Goal: Task Accomplishment & Management: Manage account settings

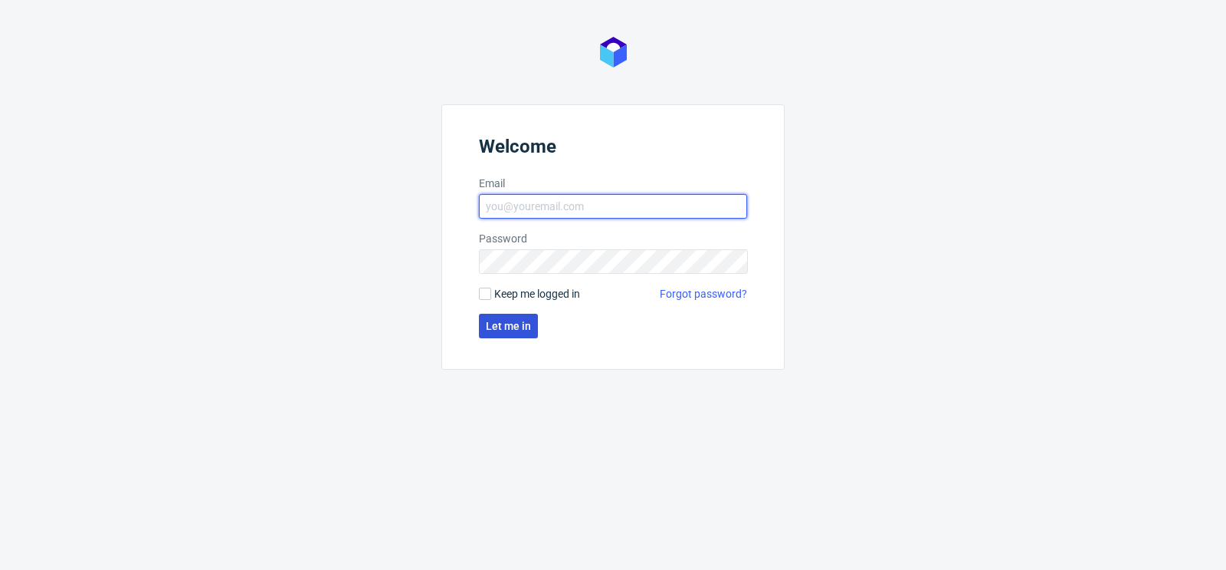
type input "[PERSON_NAME][EMAIL_ADDRESS][PERSON_NAME][DOMAIN_NAME]"
click at [525, 321] on span "Let me in" at bounding box center [508, 325] width 45 height 11
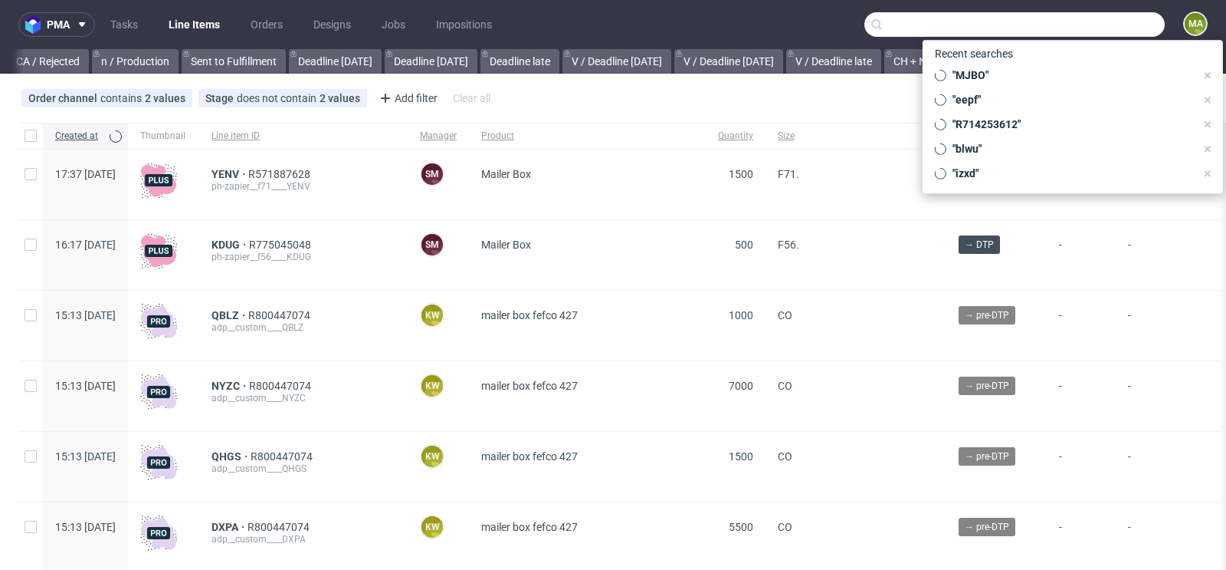
scroll to position [0, 1733]
click at [1088, 17] on input "text" at bounding box center [1015, 24] width 300 height 25
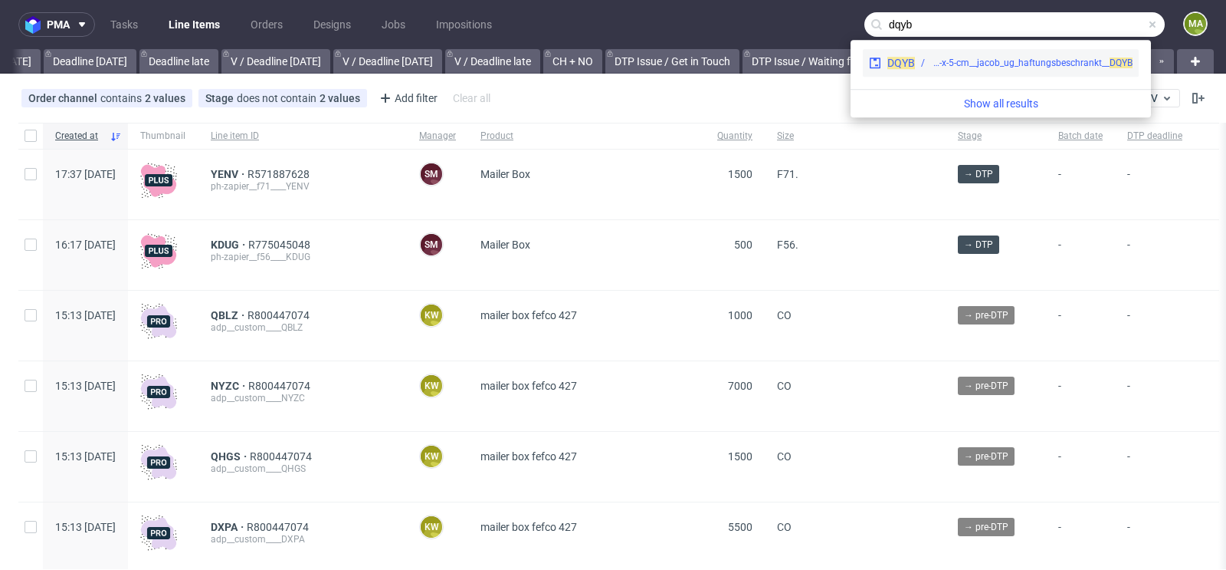
type input "dqyb"
click at [970, 61] on div "ph-zapier__fcustom-size-21-5-x-15-x-5-cm__jacob_ug_haftungsbeschrankt__ DQYB" at bounding box center [1032, 63] width 202 height 14
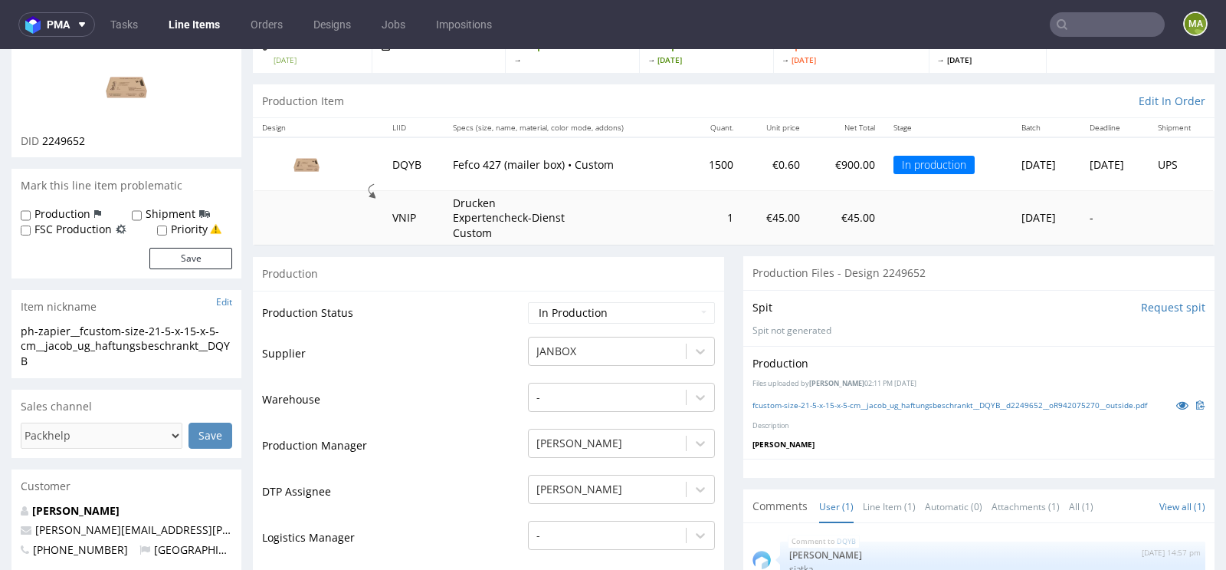
scroll to position [136, 0]
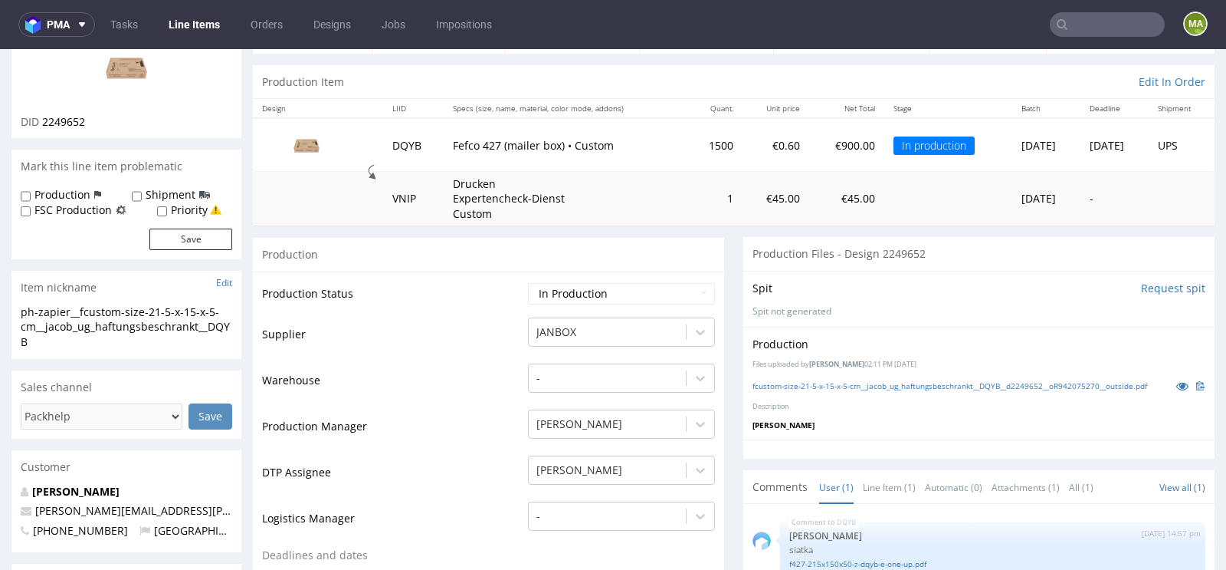
click at [1084, 24] on input "text" at bounding box center [1107, 24] width 115 height 25
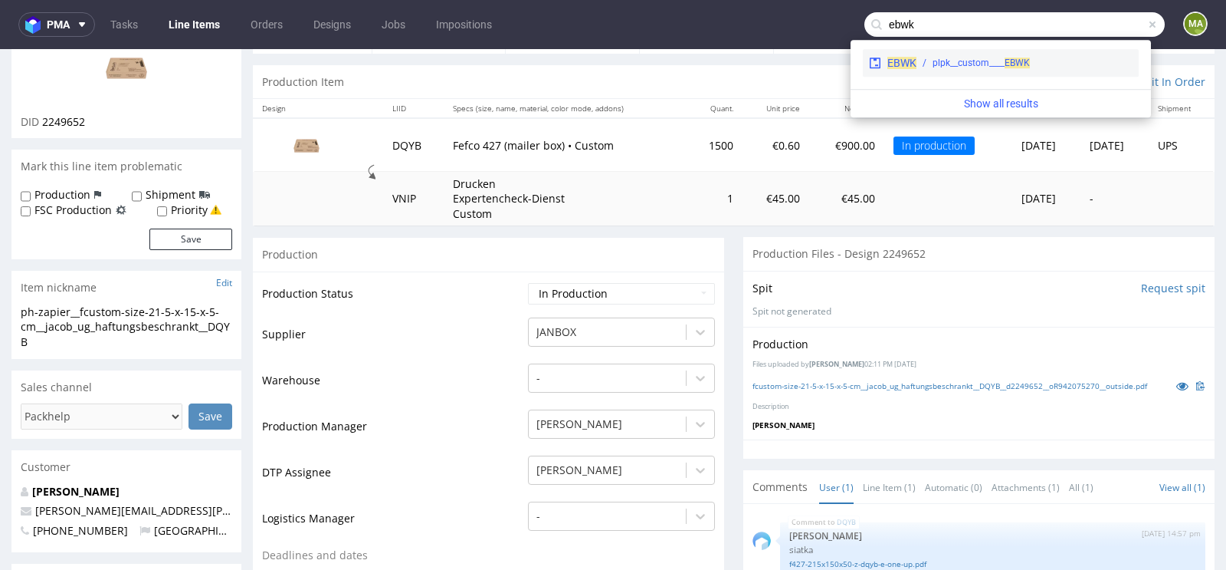
type input "ebwk"
click at [1002, 57] on div "plpk__custom____ EBWK" at bounding box center [981, 63] width 97 height 14
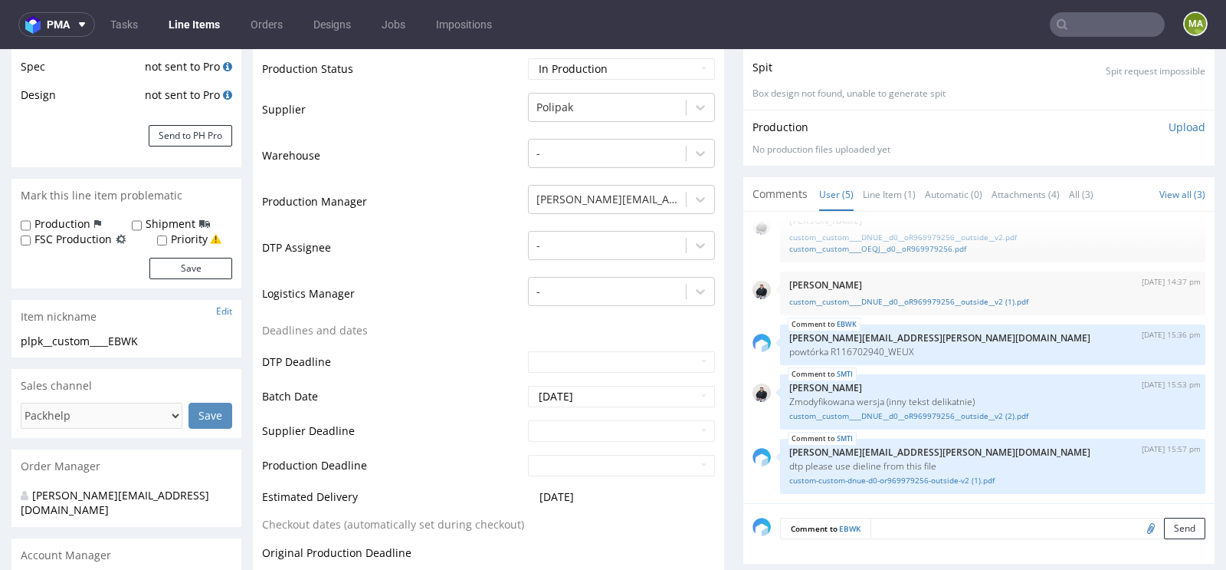
scroll to position [299, 0]
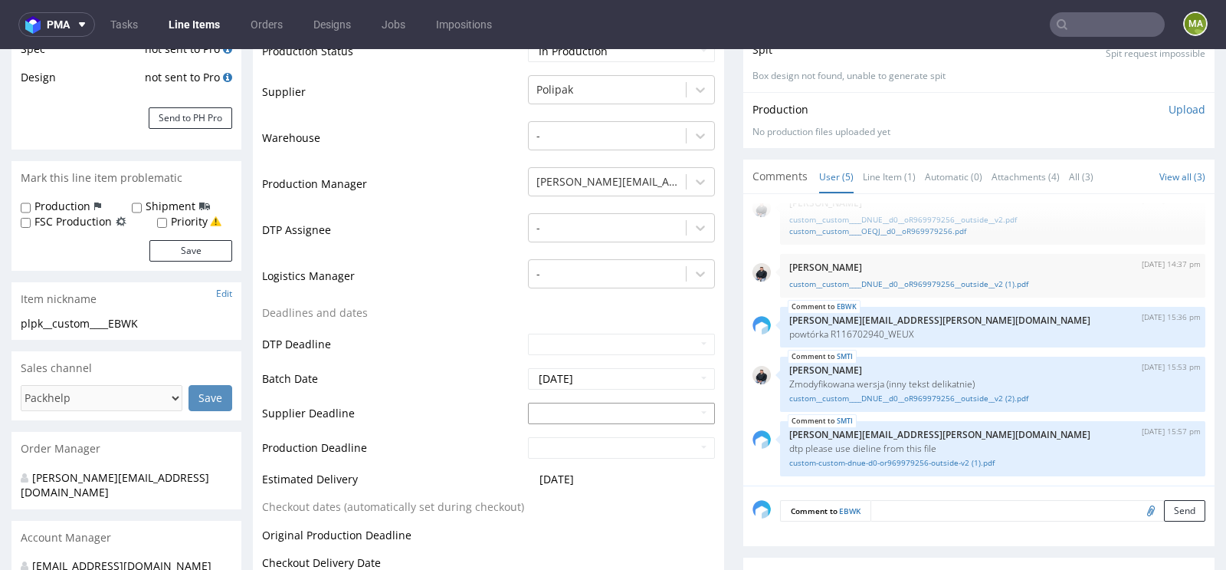
click at [581, 412] on input "text" at bounding box center [621, 412] width 187 height 21
click at [583, 393] on td "4" at bounding box center [584, 388] width 23 height 23
click at [573, 407] on input "2025-11-04" at bounding box center [621, 412] width 187 height 21
click at [539, 231] on icon at bounding box center [538, 228] width 4 height 11
click at [606, 314] on td "15" at bounding box center [608, 319] width 24 height 23
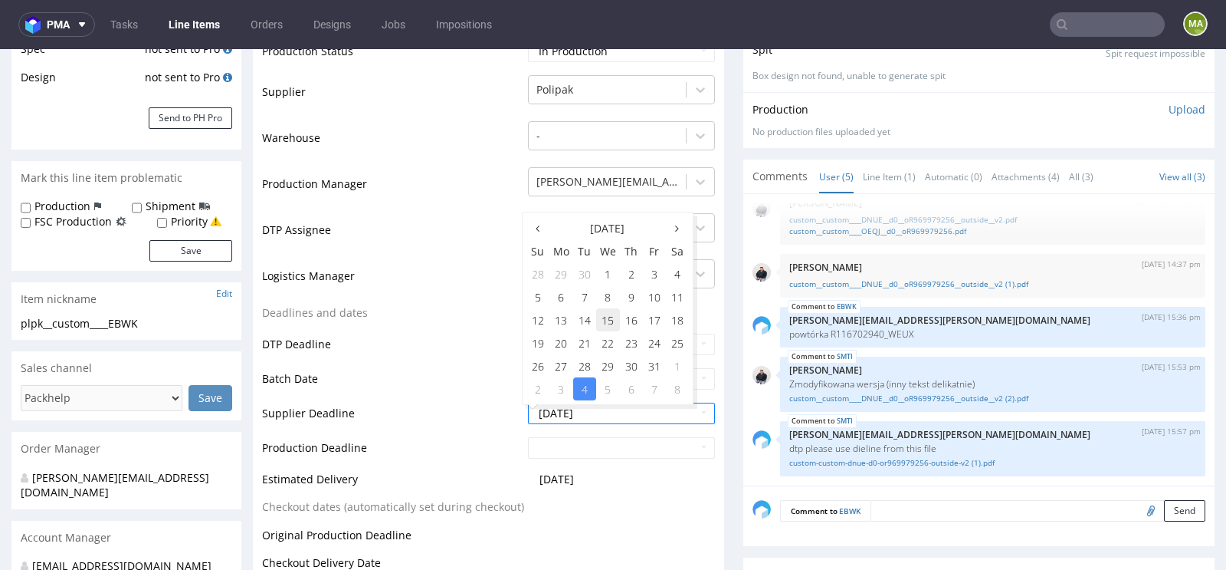
type input "2025-10-15"
click at [561, 444] on input "text" at bounding box center [621, 447] width 187 height 21
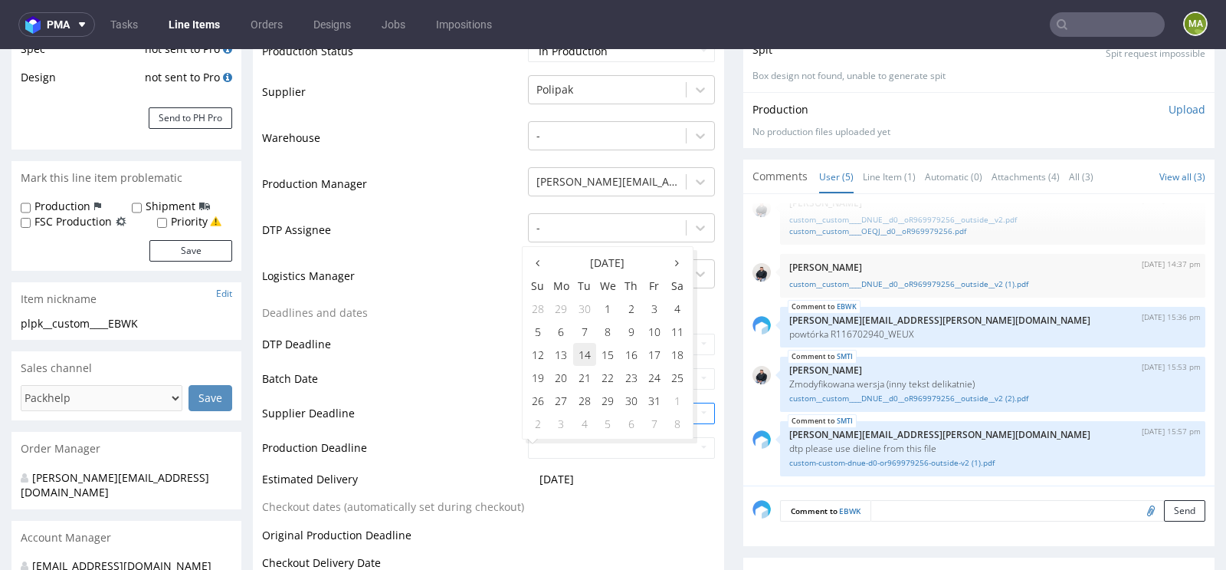
click at [581, 353] on td "14" at bounding box center [584, 354] width 23 height 23
click at [651, 354] on td "17" at bounding box center [654, 354] width 23 height 23
type input "2025-10-17"
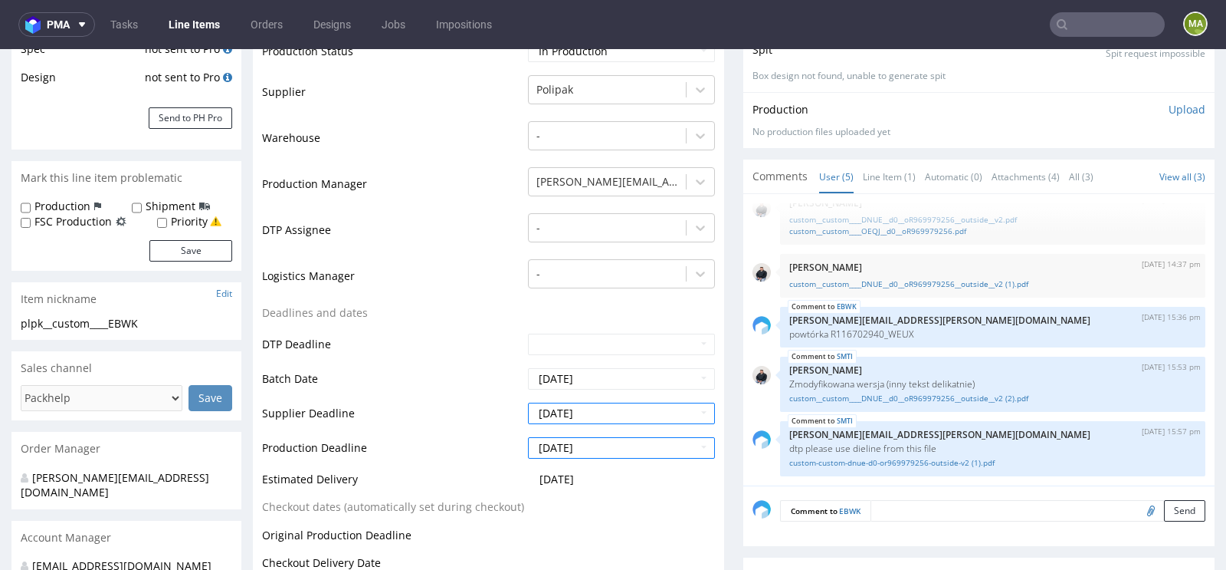
click at [471, 414] on td "Supplier Deadline" at bounding box center [393, 418] width 262 height 34
click at [611, 318] on td "15" at bounding box center [608, 319] width 24 height 23
click at [419, 393] on td "Batch Date" at bounding box center [393, 383] width 262 height 34
click at [376, 310] on td "Deadlines and dates" at bounding box center [393, 318] width 262 height 28
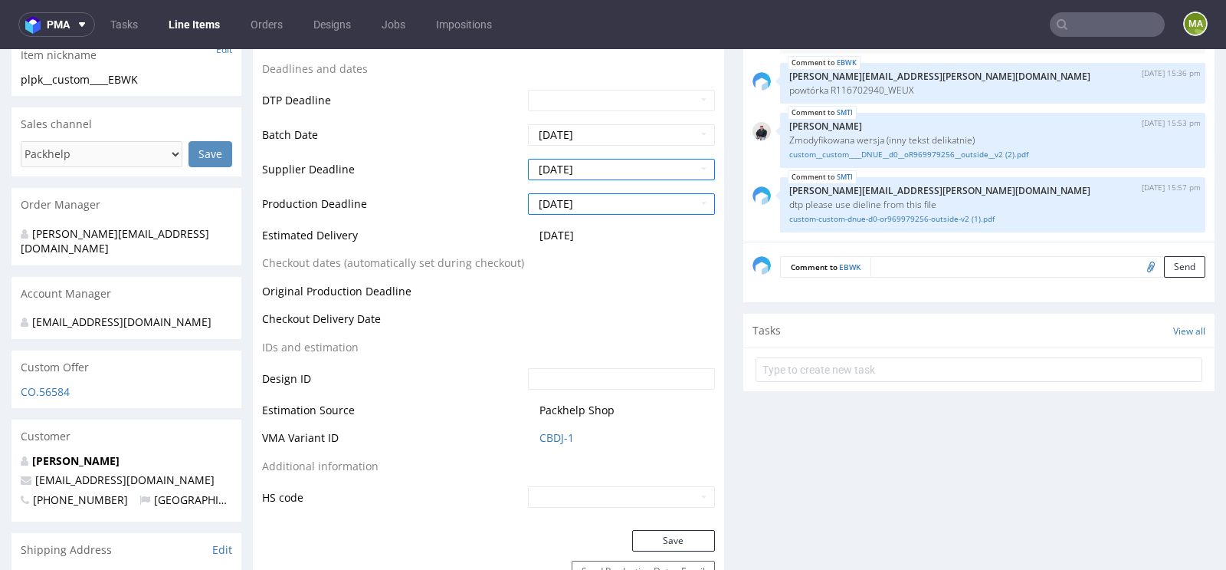
scroll to position [546, 0]
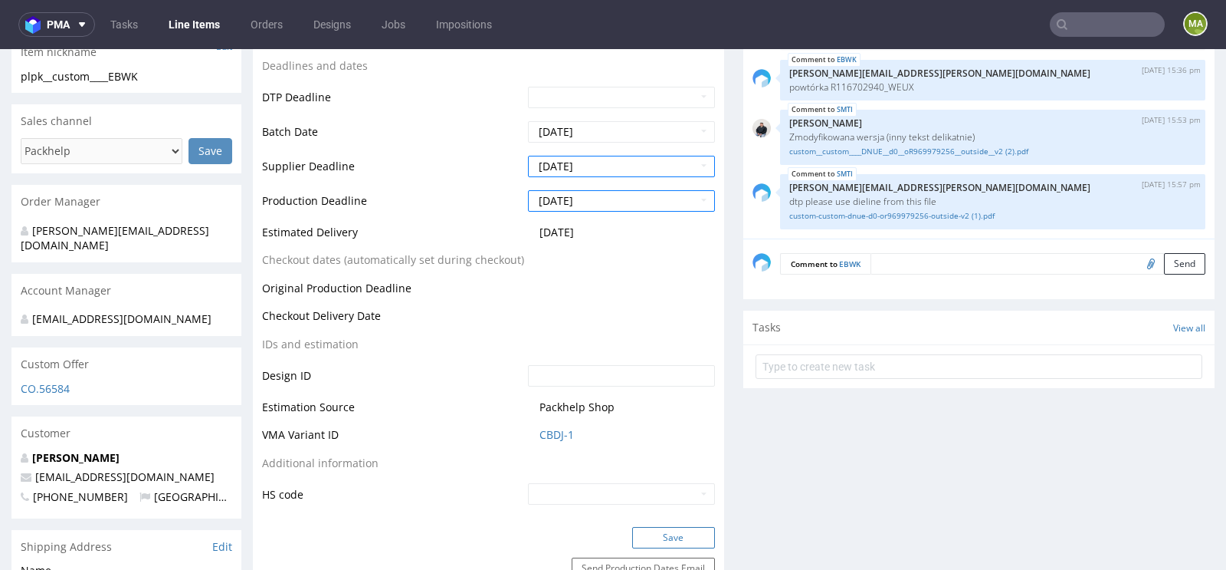
click at [684, 540] on button "Save" at bounding box center [673, 537] width 83 height 21
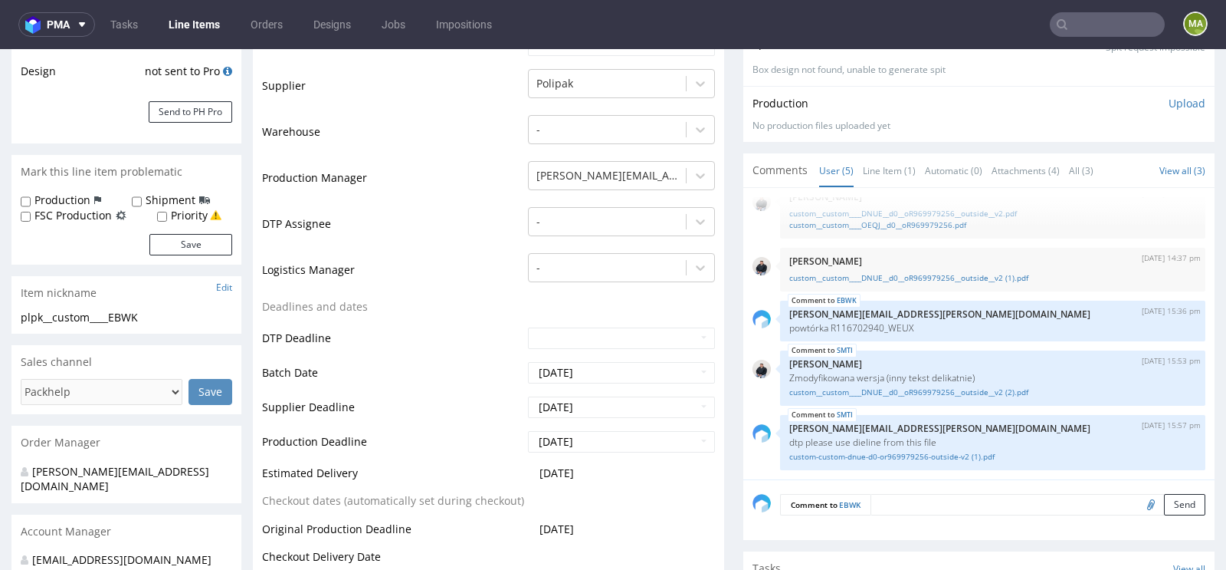
scroll to position [285, 0]
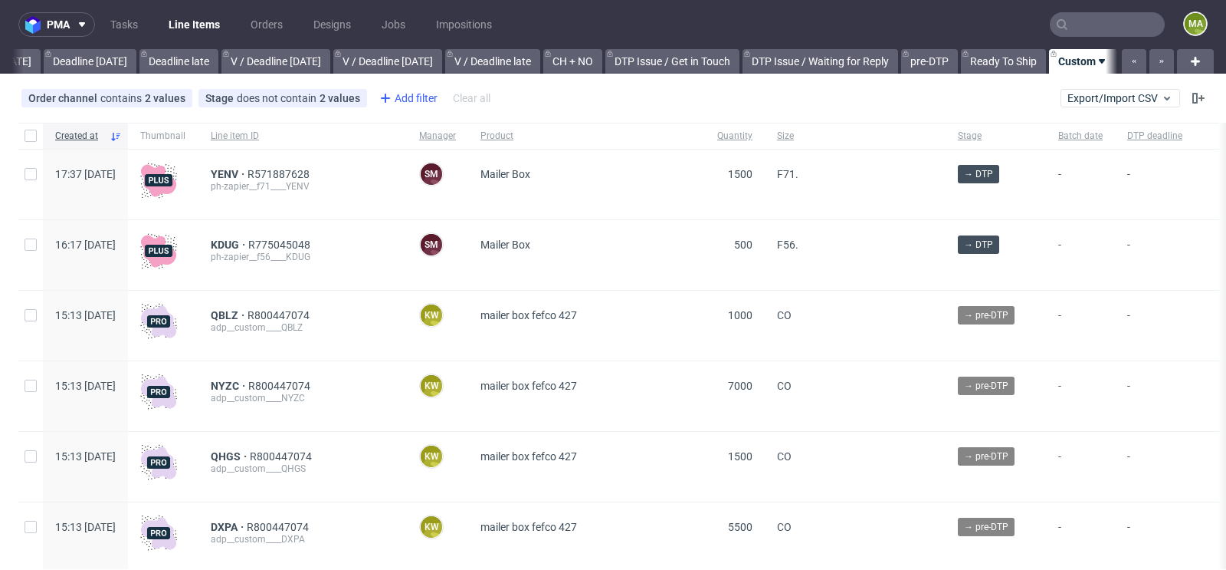
scroll to position [0, 1733]
click at [417, 102] on div "Add filter" at bounding box center [406, 98] width 67 height 25
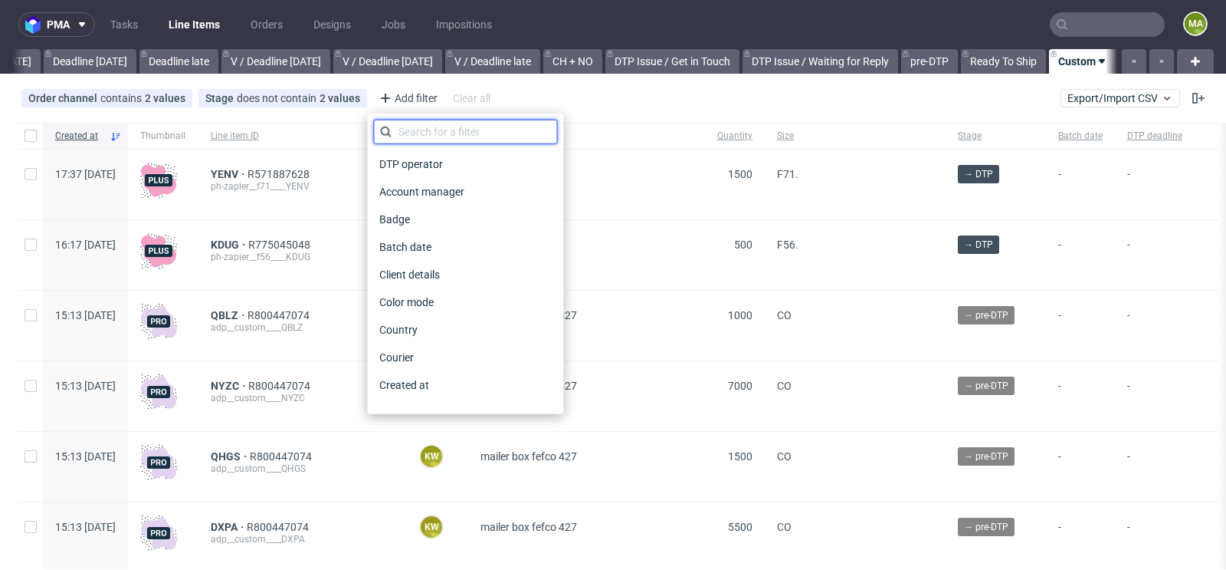
click at [433, 134] on input "text" at bounding box center [465, 132] width 184 height 25
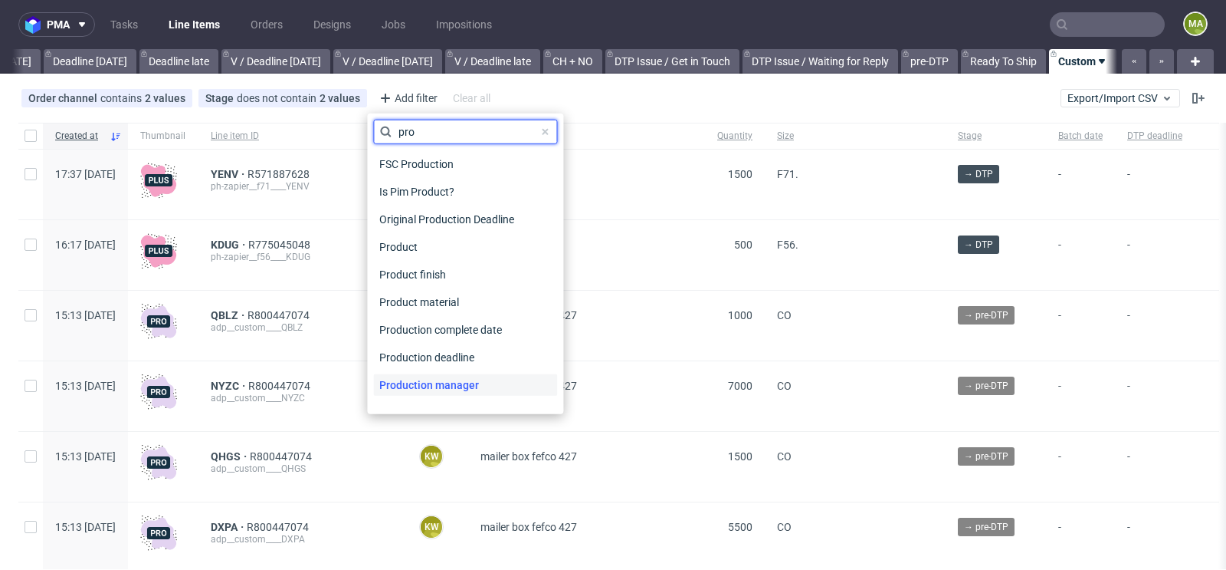
type input "pro"
click at [440, 382] on span "Production manager" at bounding box center [429, 384] width 112 height 21
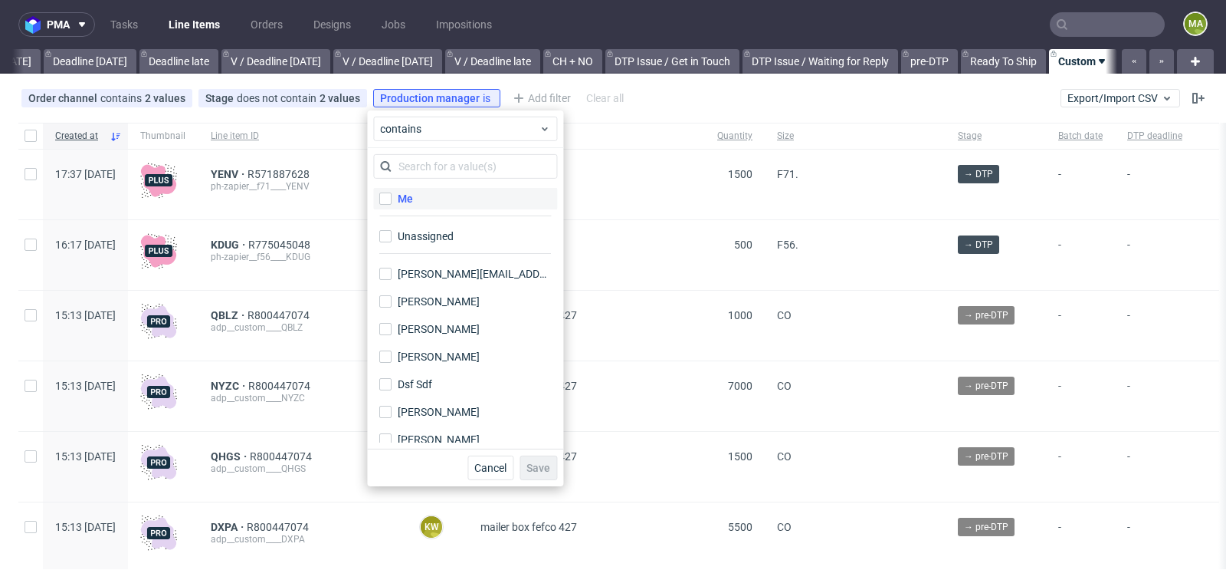
click at [416, 205] on label "Me" at bounding box center [465, 198] width 184 height 21
click at [392, 205] on input "Me" at bounding box center [385, 198] width 12 height 12
checkbox input "true"
click at [533, 462] on span "Save" at bounding box center [539, 467] width 24 height 11
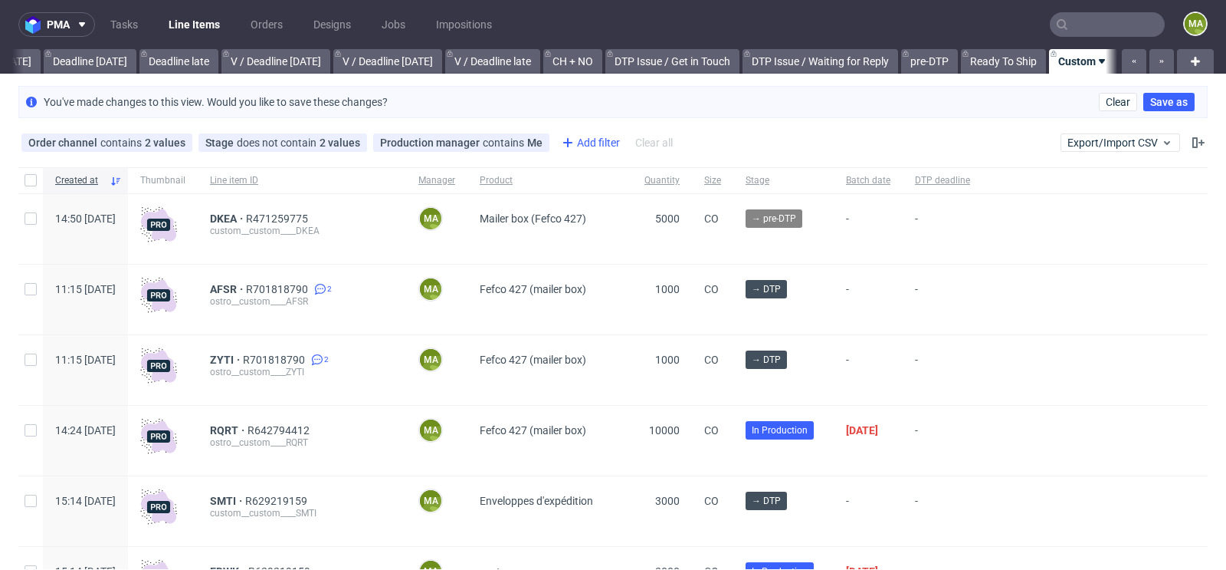
click at [571, 139] on div "Add filter" at bounding box center [589, 142] width 67 height 25
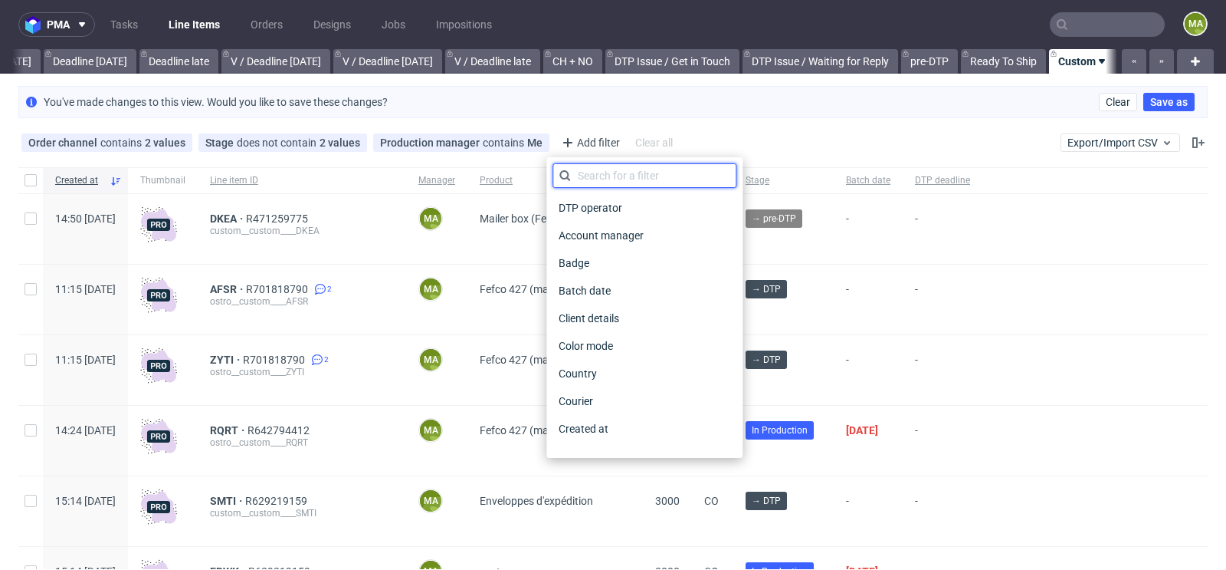
click at [600, 172] on input "text" at bounding box center [645, 175] width 184 height 25
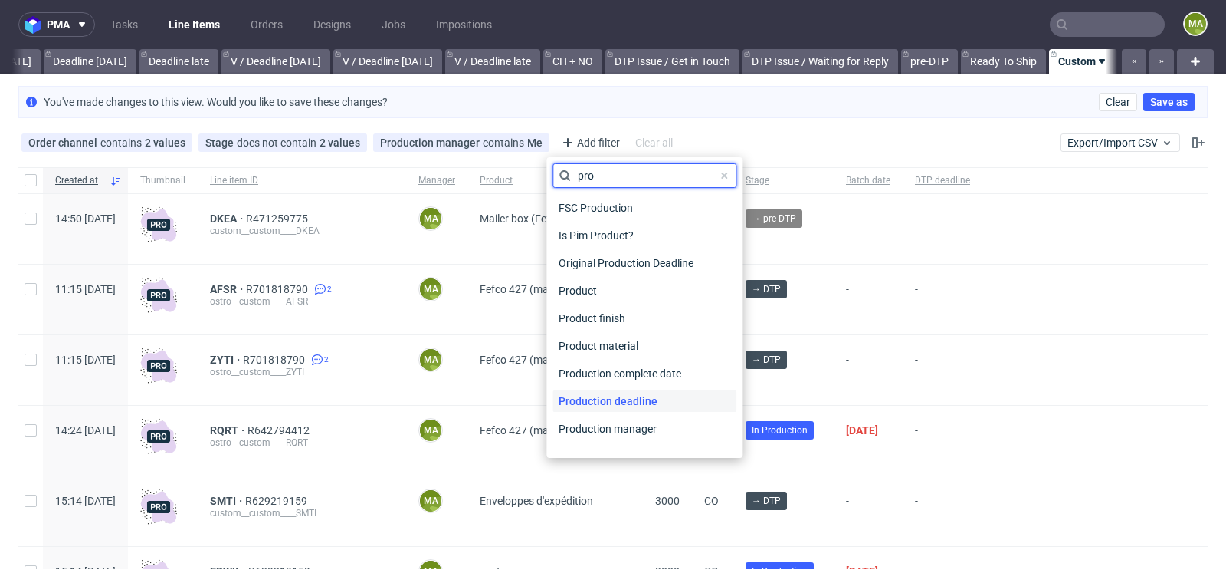
type input "pro"
click at [652, 396] on span "Production deadline" at bounding box center [608, 400] width 111 height 21
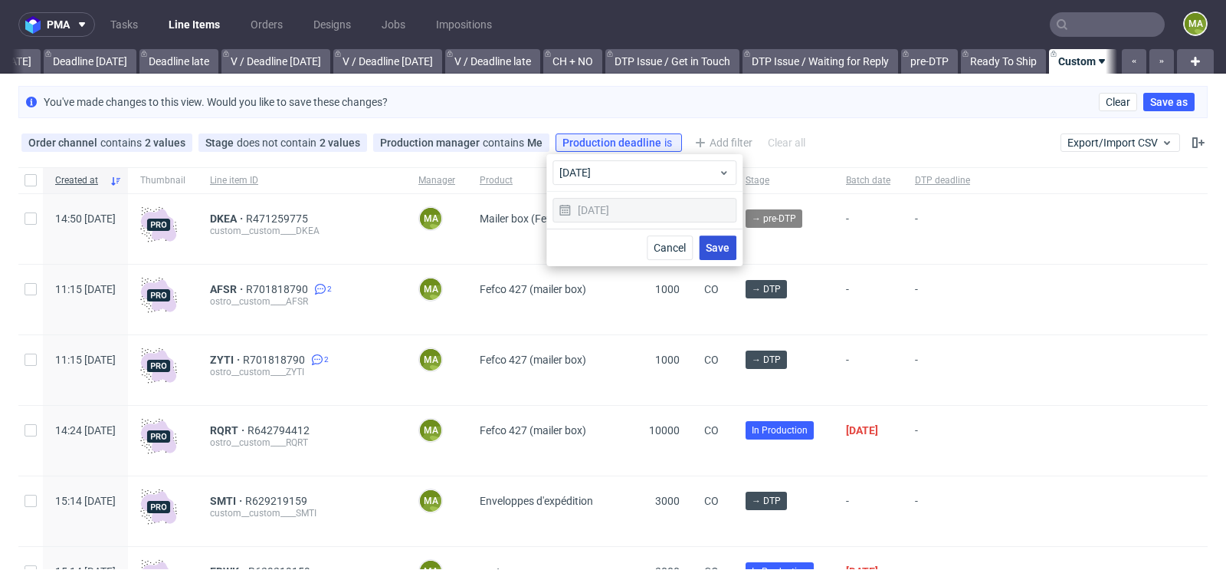
click at [723, 251] on span "Save" at bounding box center [718, 247] width 24 height 11
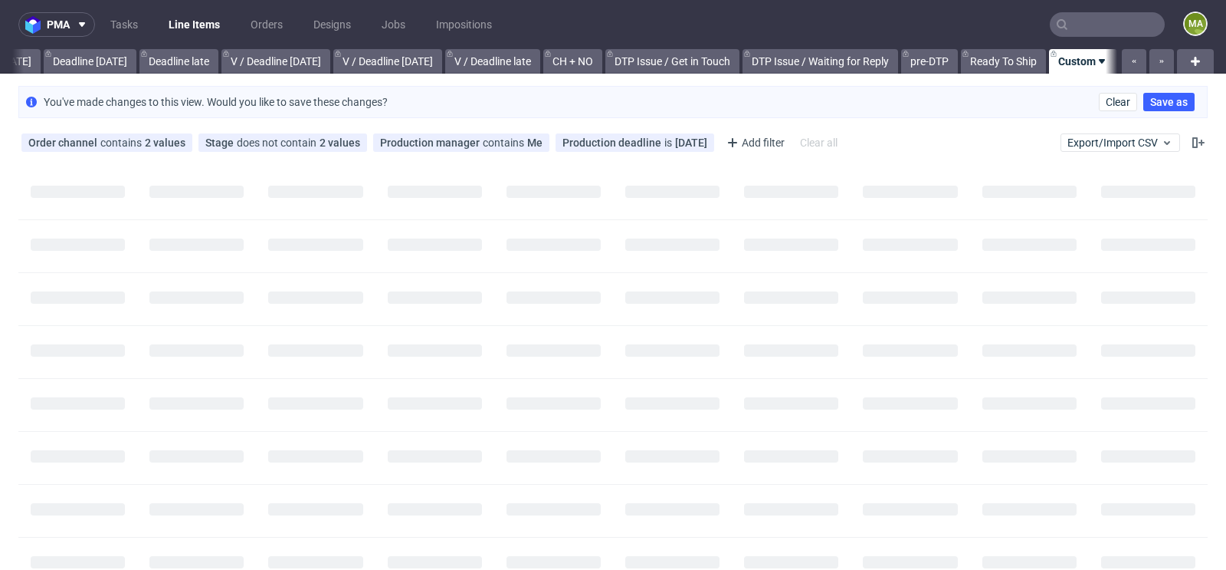
scroll to position [0, 1719]
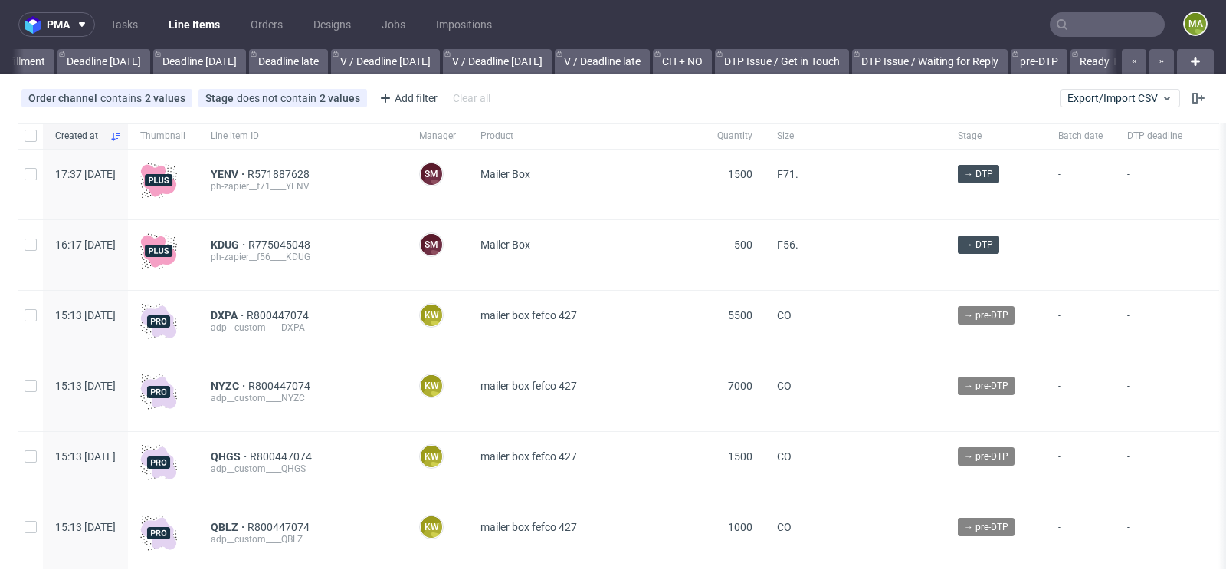
scroll to position [0, 1733]
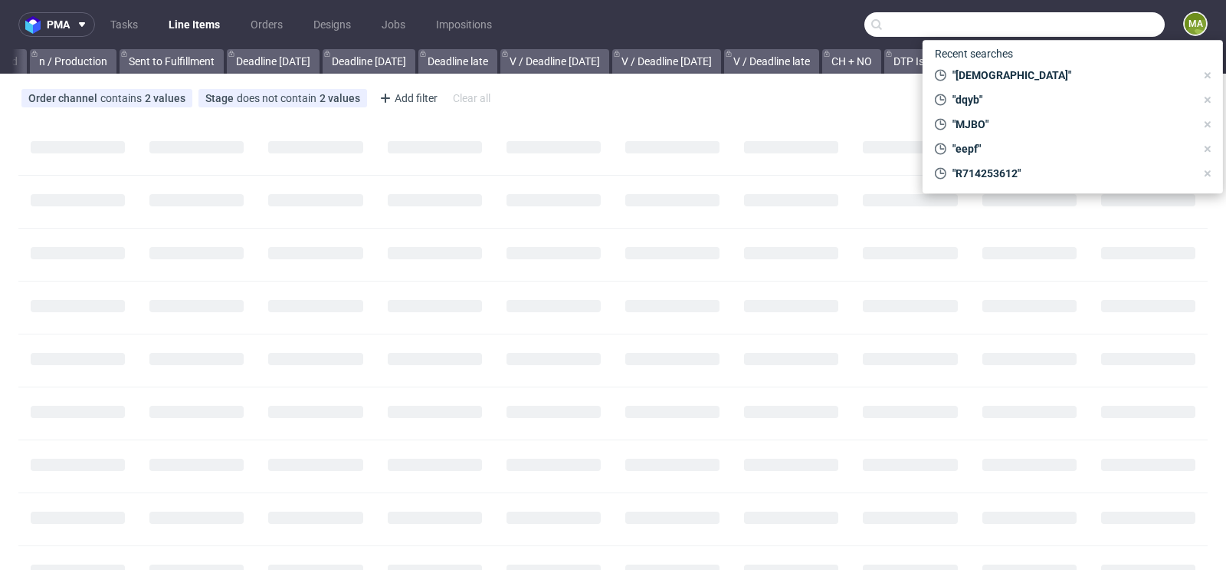
click at [1082, 34] on input "text" at bounding box center [1015, 24] width 300 height 25
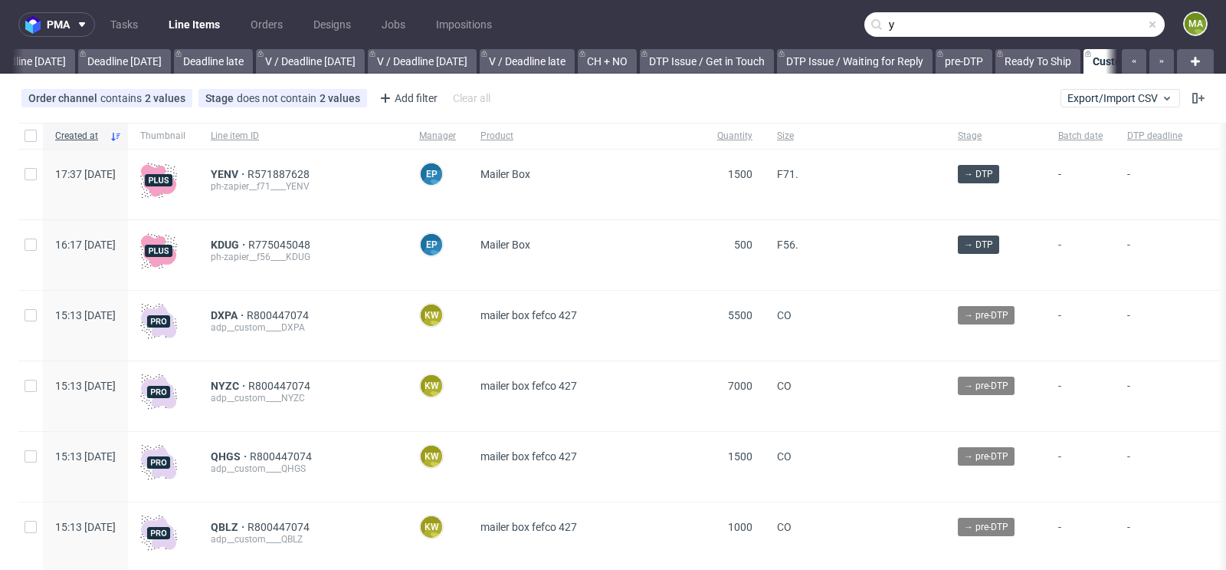
scroll to position [0, 1733]
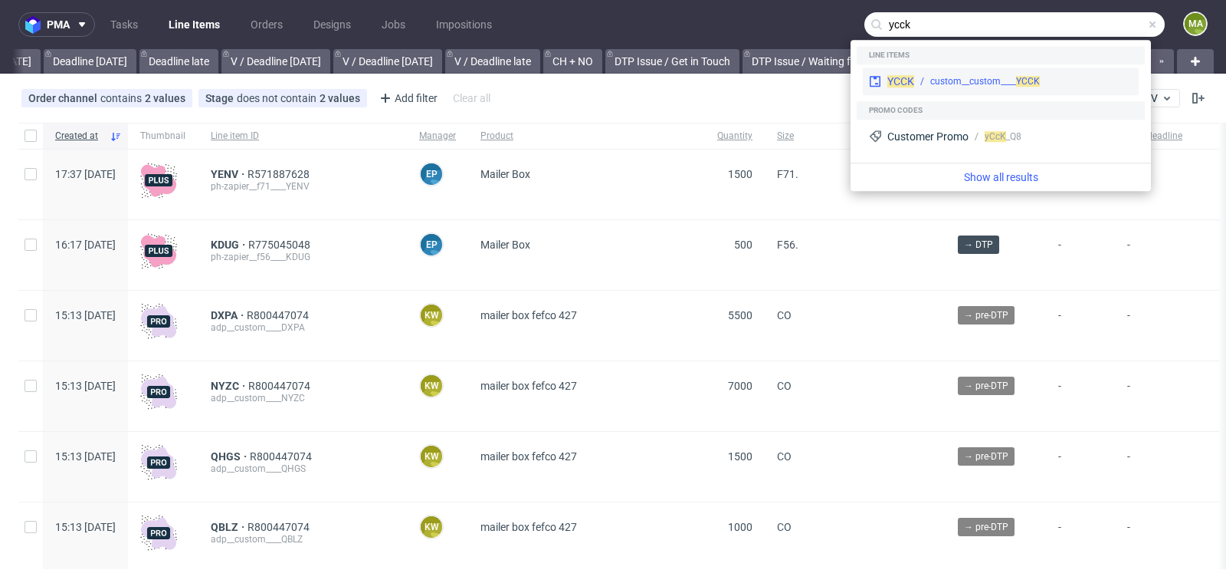
type input "ycck"
click at [971, 86] on div "custom__custom____ YCCK" at bounding box center [986, 81] width 110 height 14
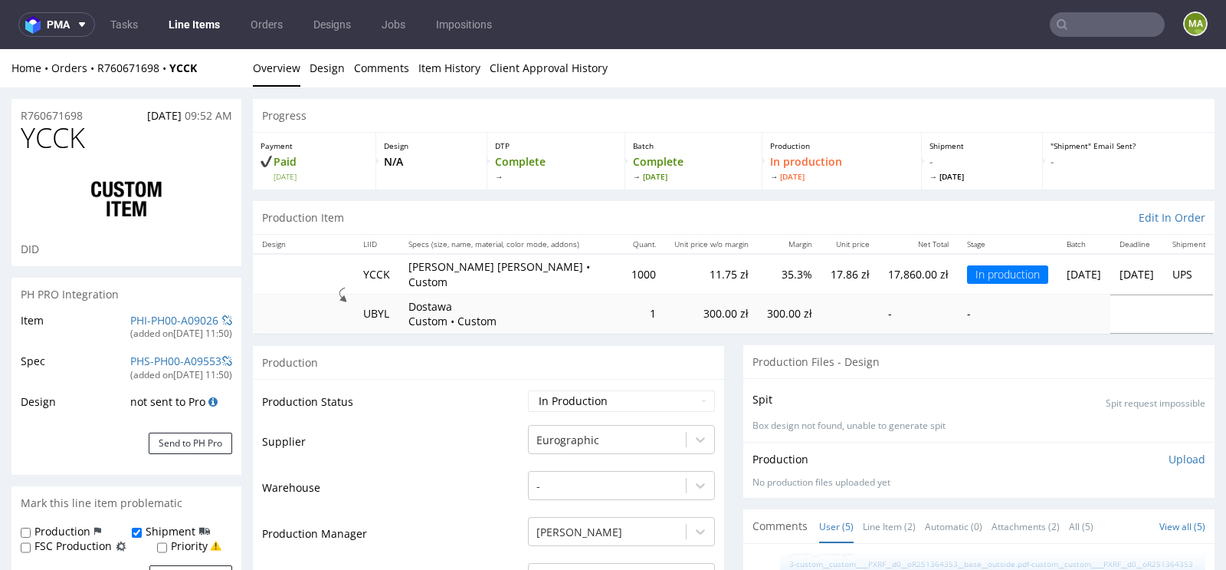
scroll to position [49, 0]
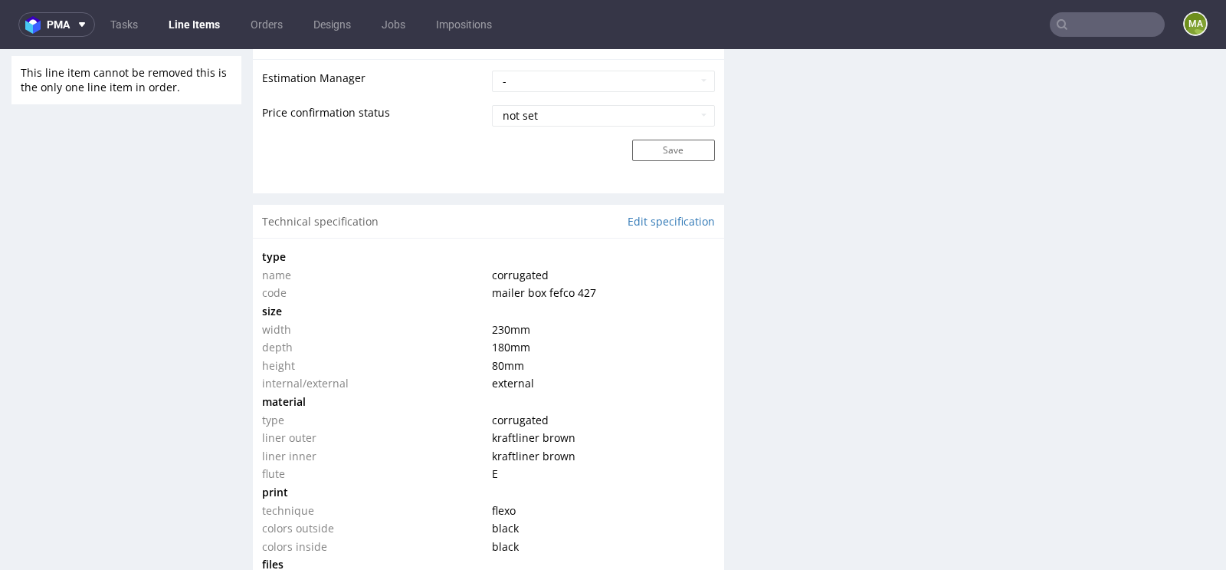
scroll to position [1299, 0]
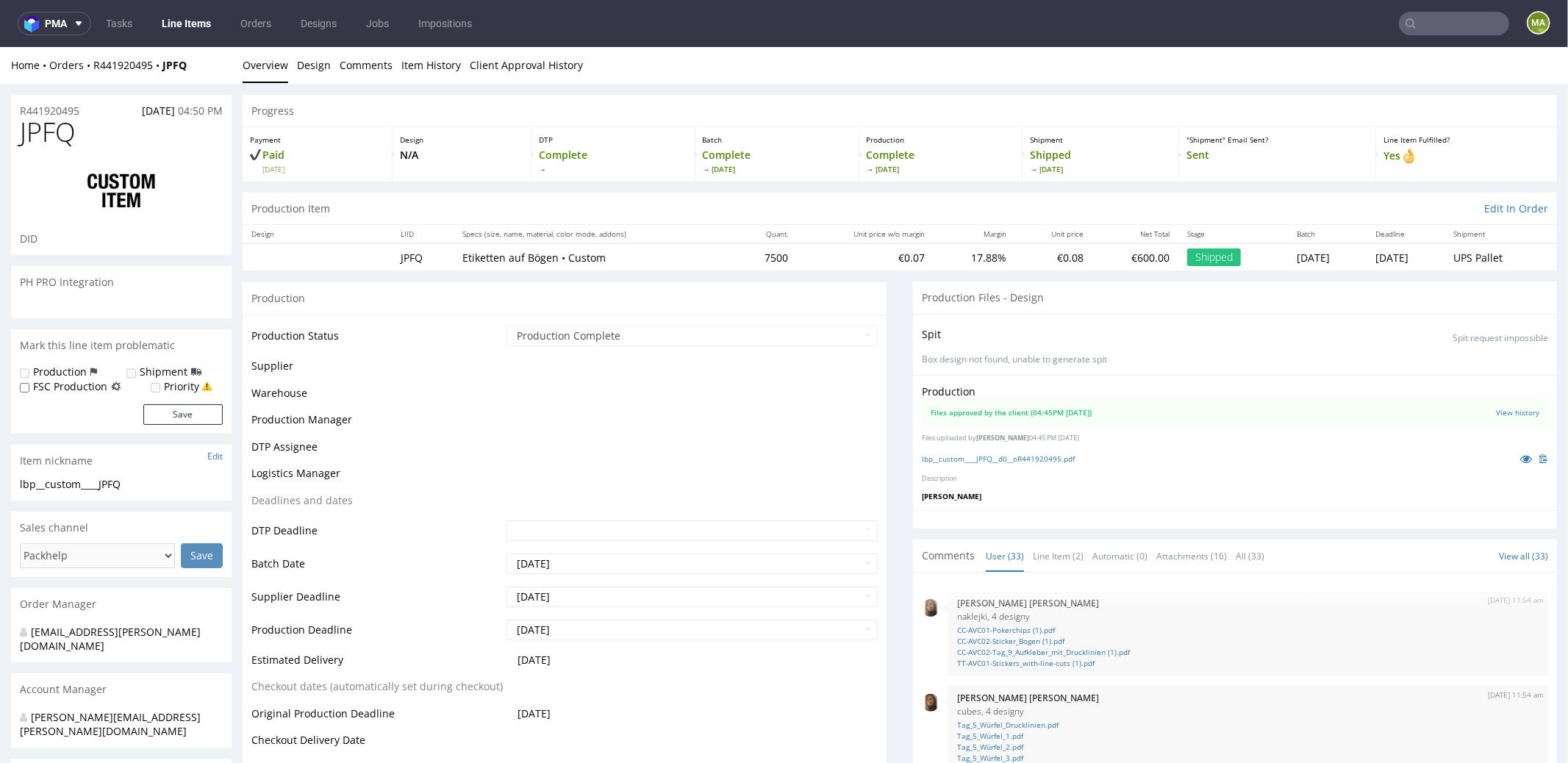
scroll to position [1757, 0]
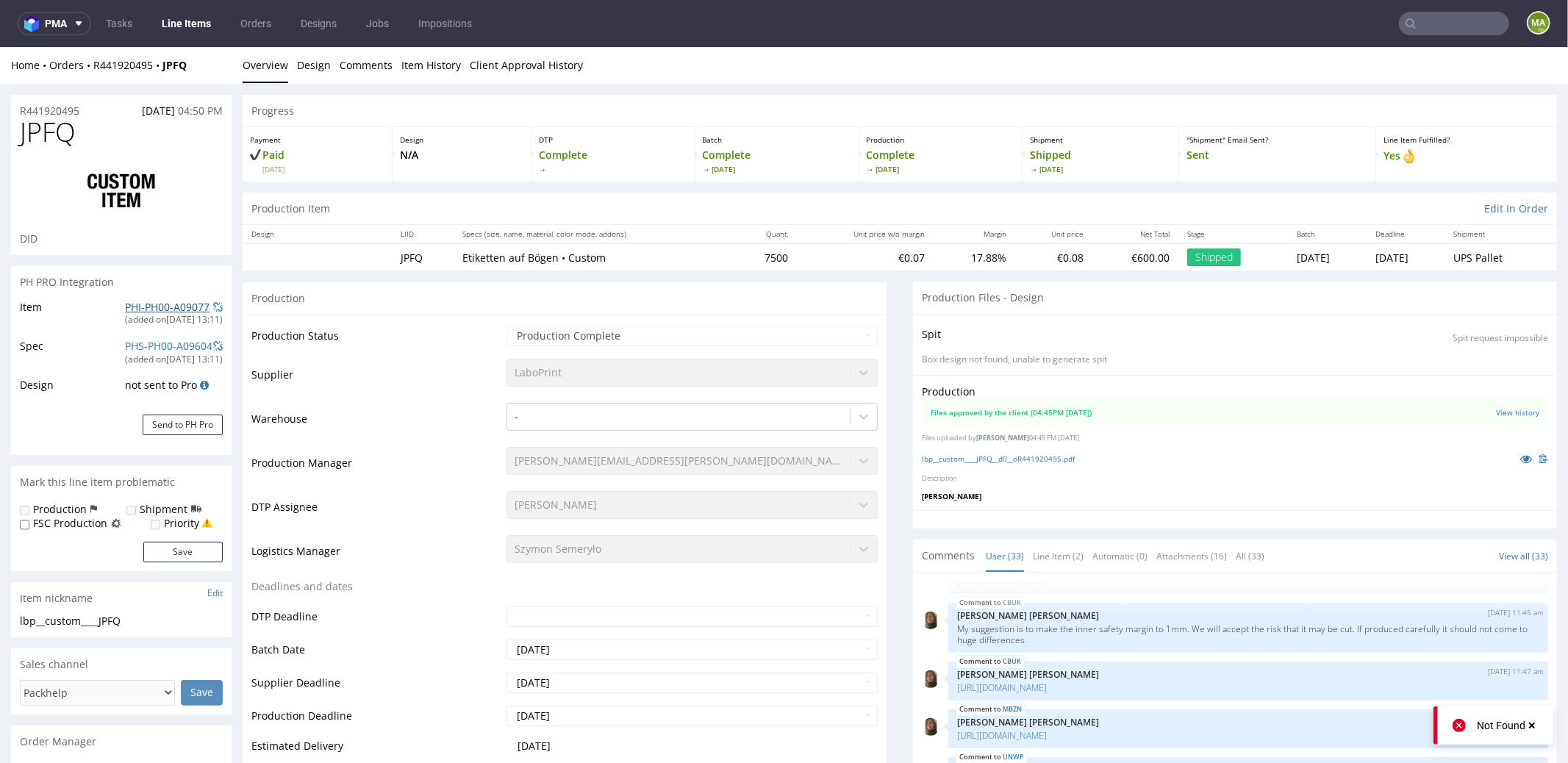
click at [173, 310] on link "PHI-PH00-A09077" at bounding box center [167, 306] width 84 height 14
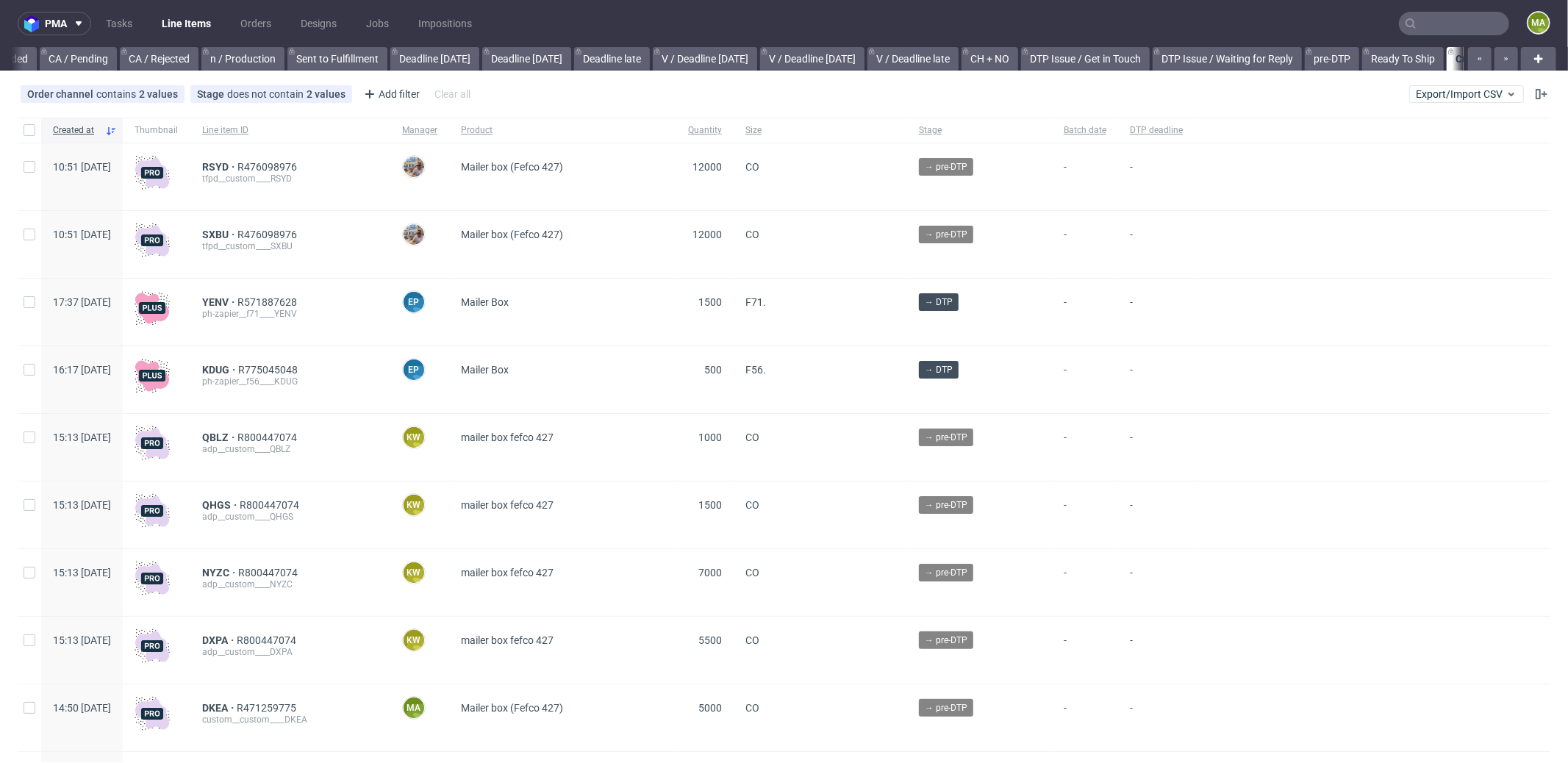
scroll to position [0, 1269]
click at [403, 97] on div "Add filter" at bounding box center [389, 94] width 64 height 24
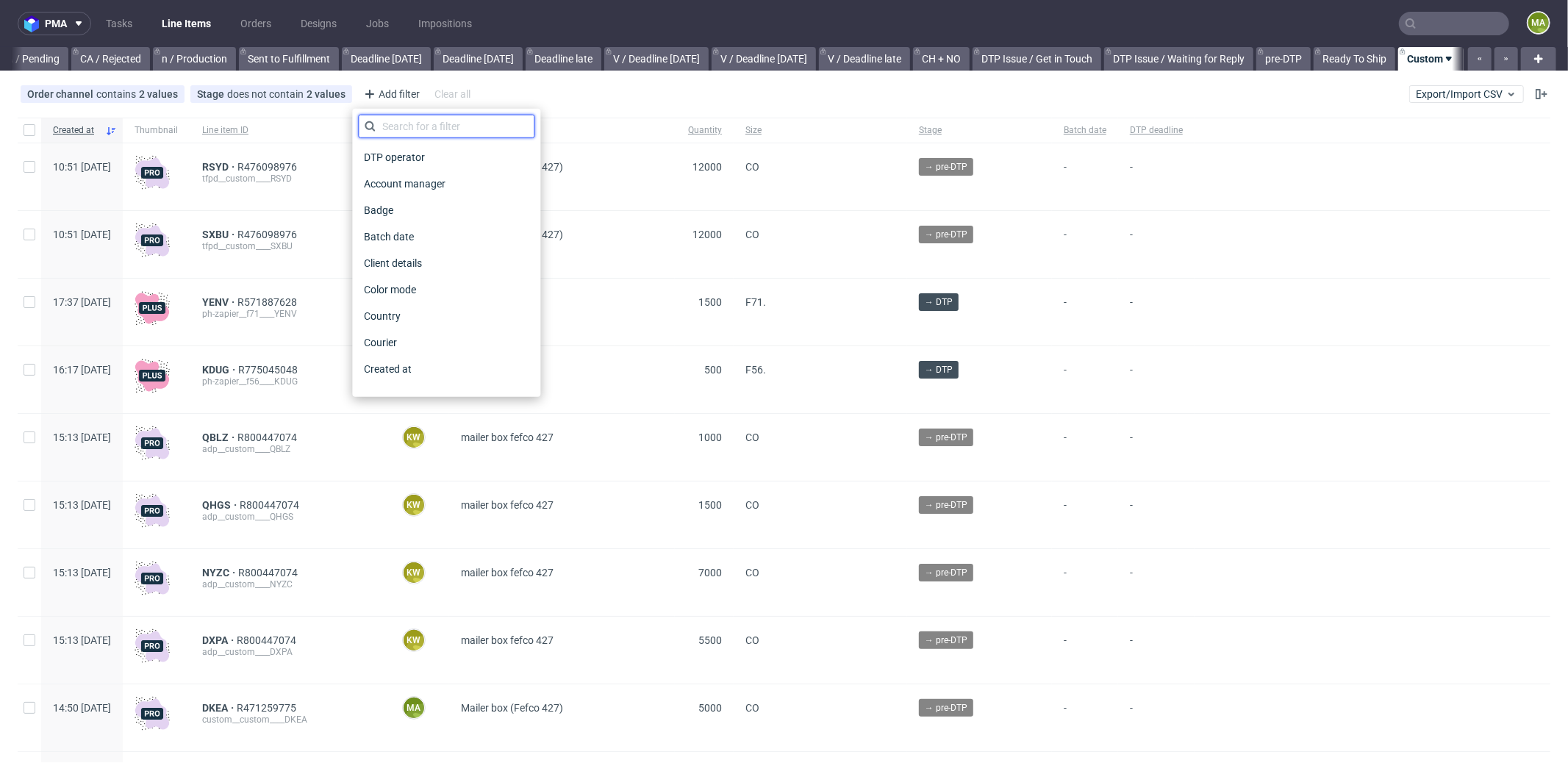
click at [423, 122] on input "text" at bounding box center [446, 127] width 176 height 24
type input "pro"
click at [432, 363] on span "Production manager" at bounding box center [411, 368] width 107 height 20
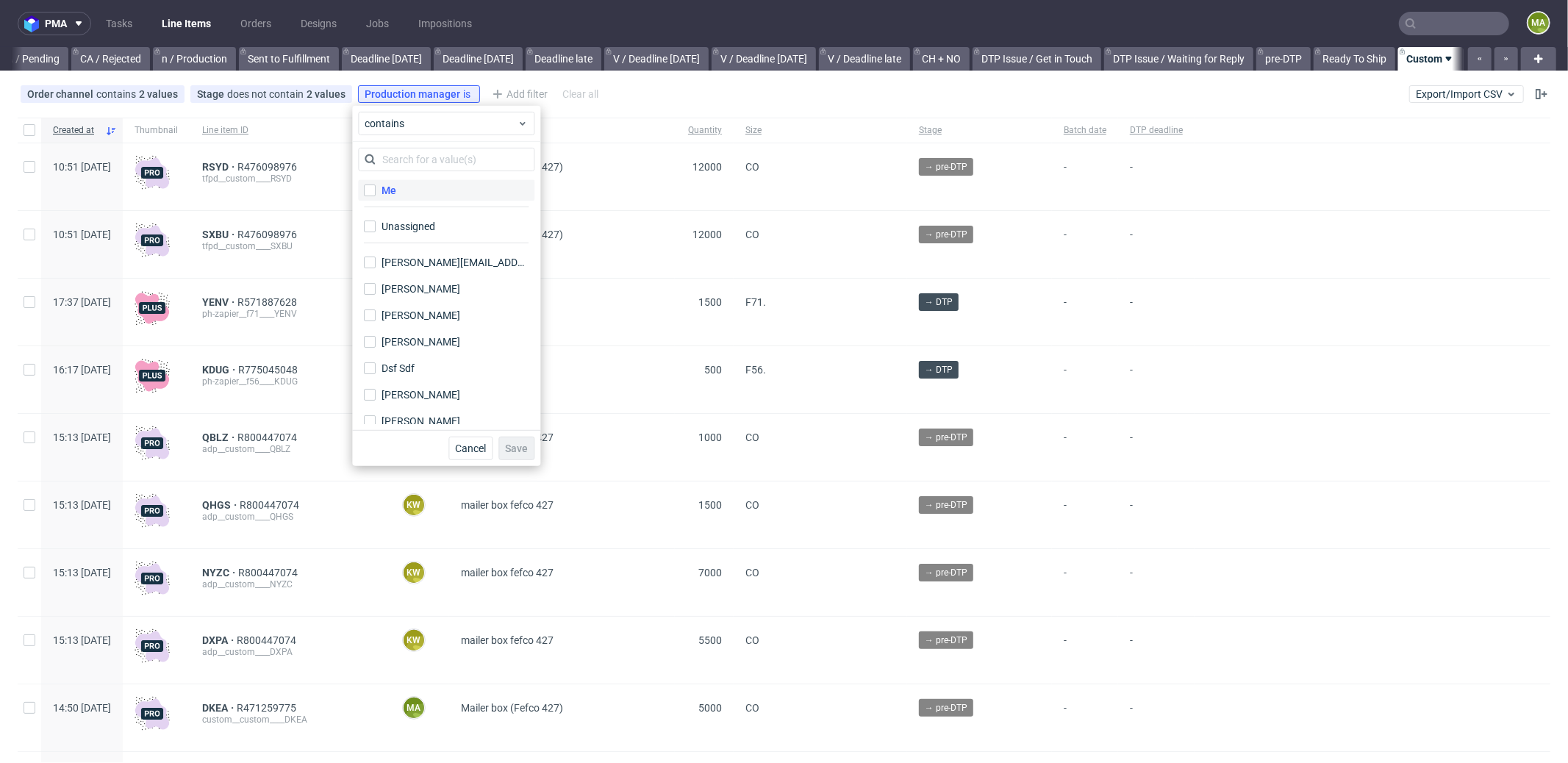
click at [392, 191] on div "Me" at bounding box center [388, 190] width 14 height 14
click at [376, 191] on input "Me" at bounding box center [369, 190] width 12 height 12
checkbox input "true"
click at [517, 445] on span "Save" at bounding box center [517, 448] width 23 height 11
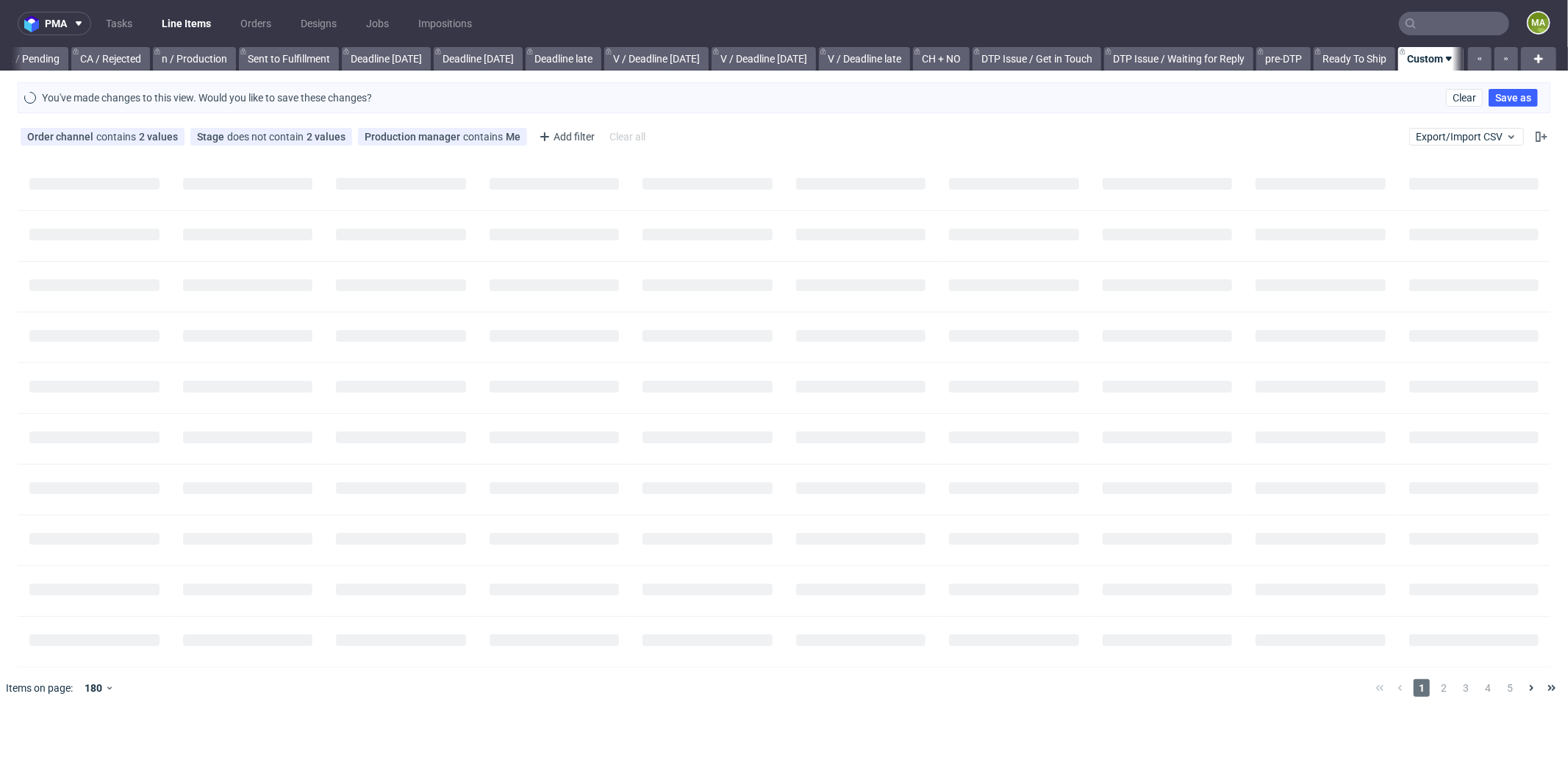
scroll to position [0, 1257]
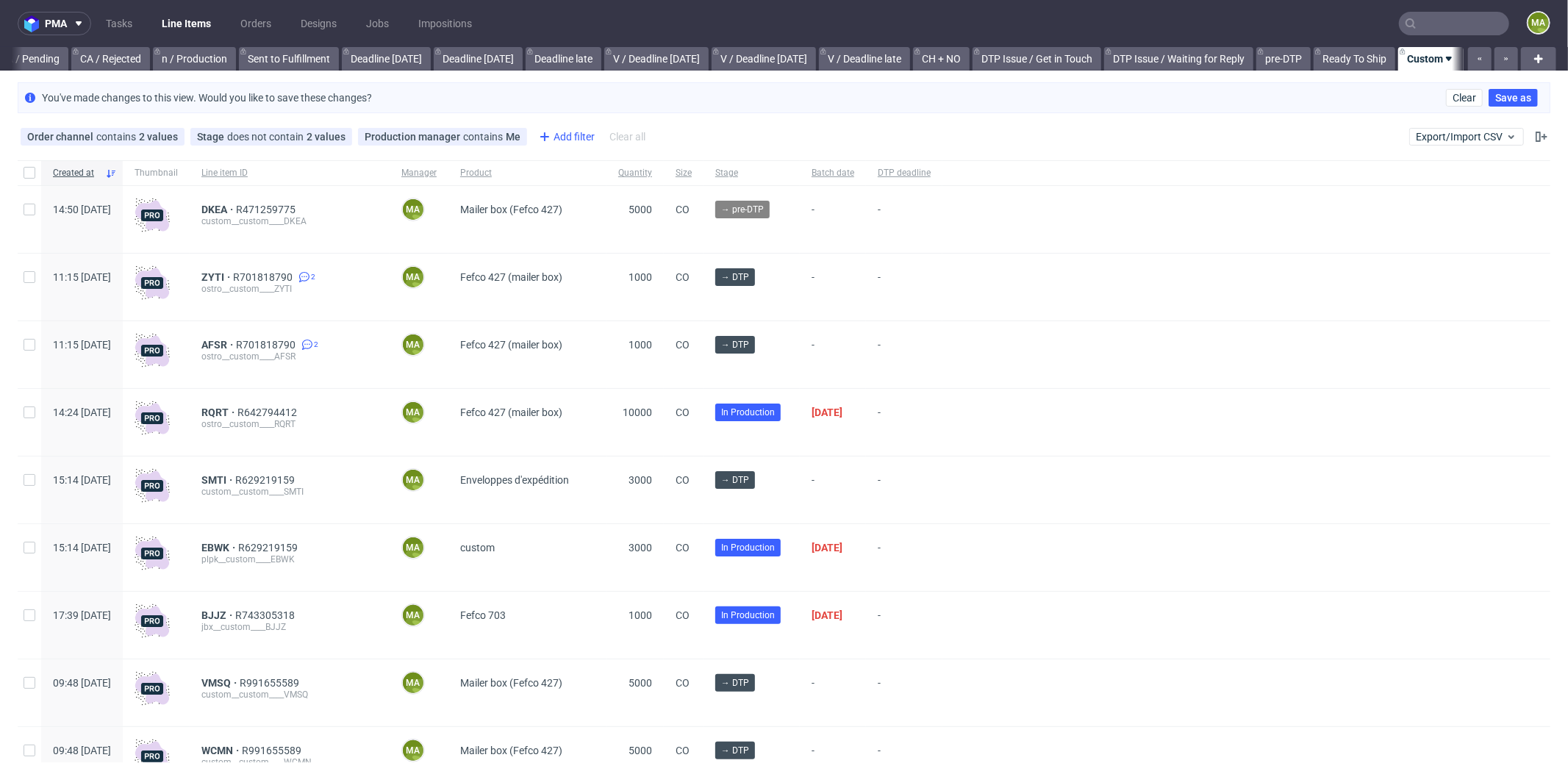
click at [555, 139] on div "Add filter" at bounding box center [565, 136] width 64 height 24
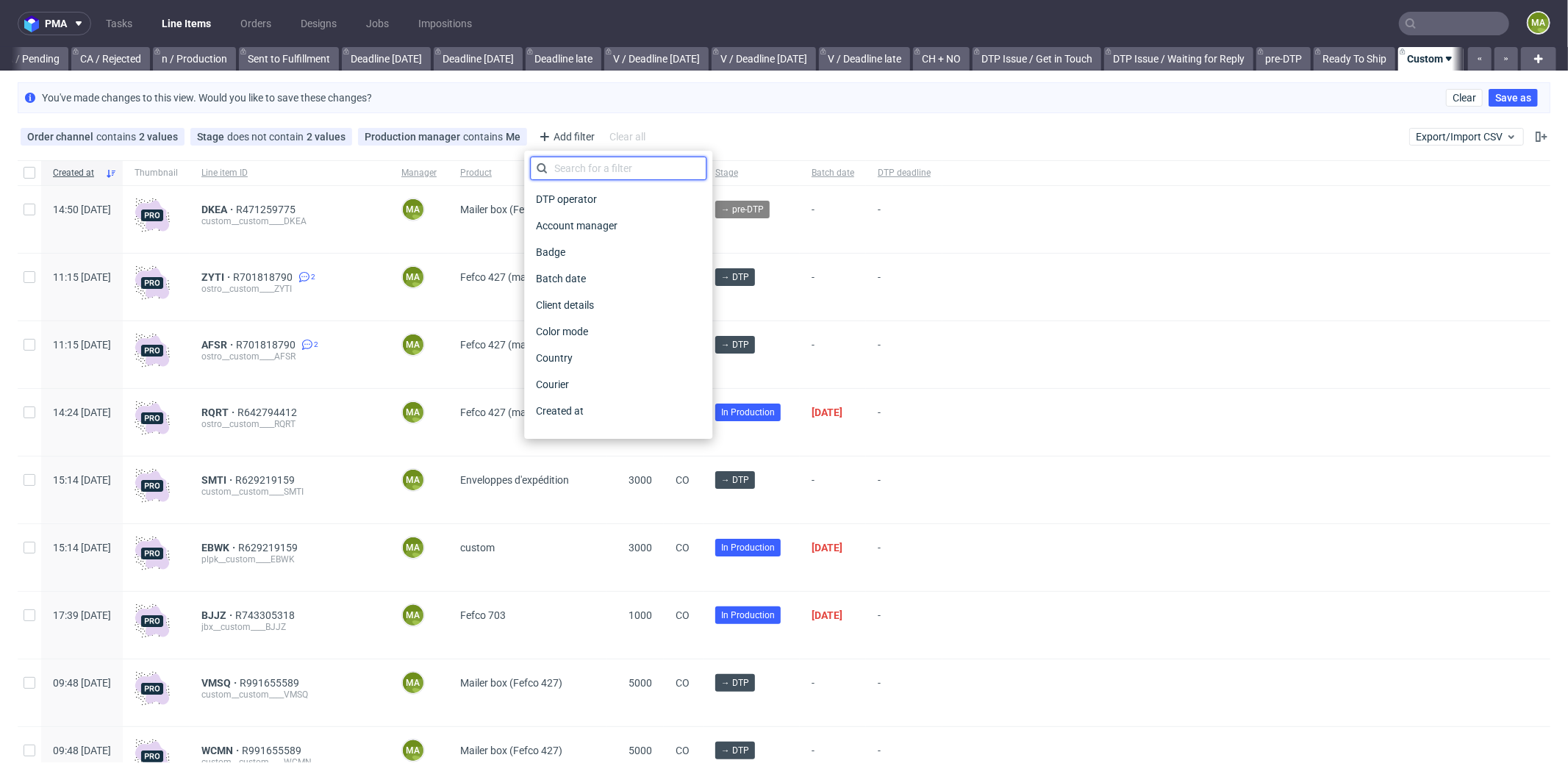
click at [589, 167] on input "text" at bounding box center [619, 168] width 176 height 24
type input "pro"
click at [629, 385] on span "Production deadline" at bounding box center [583, 383] width 106 height 20
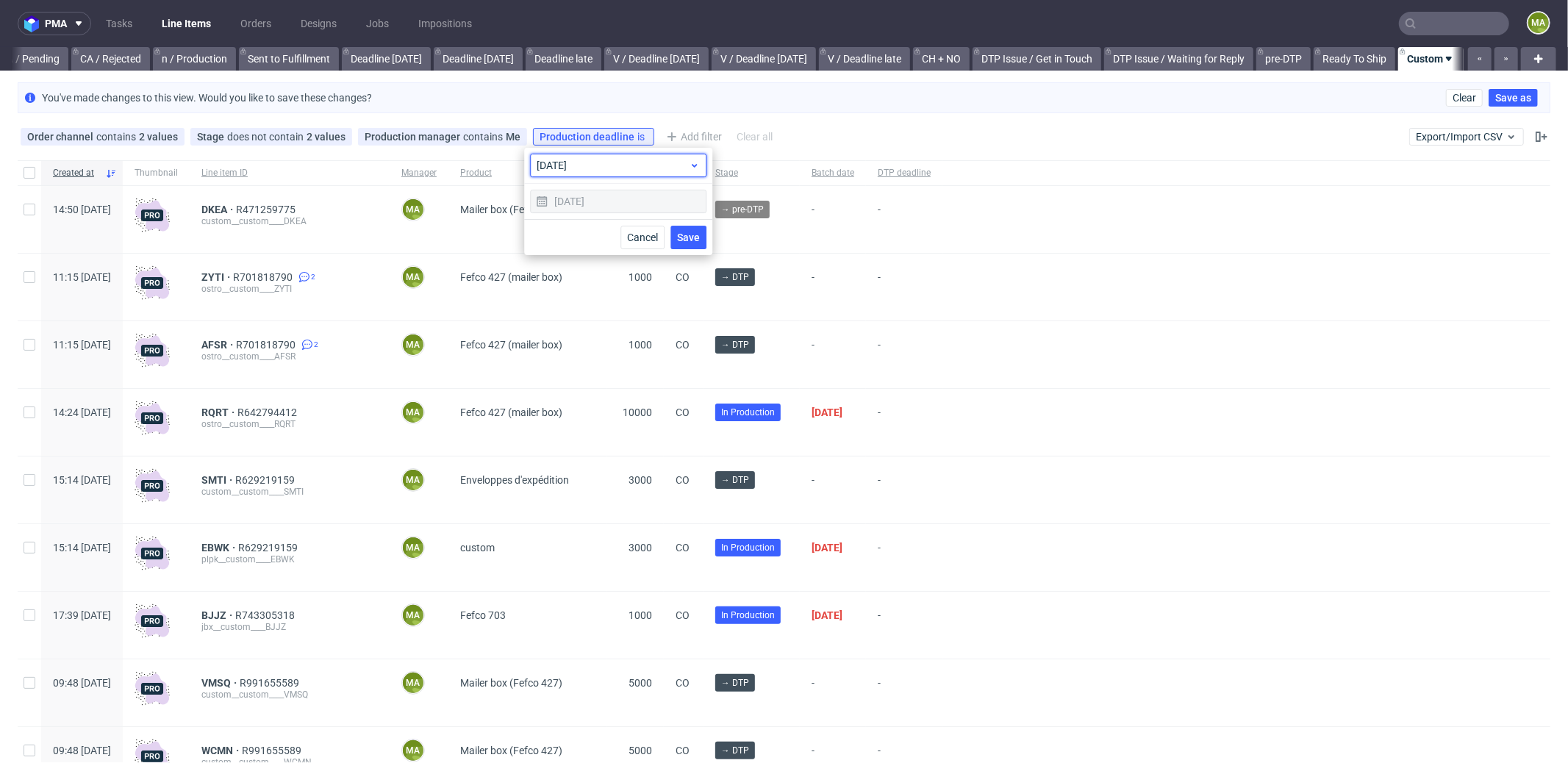
click at [625, 173] on div "today" at bounding box center [619, 165] width 176 height 24
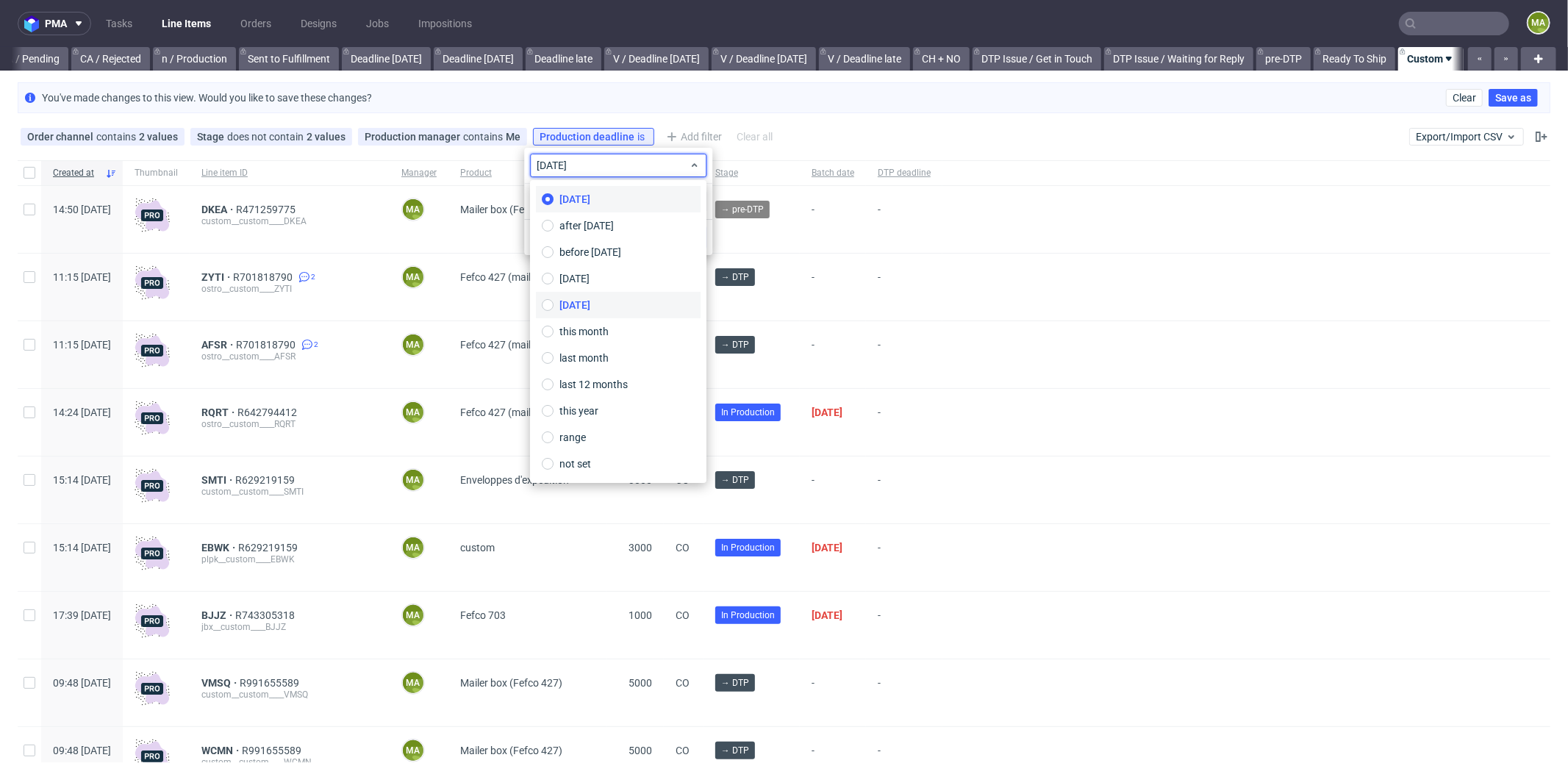
click at [604, 307] on label "tomorrow" at bounding box center [619, 305] width 165 height 27
type input "07/10/2025"
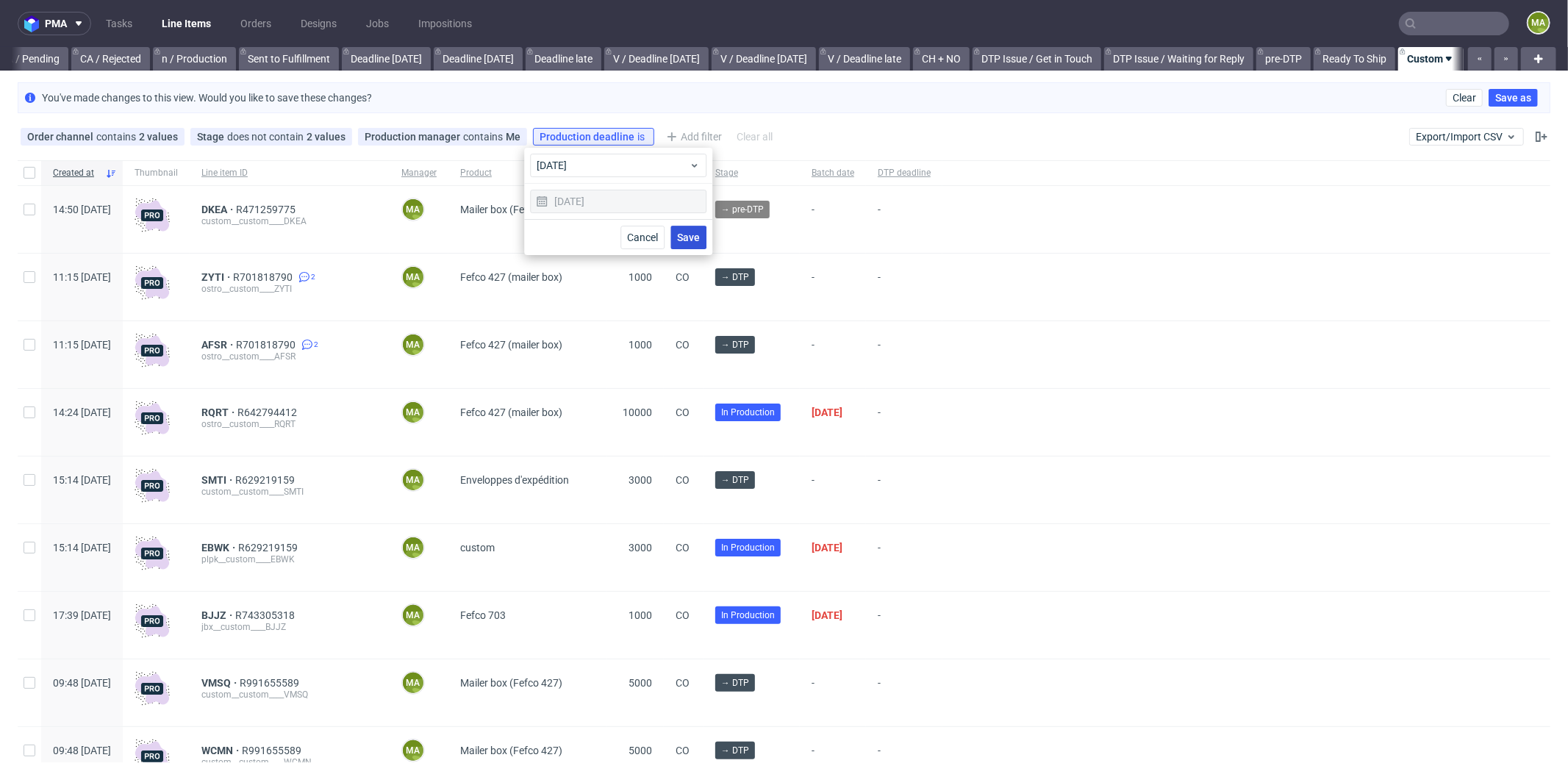
click at [695, 233] on span "Save" at bounding box center [689, 237] width 23 height 11
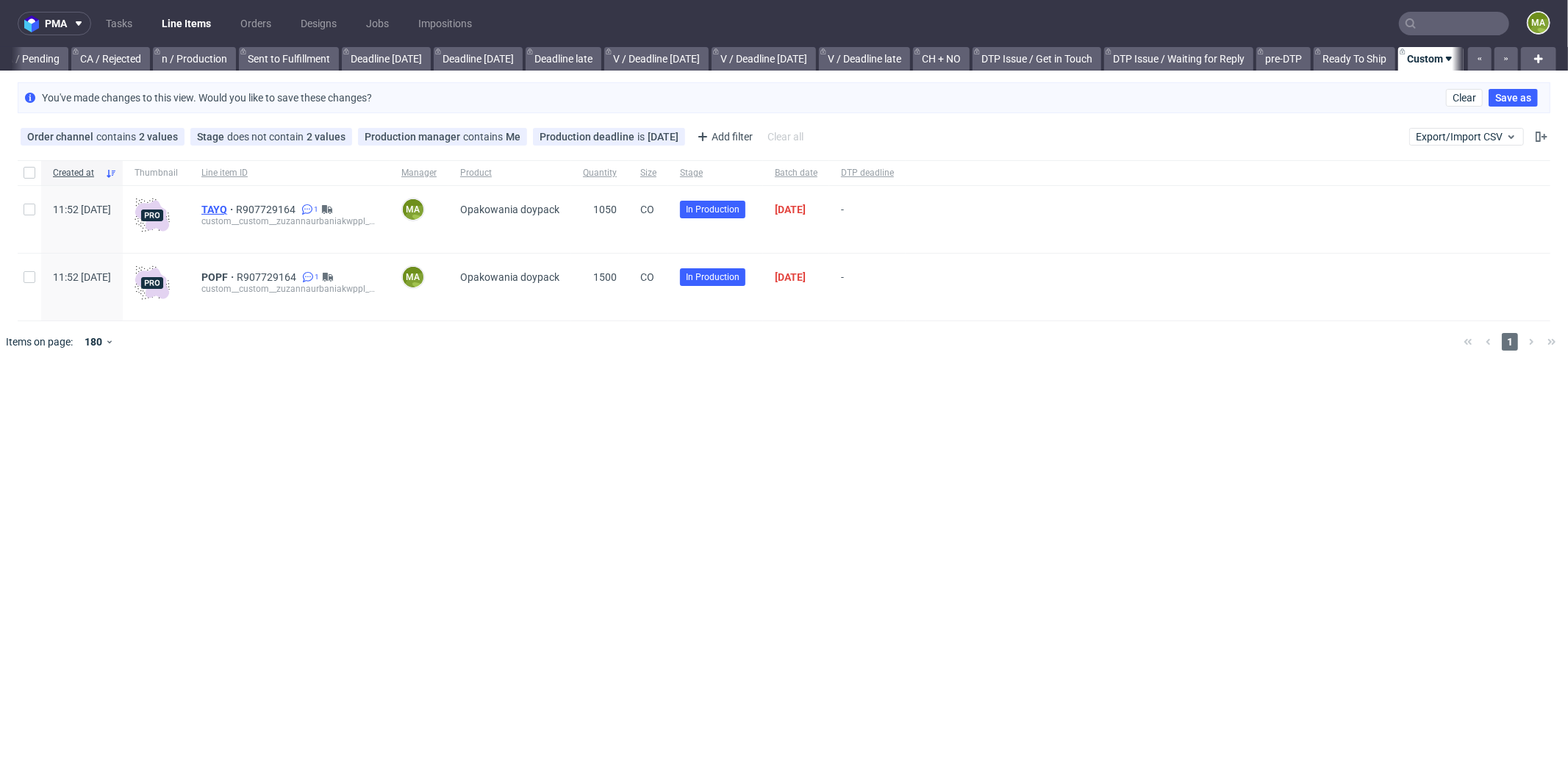
click at [236, 206] on span "TAYQ" at bounding box center [219, 209] width 35 height 12
click at [644, 135] on div "Production deadline is tomorrow" at bounding box center [609, 136] width 139 height 12
click at [621, 165] on span "tomorrow" at bounding box center [613, 165] width 152 height 14
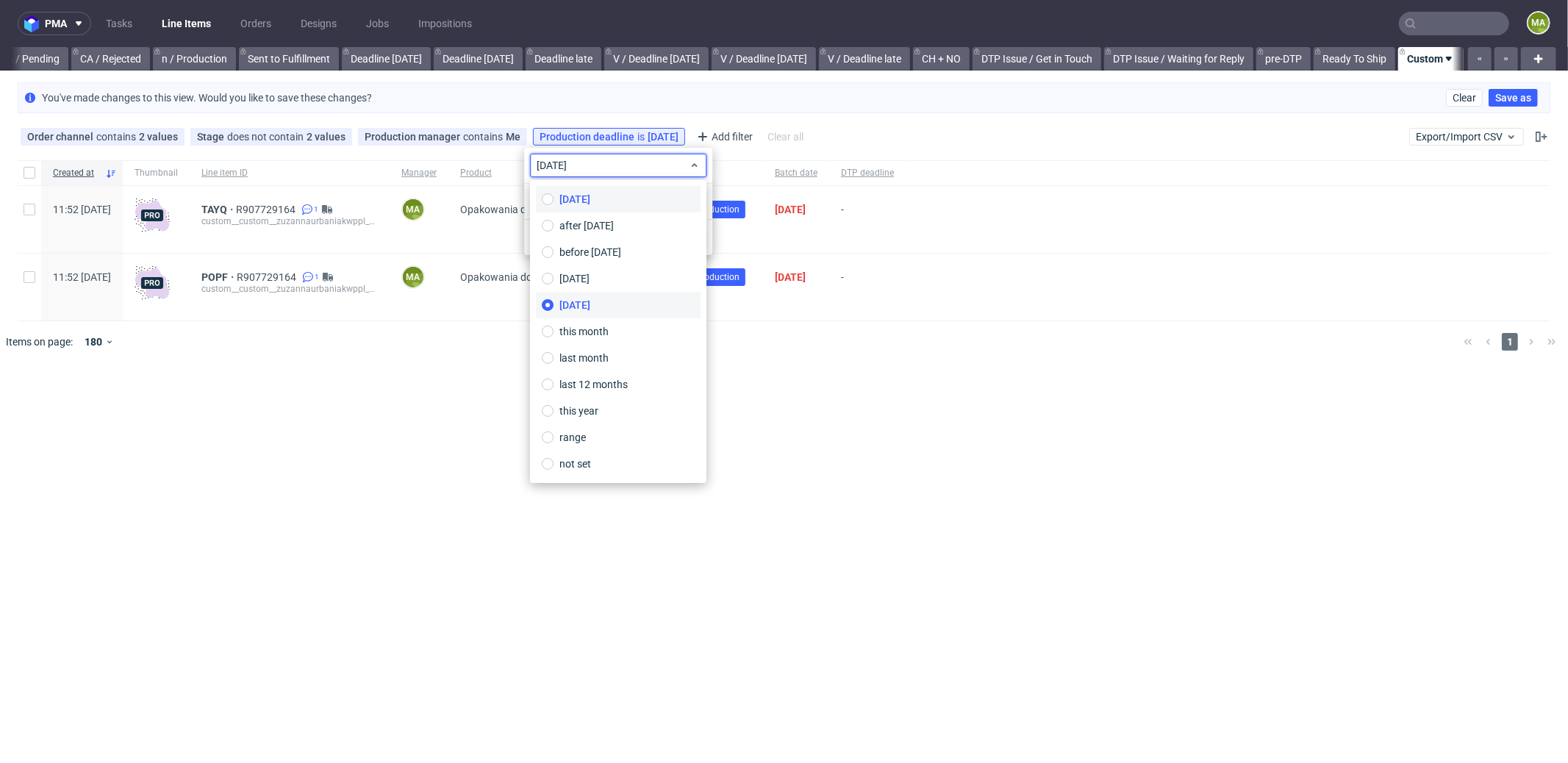
click at [588, 195] on label "today" at bounding box center [619, 199] width 165 height 27
type input "06/10/2025"
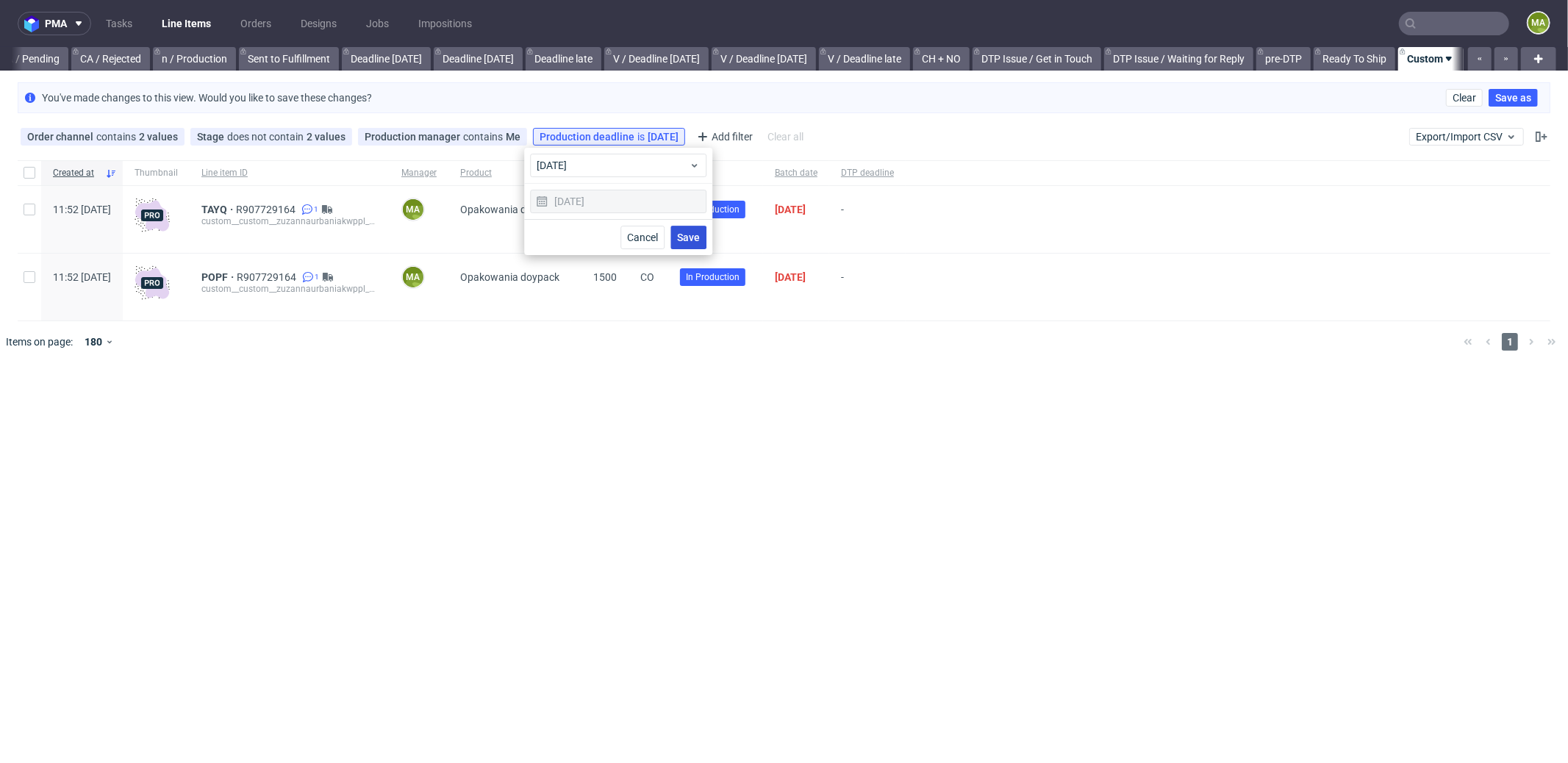
click at [692, 238] on span "Save" at bounding box center [689, 237] width 23 height 11
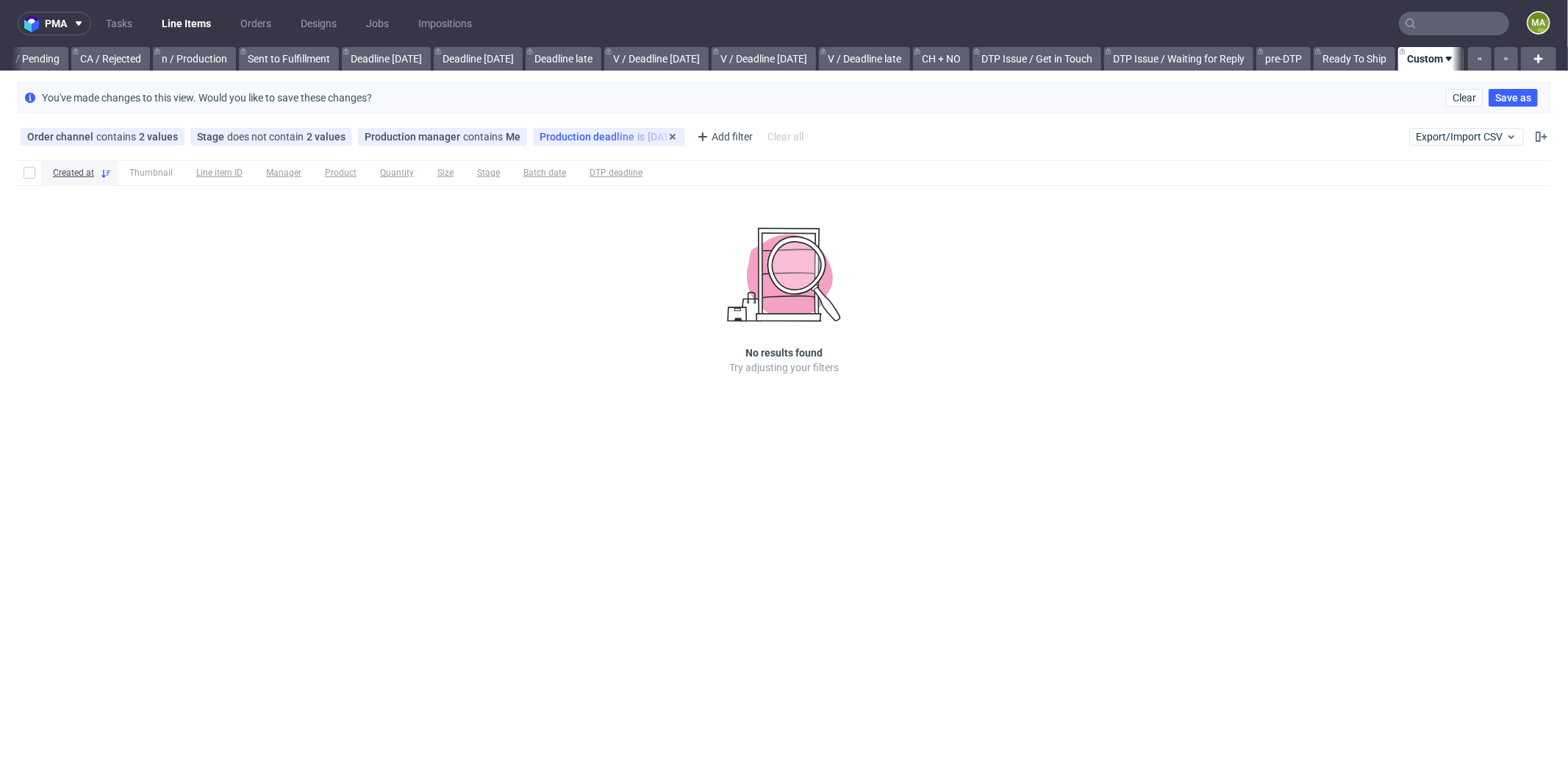
click at [620, 137] on div "Production deadline is today" at bounding box center [609, 136] width 139 height 12
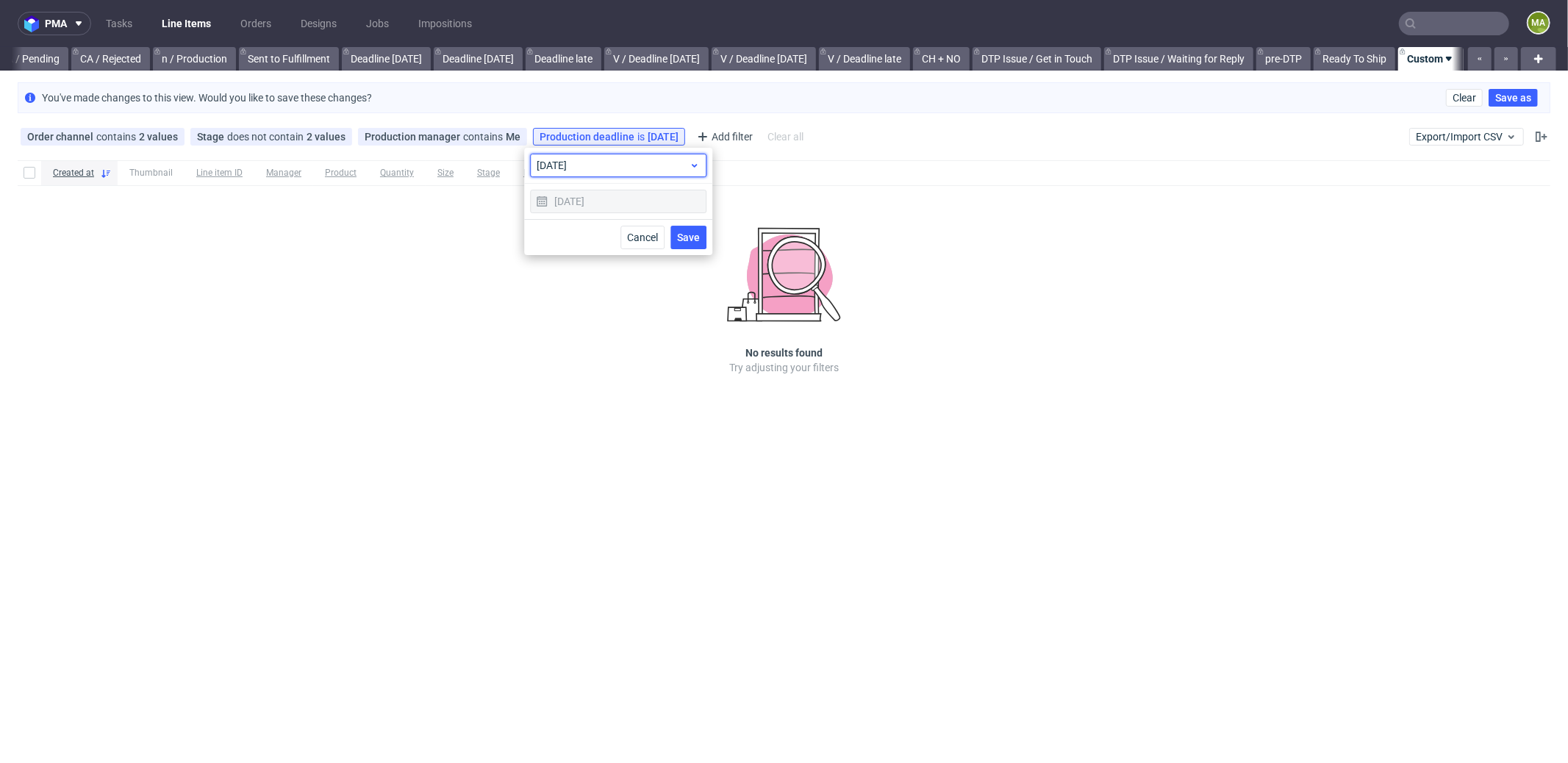
click at [628, 166] on span "today" at bounding box center [613, 165] width 152 height 14
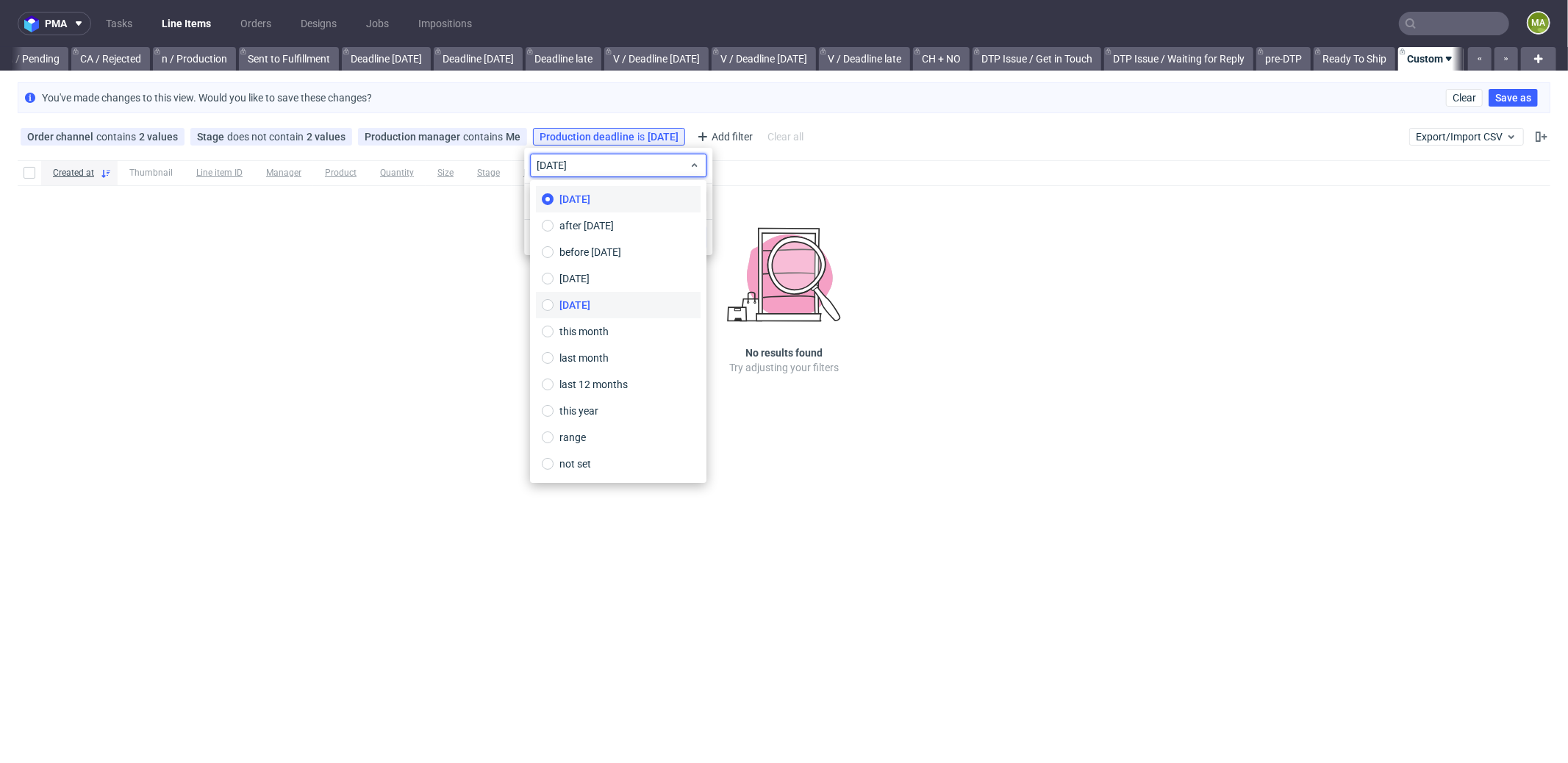
click at [591, 309] on span "tomorrow" at bounding box center [574, 304] width 31 height 14
type input "07/10/2025"
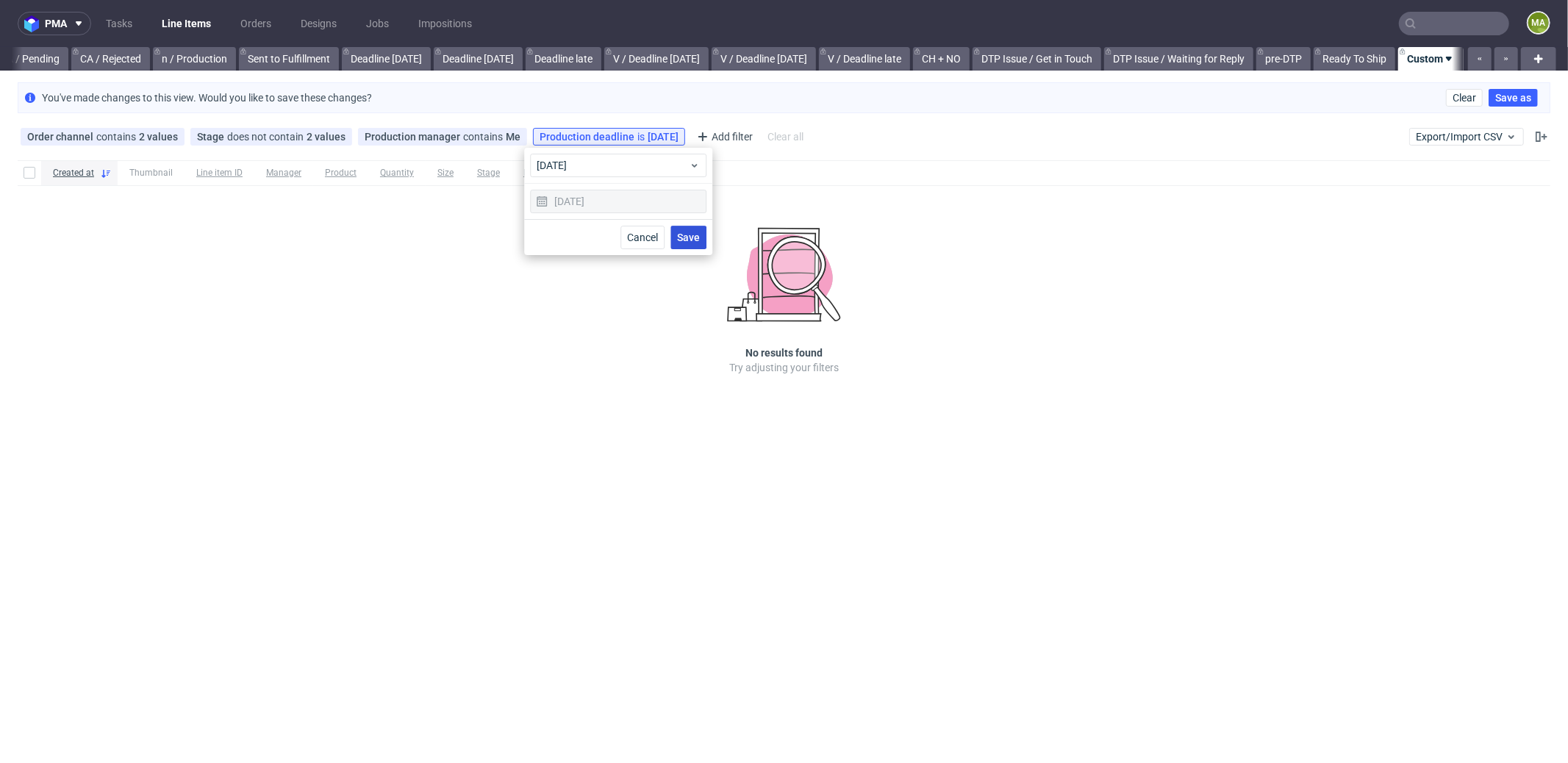
click at [681, 239] on span "Save" at bounding box center [689, 237] width 23 height 11
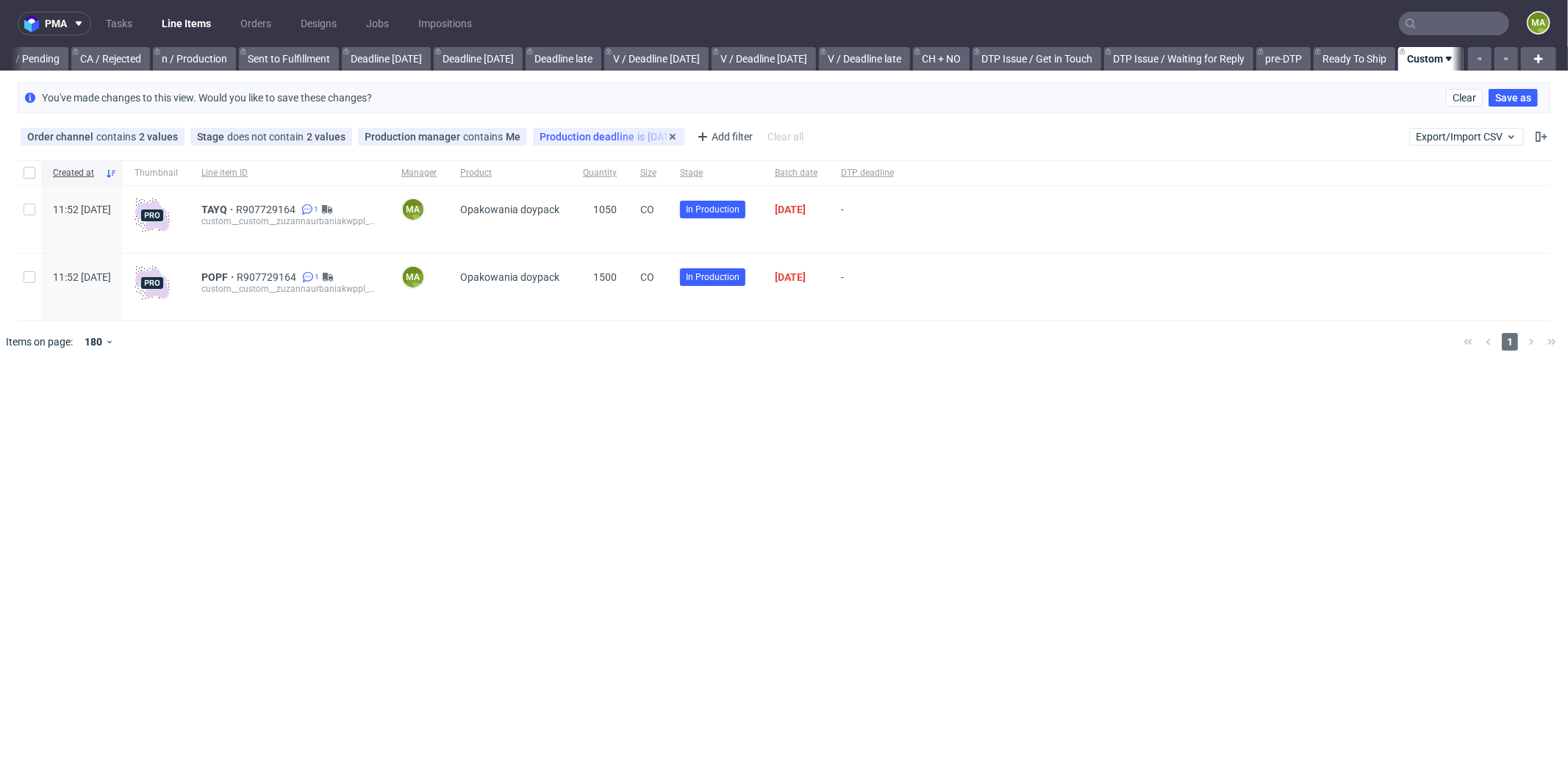
click at [609, 134] on div "Production deadline is tomorrow" at bounding box center [609, 136] width 139 height 12
click at [622, 174] on div "tomorrow" at bounding box center [619, 165] width 176 height 24
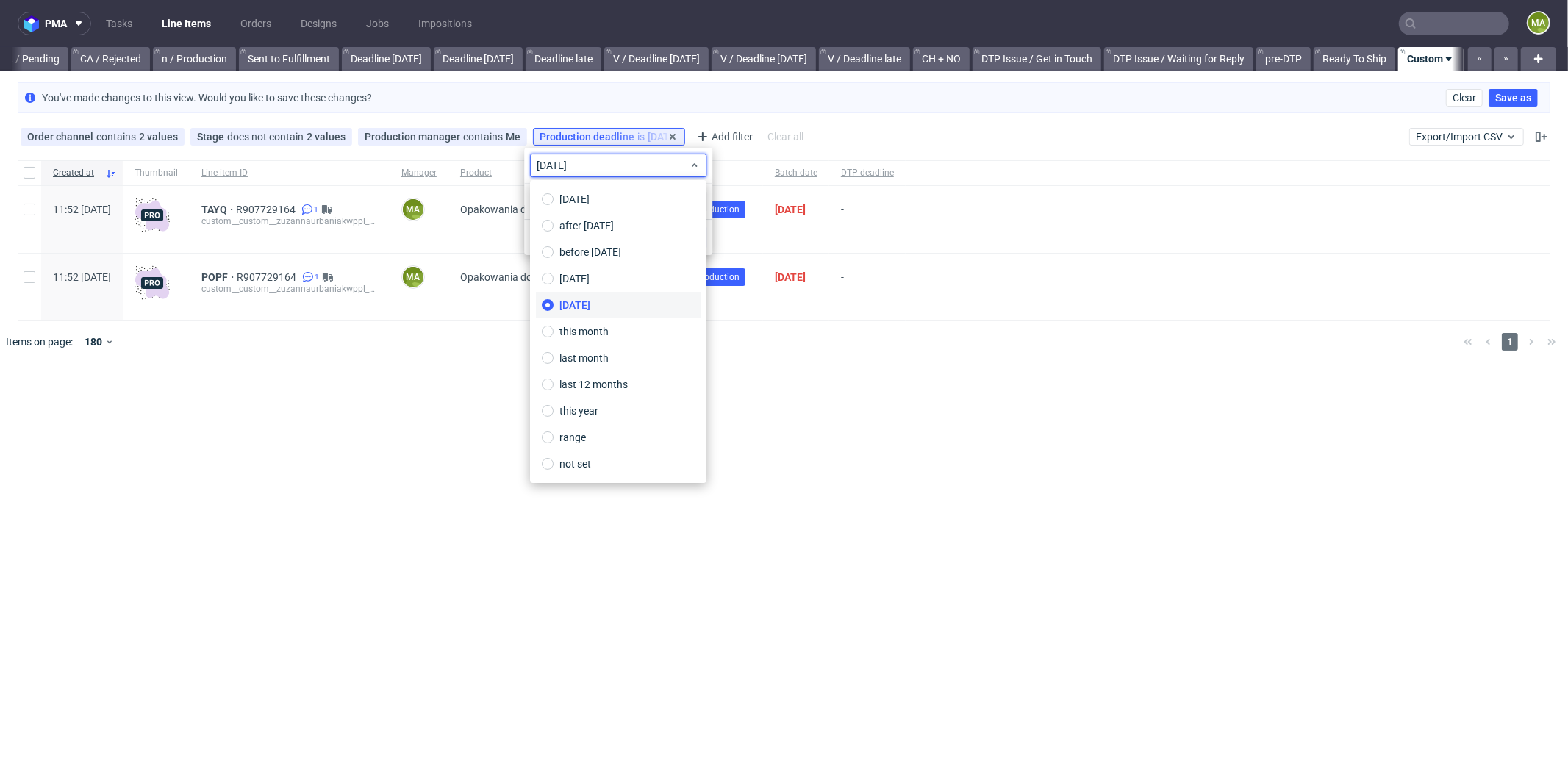
click at [653, 135] on div "Production deadline is tomorrow" at bounding box center [609, 136] width 139 height 12
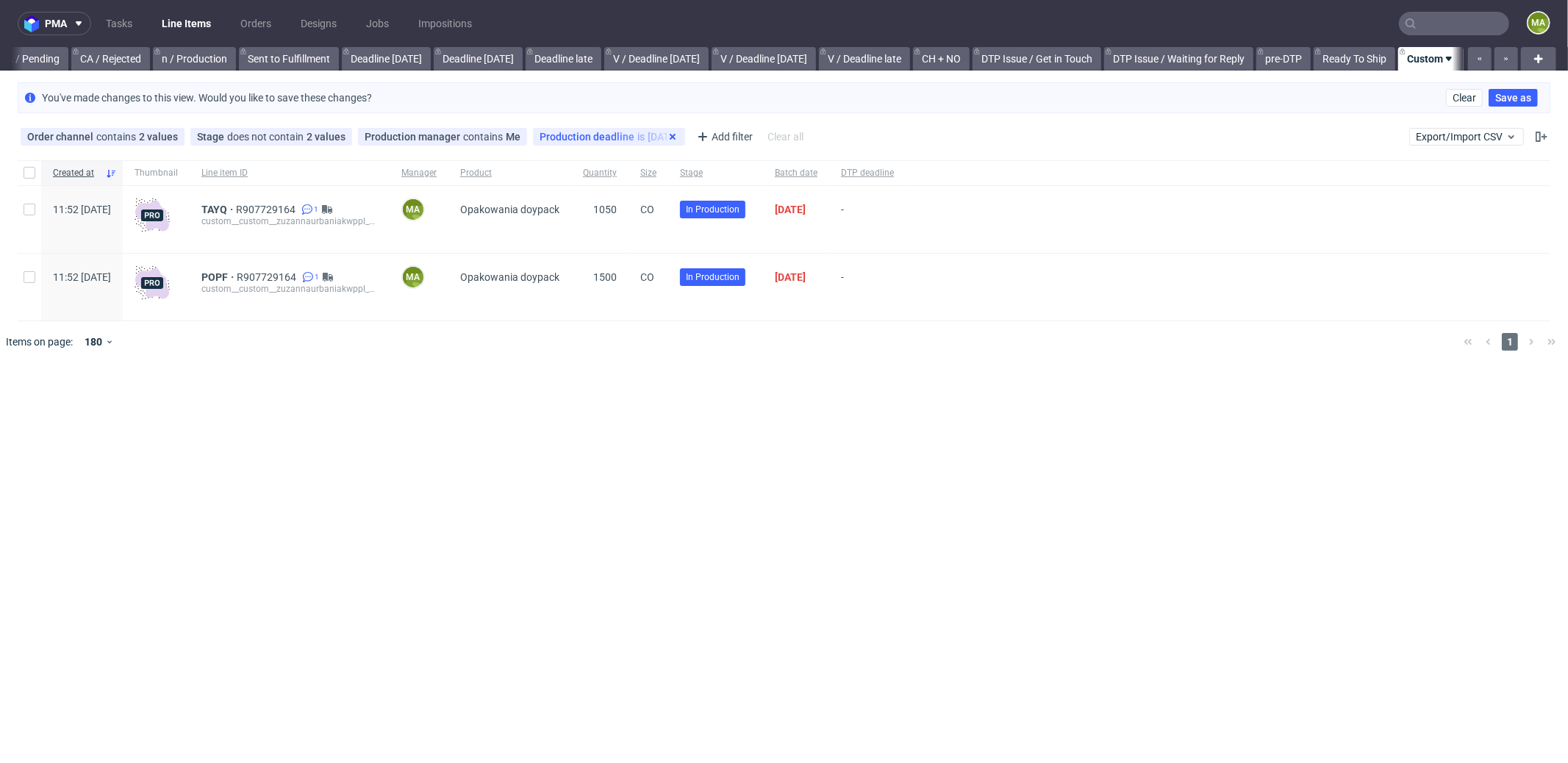
click at [675, 136] on use at bounding box center [672, 137] width 6 height 6
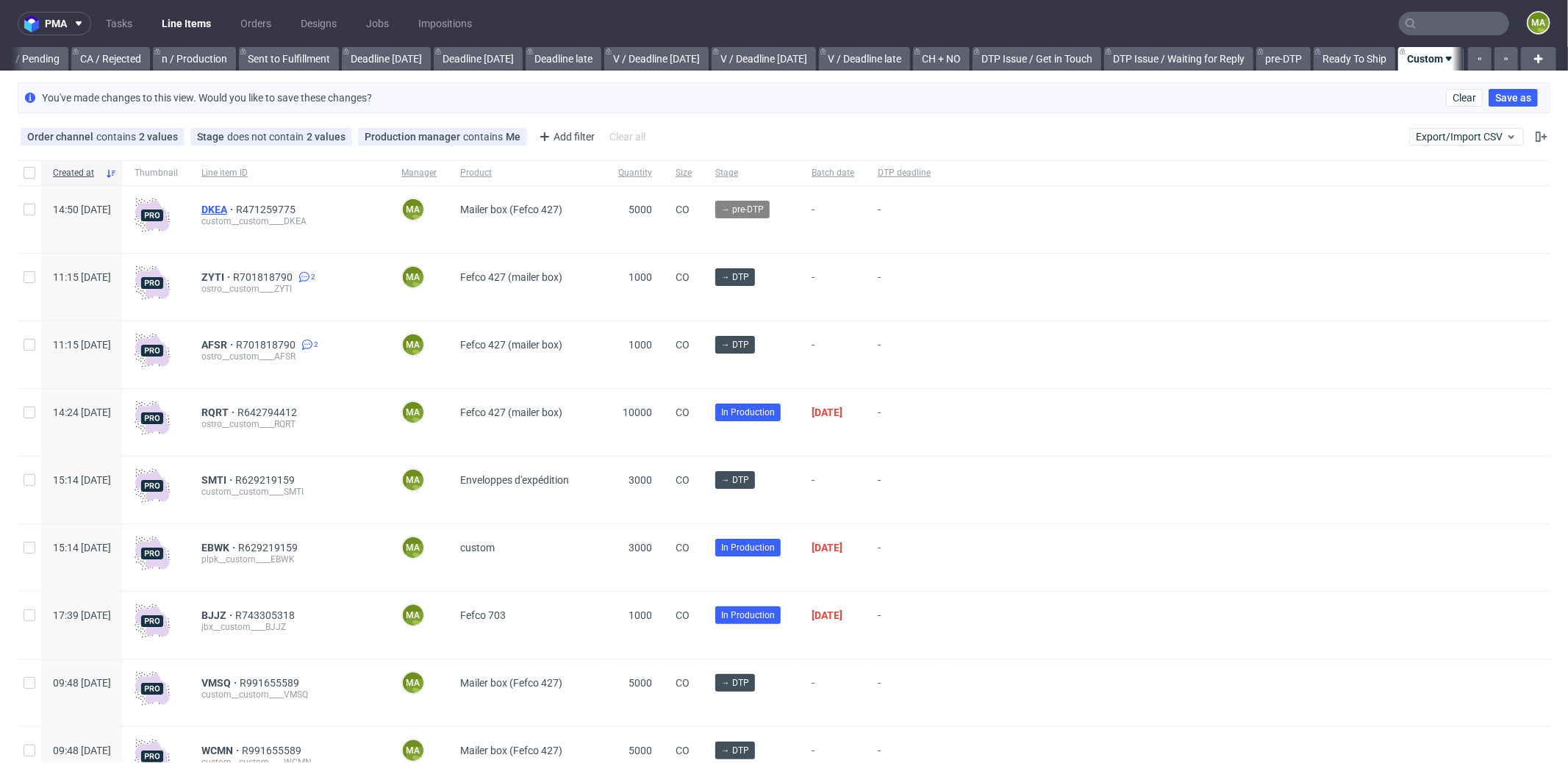
click at [236, 209] on span "DKEA" at bounding box center [219, 209] width 35 height 12
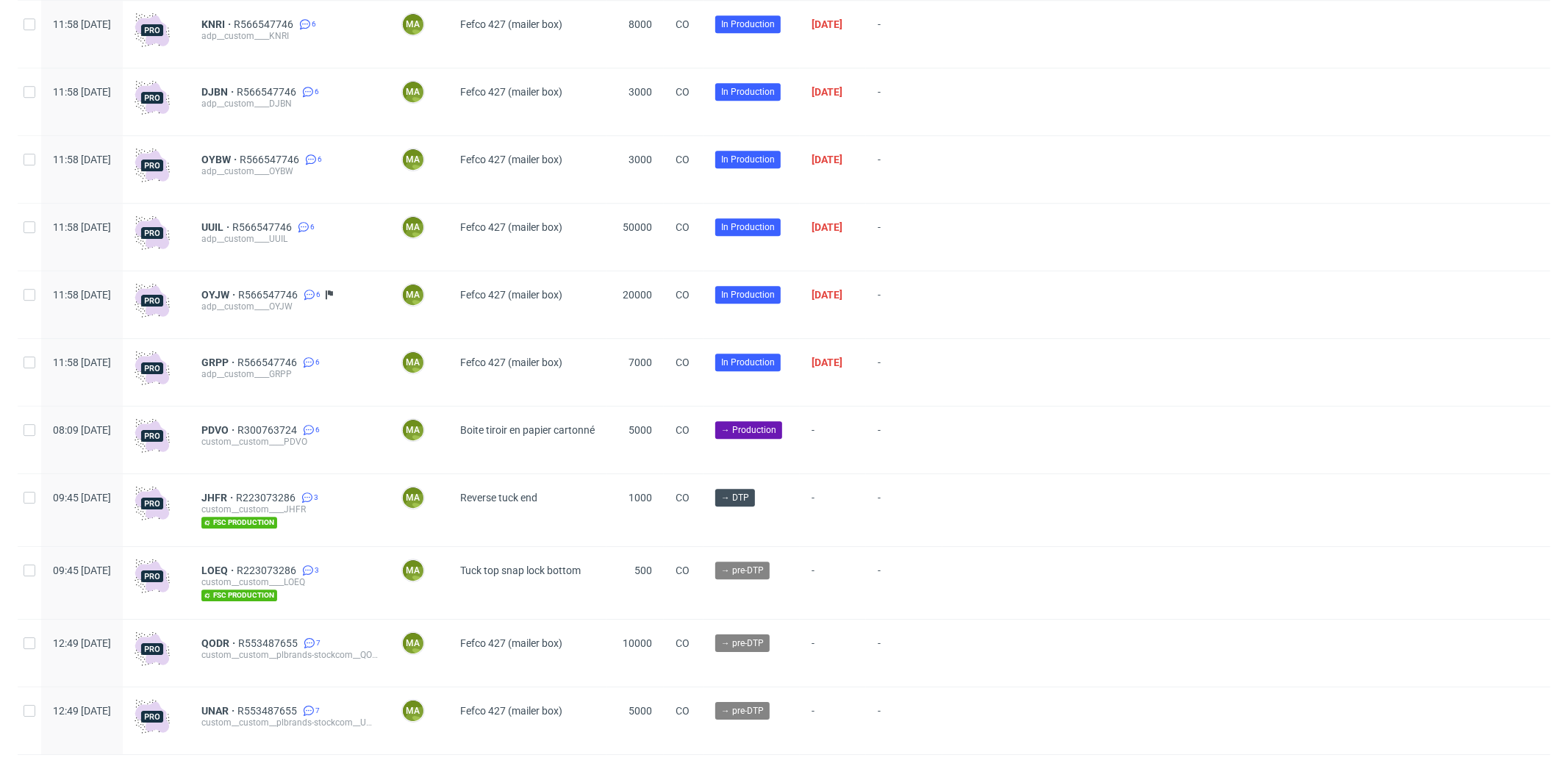
scroll to position [3559, 0]
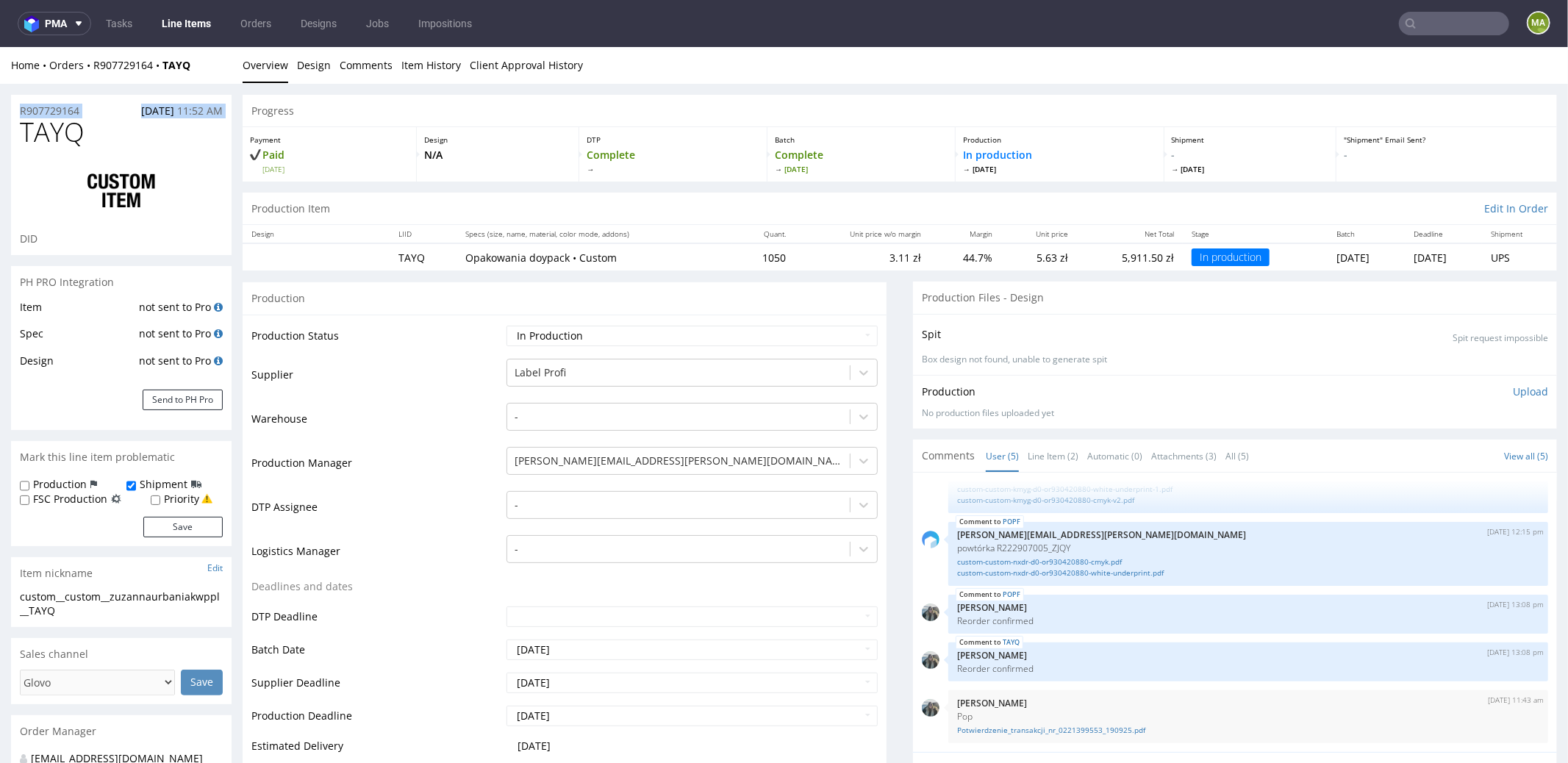
drag, startPoint x: 98, startPoint y: 112, endPoint x: 0, endPoint y: 90, distance: 100.4
drag, startPoint x: 108, startPoint y: 115, endPoint x: 101, endPoint y: 112, distance: 7.6
click at [105, 112] on div "R907729164 18.09.2025 11:52 AM" at bounding box center [121, 105] width 221 height 24
drag, startPoint x: 100, startPoint y: 110, endPoint x: 0, endPoint y: 110, distance: 100.0
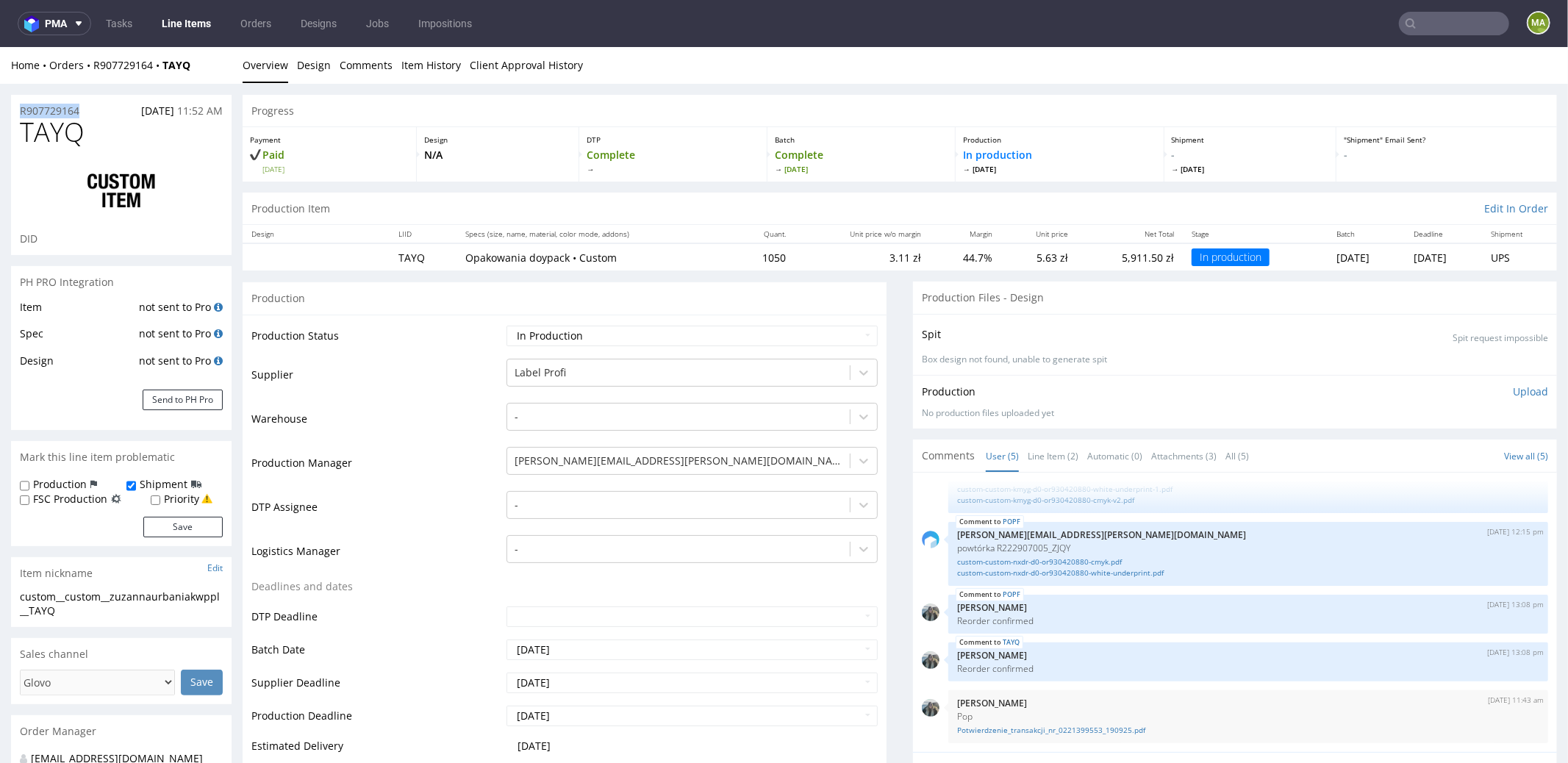
copy p "R907729164"
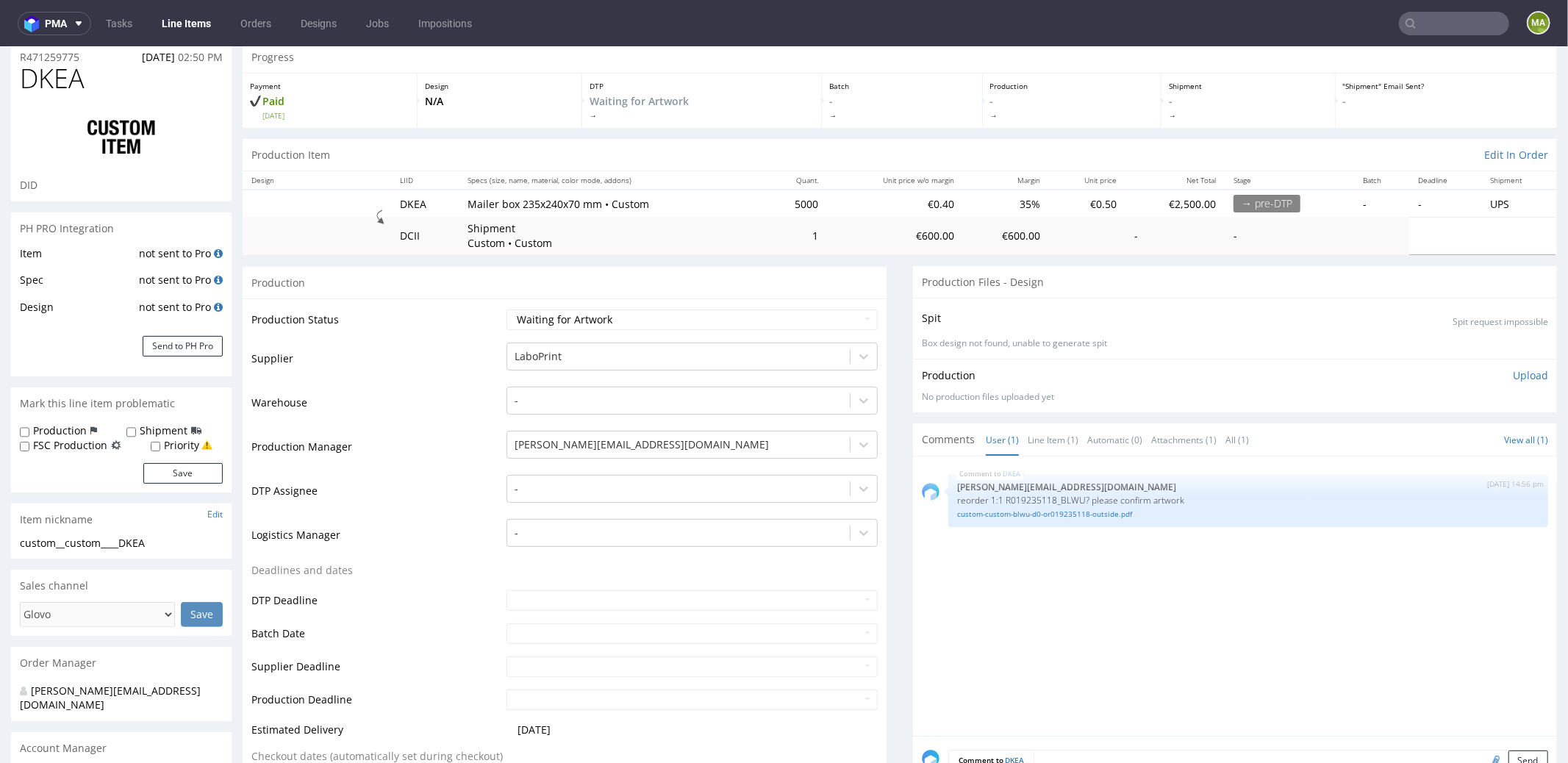
scroll to position [143, 0]
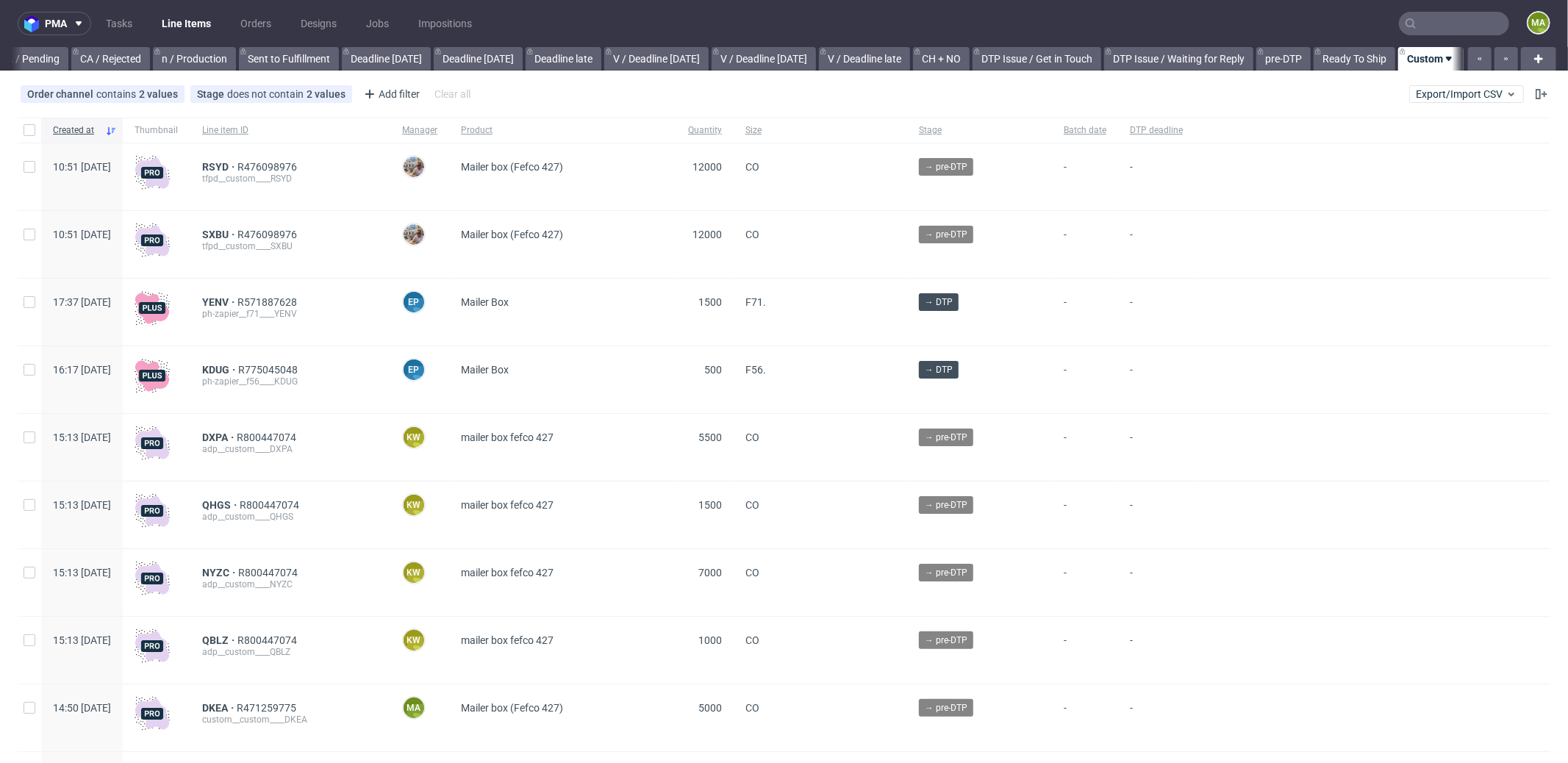
scroll to position [0, 1269]
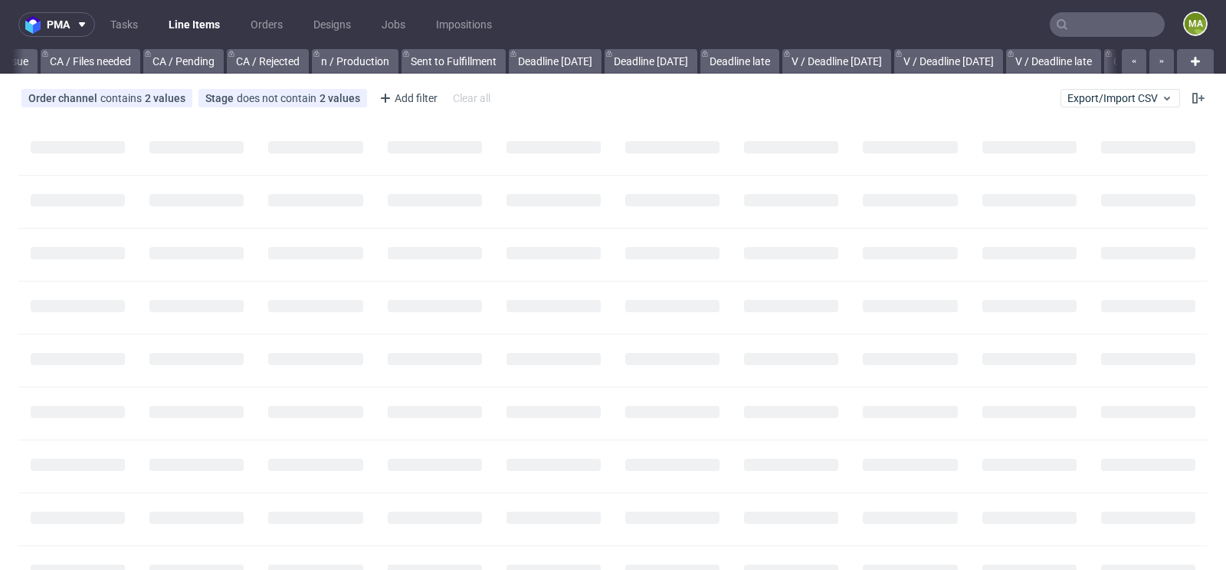
click at [1067, 31] on input "text" at bounding box center [1107, 24] width 115 height 25
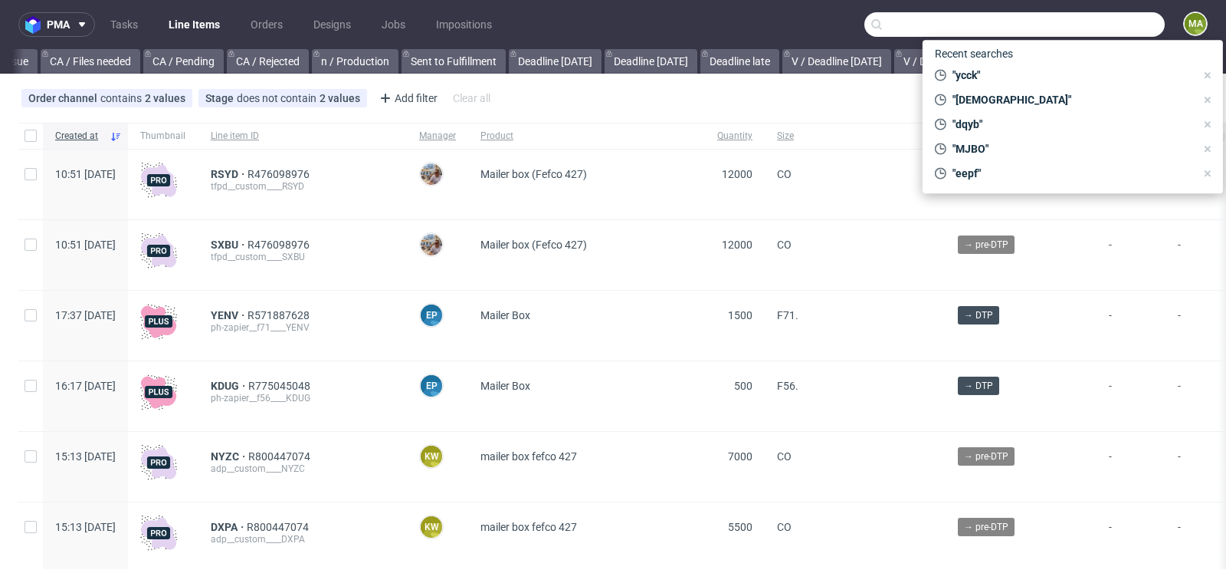
scroll to position [0, 1732]
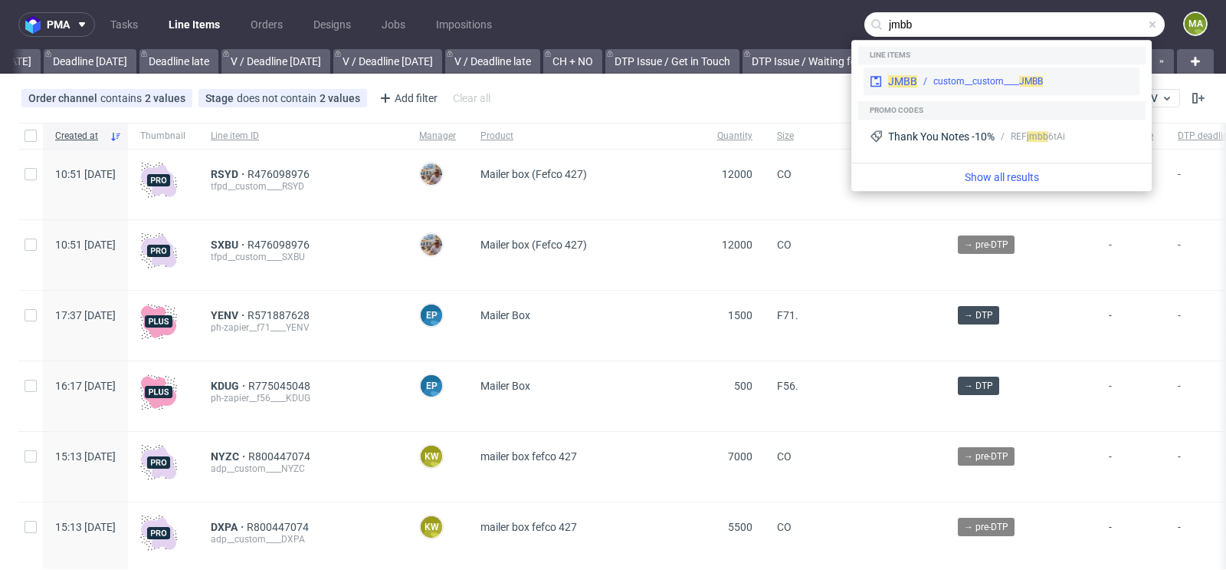
type input "jmbb"
click at [984, 70] on div "JMBB custom__custom____ JMBB" at bounding box center [1002, 81] width 276 height 28
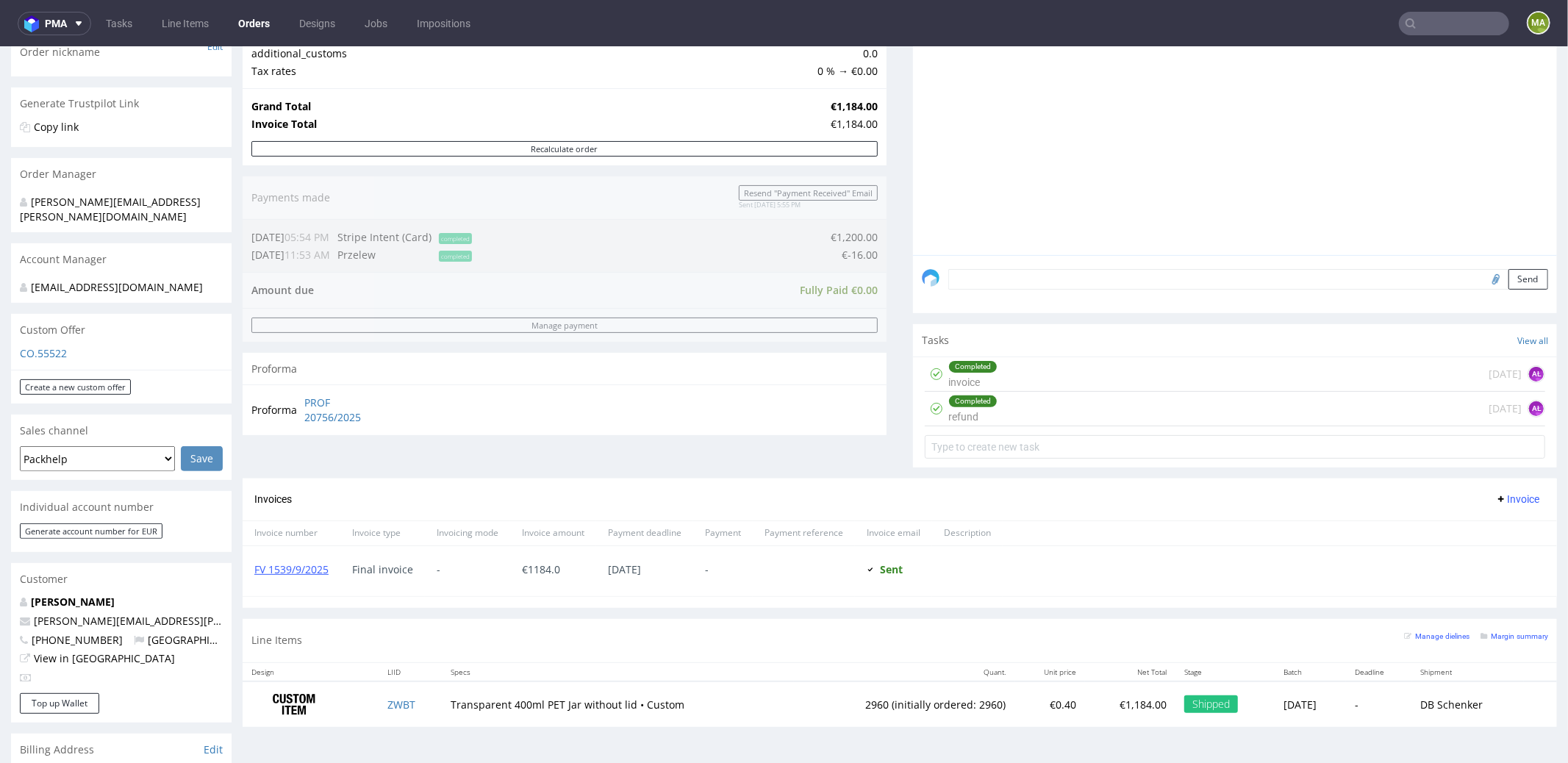
scroll to position [408, 0]
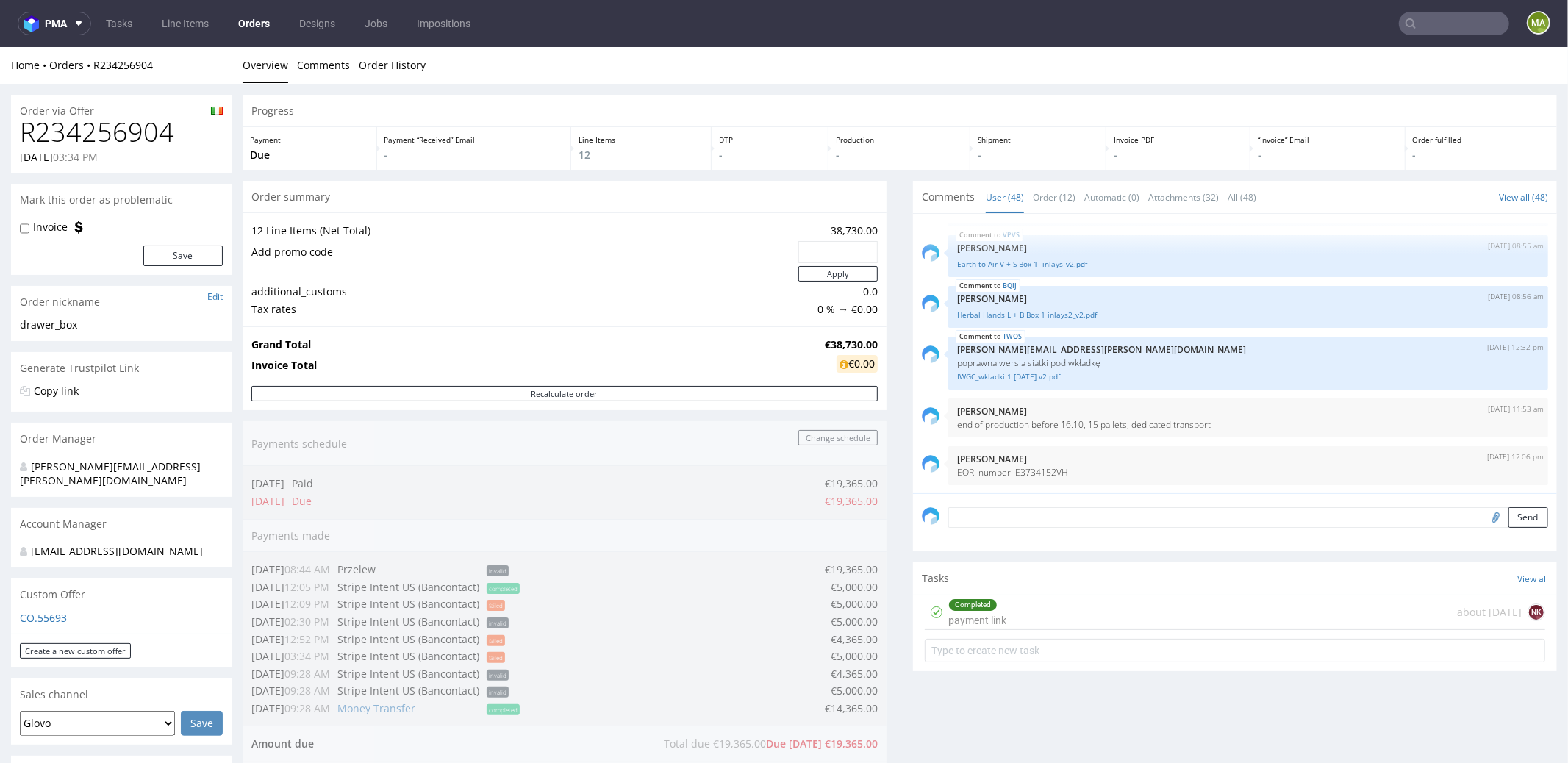
scroll to position [763, 0]
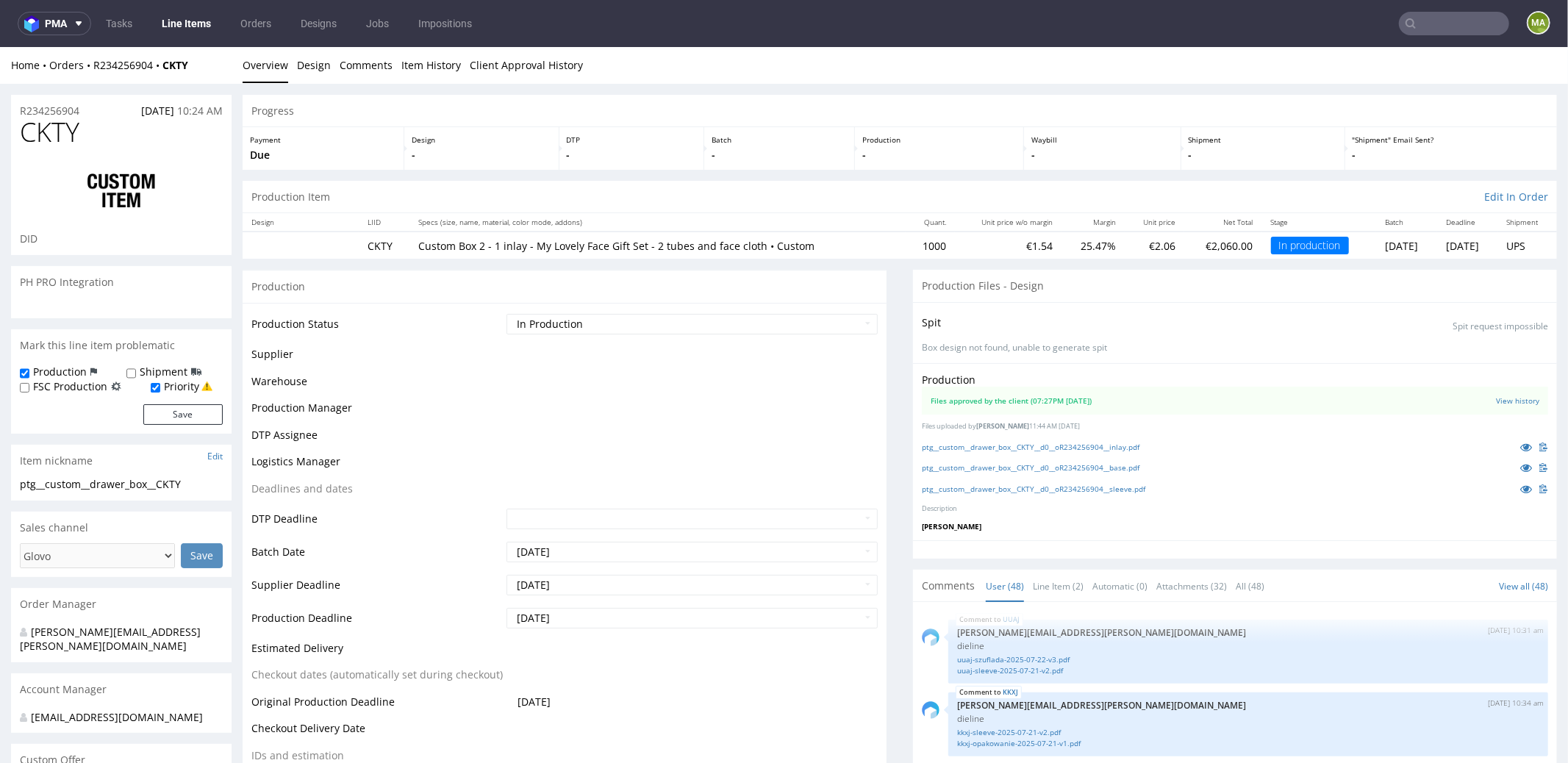
scroll to position [2872, 0]
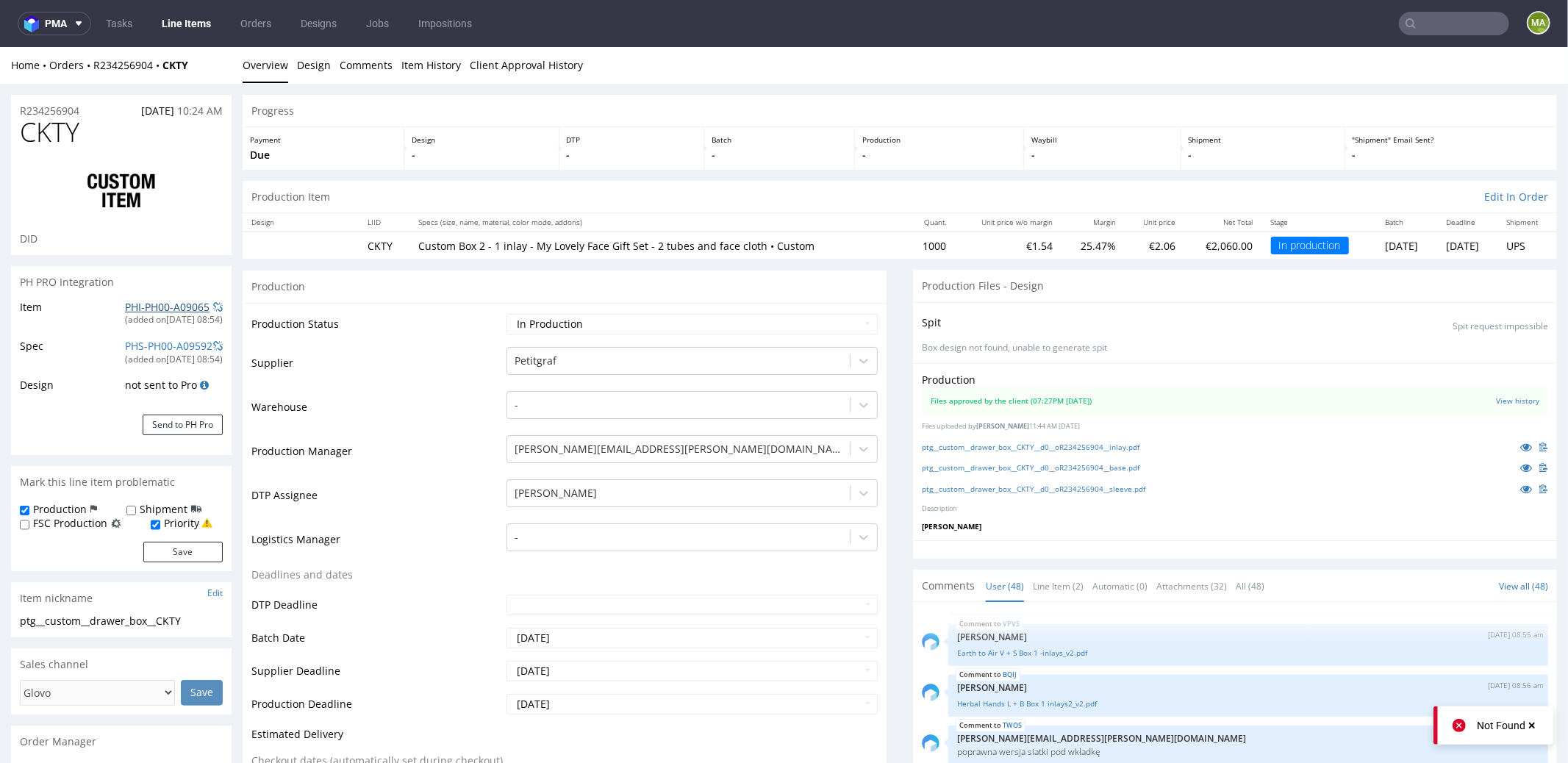
click at [130, 302] on link "PHI-PH00-A09065" at bounding box center [167, 306] width 84 height 14
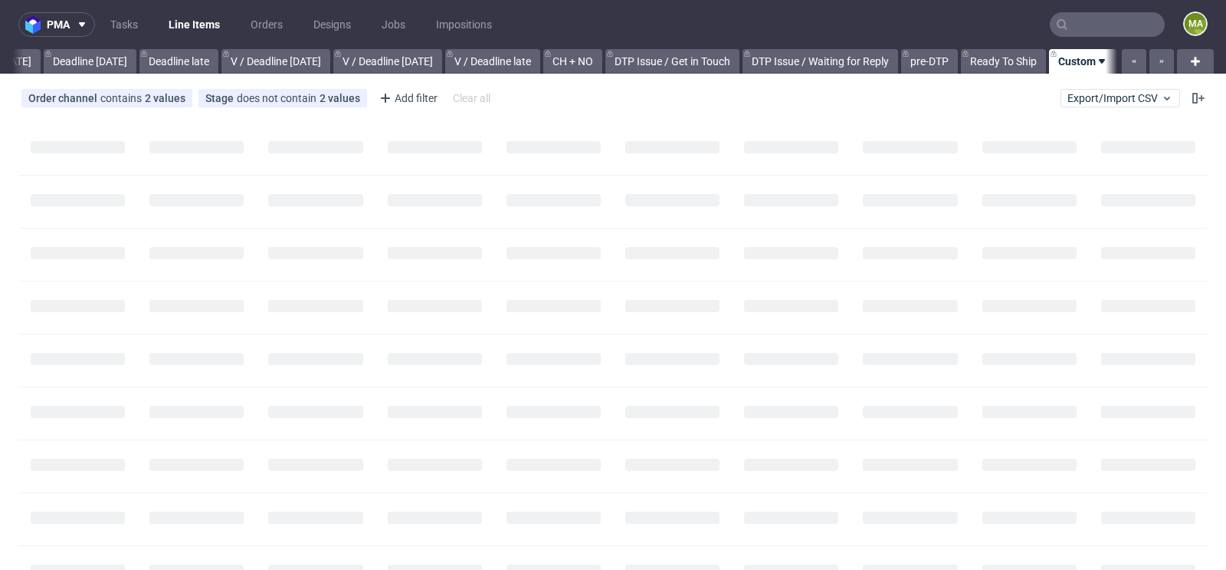
click at [1101, 28] on input "text" at bounding box center [1107, 24] width 115 height 25
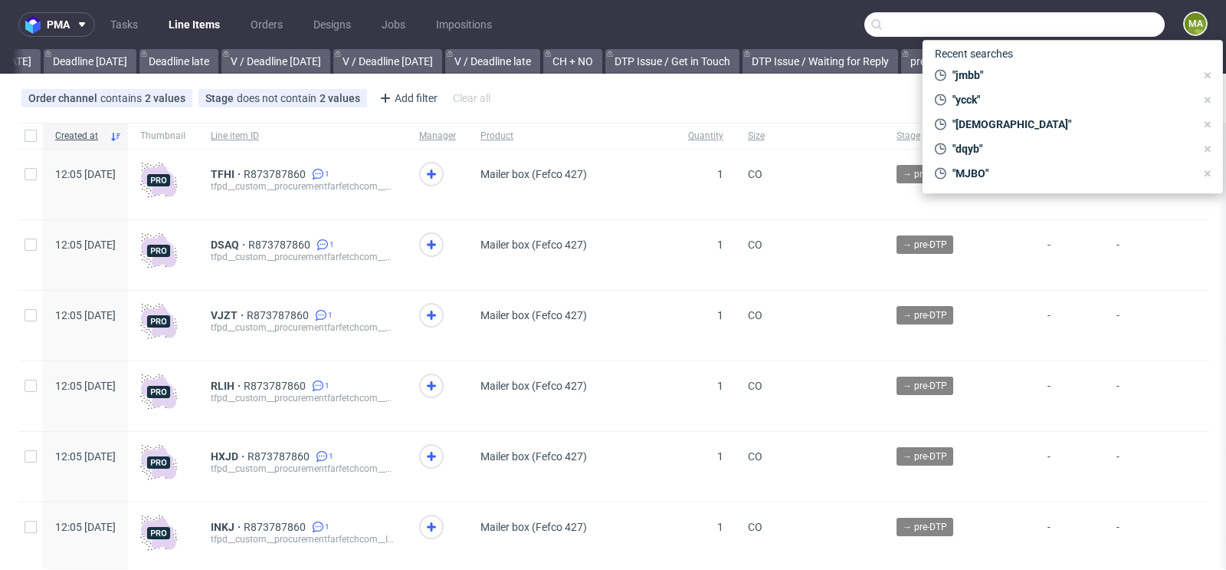
scroll to position [0, 1732]
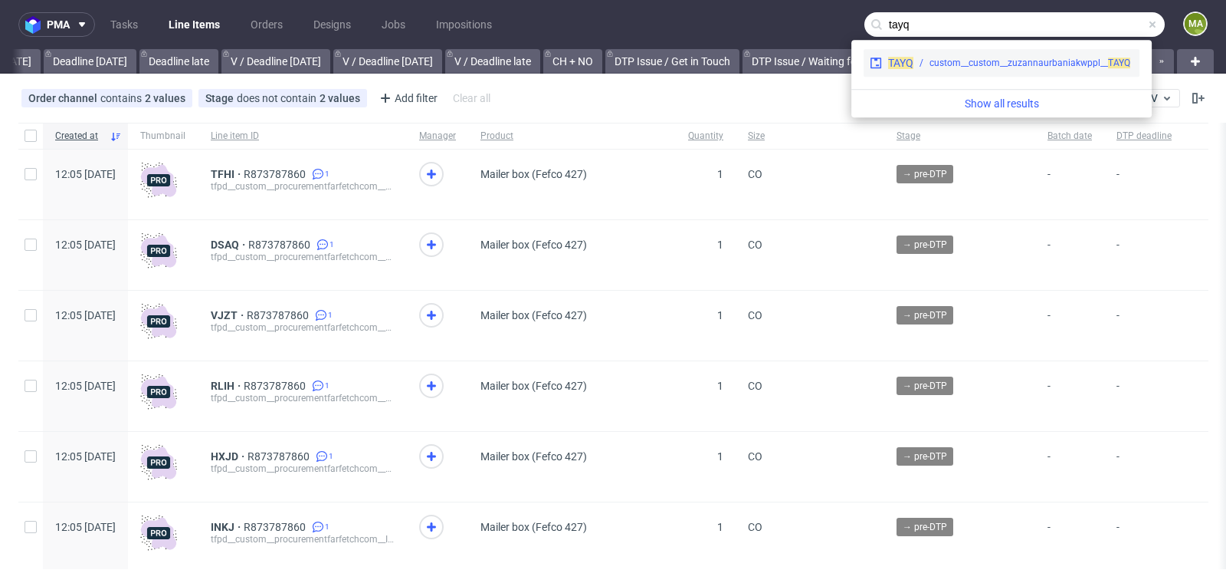
type input "tayq"
click at [969, 59] on div "custom__custom__zuzannaurbaniakwppl__ TAYQ" at bounding box center [1030, 63] width 201 height 14
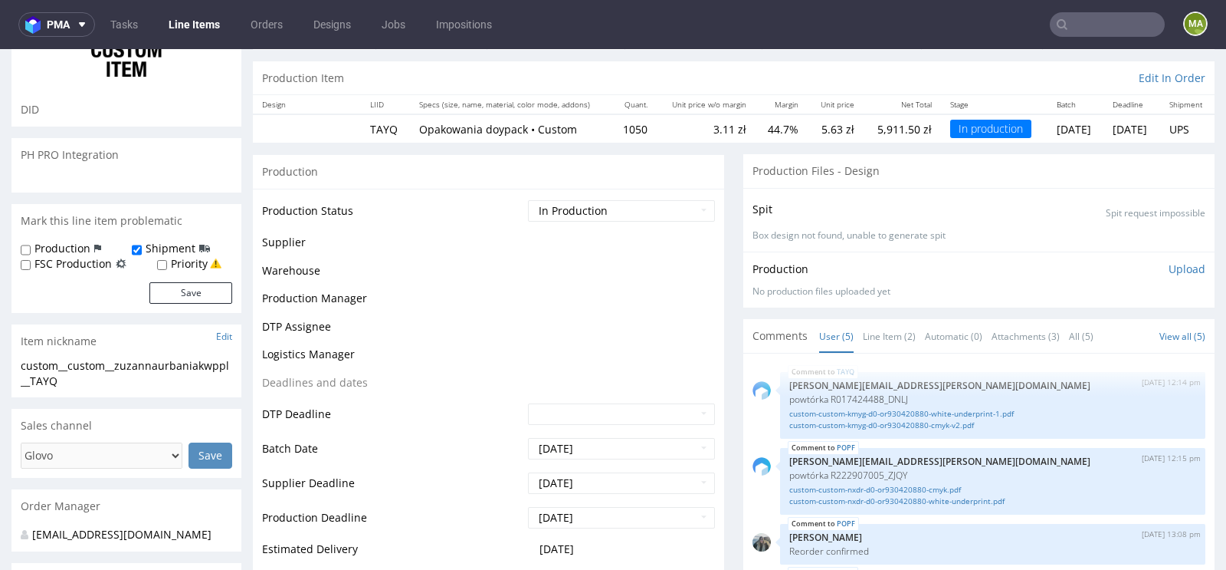
scroll to position [43, 0]
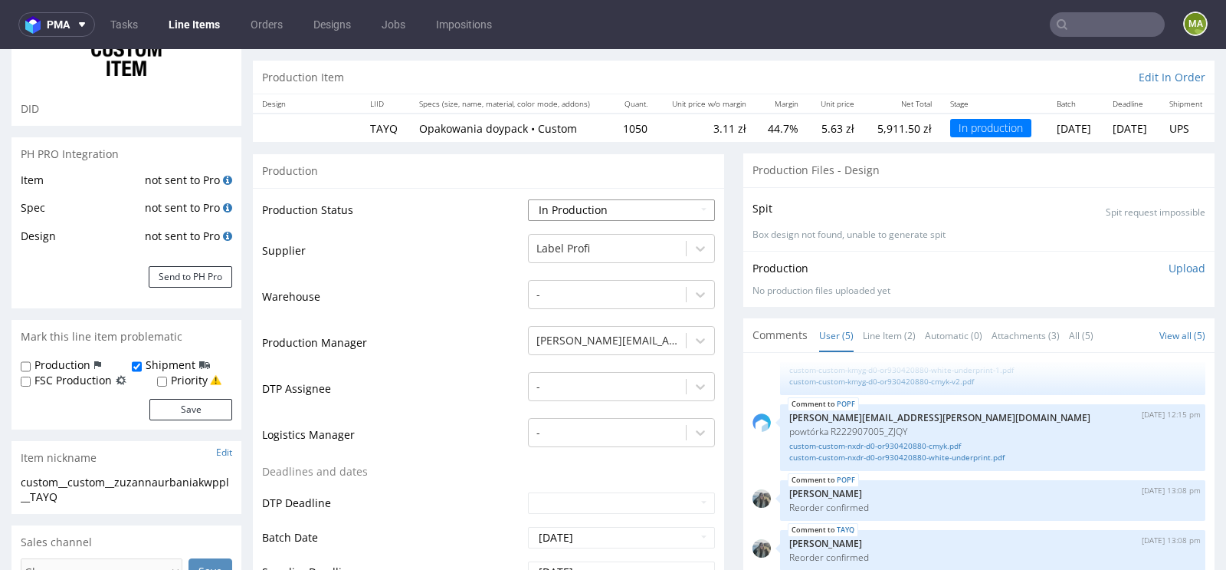
click at [607, 211] on select "Waiting for Artwork Waiting for Diecut Waiting for Mockup Waiting for DTP Waiti…" at bounding box center [621, 209] width 187 height 21
click at [528, 199] on select "Waiting for Artwork Waiting for Diecut Waiting for Mockup Waiting for DTP Waiti…" at bounding box center [621, 209] width 187 height 21
click at [580, 212] on select "Waiting for Artwork Waiting for Diecut Waiting for Mockup Waiting for DTP Waiti…" at bounding box center [621, 209] width 187 height 21
click at [528, 199] on select "Waiting for Artwork Waiting for Diecut Waiting for Mockup Waiting for DTP Waiti…" at bounding box center [621, 209] width 187 height 21
click at [426, 278] on td "Warehouse" at bounding box center [393, 301] width 262 height 46
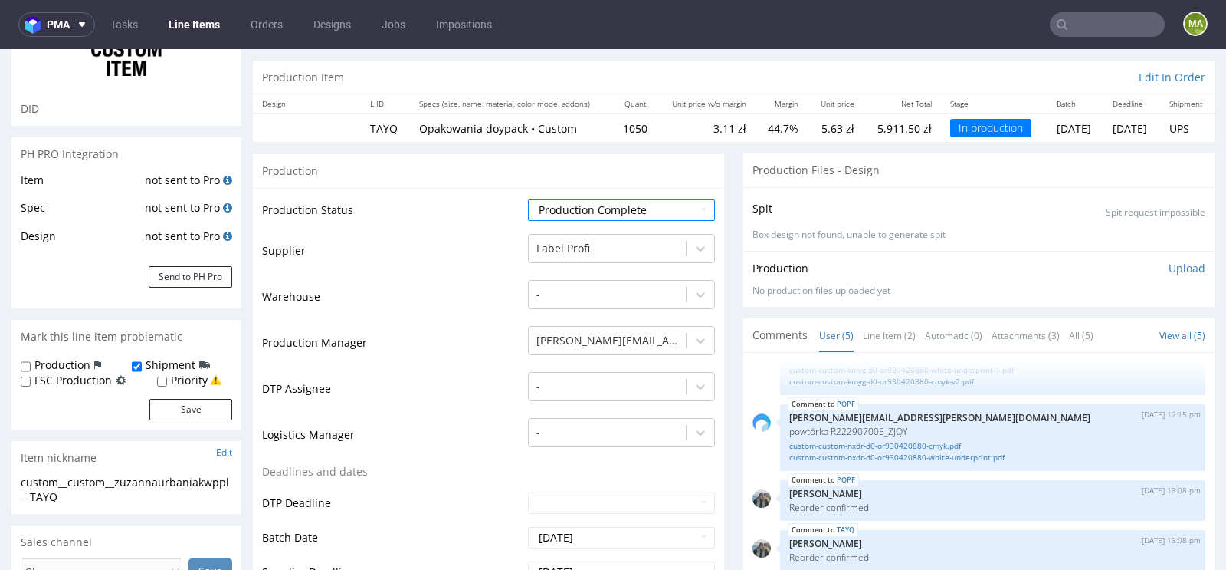
scroll to position [691, 0]
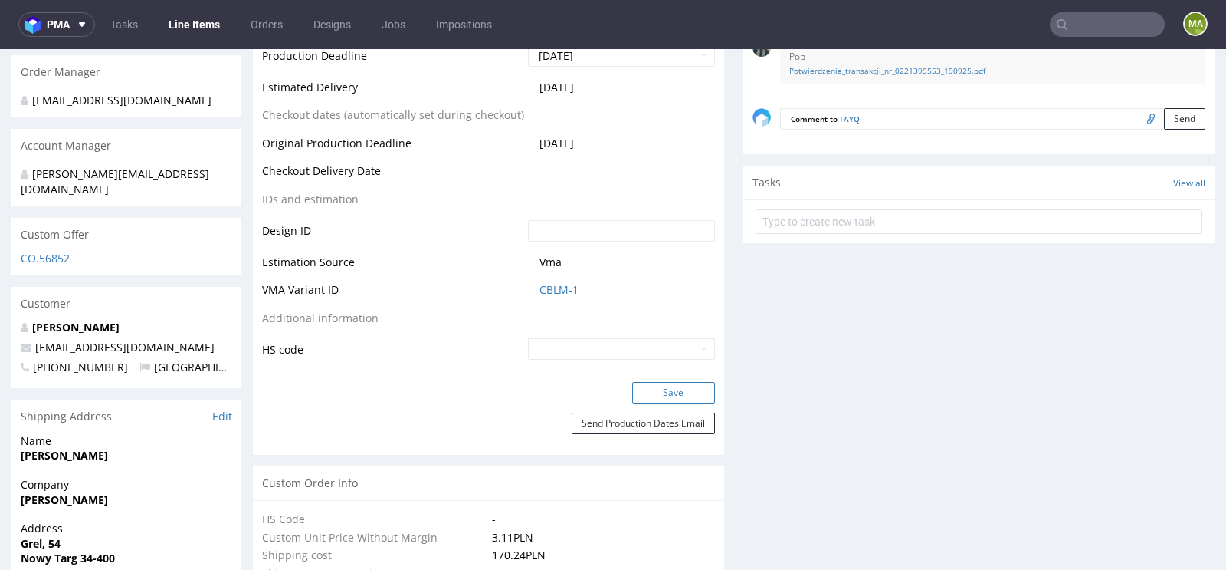
click at [644, 392] on button "Save" at bounding box center [673, 392] width 83 height 21
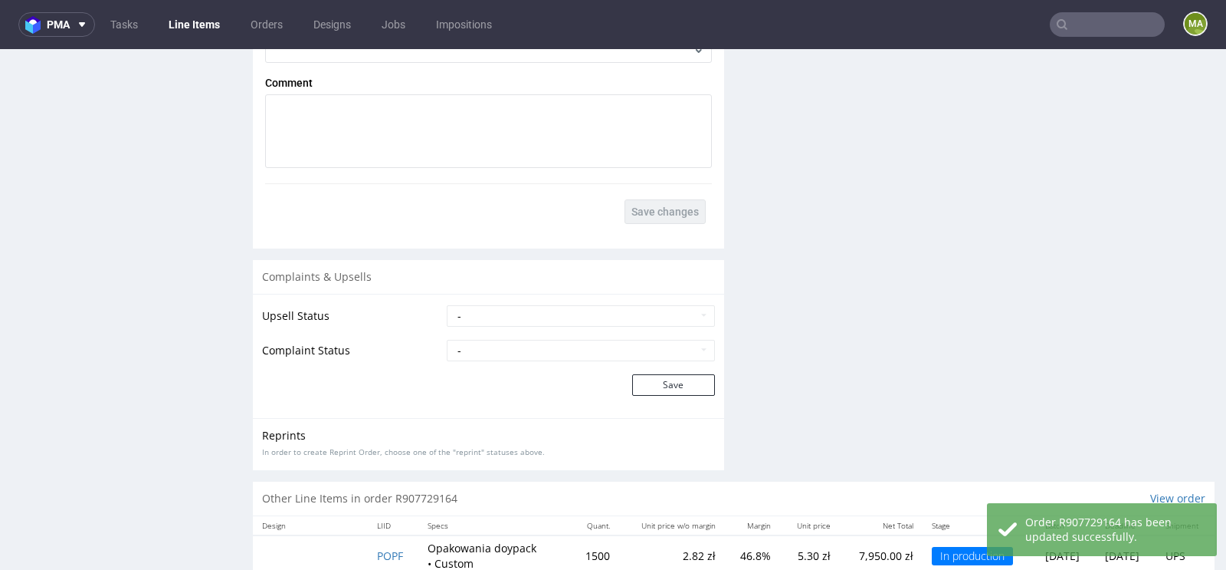
scroll to position [2756, 0]
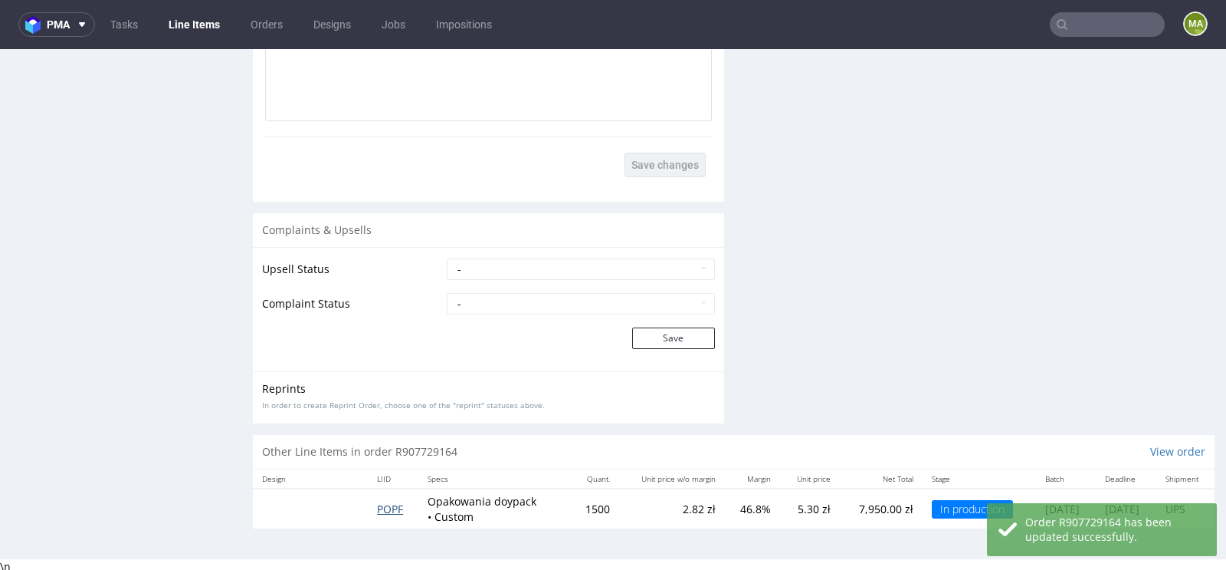
click at [377, 507] on span "POPF" at bounding box center [390, 508] width 26 height 15
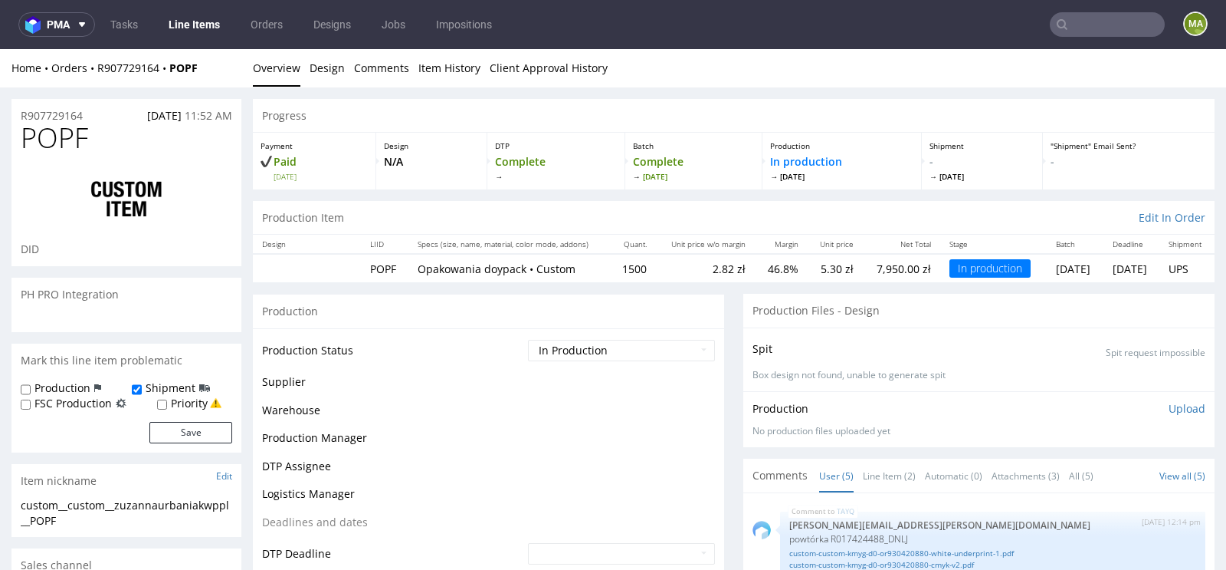
scroll to position [43, 0]
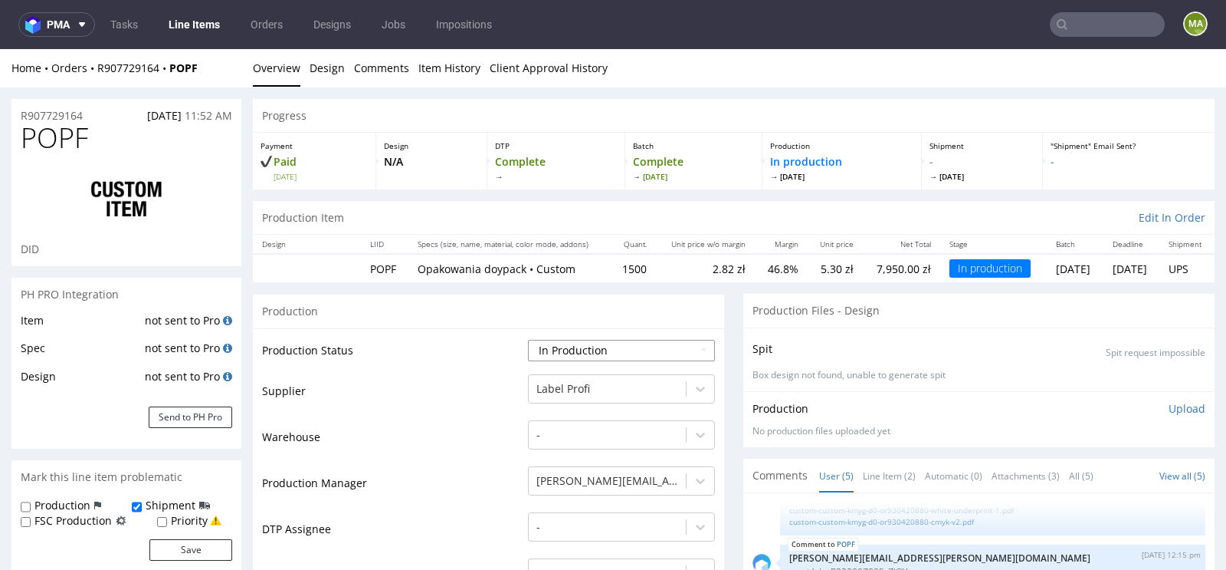
click at [576, 343] on select "Waiting for Artwork Waiting for Diecut Waiting for Mockup Waiting for DTP Waiti…" at bounding box center [621, 350] width 187 height 21
select select "production_complete"
click at [528, 340] on select "Waiting for Artwork Waiting for Diecut Waiting for Mockup Waiting for DTP Waiti…" at bounding box center [621, 350] width 187 height 21
click at [438, 397] on td "Supplier" at bounding box center [393, 396] width 262 height 46
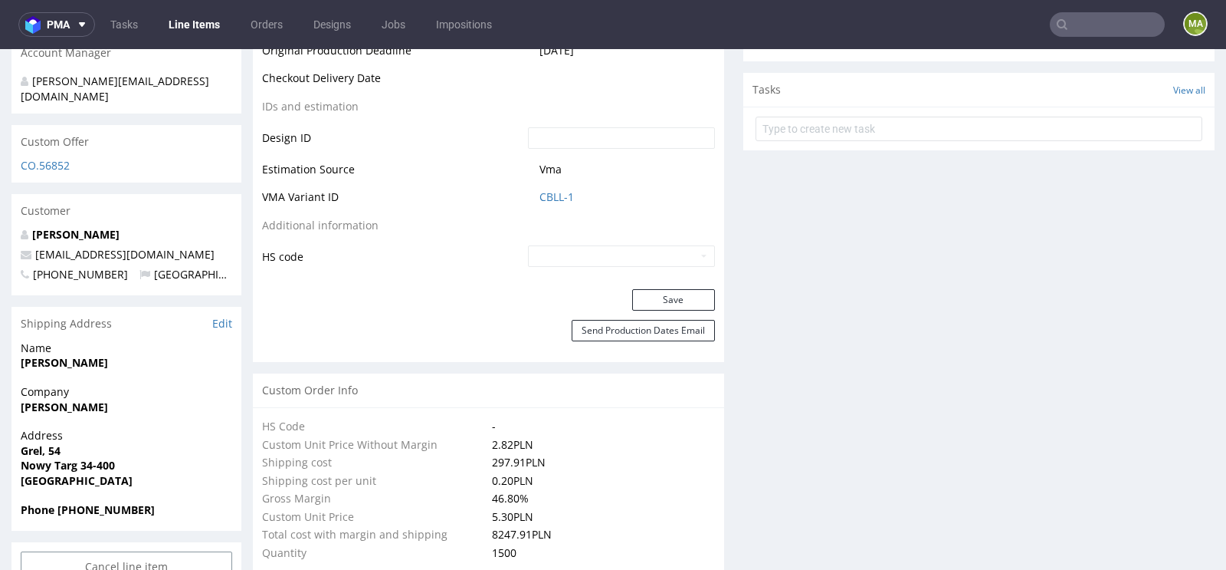
scroll to position [789, 0]
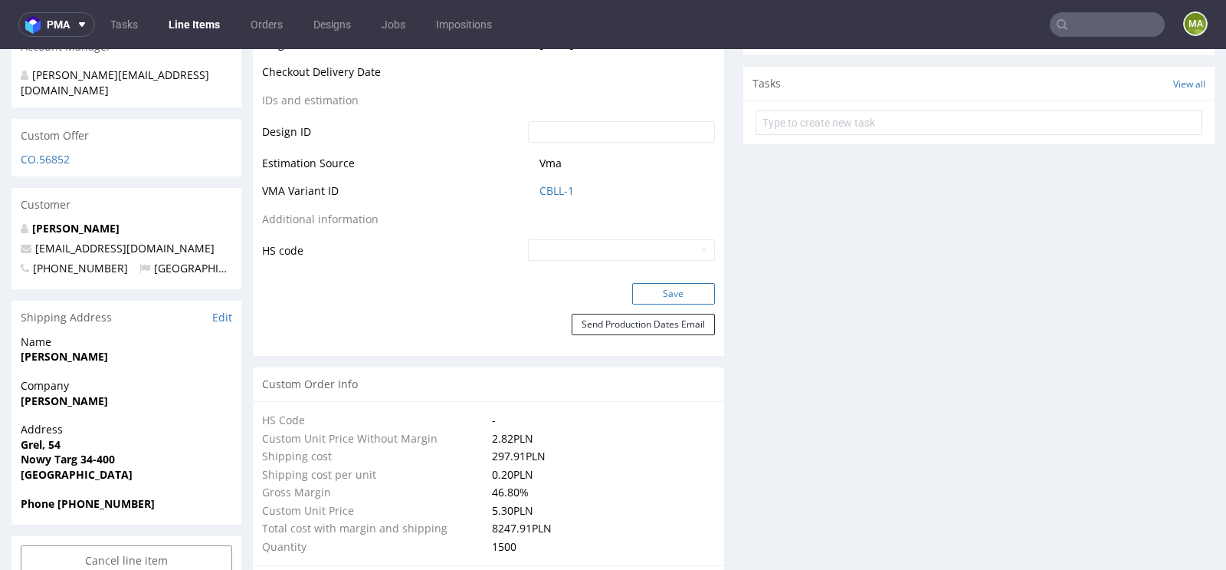
click at [666, 289] on button "Save" at bounding box center [673, 293] width 83 height 21
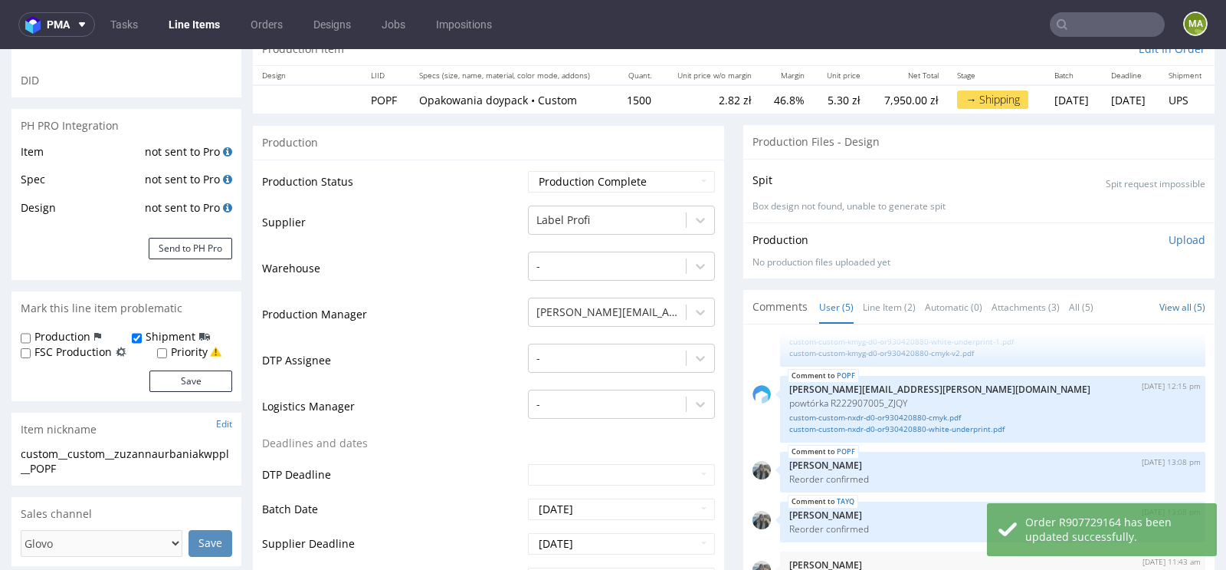
scroll to position [0, 0]
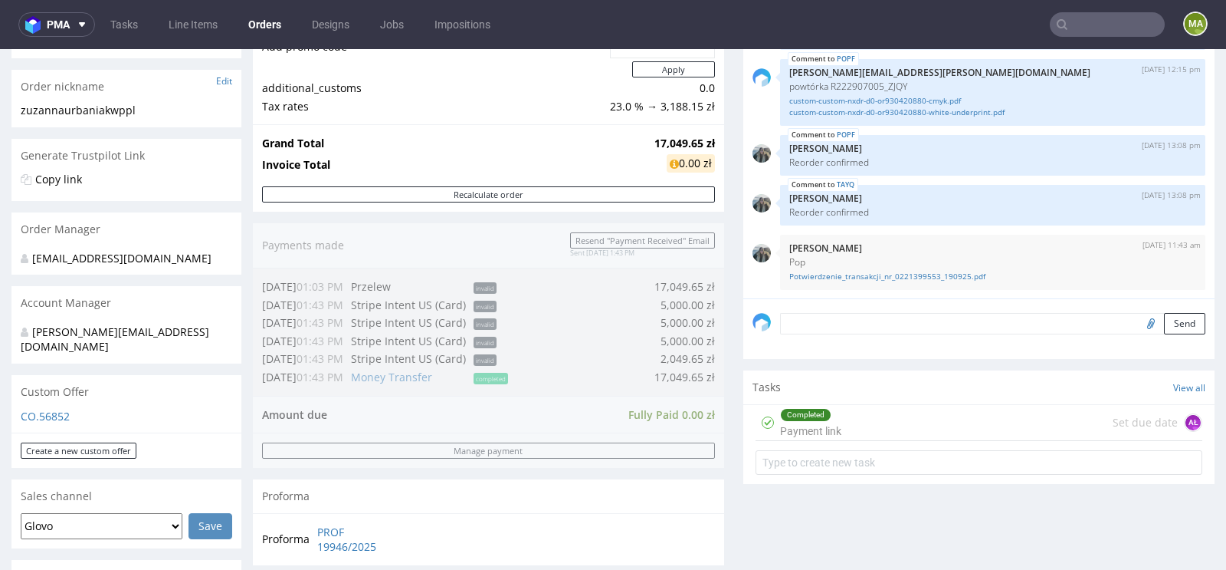
scroll to position [240, 0]
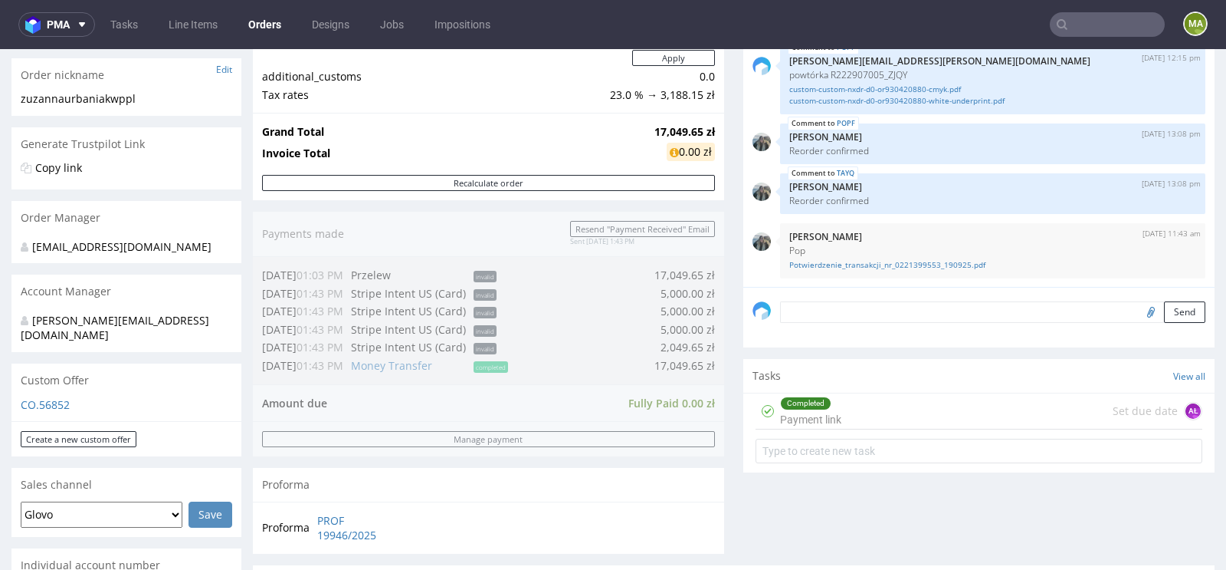
click at [837, 314] on textarea at bounding box center [992, 311] width 425 height 21
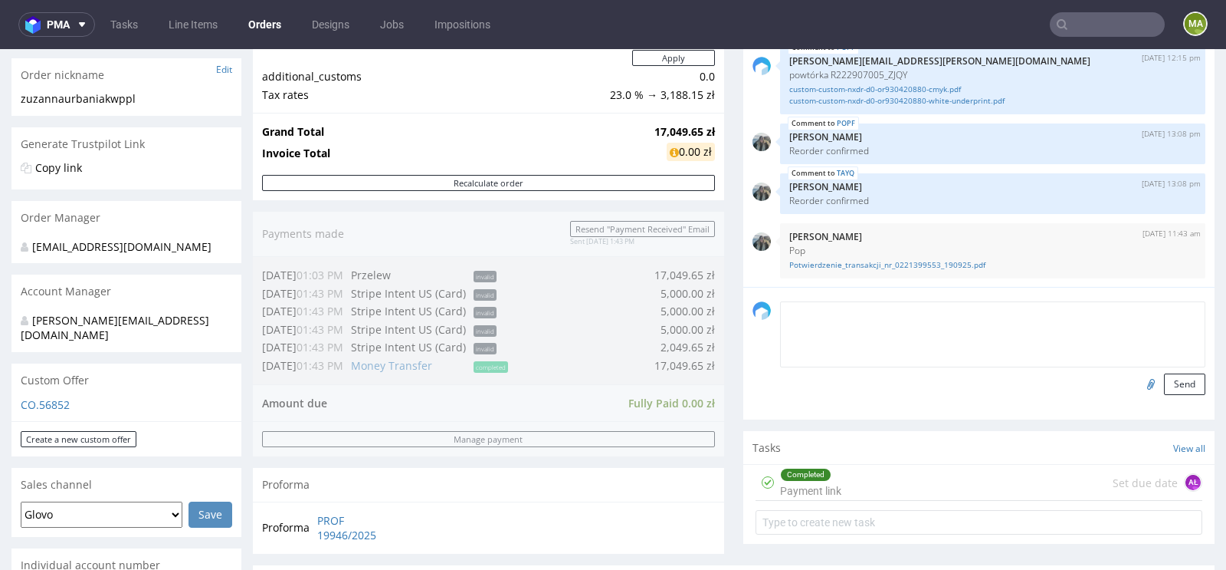
paste textarea "1Z7F806A6849085346"
type textarea "1Z7F806A6849085346"
click at [1164, 381] on button "Send" at bounding box center [1184, 383] width 41 height 21
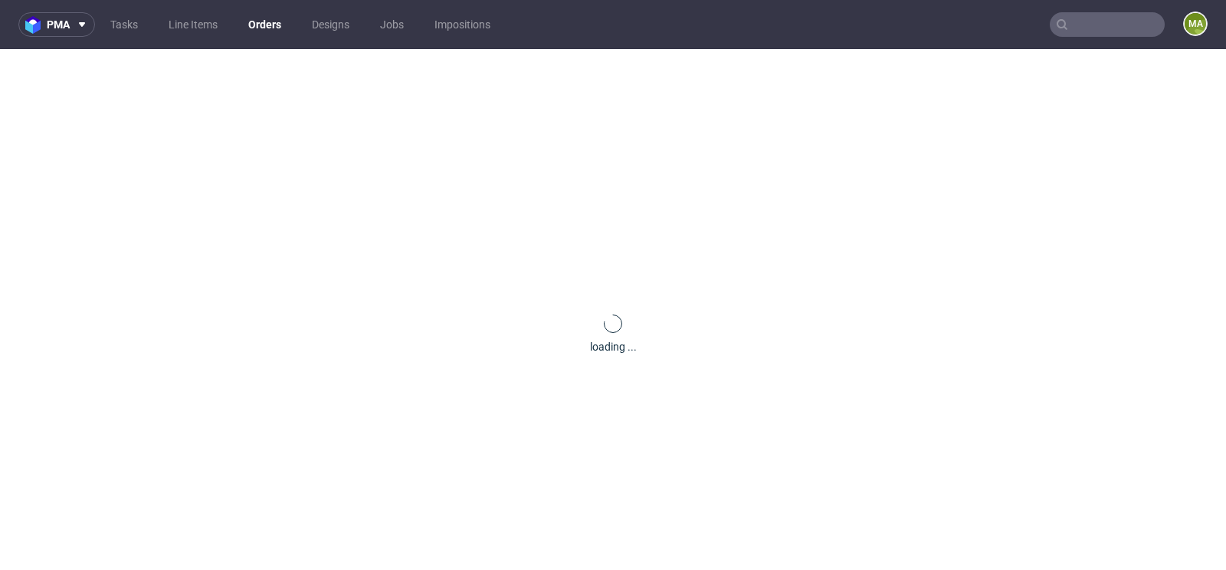
click at [1118, 34] on input "text" at bounding box center [1107, 24] width 115 height 25
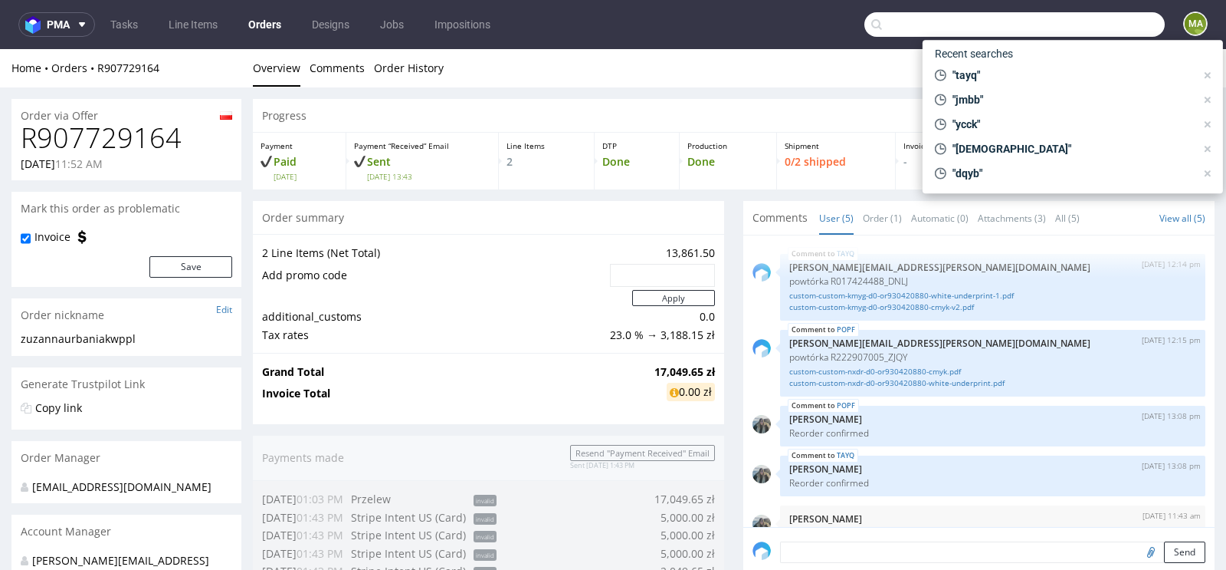
scroll to position [43, 0]
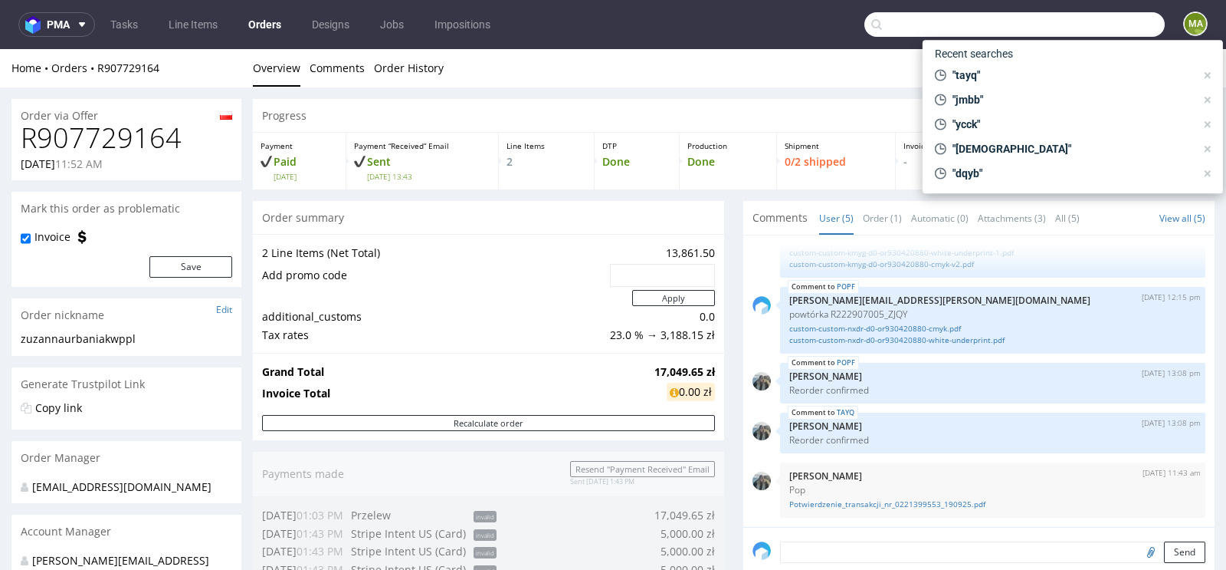
click at [434, 271] on td "Add promo code" at bounding box center [434, 275] width 344 height 26
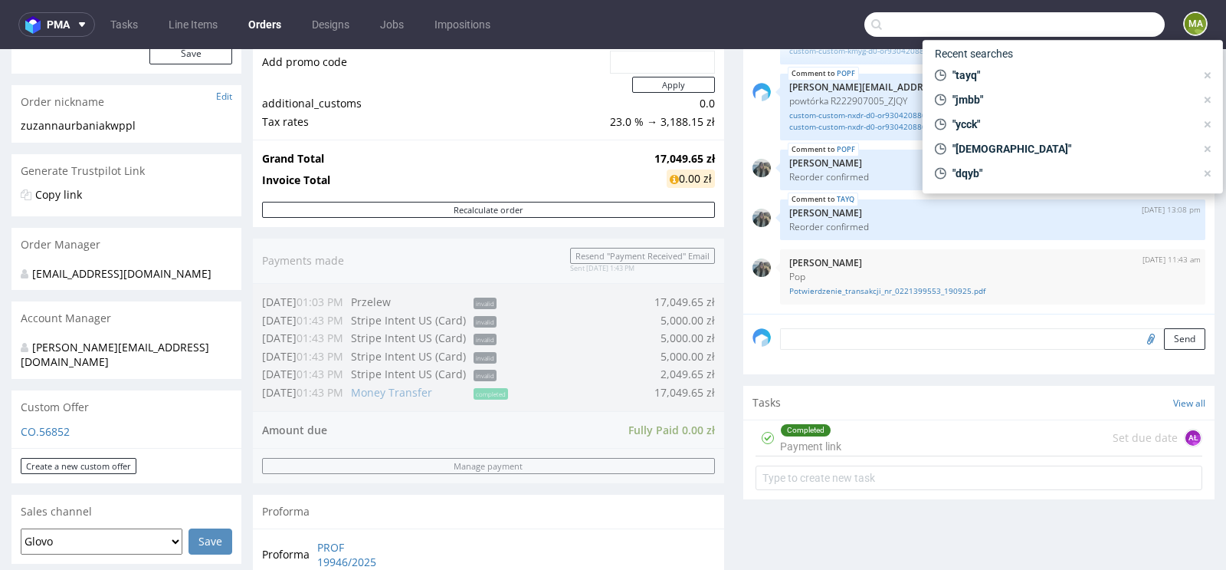
scroll to position [343, 0]
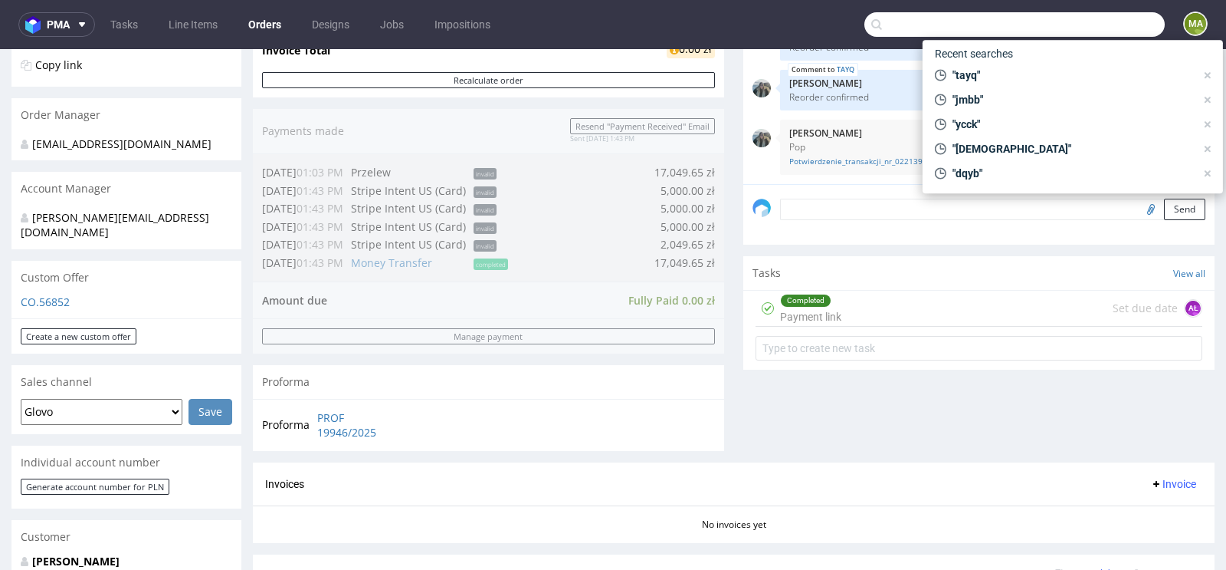
click at [843, 218] on div "Send" at bounding box center [979, 214] width 471 height 61
click at [839, 210] on textarea at bounding box center [992, 209] width 425 height 21
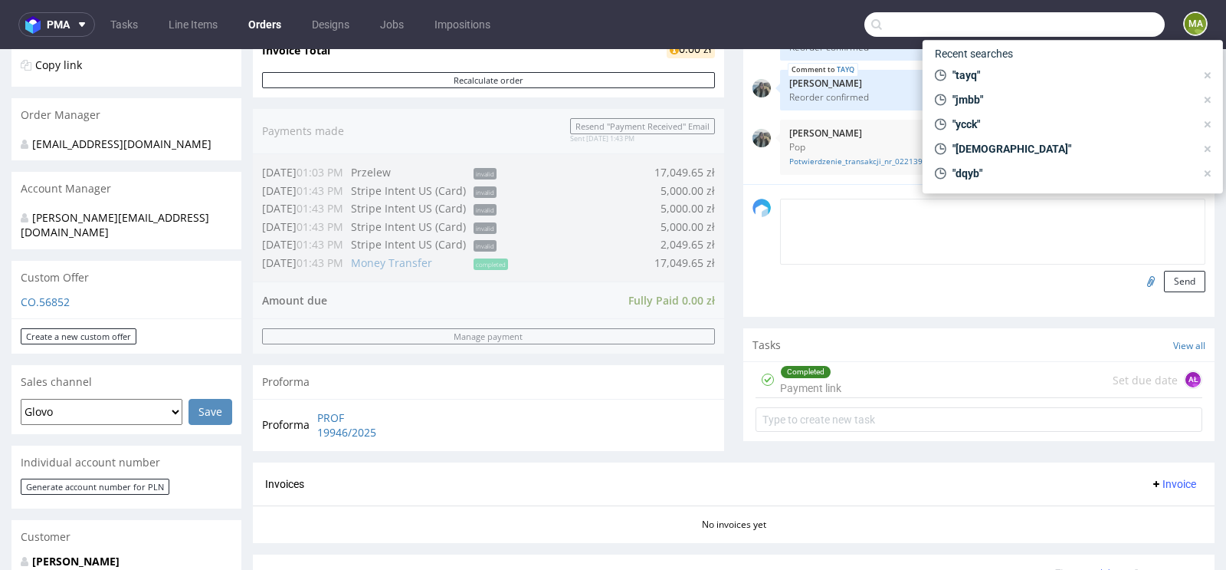
paste textarea "1Z7F806A6849085346"
type textarea "1Z7F806A6849085346"
click at [1164, 287] on button "Send" at bounding box center [1184, 281] width 41 height 21
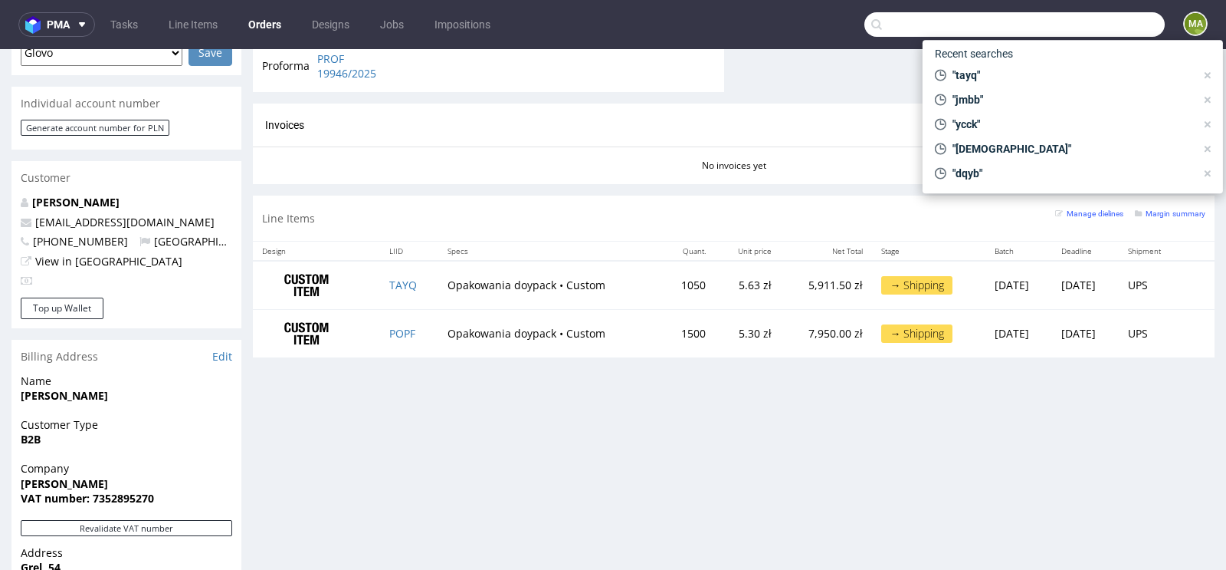
scroll to position [830, 0]
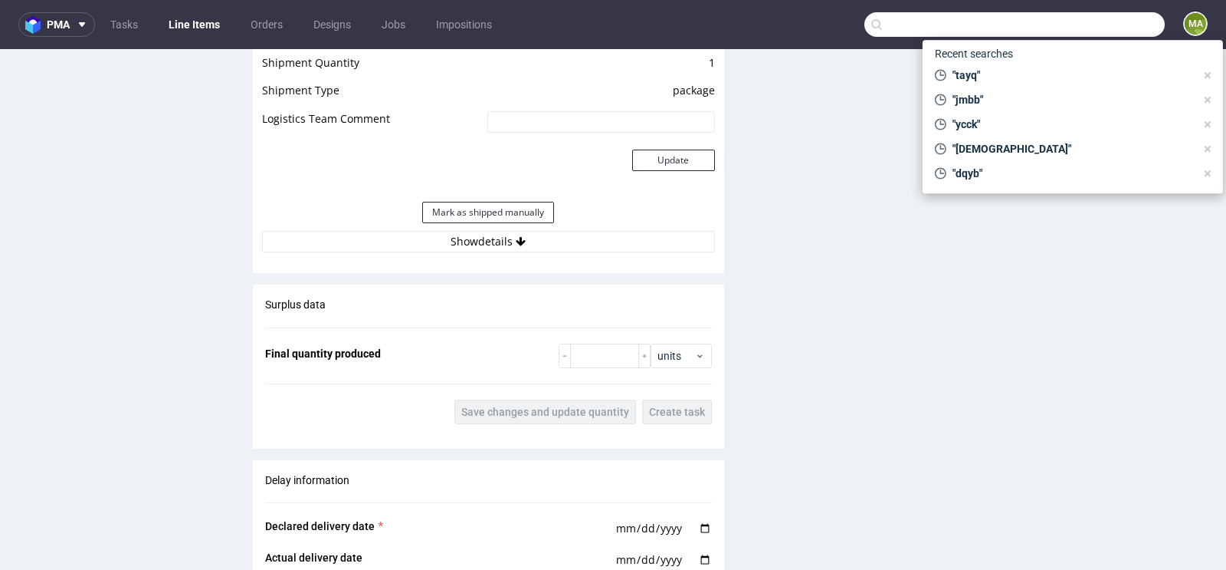
scroll to position [2205, 0]
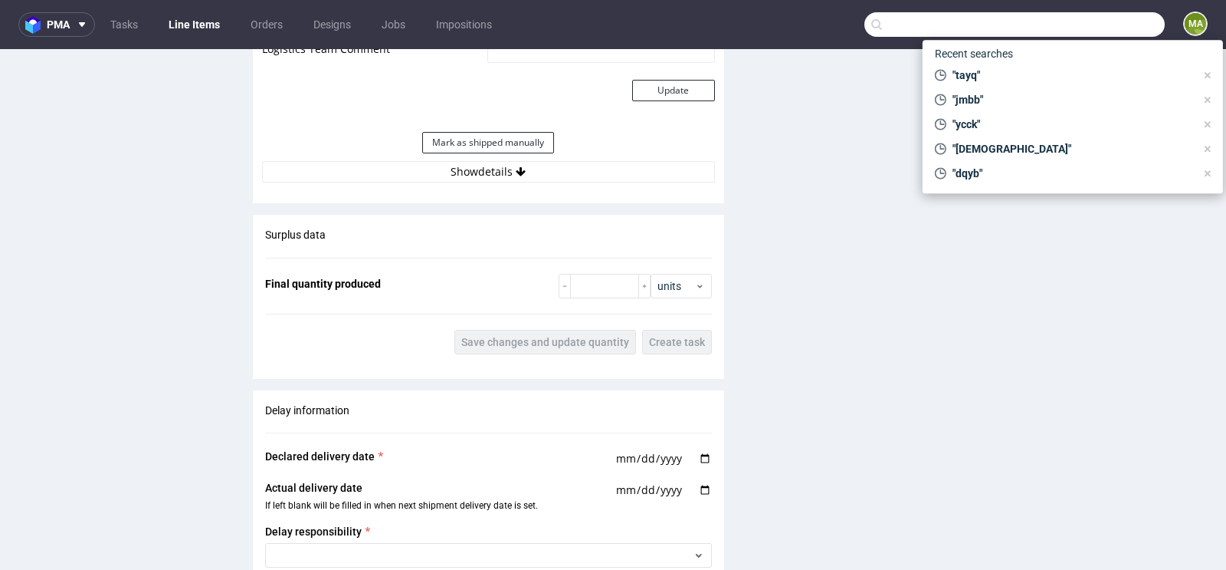
click at [599, 264] on div "Surplus data Final quantity produced units Save changes and update quantity Cre…" at bounding box center [488, 291] width 471 height 152
click at [593, 275] on input "number" at bounding box center [604, 286] width 69 height 25
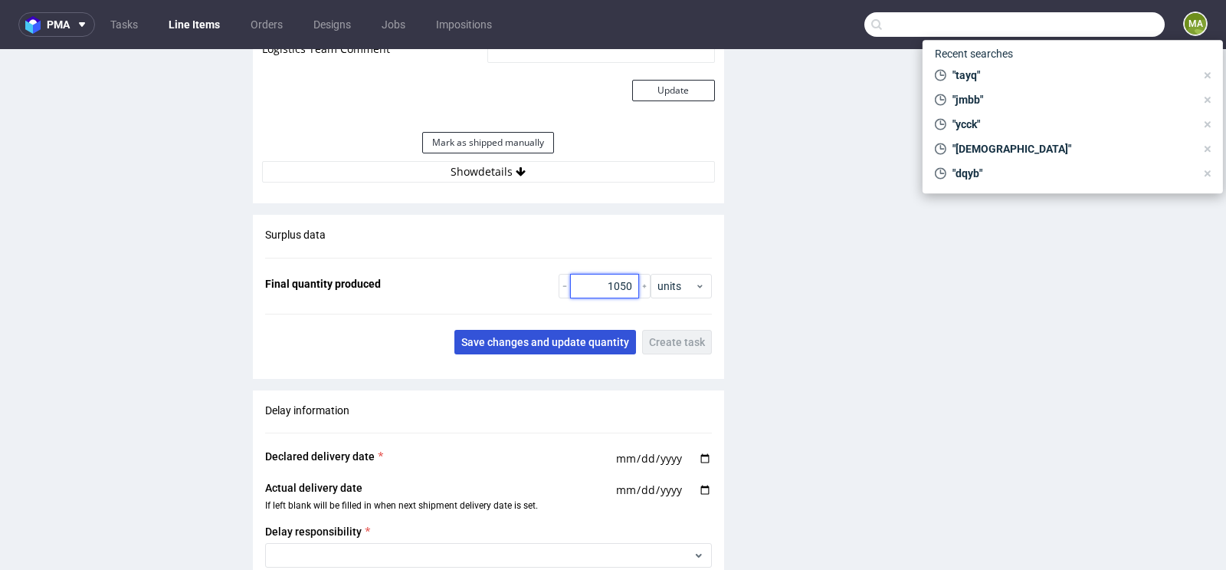
type input "1050"
click at [551, 340] on span "Save changes and update quantity" at bounding box center [545, 341] width 168 height 11
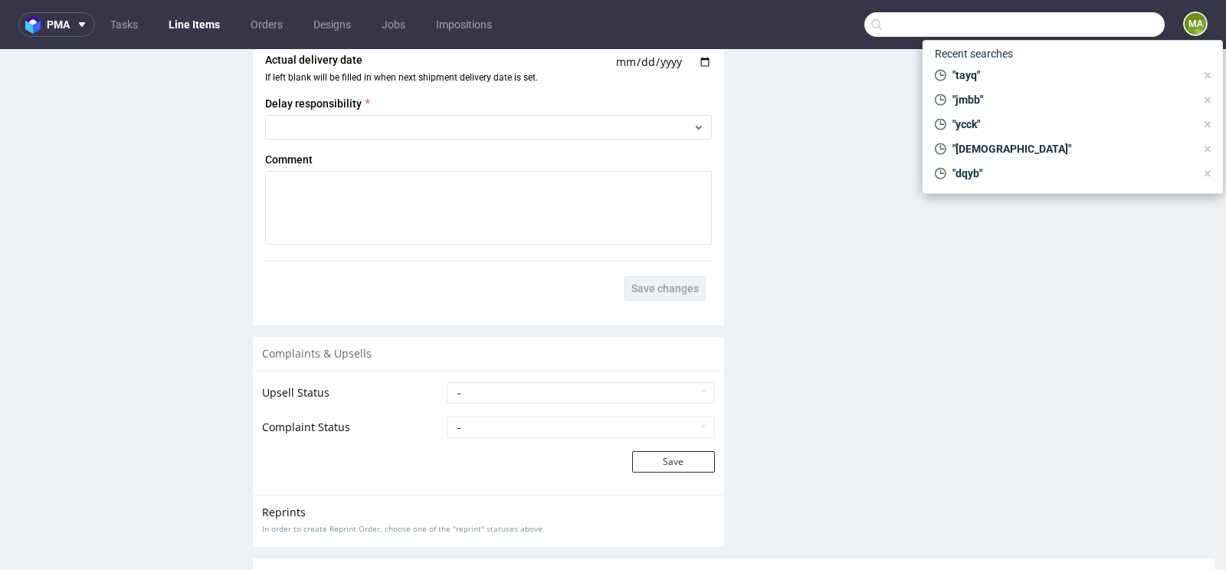
scroll to position [2741, 0]
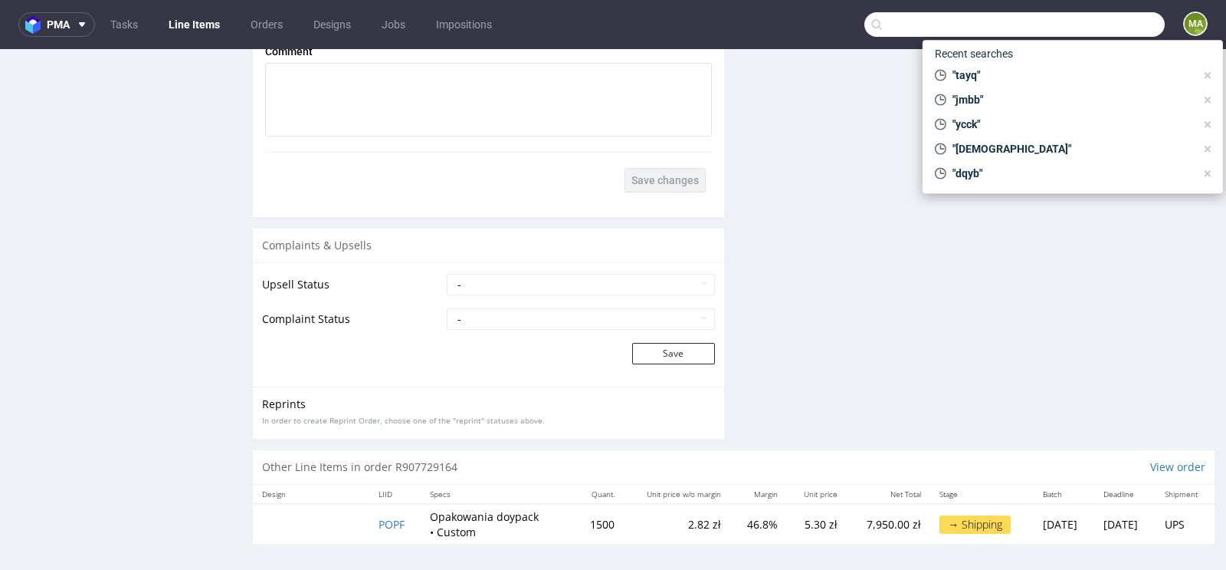
click at [402, 518] on td "POPF" at bounding box center [394, 524] width 51 height 40
click at [392, 519] on span "POPF" at bounding box center [392, 524] width 26 height 15
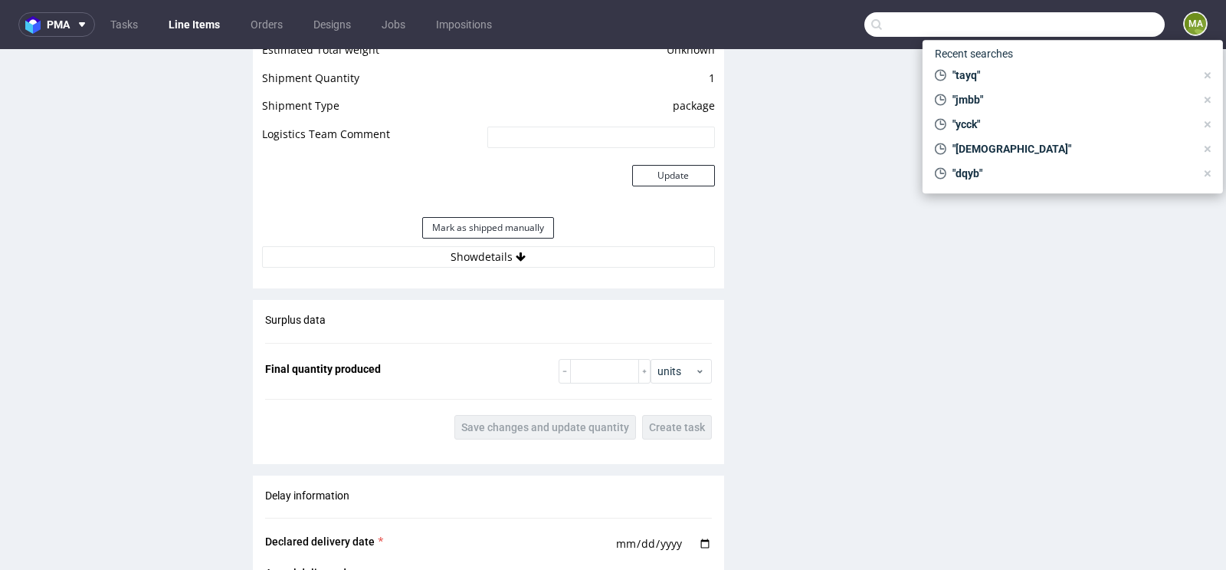
scroll to position [2352, 0]
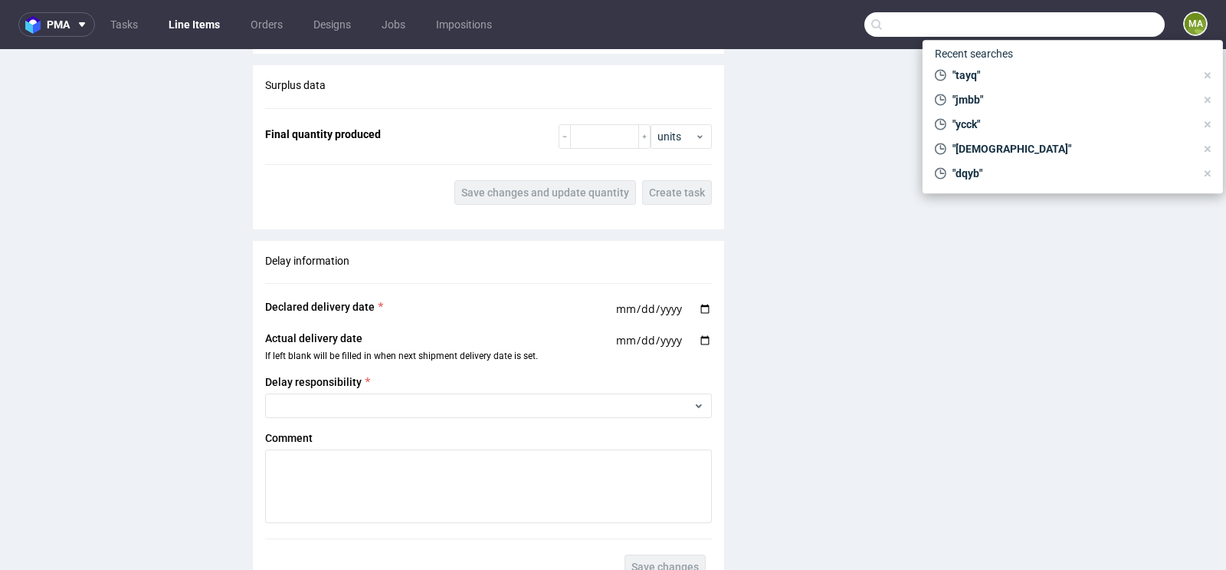
click at [604, 114] on div "Surplus data Final quantity produced units Save changes and update quantity Cre…" at bounding box center [488, 141] width 471 height 152
click at [599, 125] on input "number" at bounding box center [604, 136] width 69 height 25
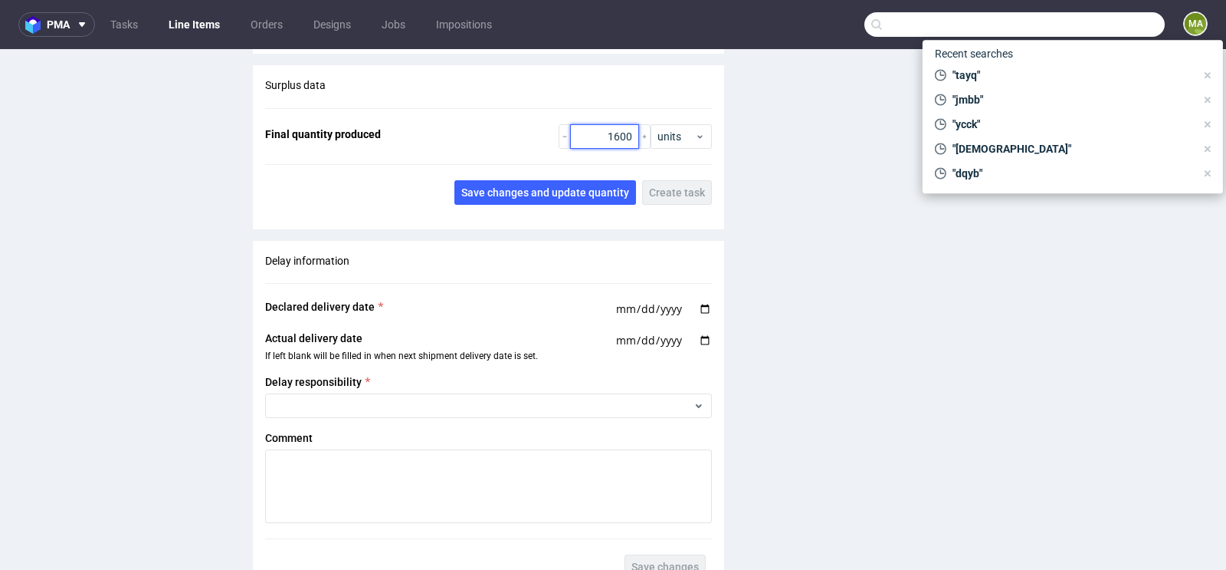
type input "1600"
click at [547, 201] on div "Surplus data Final quantity produced 1600 units Save changes and update quantit…" at bounding box center [488, 141] width 471 height 152
click at [547, 189] on span "Save changes and update quantity" at bounding box center [545, 192] width 168 height 11
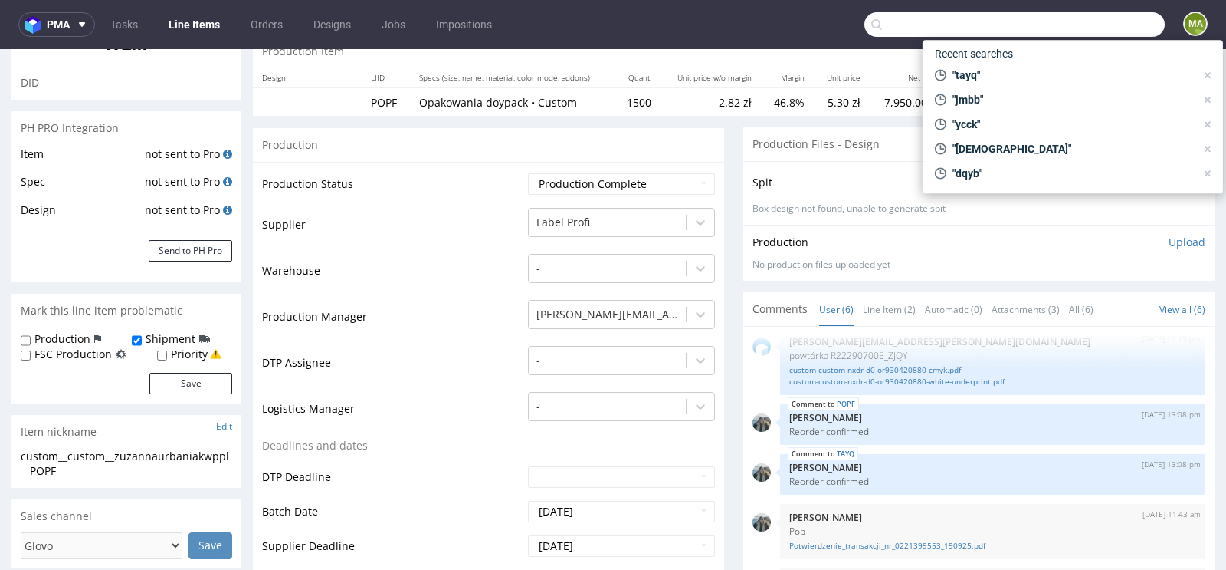
scroll to position [0, 0]
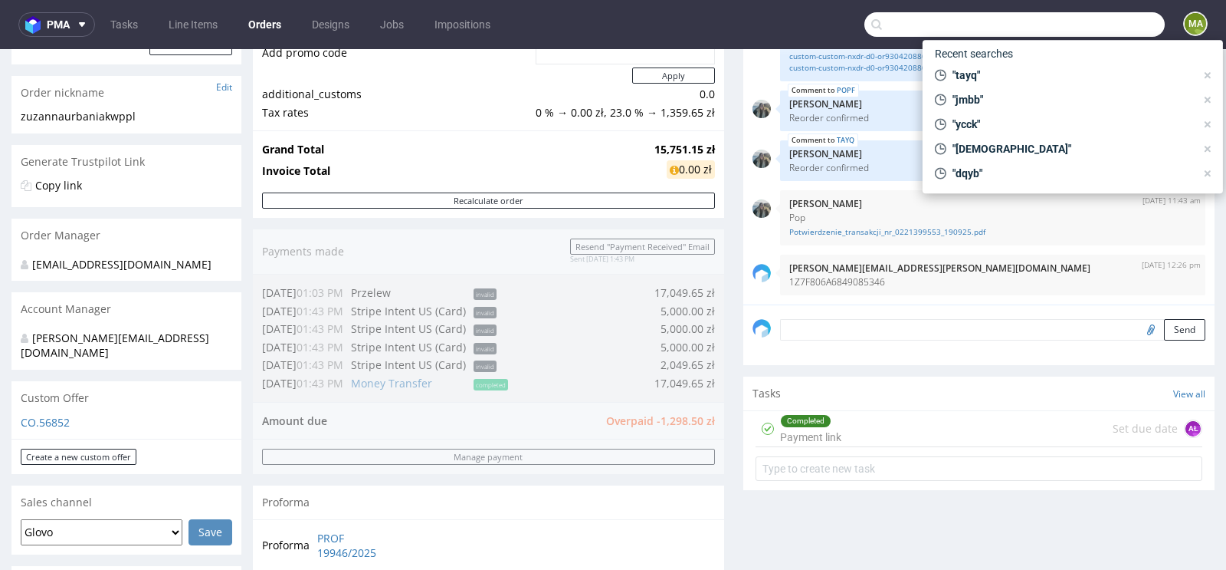
scroll to position [581, 0]
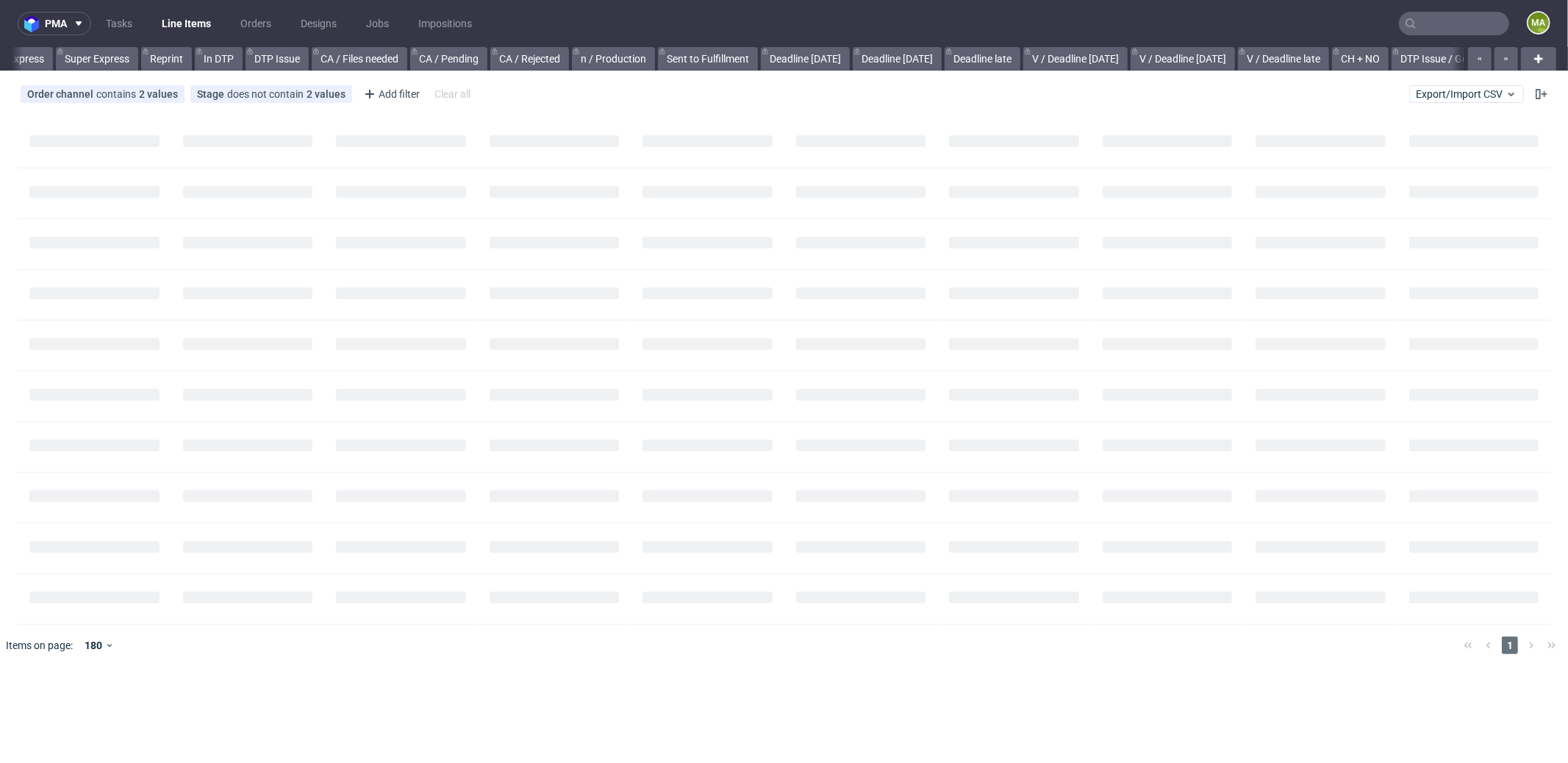
click at [1431, 20] on input "text" at bounding box center [1454, 23] width 110 height 24
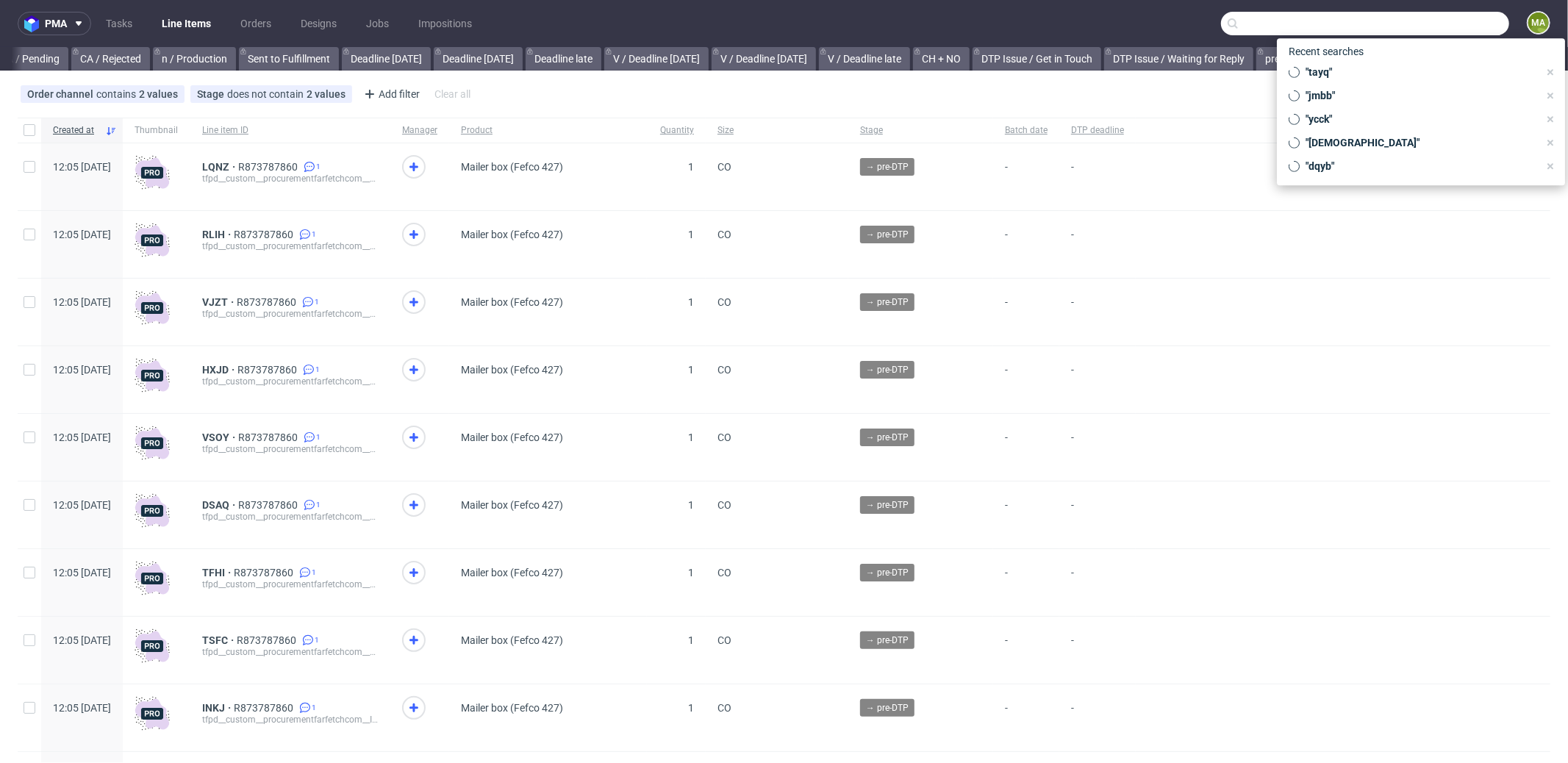
scroll to position [0, 1269]
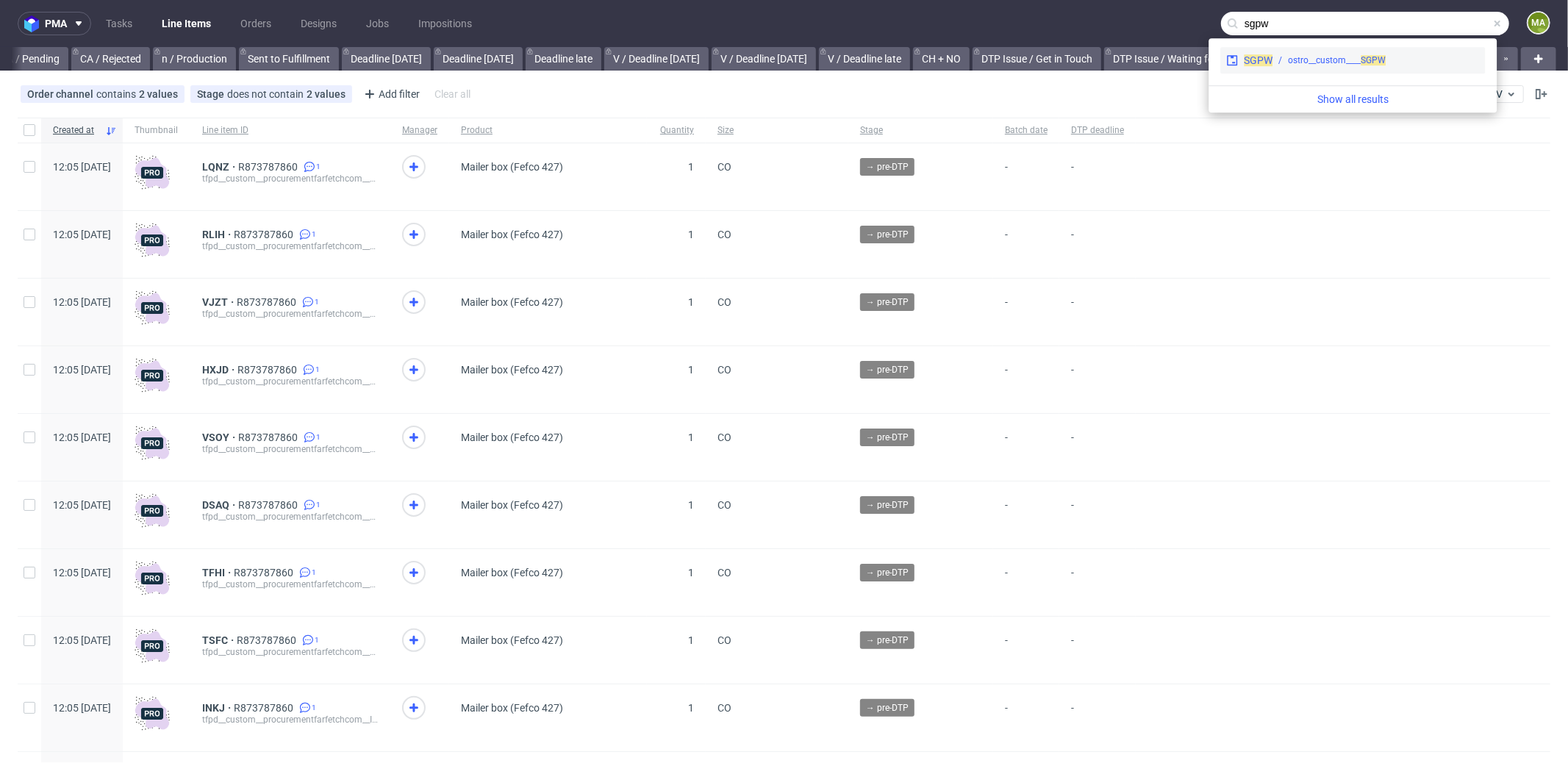
type input "sgpw"
click at [1342, 55] on div "ostro__custom____ SGPW" at bounding box center [1337, 60] width 98 height 13
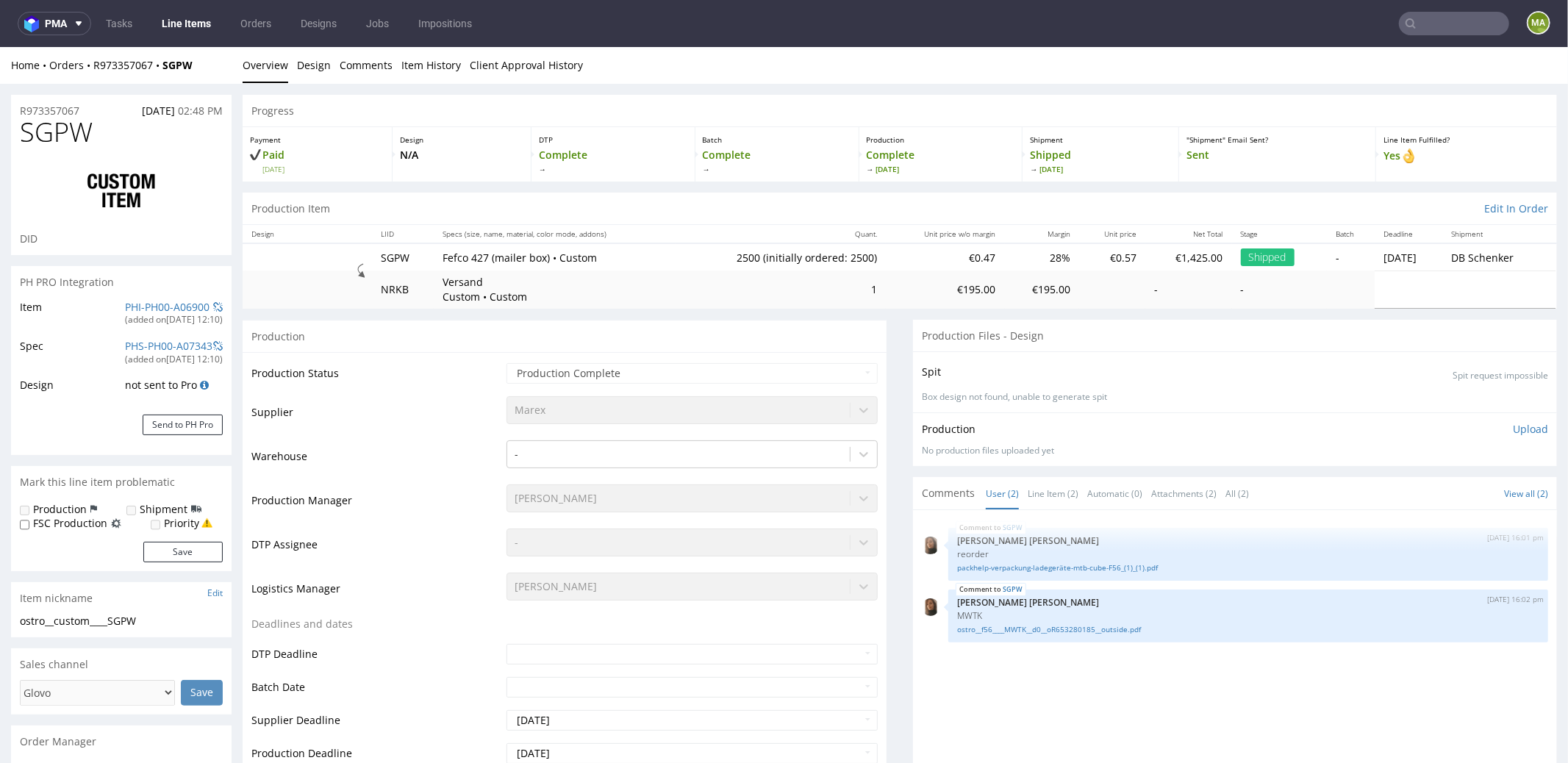
select select "in_progress"
drag, startPoint x: 58, startPoint y: 133, endPoint x: 0, endPoint y: 132, distance: 58.0
copy span "SGPW"
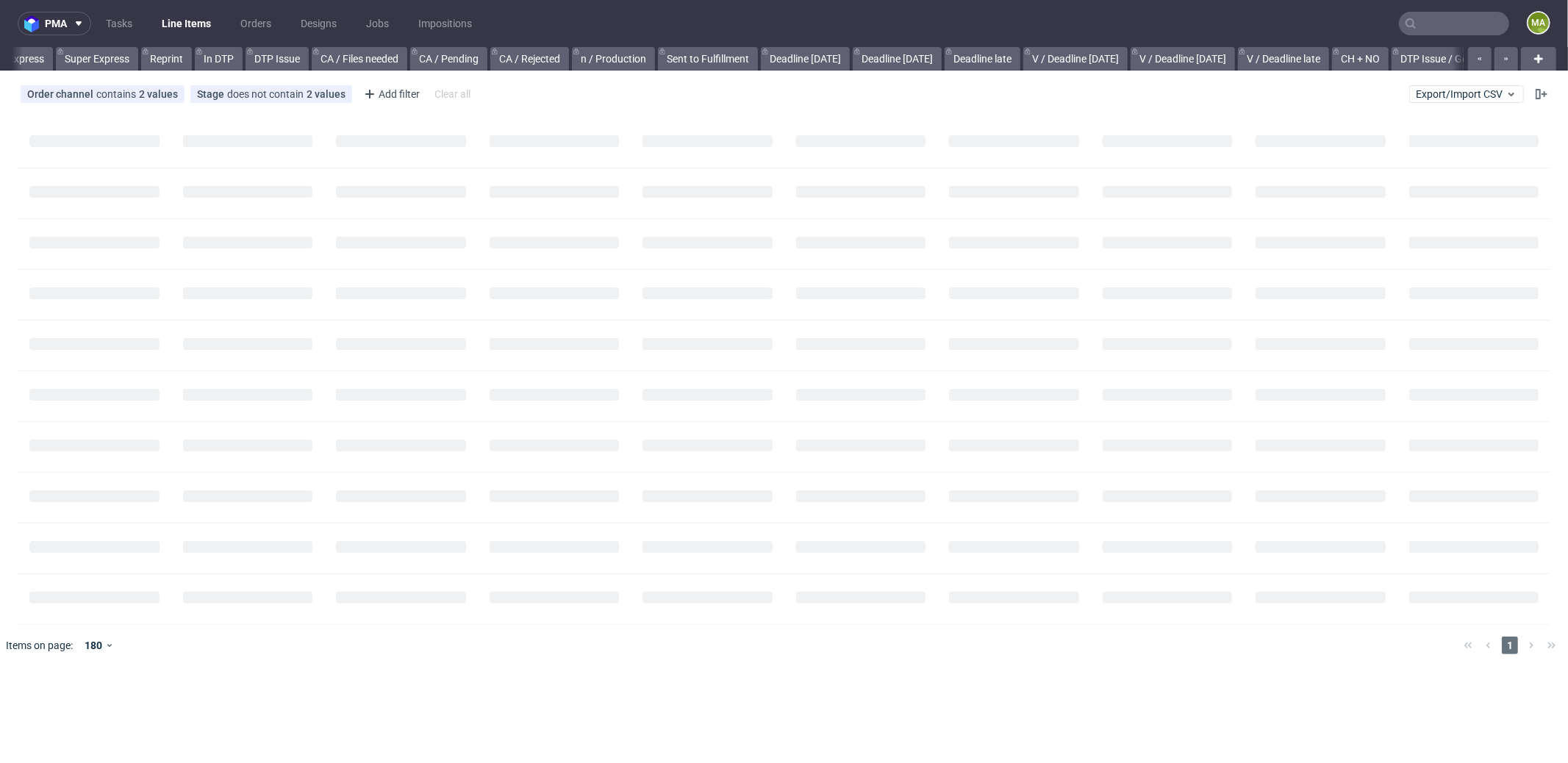
click at [1448, 21] on input "text" at bounding box center [1454, 23] width 110 height 24
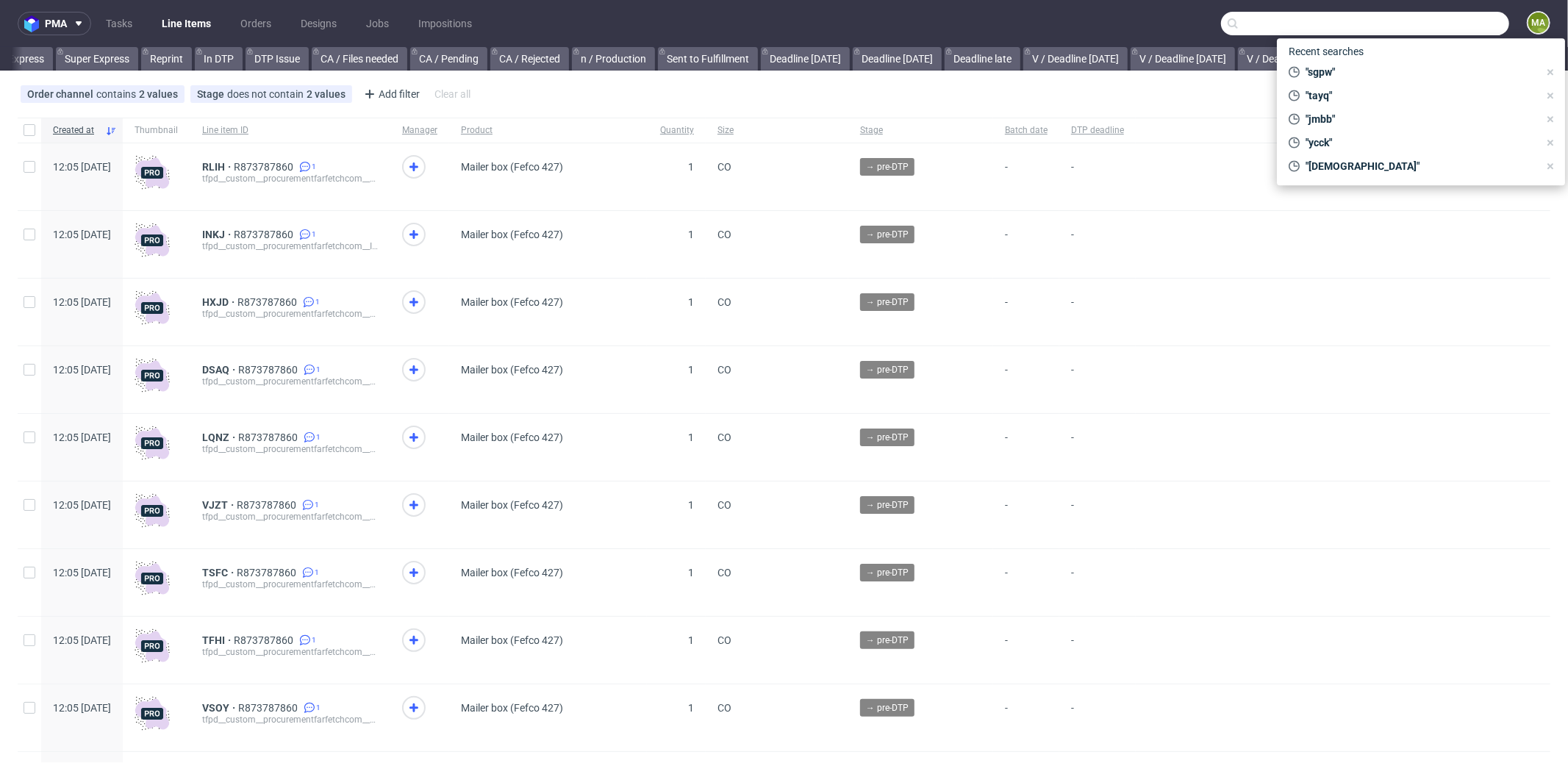
scroll to position [0, 1269]
paste input "R907729164"
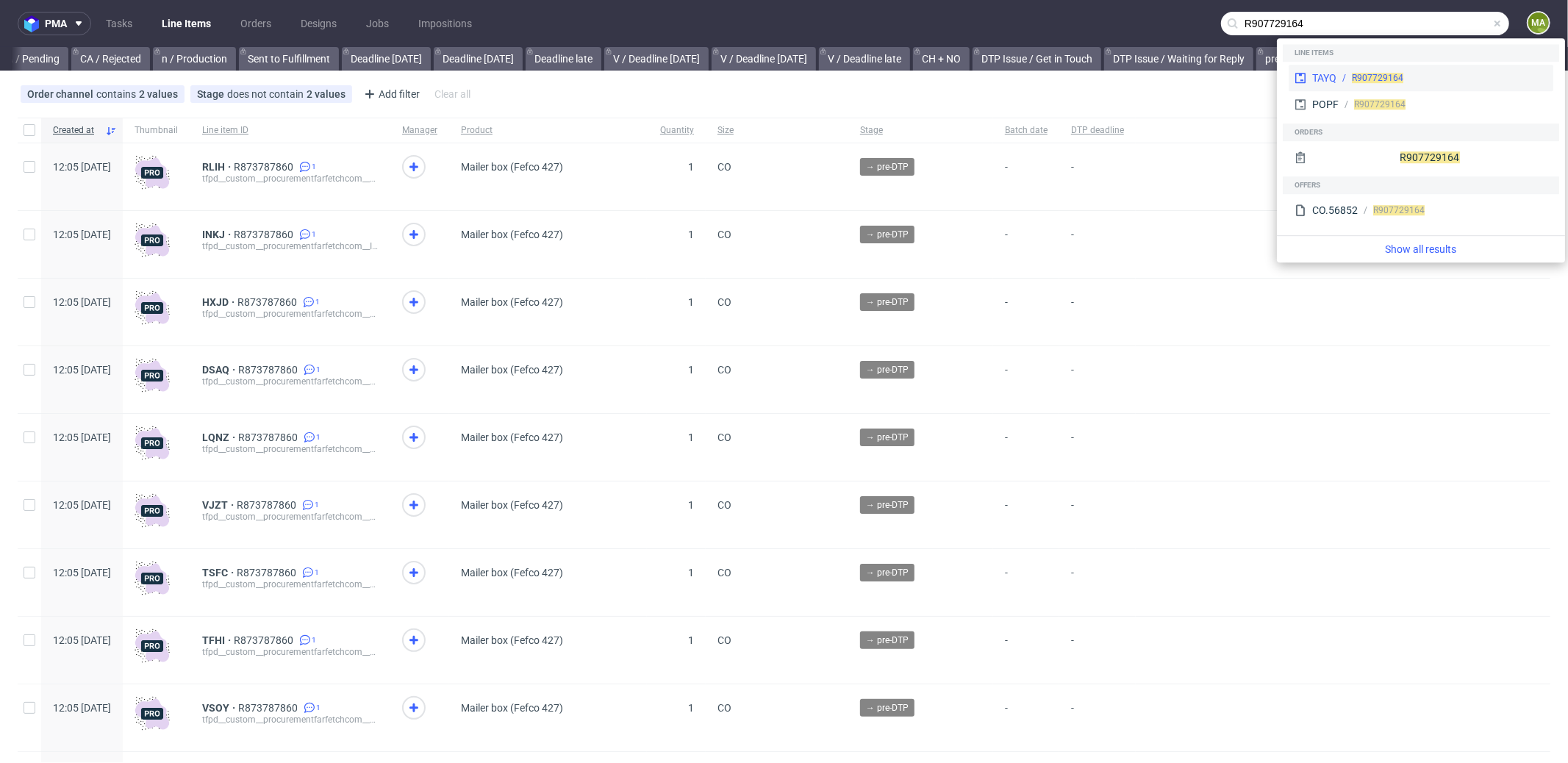
type input "R907729164"
click at [1330, 71] on div "TAYQ" at bounding box center [1323, 78] width 24 height 14
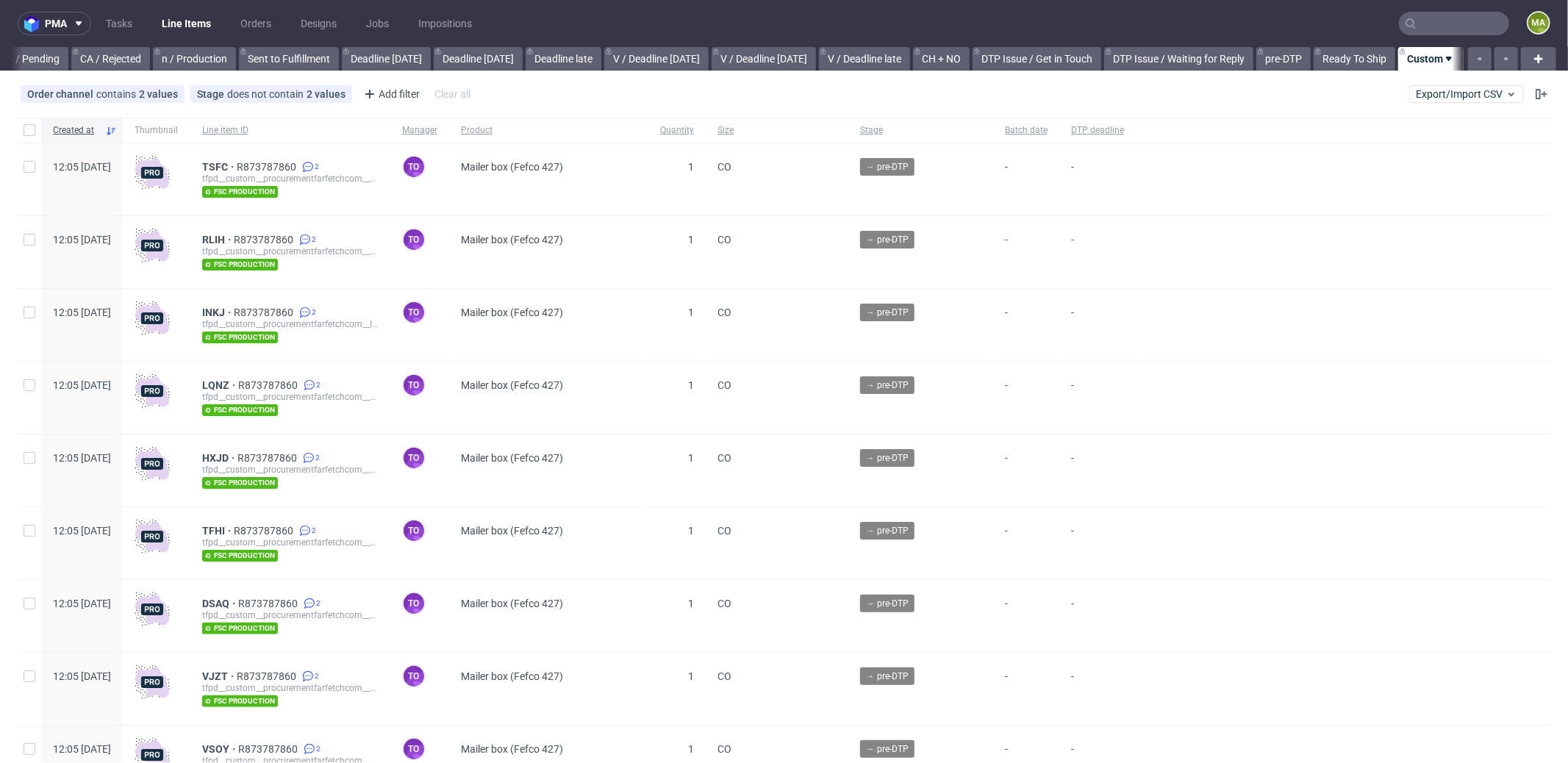
scroll to position [0, 1269]
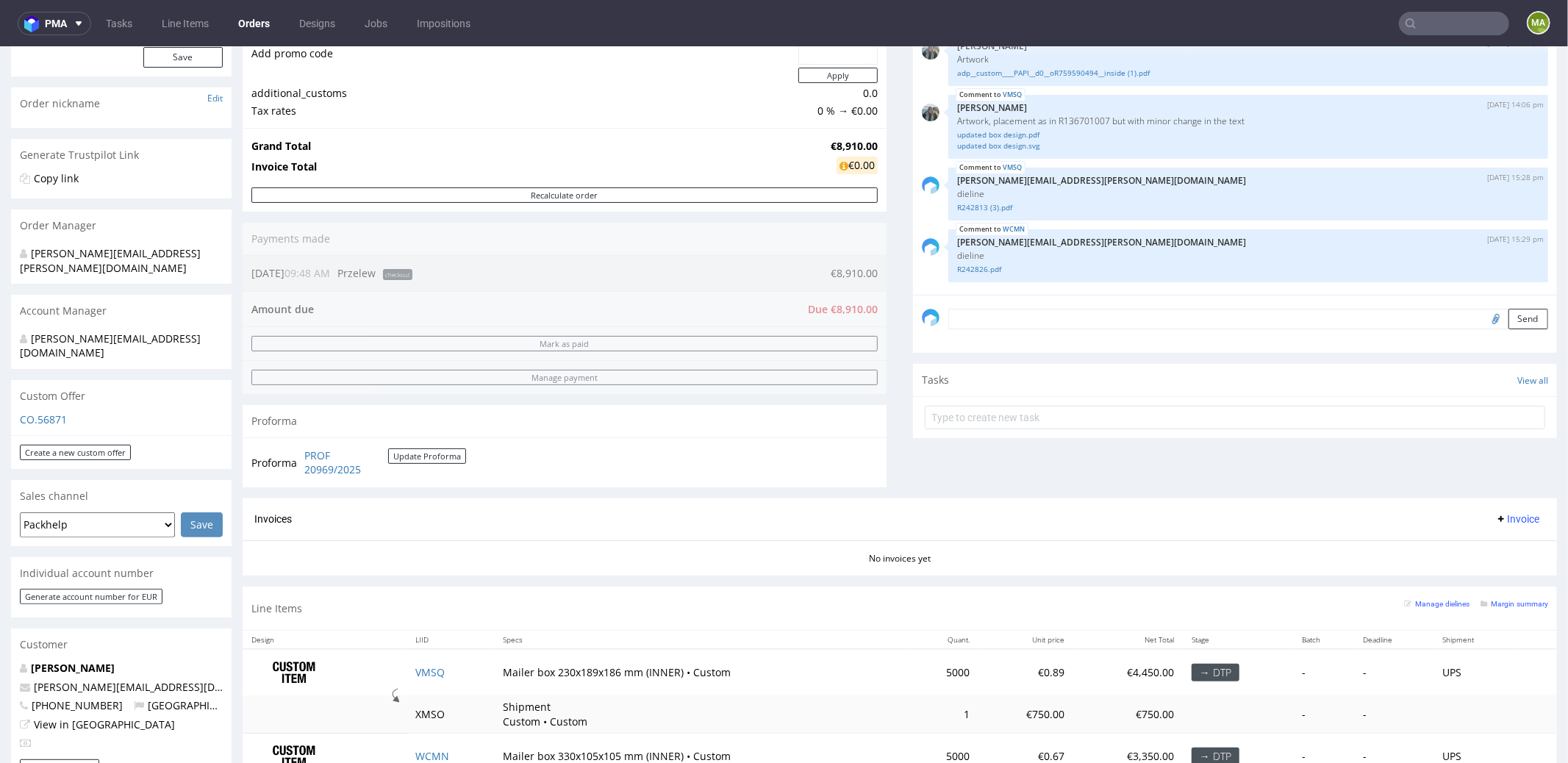
scroll to position [533, 0]
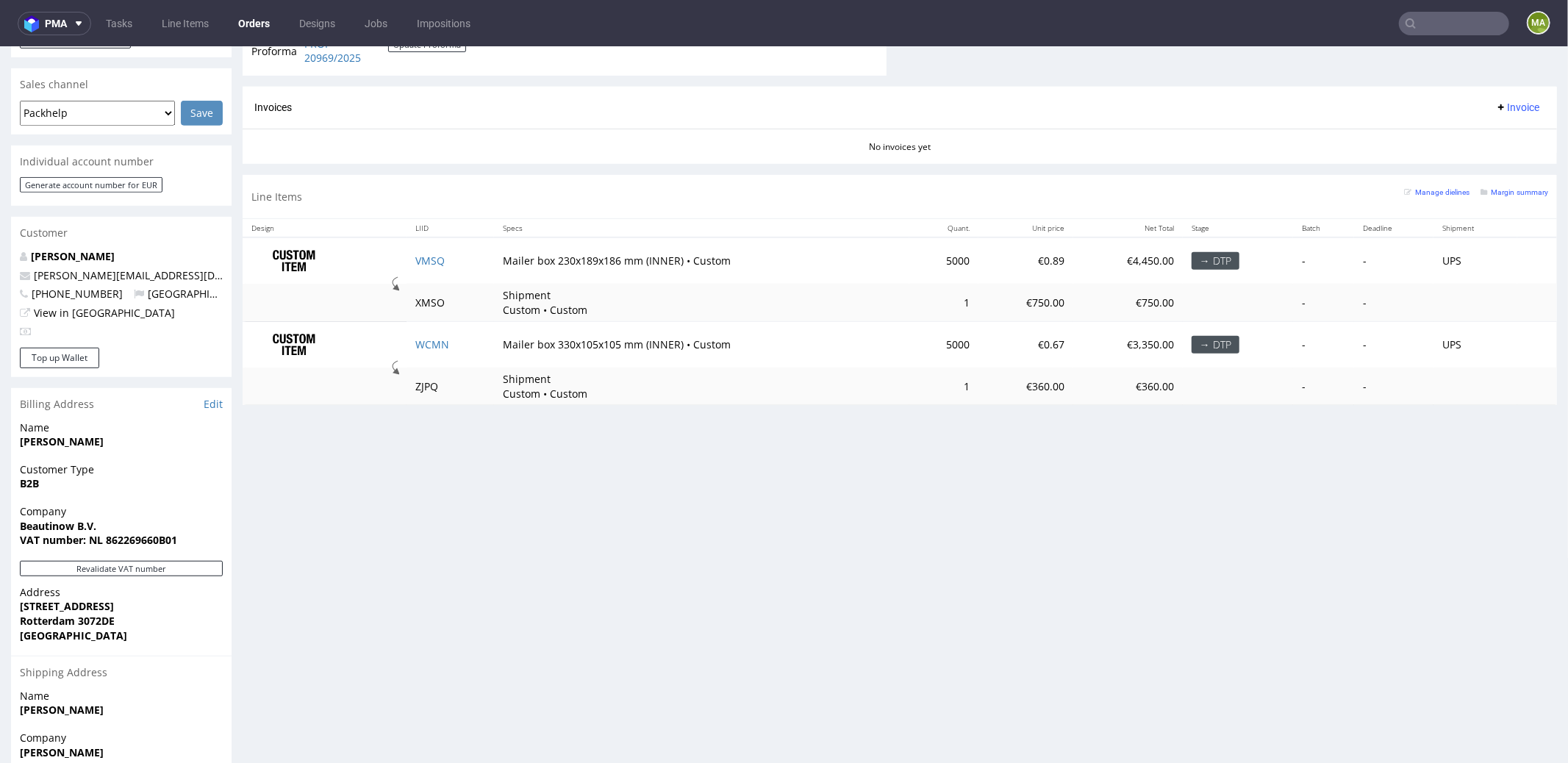
scroll to position [707, 0]
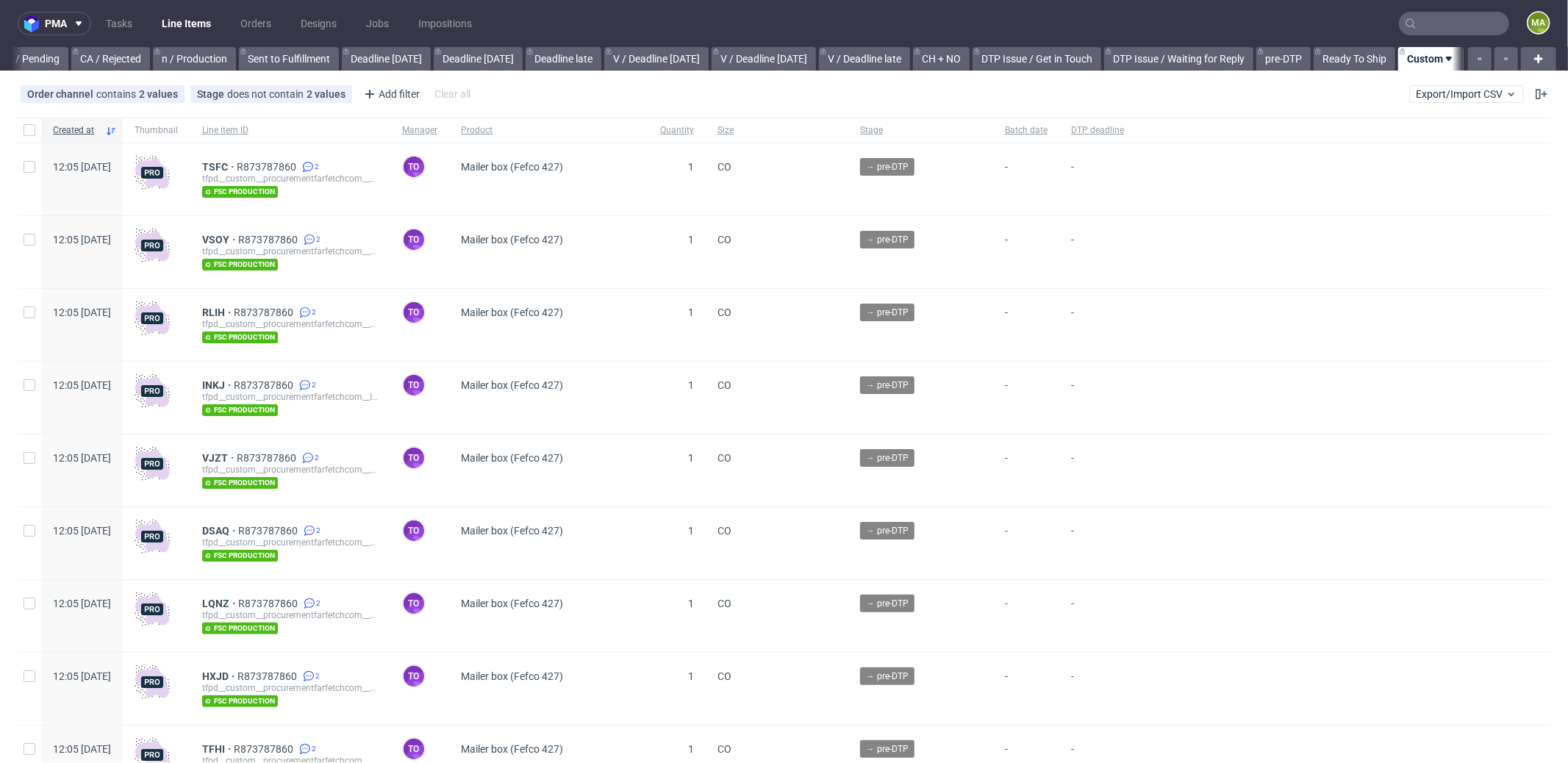
scroll to position [0, 1269]
click at [380, 90] on div "Add filter" at bounding box center [389, 94] width 64 height 24
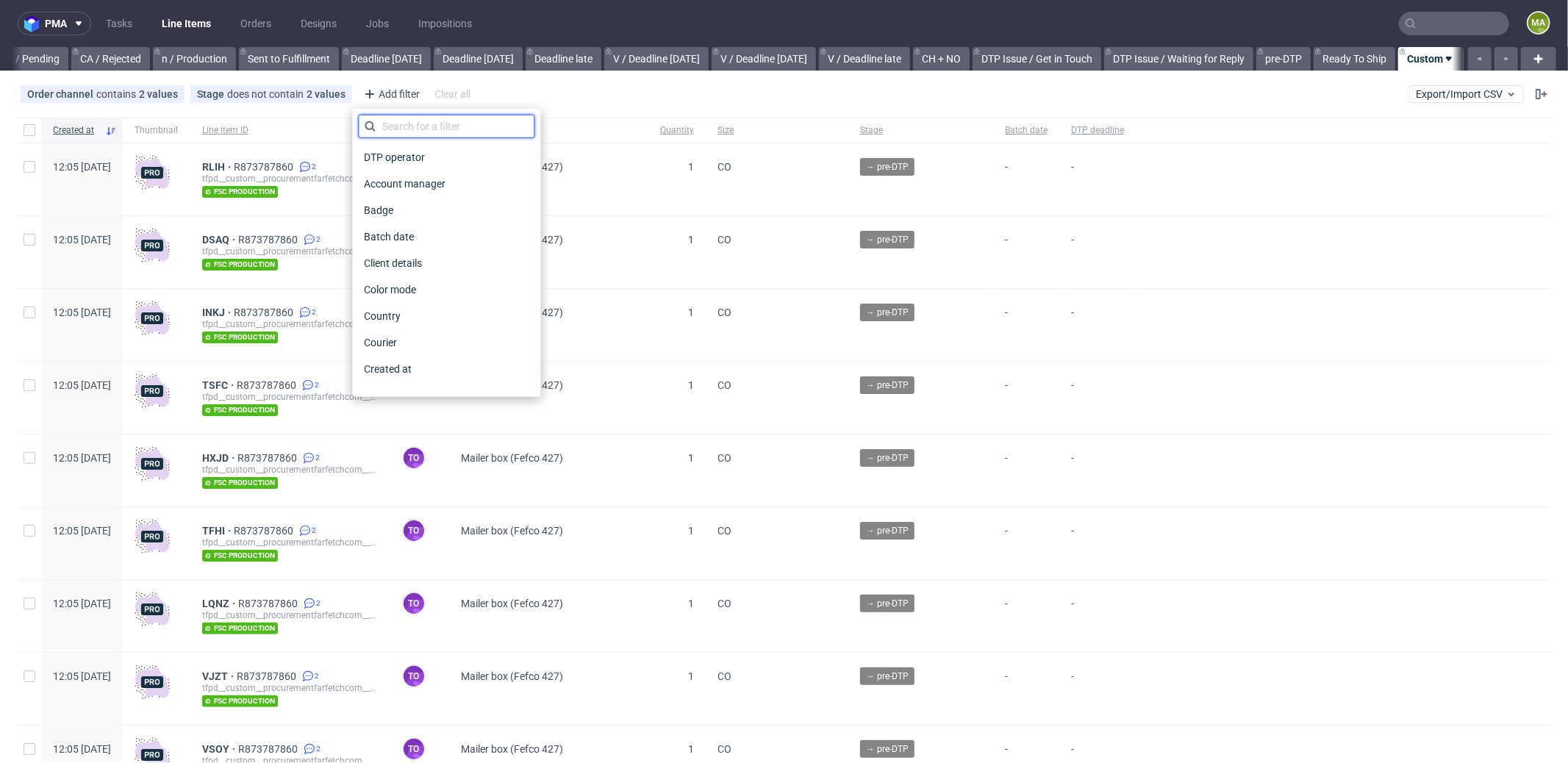
click at [433, 124] on input "text" at bounding box center [446, 127] width 176 height 24
type input "pro"
click at [446, 370] on span "Production manager" at bounding box center [411, 368] width 107 height 20
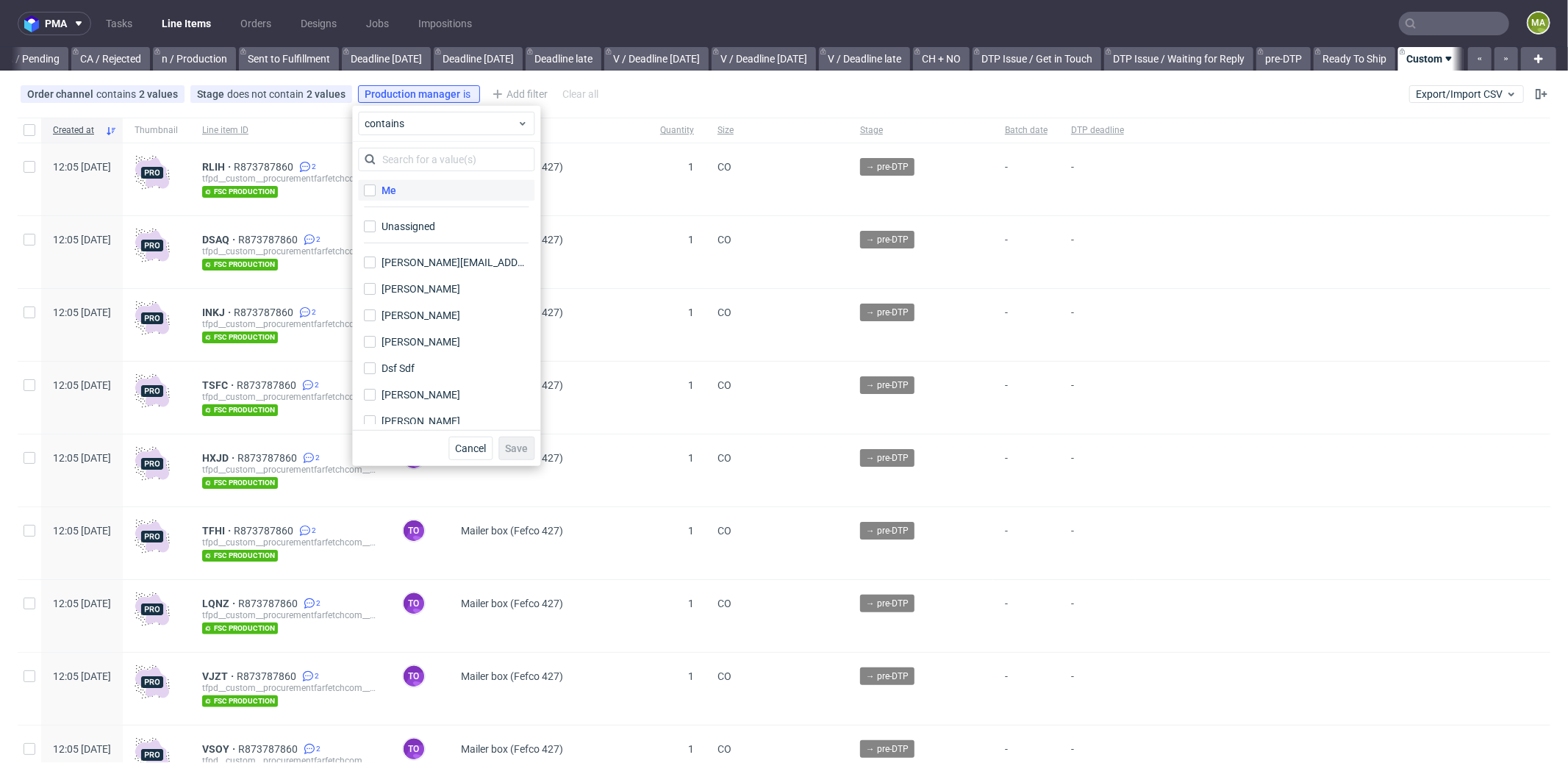
click at [414, 185] on label "Me" at bounding box center [446, 190] width 176 height 20
click at [376, 185] on input "Me" at bounding box center [369, 190] width 12 height 12
checkbox input "true"
click at [525, 449] on span "Save" at bounding box center [517, 448] width 23 height 11
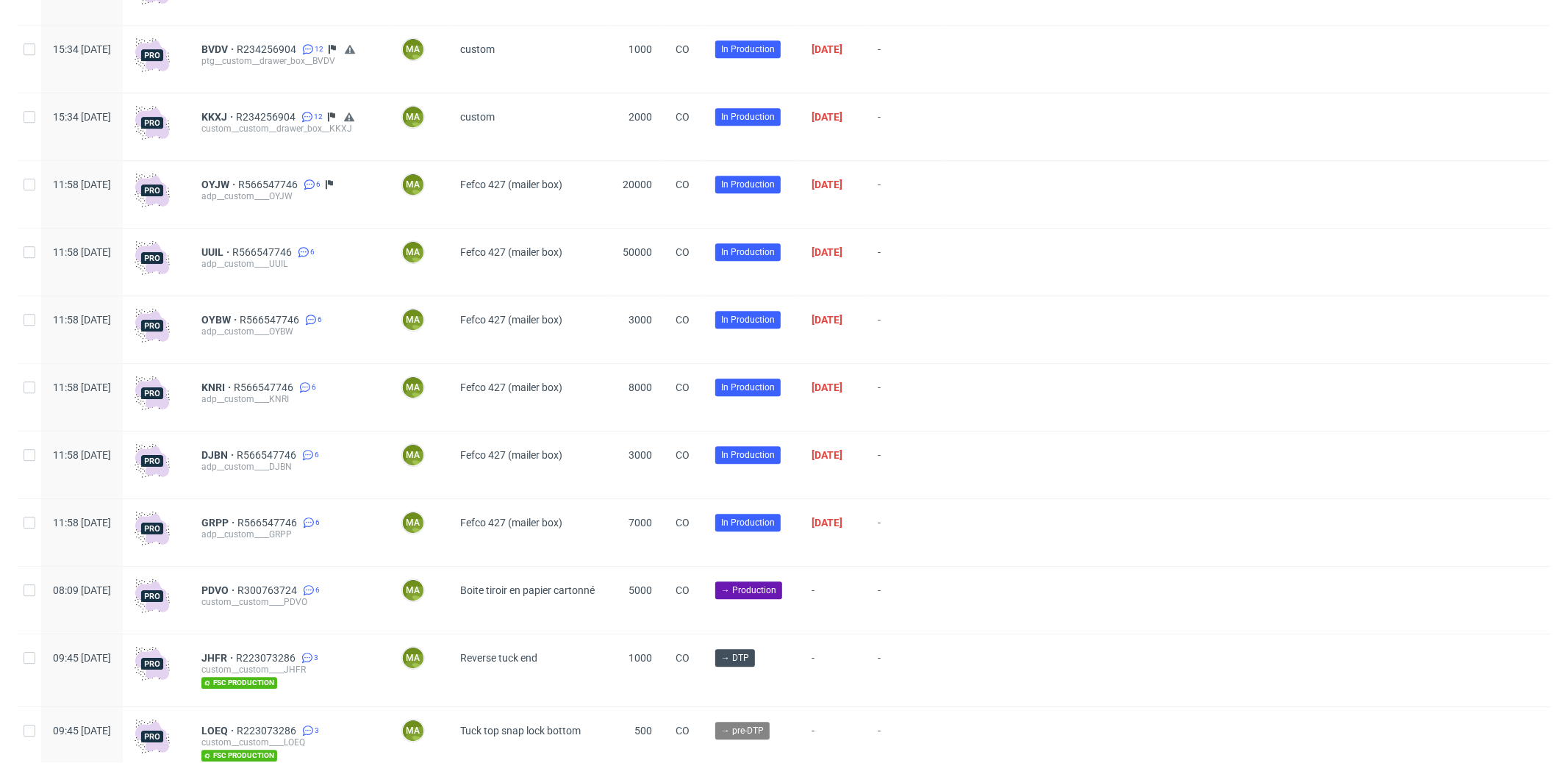
scroll to position [3371, 0]
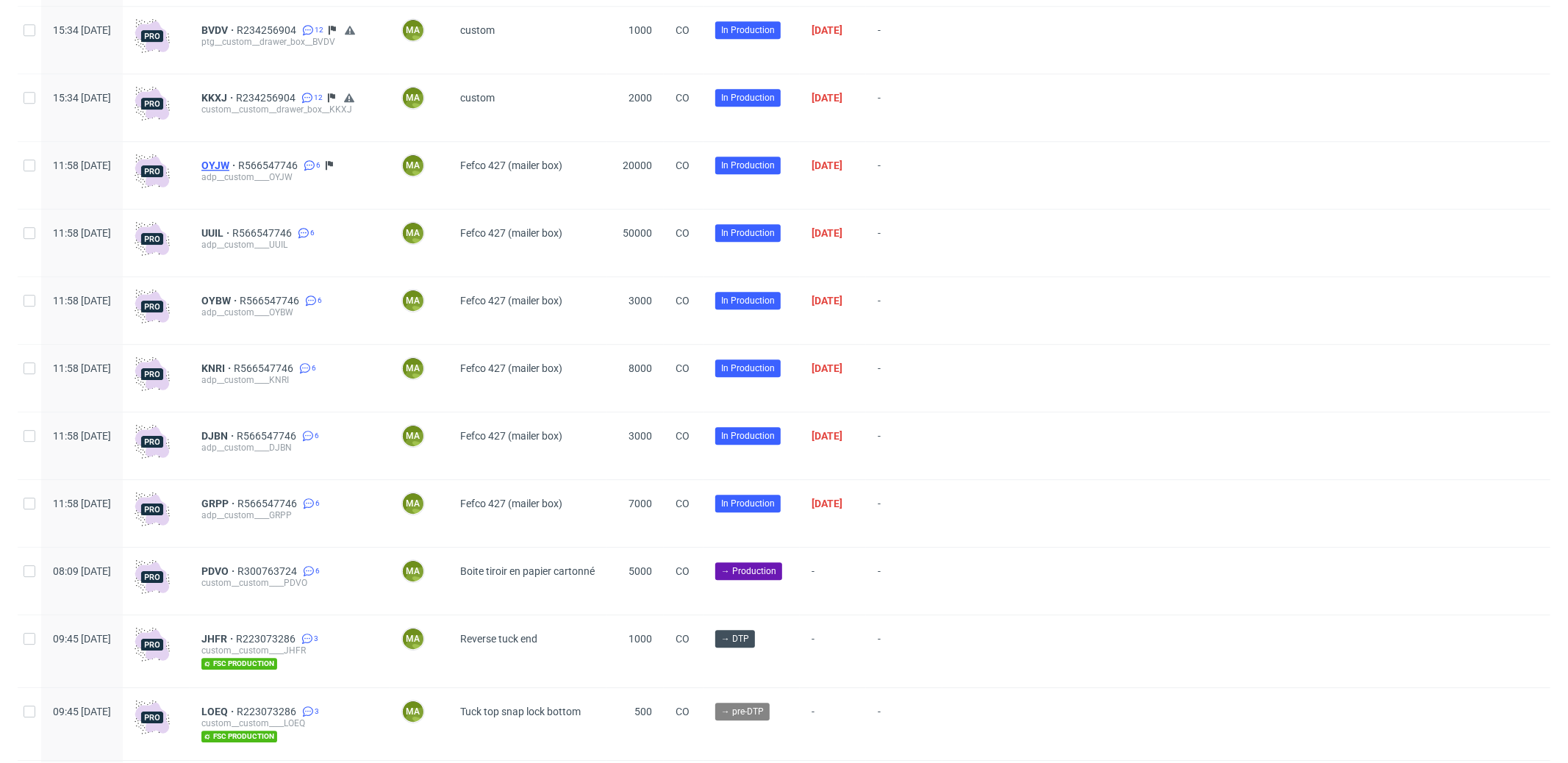
click at [238, 172] on span "OYJW" at bounding box center [220, 165] width 36 height 12
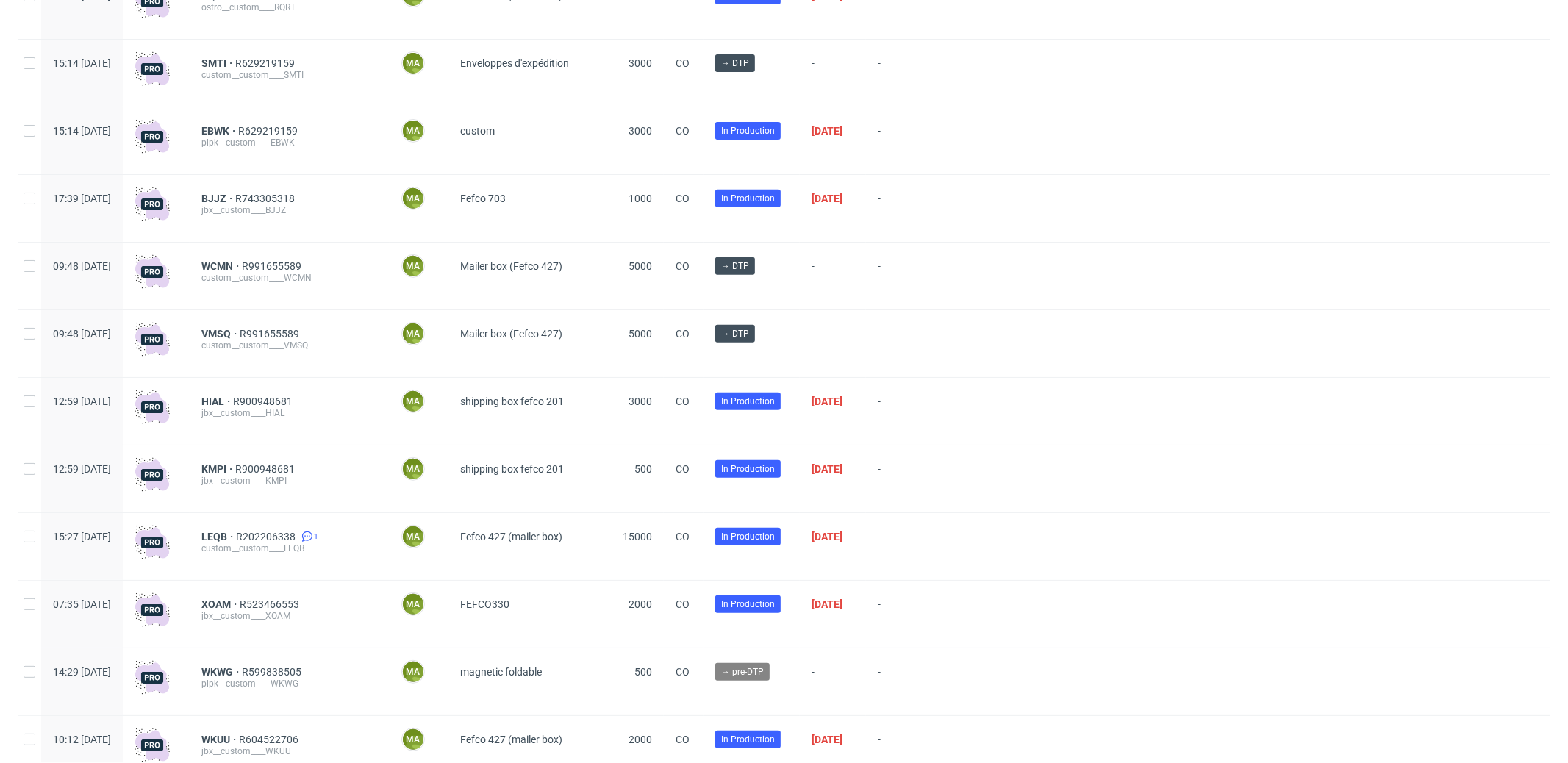
scroll to position [0, 0]
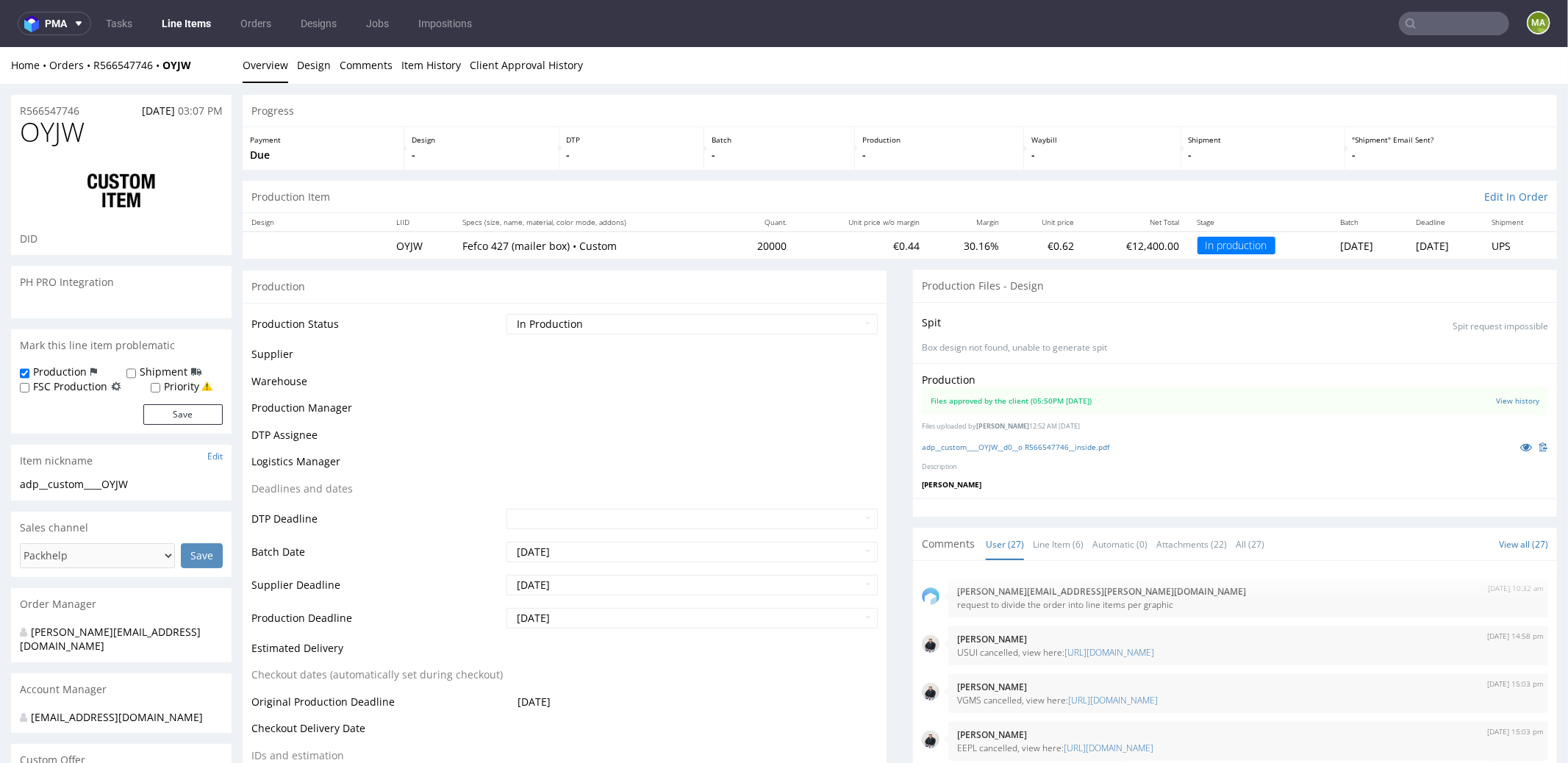
scroll to position [1682, 0]
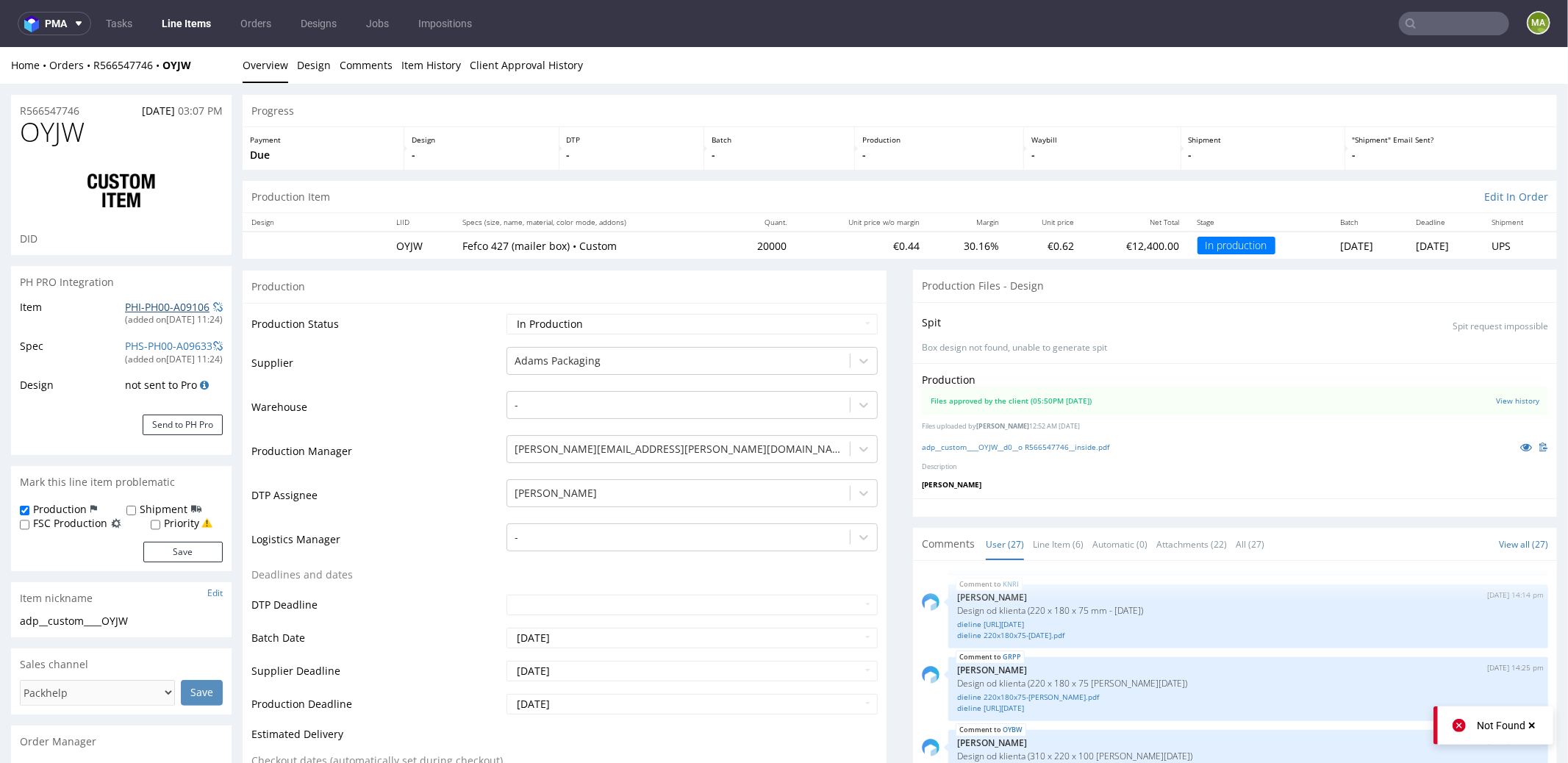
click at [152, 303] on link "PHI-PH00-A09106" at bounding box center [167, 306] width 84 height 14
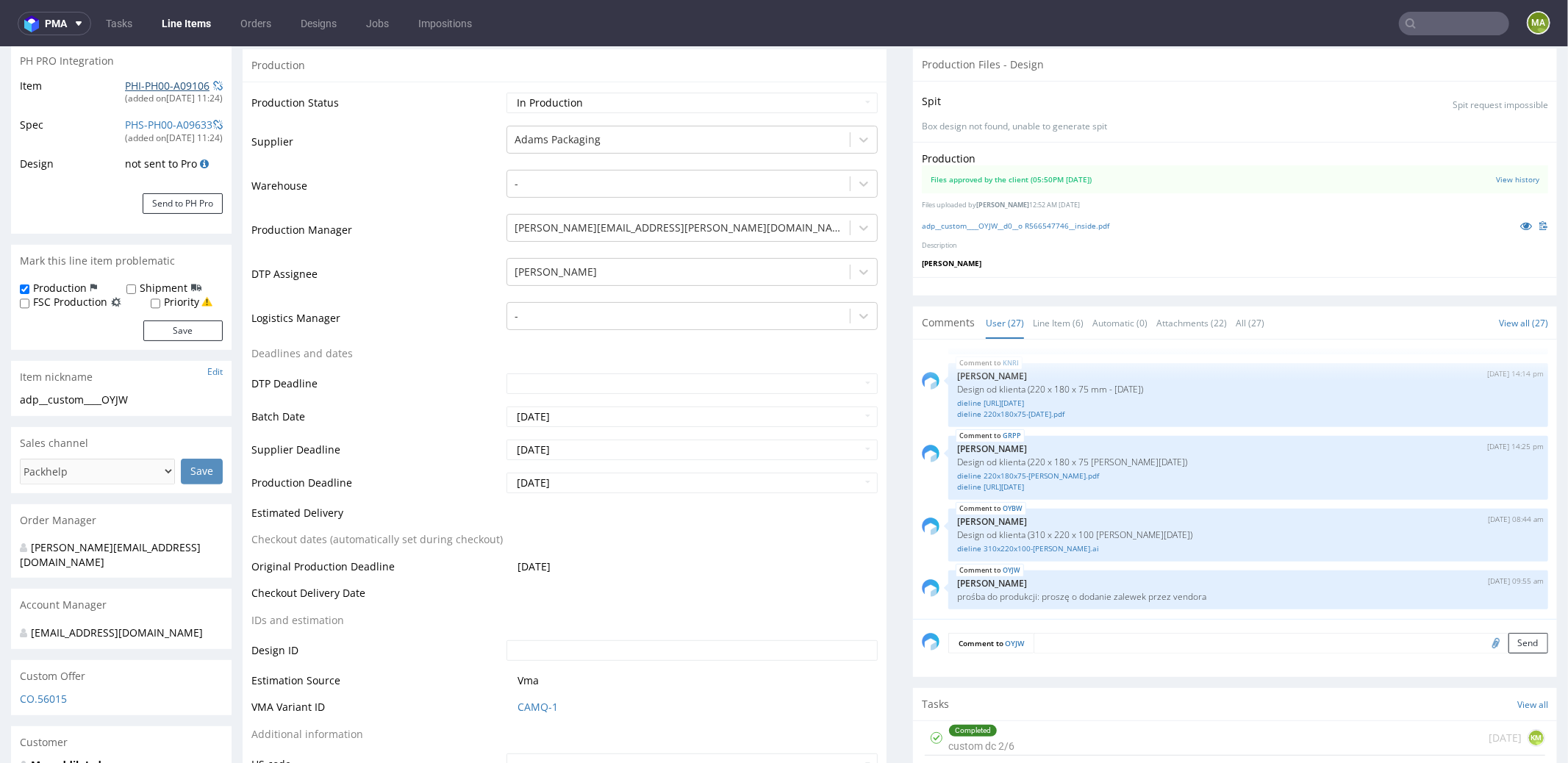
scroll to position [492, 0]
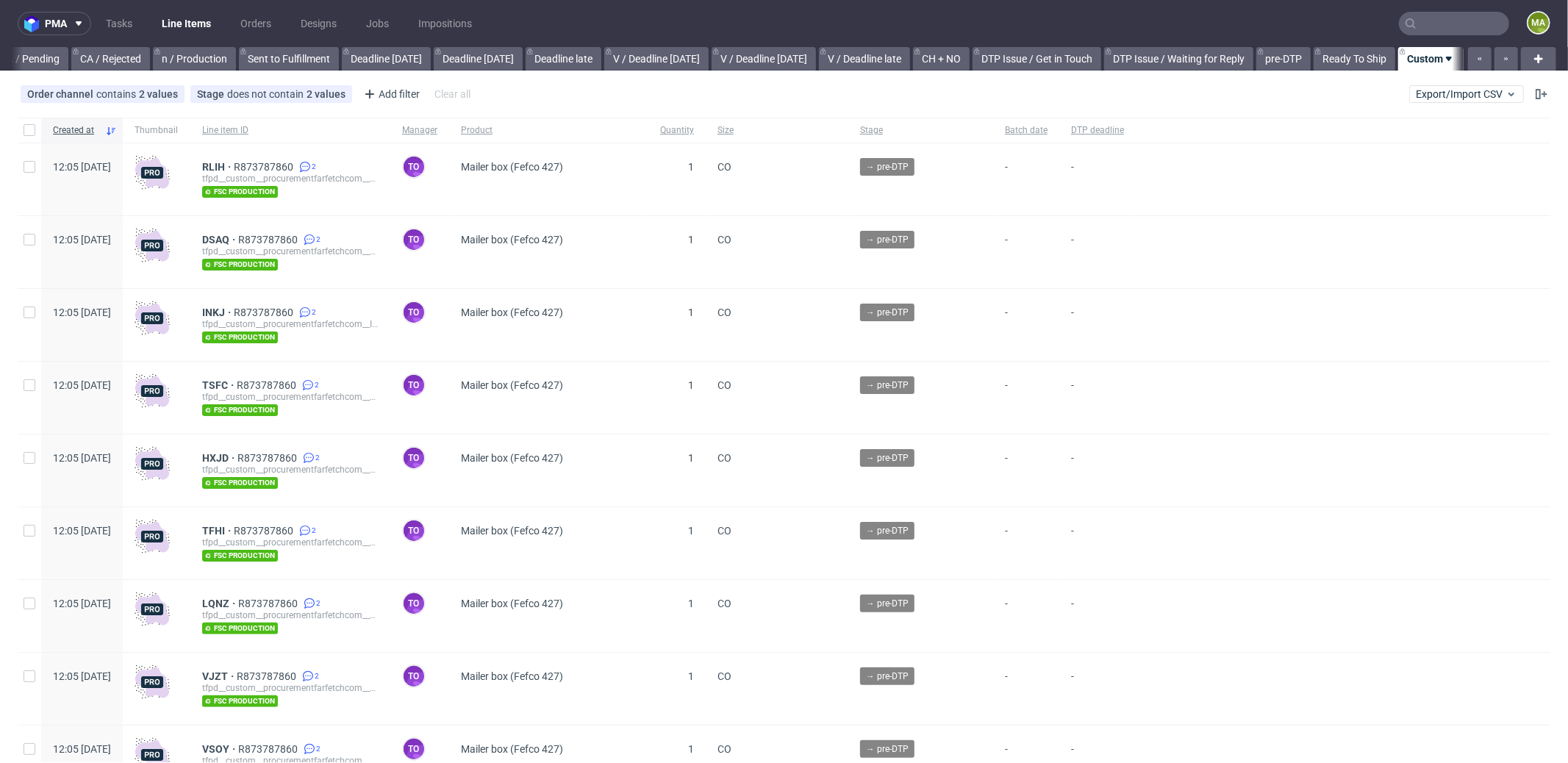
scroll to position [0, 1269]
click at [1431, 30] on input "text" at bounding box center [1454, 23] width 110 height 24
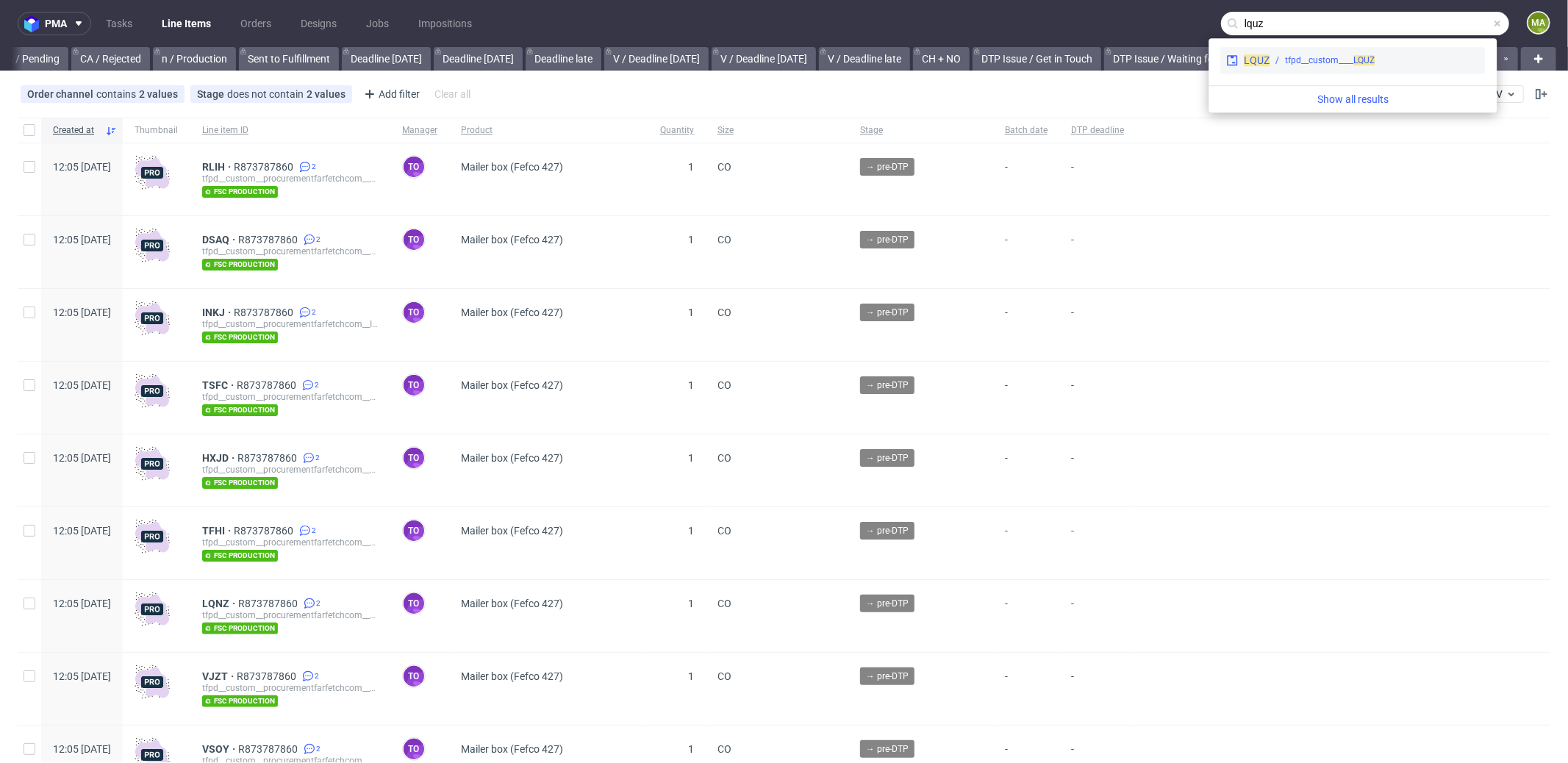
type input "lquz"
click at [1296, 58] on div "tfpd__custom____ LQUZ" at bounding box center [1330, 60] width 90 height 13
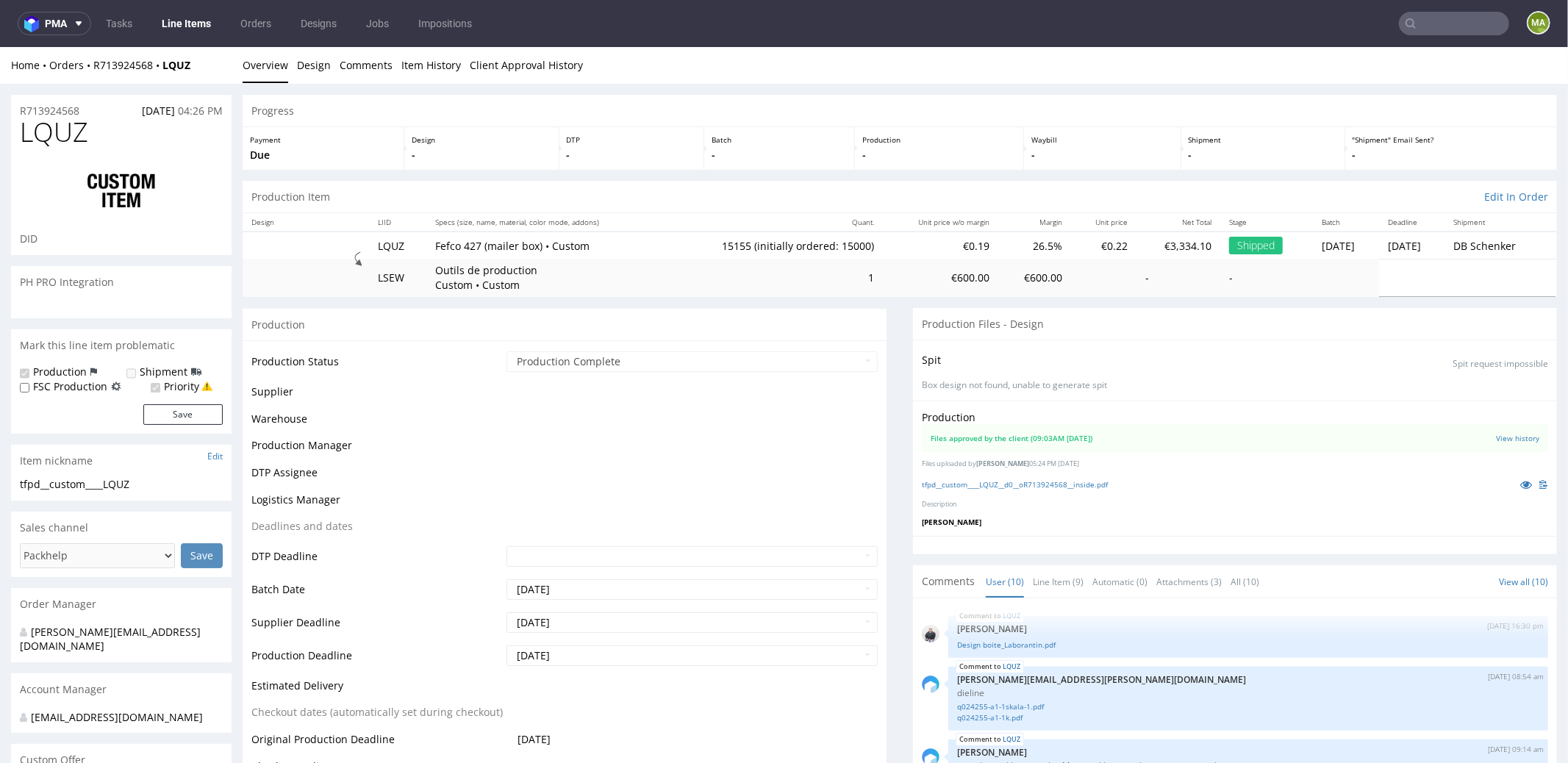
scroll to position [375, 0]
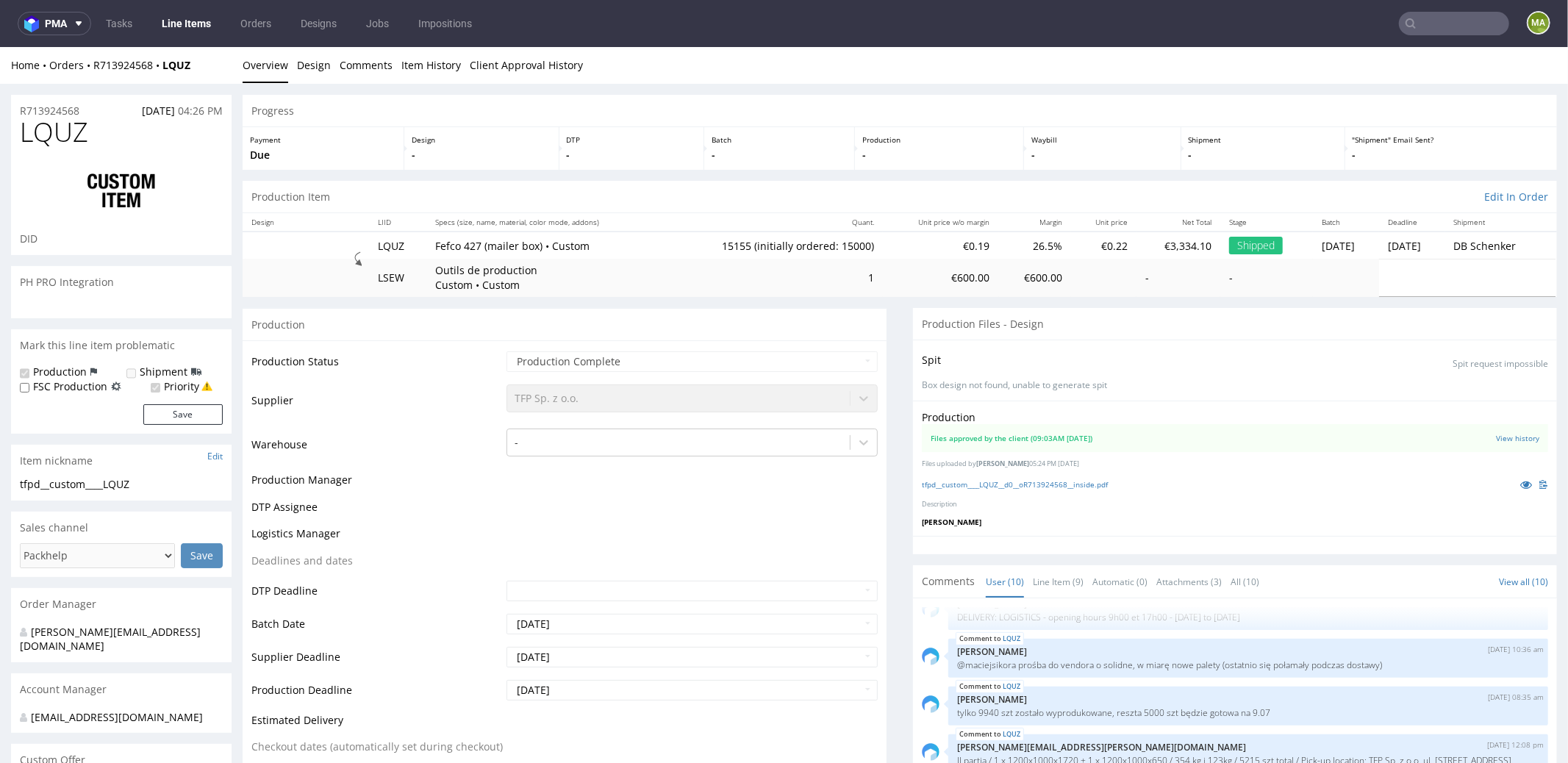
select select "in_progress"
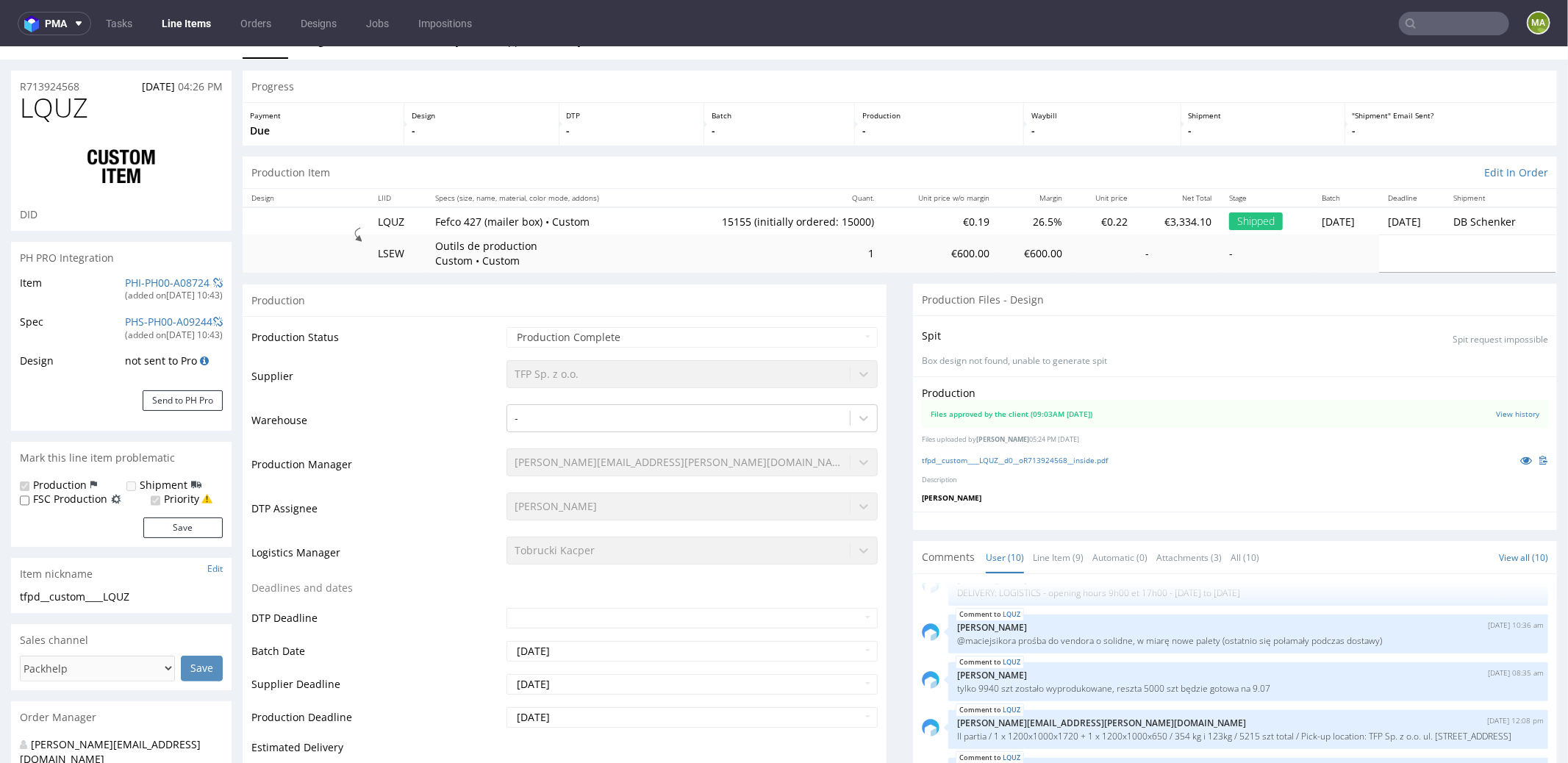
scroll to position [0, 0]
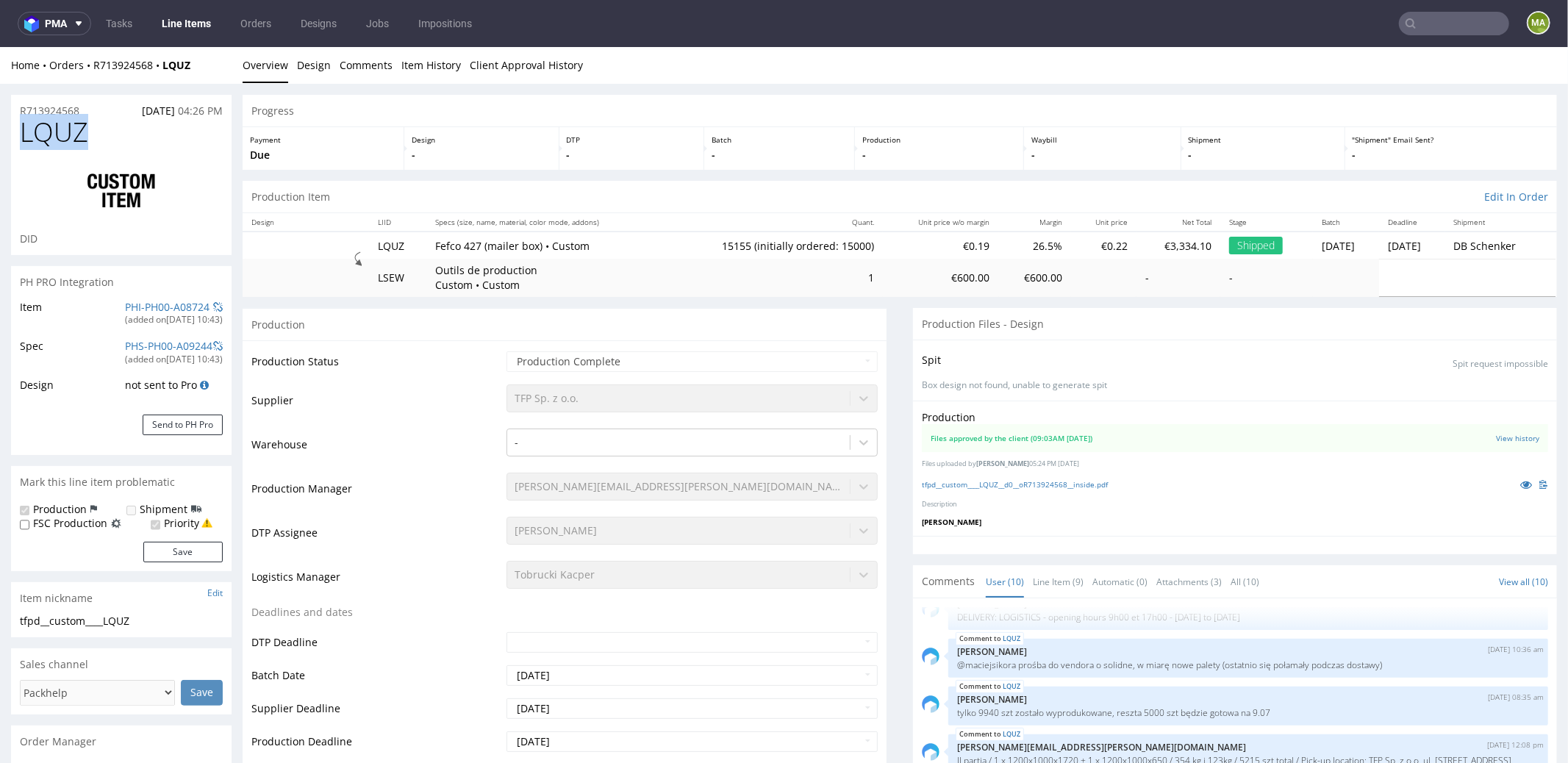
drag, startPoint x: 90, startPoint y: 137, endPoint x: 0, endPoint y: 126, distance: 90.7
copy span "LQUZ"
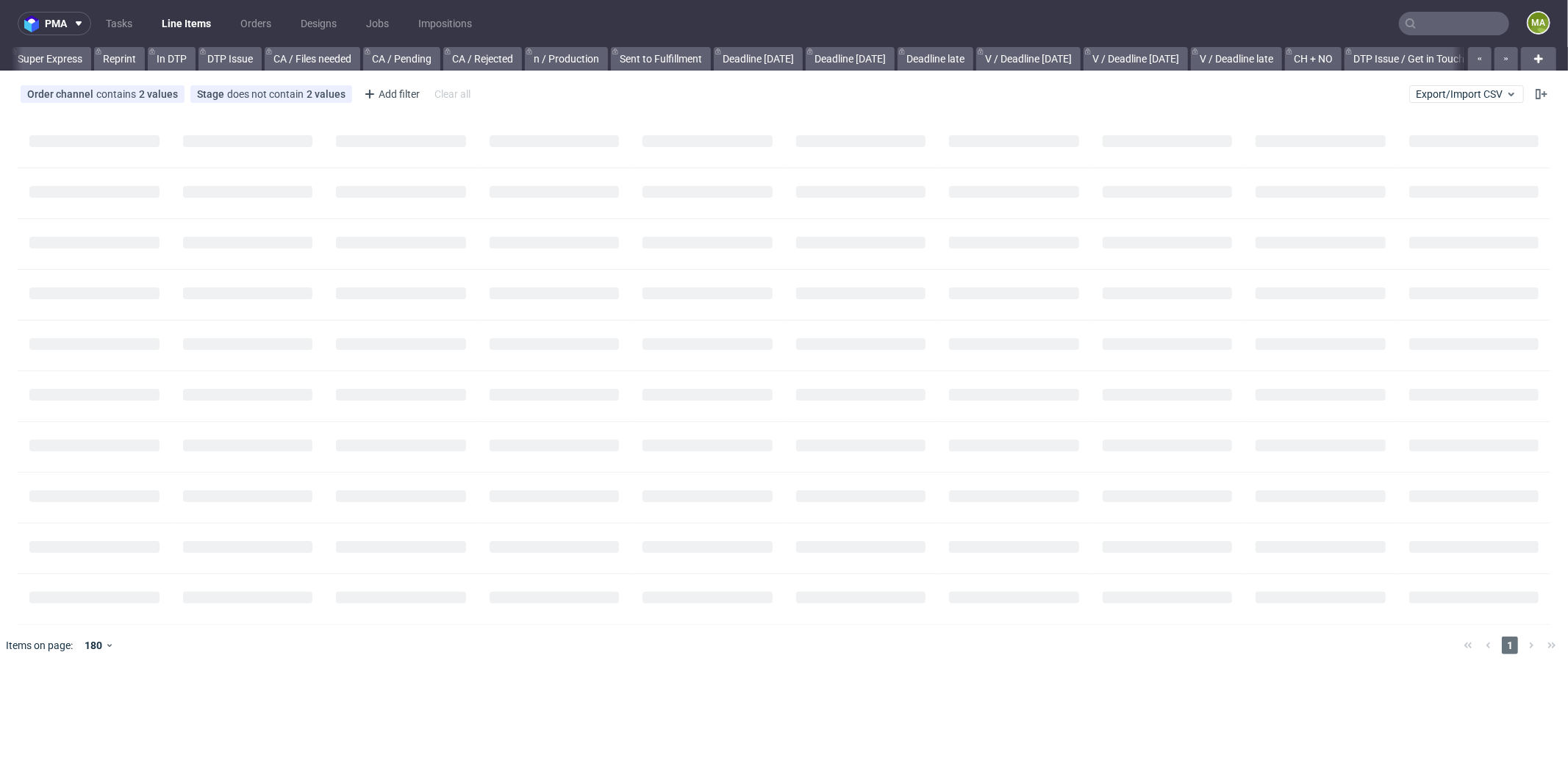
click at [1434, 36] on nav "pma Tasks Line Items Orders Designs Jobs Impositions ma" at bounding box center [784, 23] width 1568 height 47
click at [1446, 28] on input "text" at bounding box center [1454, 23] width 110 height 24
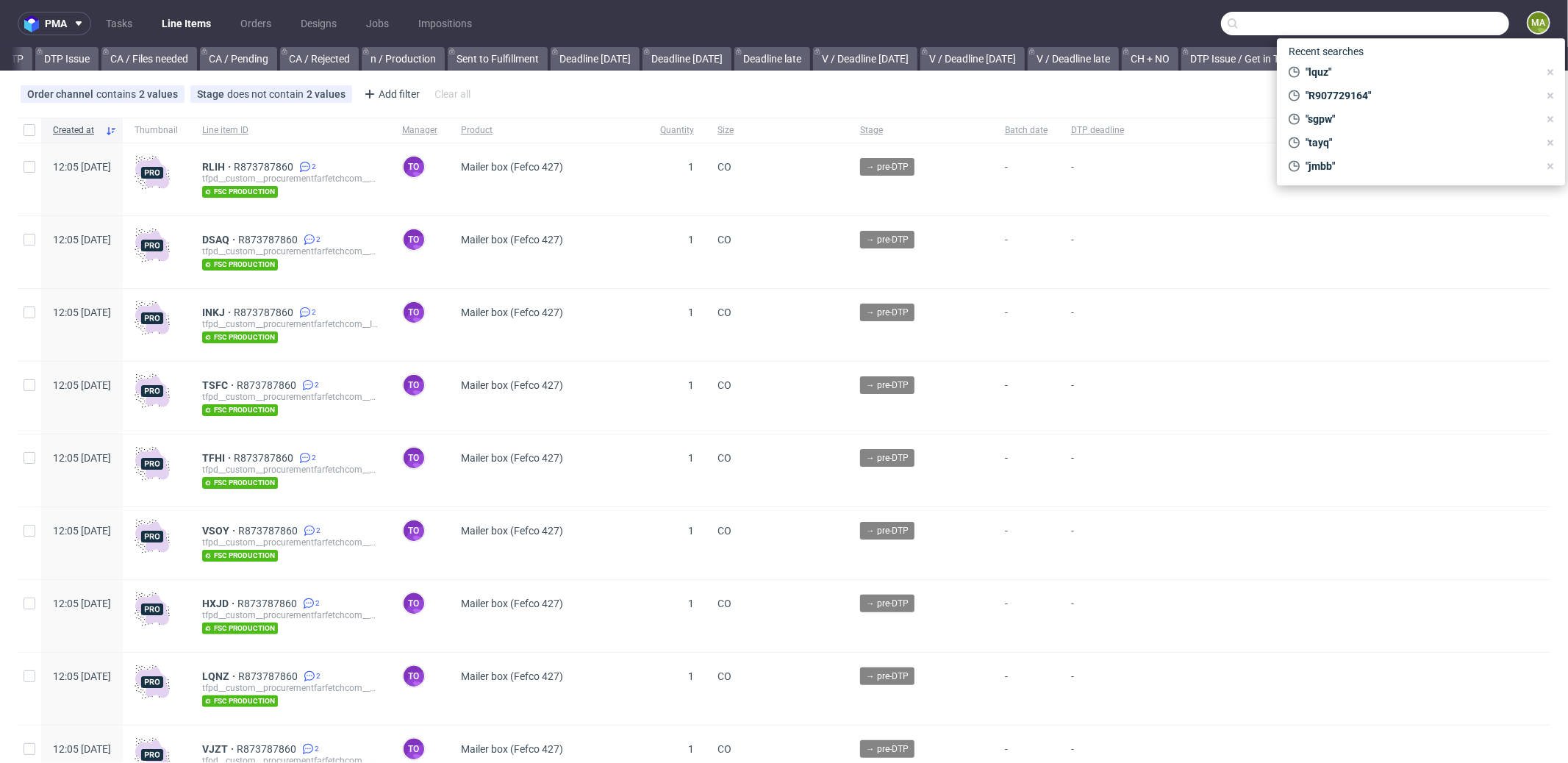
scroll to position [0, 1269]
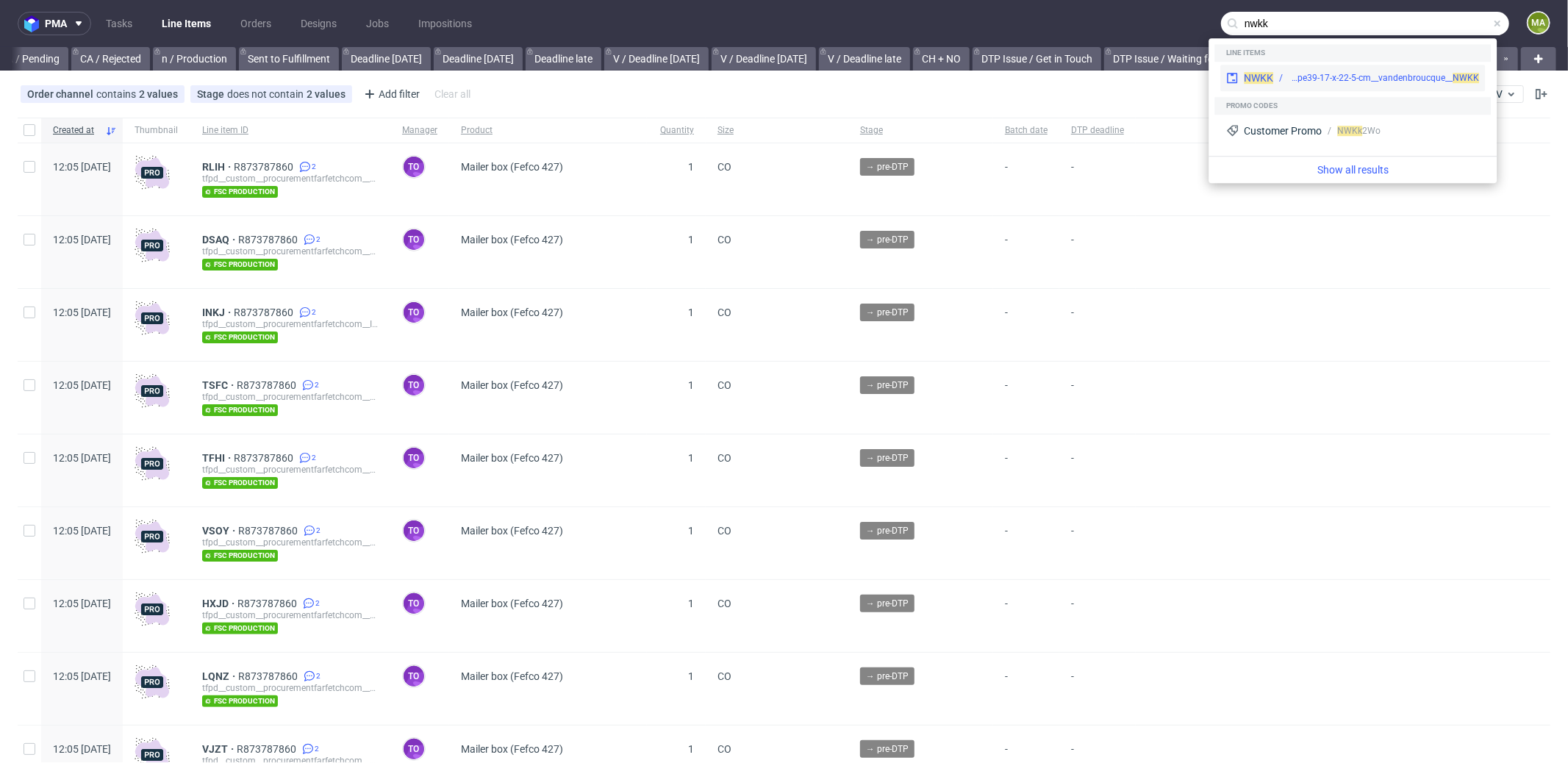
type input "nwkk"
click at [1285, 77] on div "bng__pe39-17-x-22-5-cm__vandenbroucque__ NWKK" at bounding box center [1376, 78] width 206 height 13
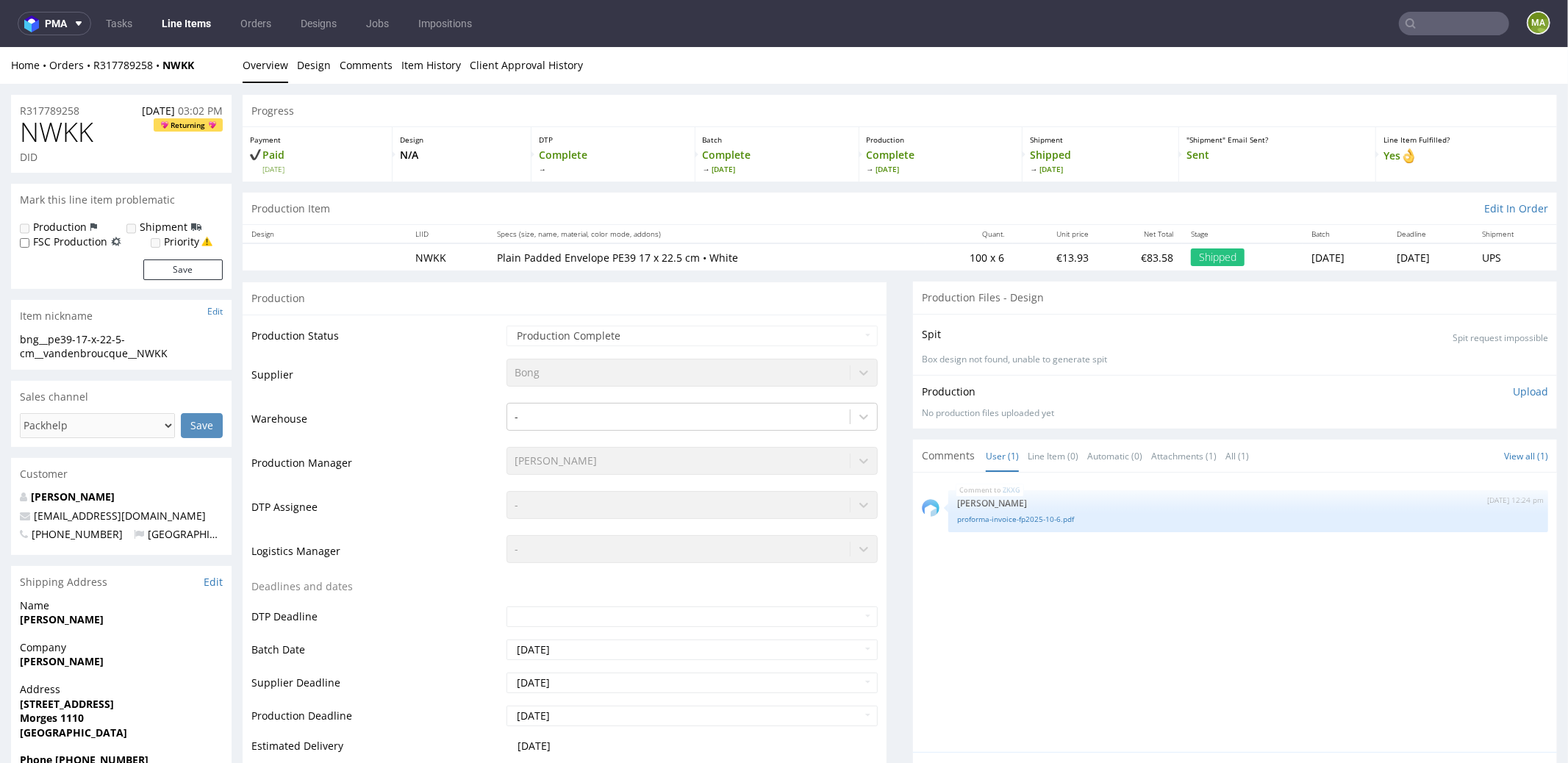
click at [1446, 25] on input "text" at bounding box center [1454, 23] width 110 height 24
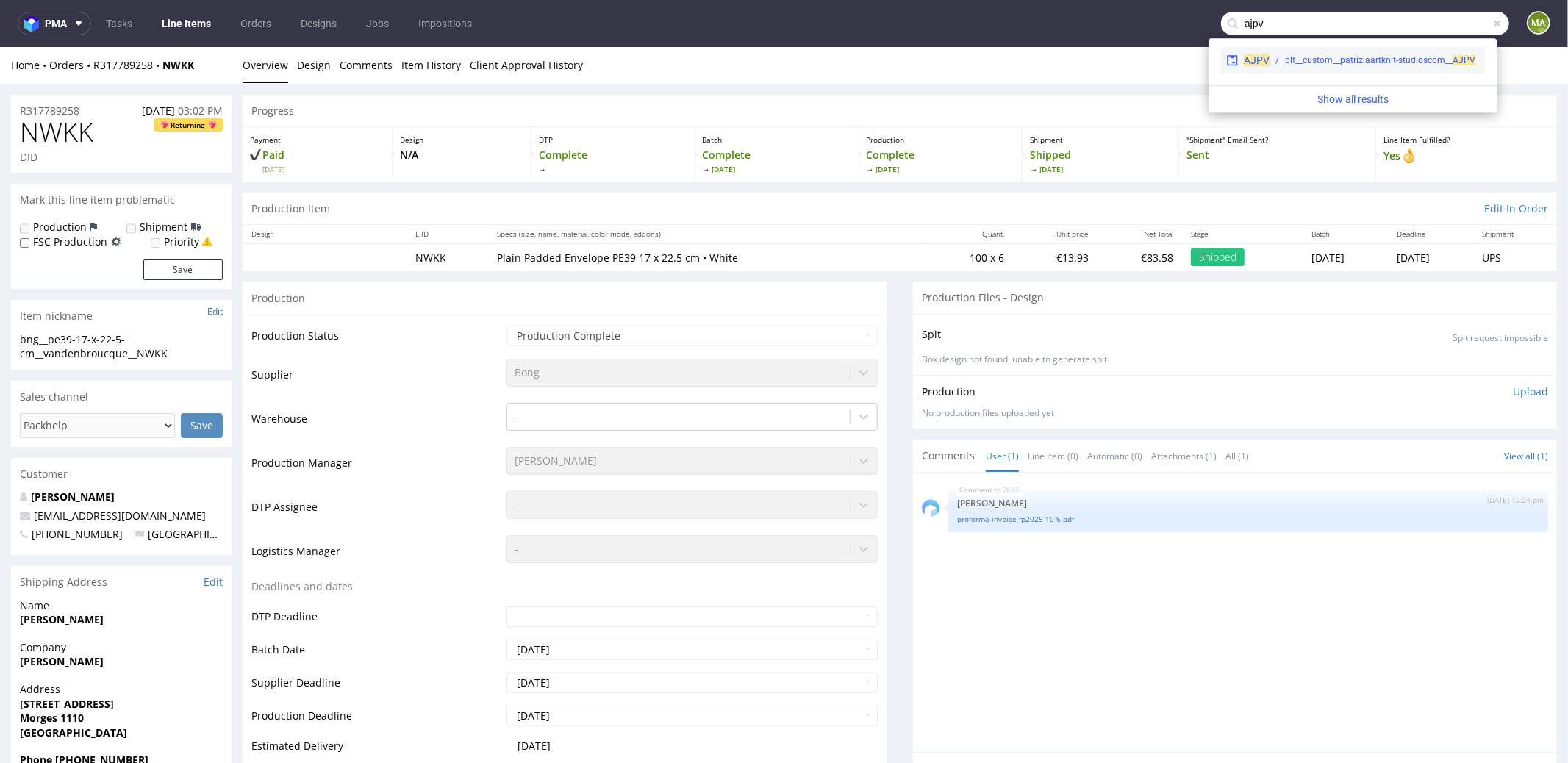
type input "ajpv"
drag, startPoint x: 1286, startPoint y: 51, endPoint x: 1286, endPoint y: 4, distance: 47.0
click at [1286, 51] on div "AJPV plf__custom__patriziaartknit-studioscom__ AJPV" at bounding box center [1352, 60] width 265 height 27
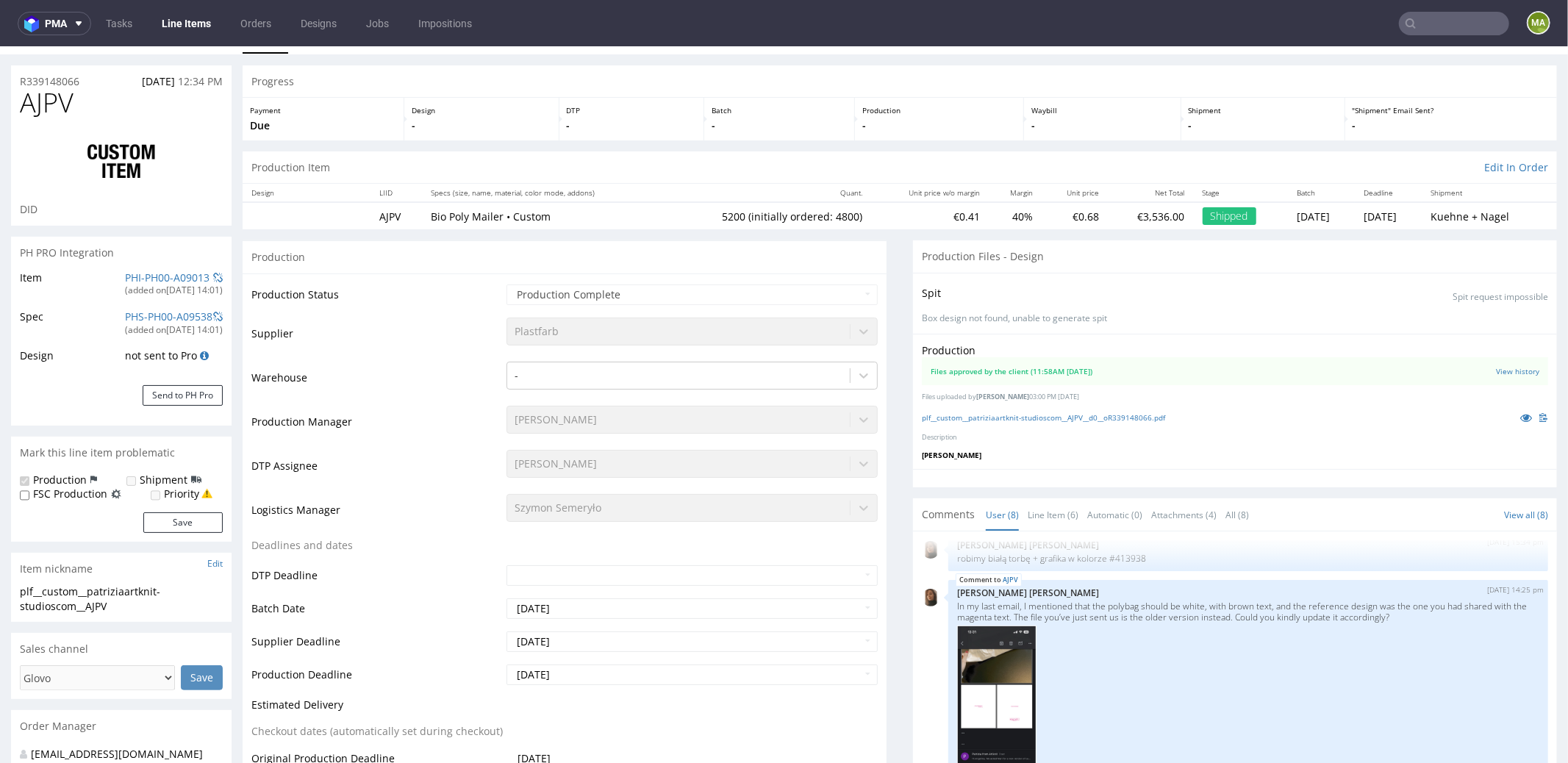
scroll to position [30, 0]
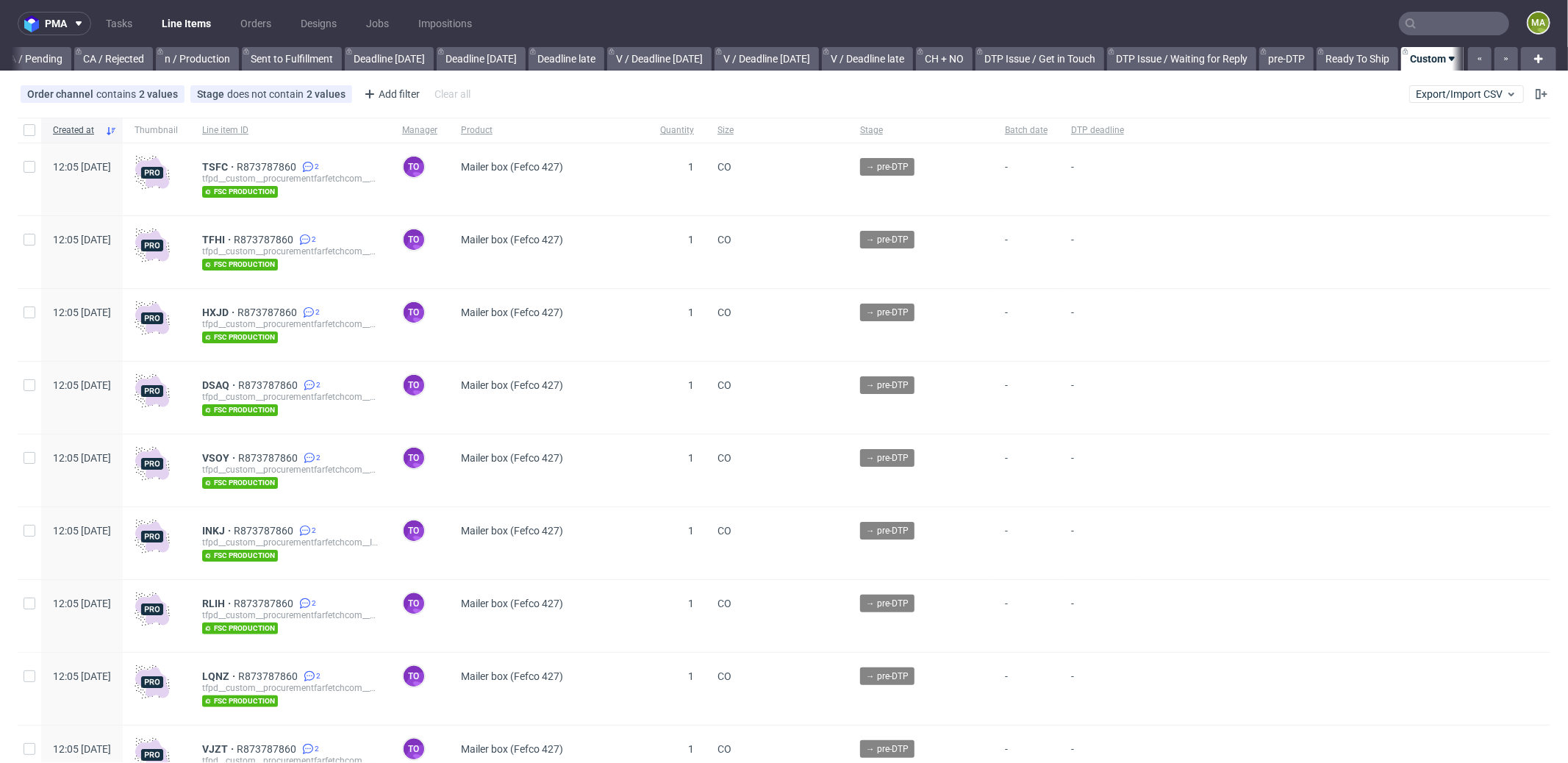
click at [1415, 23] on input "text" at bounding box center [1454, 23] width 110 height 24
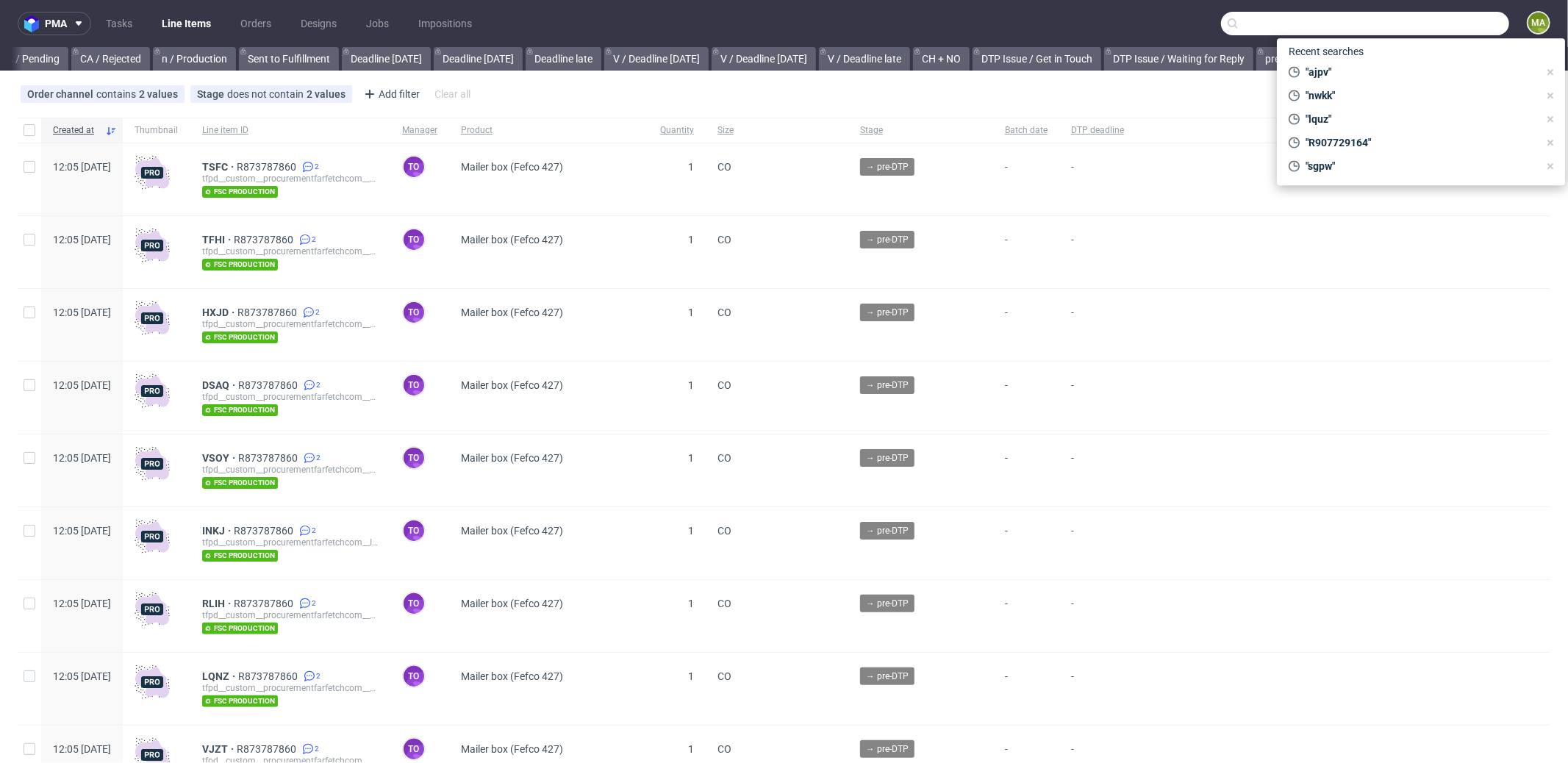
scroll to position [0, 1269]
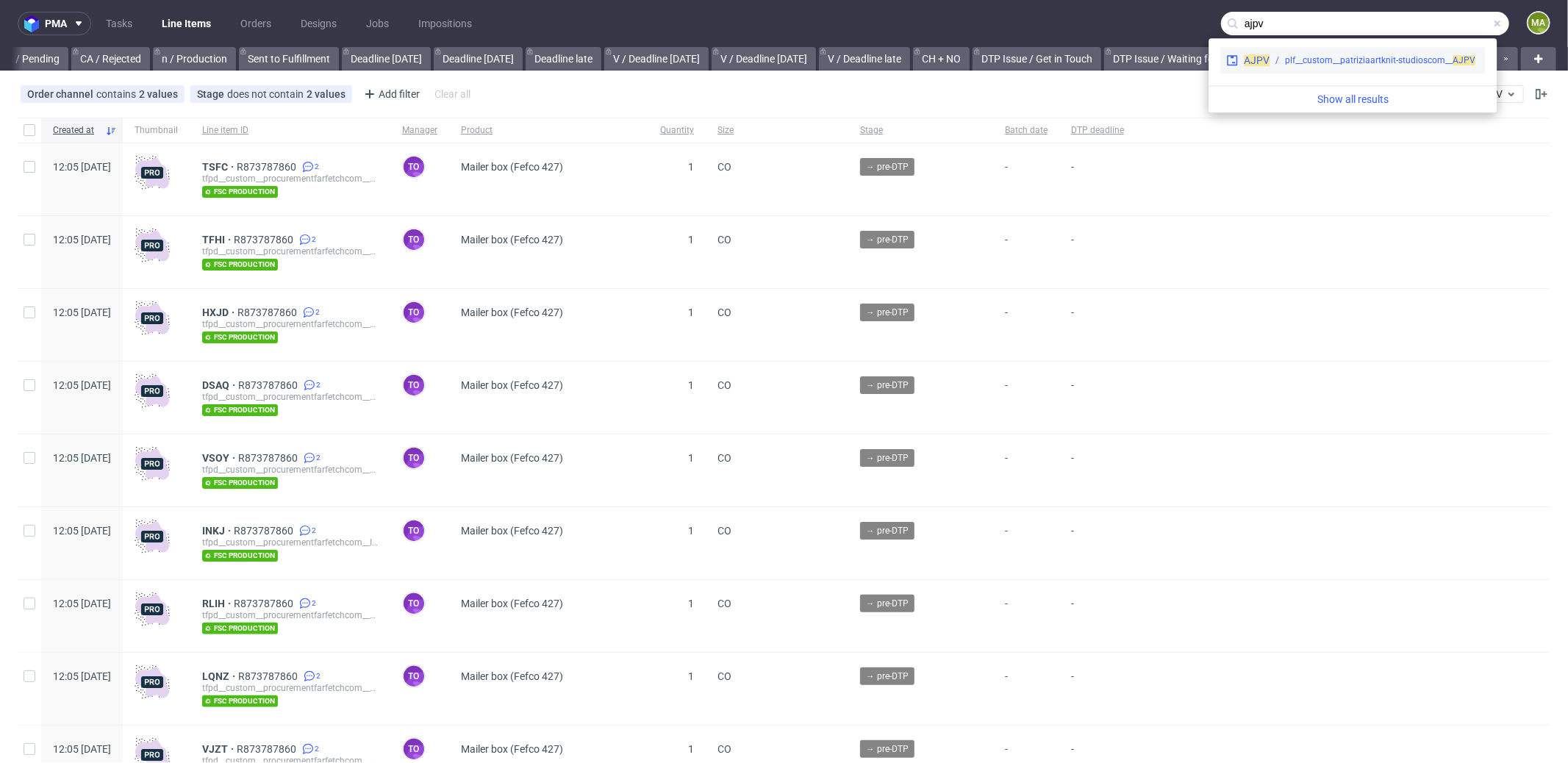
type input "ajpv"
click at [1305, 60] on div "plf__custom__patriziaartknit-studioscom__ AJPV" at bounding box center [1380, 60] width 191 height 13
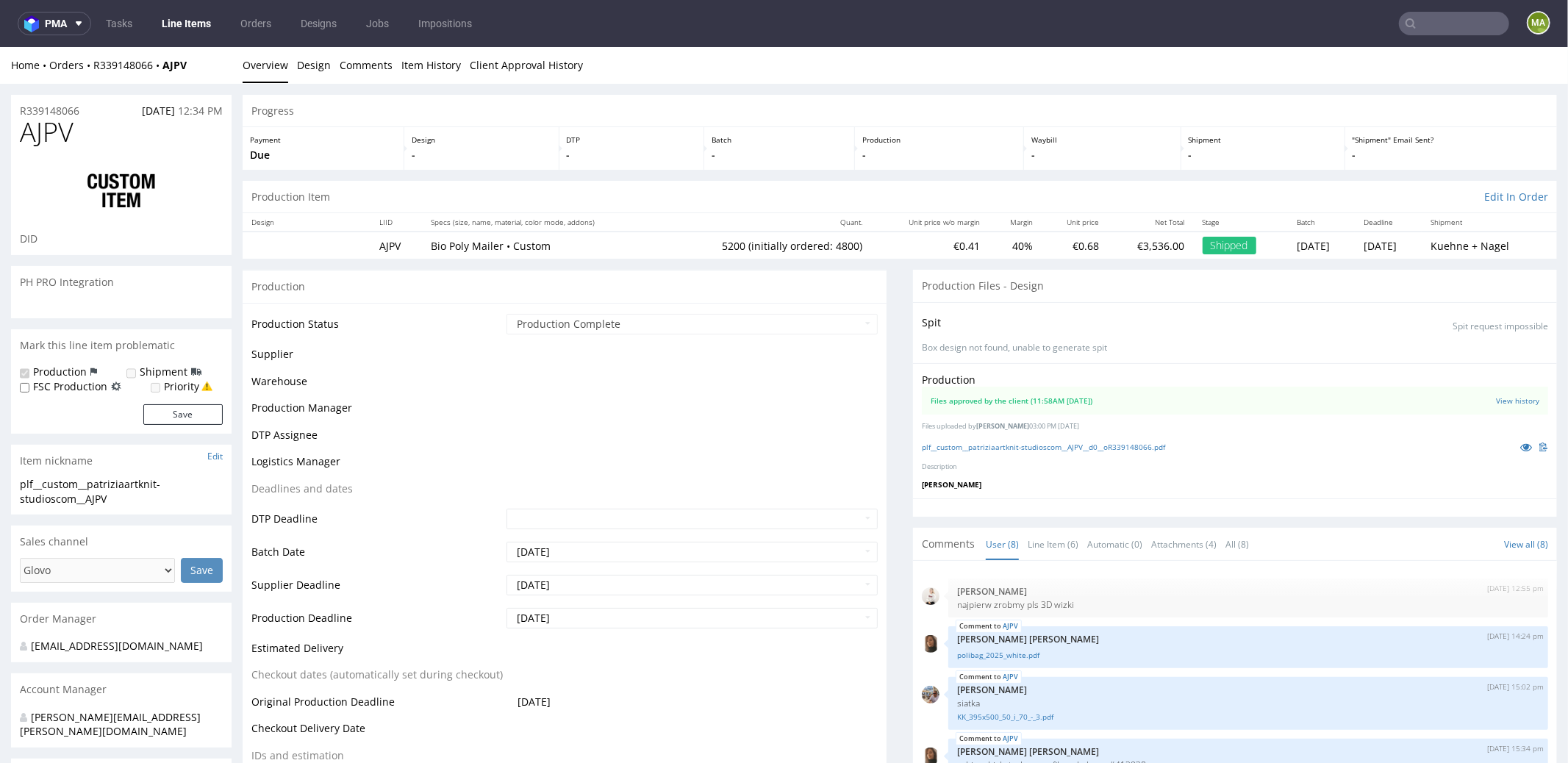
scroll to position [347, 0]
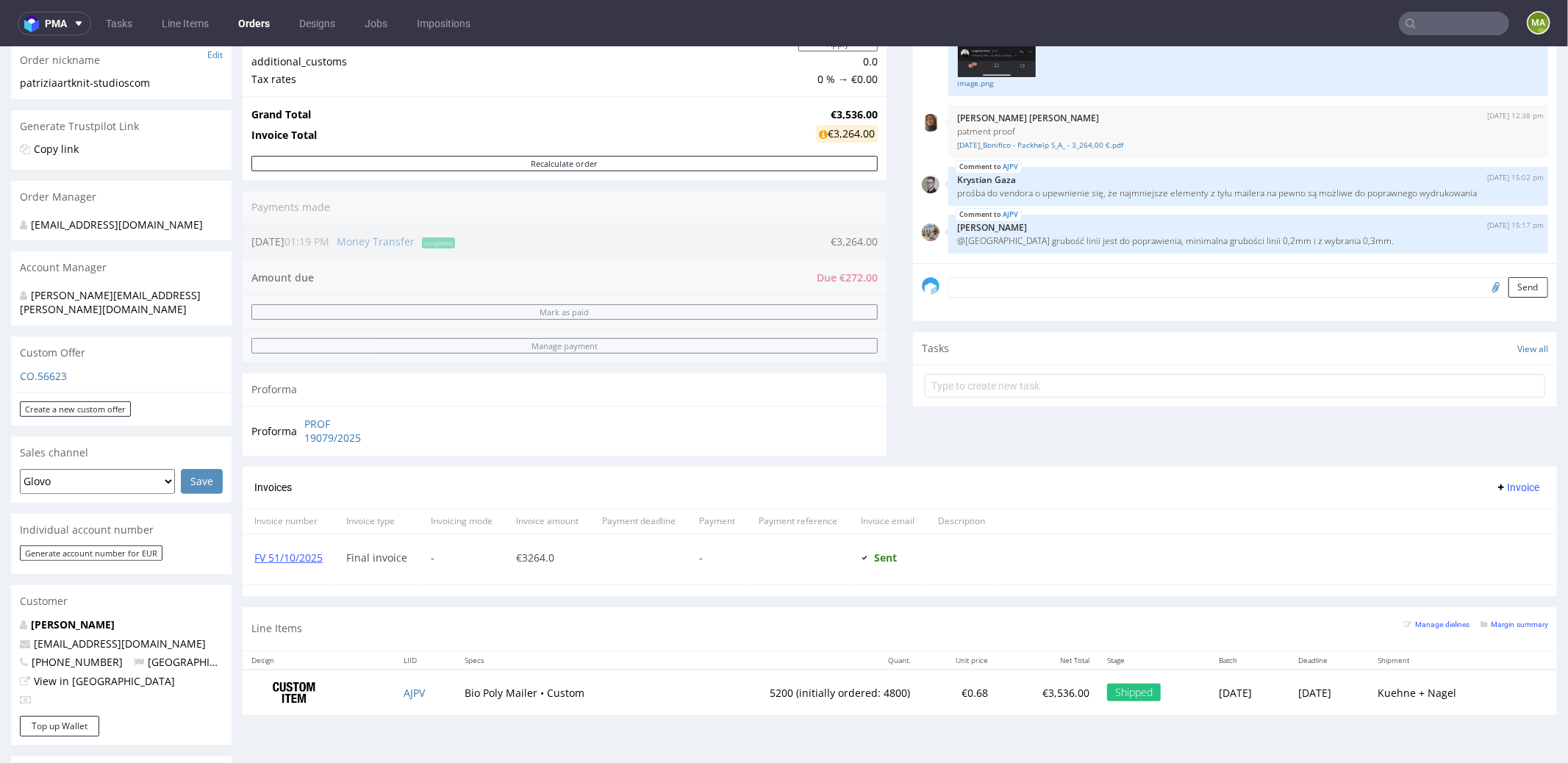
scroll to position [329, 0]
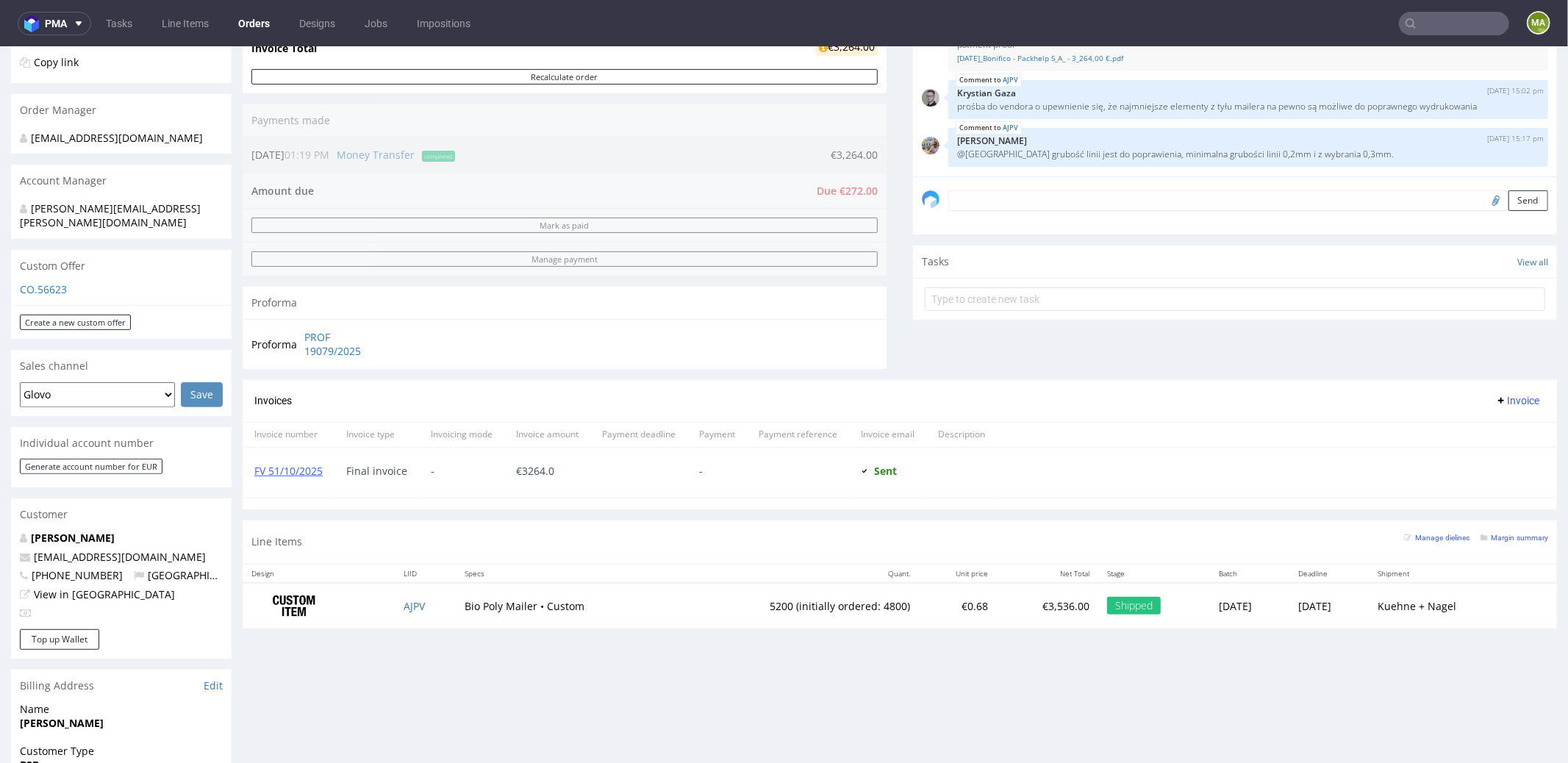
click at [1497, 522] on div "Line Items Manage dielines Margin summary" at bounding box center [900, 541] width 1315 height 43
click at [1498, 533] on small "Margin summary" at bounding box center [1514, 537] width 68 height 8
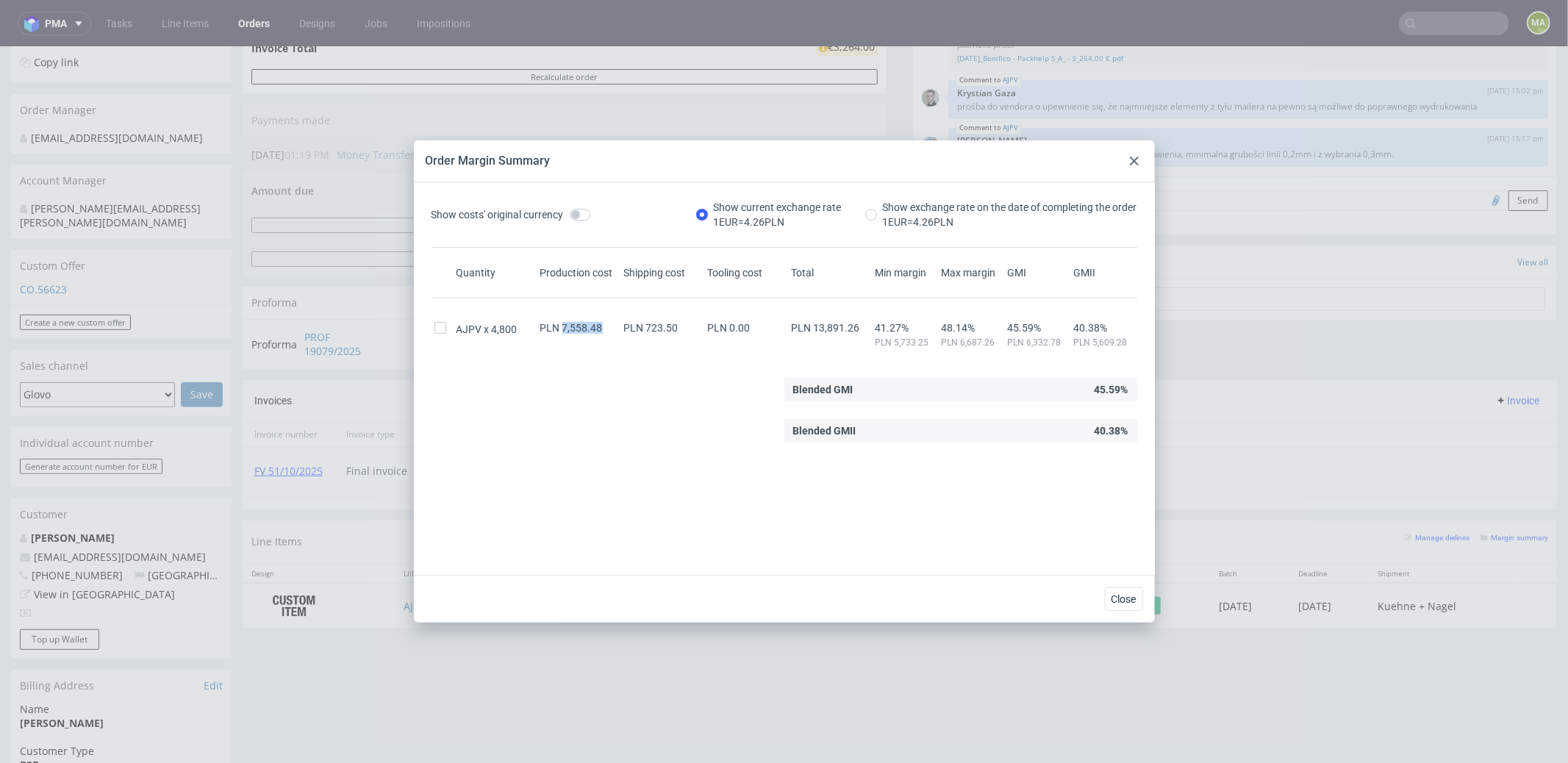
drag, startPoint x: 559, startPoint y: 326, endPoint x: 600, endPoint y: 327, distance: 41.0
click at [600, 327] on div "PLN 7,558.48" at bounding box center [578, 328] width 83 height 12
copy span "7,558.48"
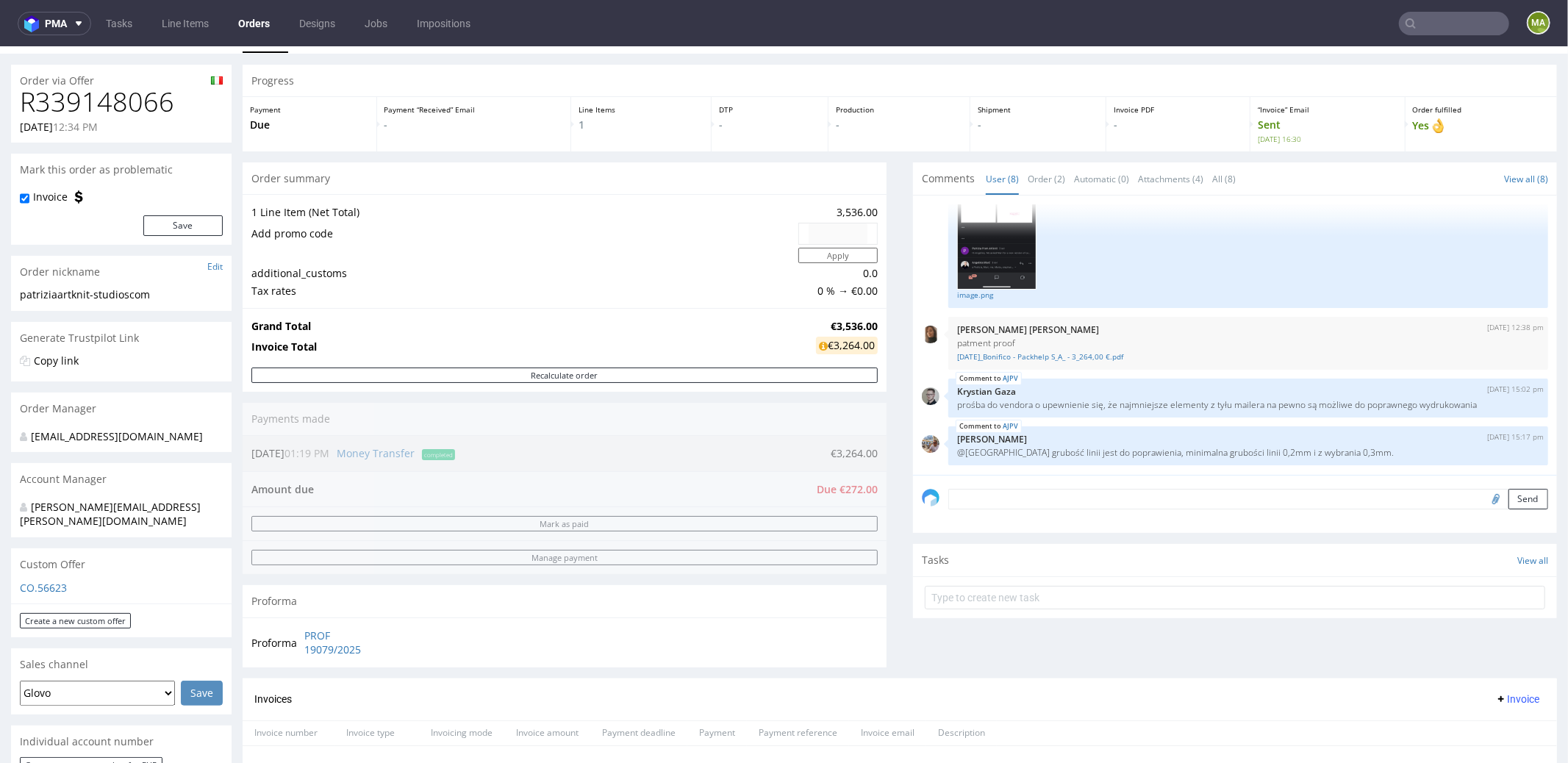
scroll to position [32, 0]
drag, startPoint x: 845, startPoint y: 207, endPoint x: 866, endPoint y: 209, distance: 21.1
click at [866, 209] on div "1 Line Item (Net Total) 3,536.00 Add promo code Apply additional_customs 0.0 Ta…" at bounding box center [564, 248] width 644 height 114
click at [667, 231] on td "Add promo code" at bounding box center [523, 231] width 543 height 25
drag, startPoint x: 814, startPoint y: 205, endPoint x: 761, endPoint y: 172, distance: 62.4
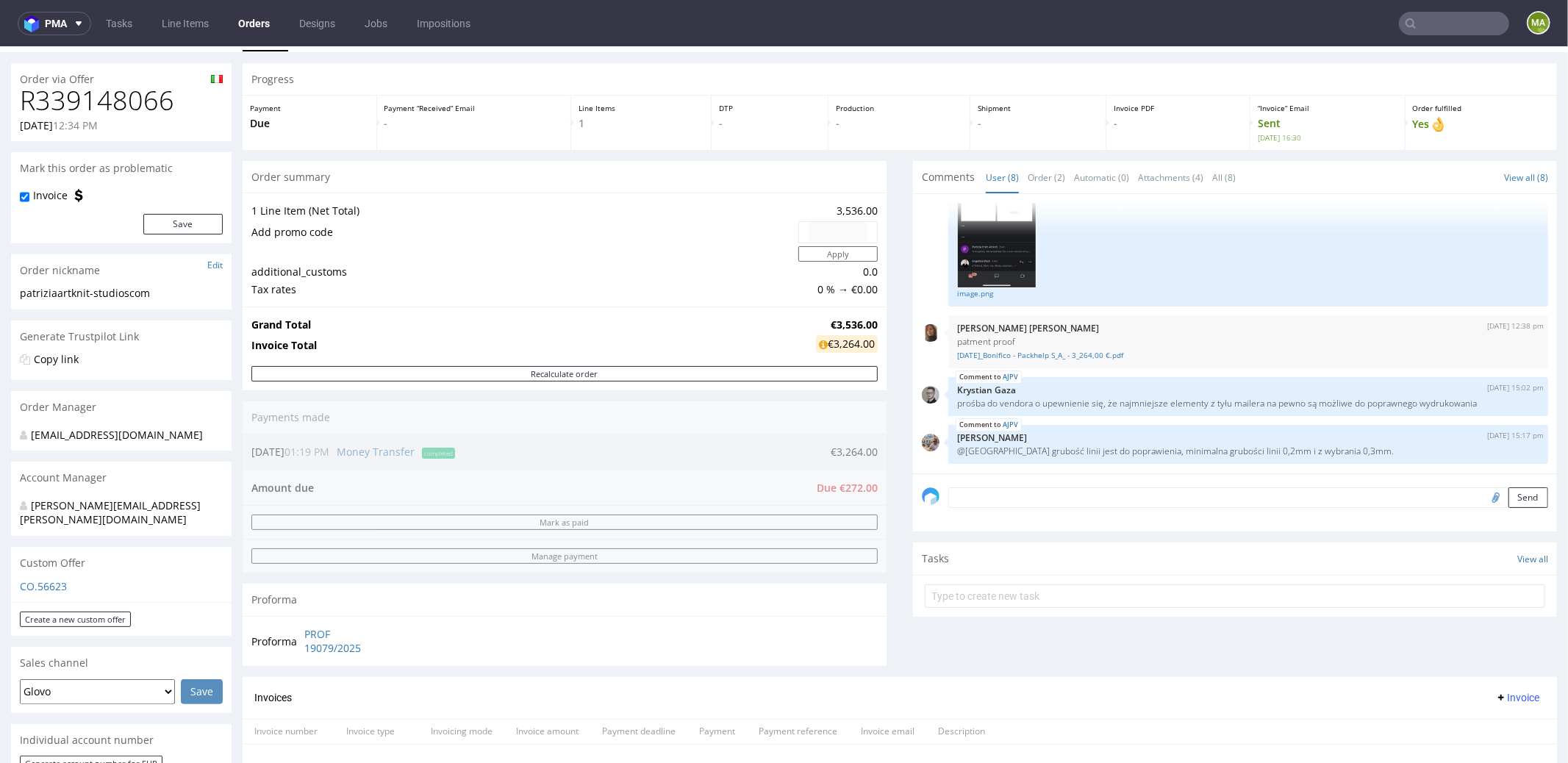
click at [817, 206] on td "3,536.00" at bounding box center [836, 210] width 83 height 17
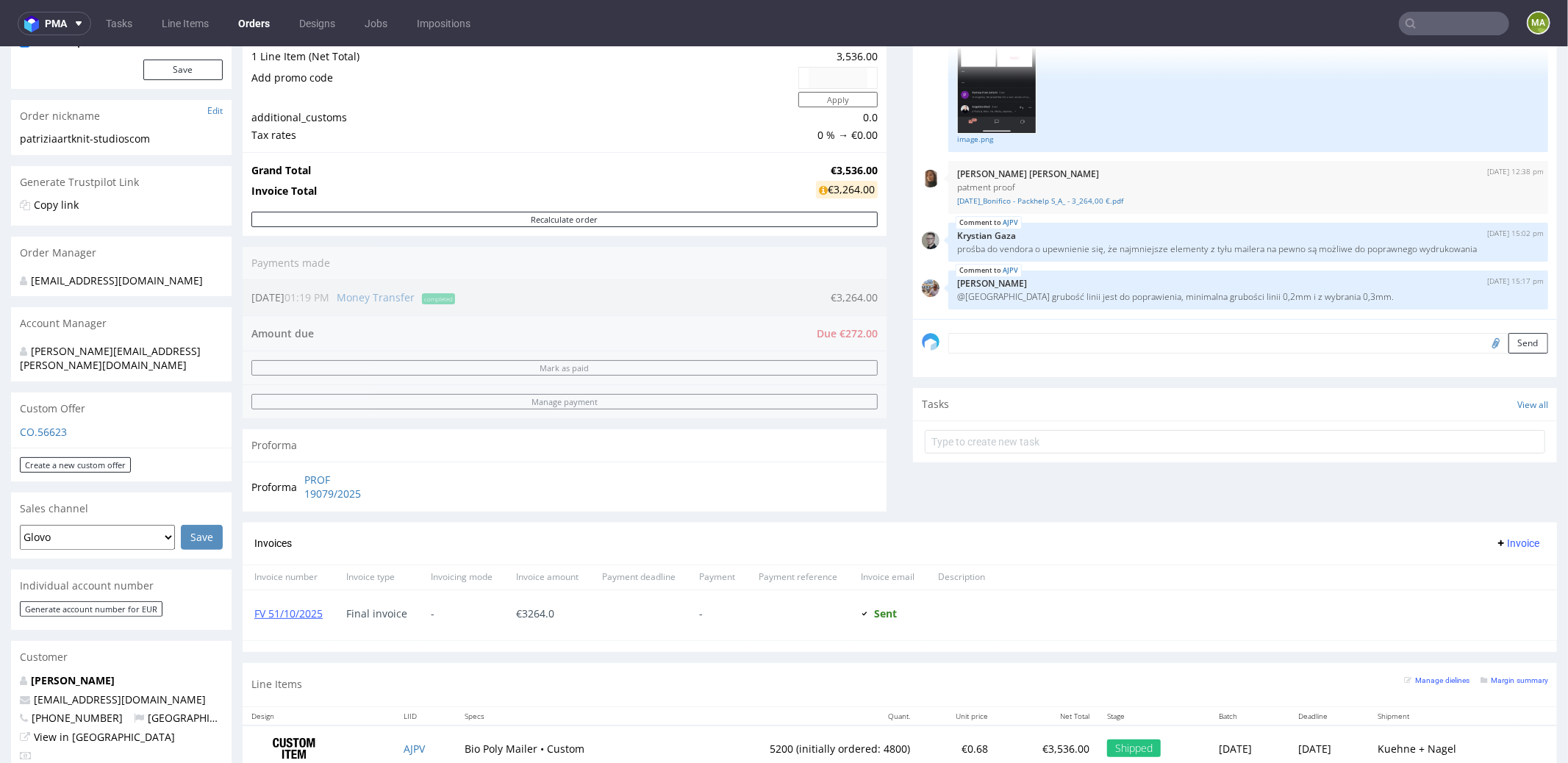
scroll to position [566, 0]
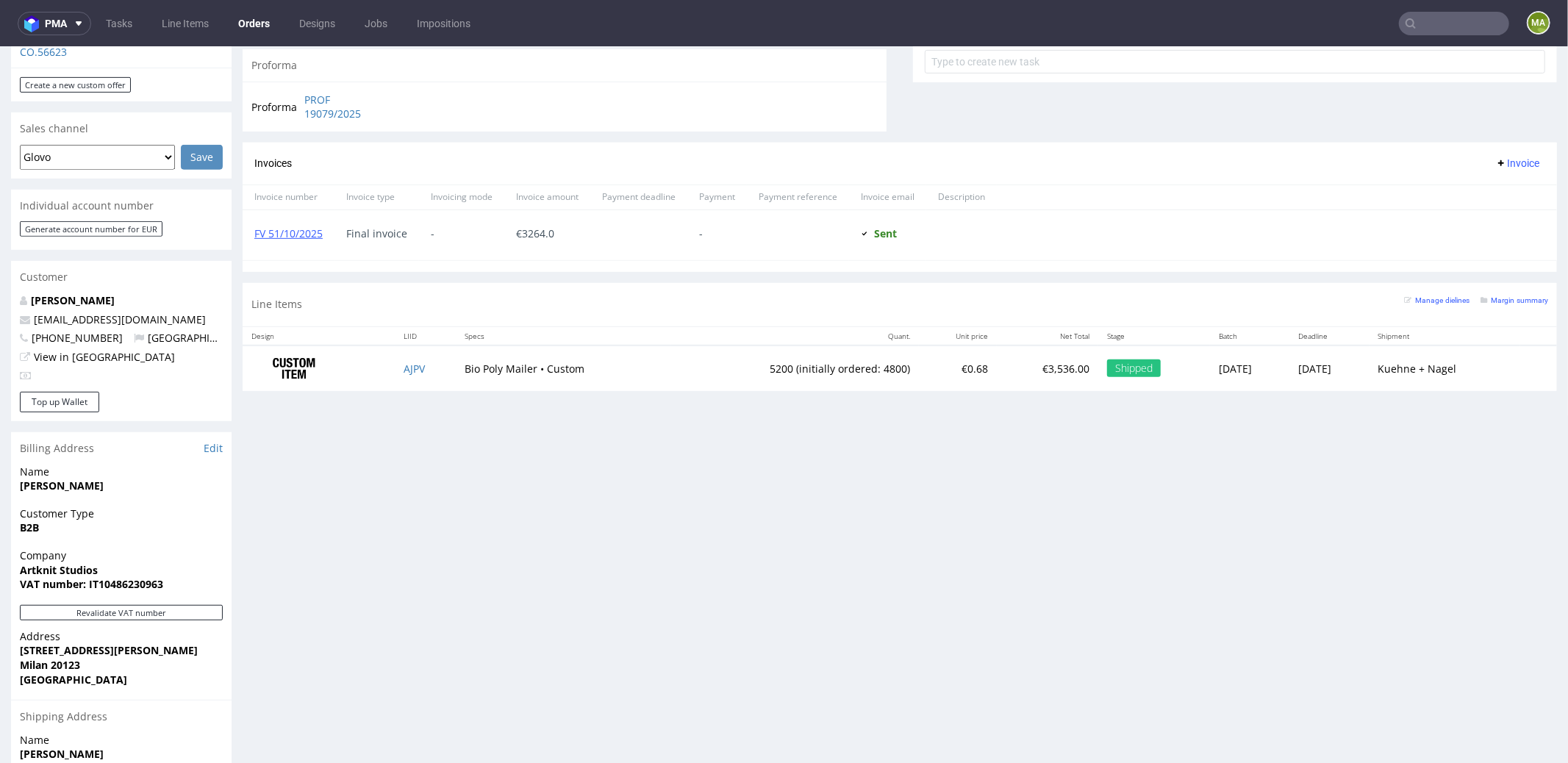
click at [1500, 285] on div "Line Items Manage dielines Margin summary" at bounding box center [900, 303] width 1315 height 43
click at [1496, 295] on small "Margin summary" at bounding box center [1514, 299] width 68 height 8
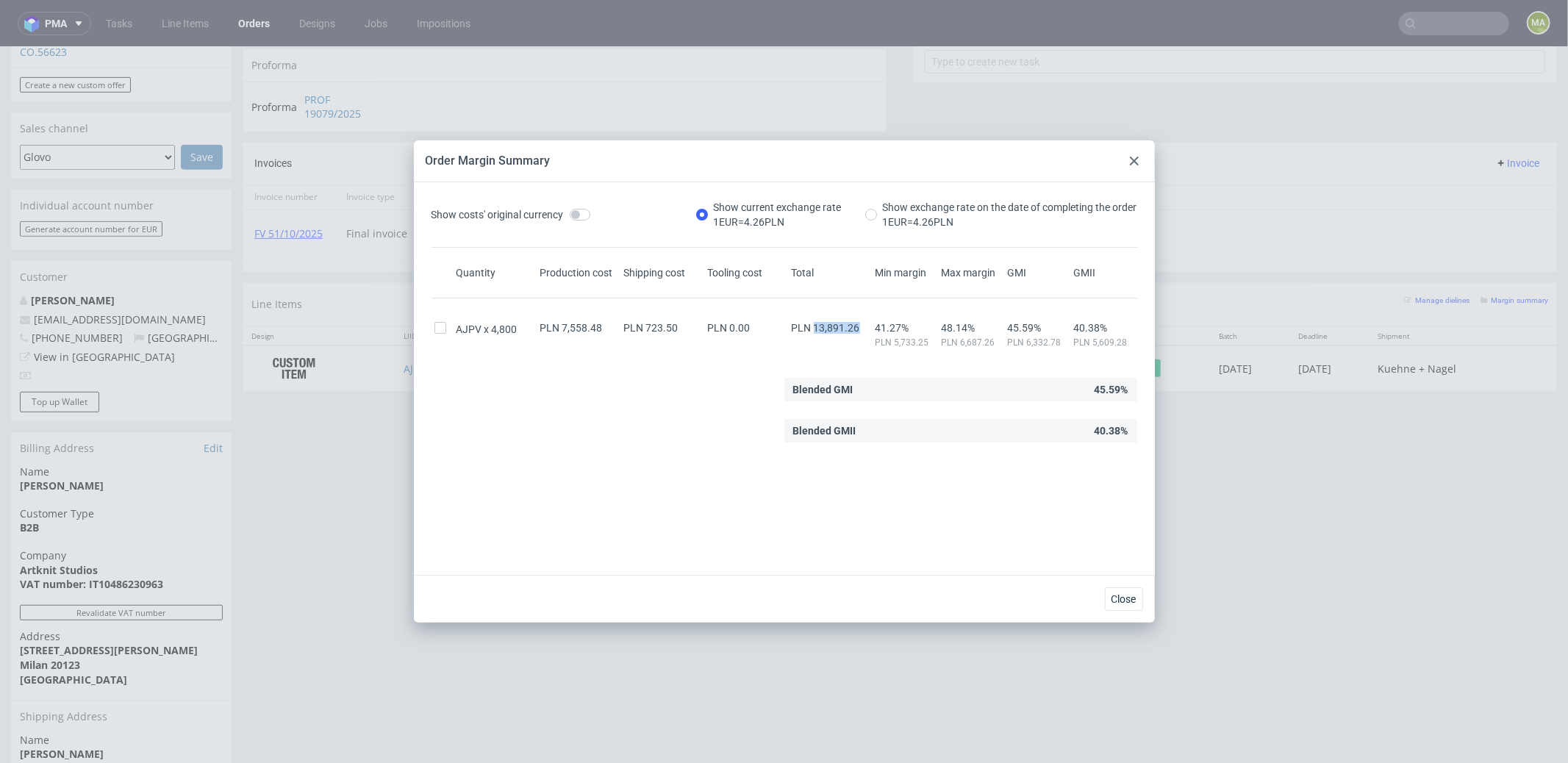
drag, startPoint x: 805, startPoint y: 328, endPoint x: 848, endPoint y: 327, distance: 43.0
click at [848, 327] on span "PLN 13,891.26" at bounding box center [826, 328] width 68 height 12
copy span "13,891.26"
drag, startPoint x: 569, startPoint y: 326, endPoint x: 603, endPoint y: 329, distance: 34.1
click at [603, 329] on div "PLN 7,558.48" at bounding box center [578, 328] width 83 height 12
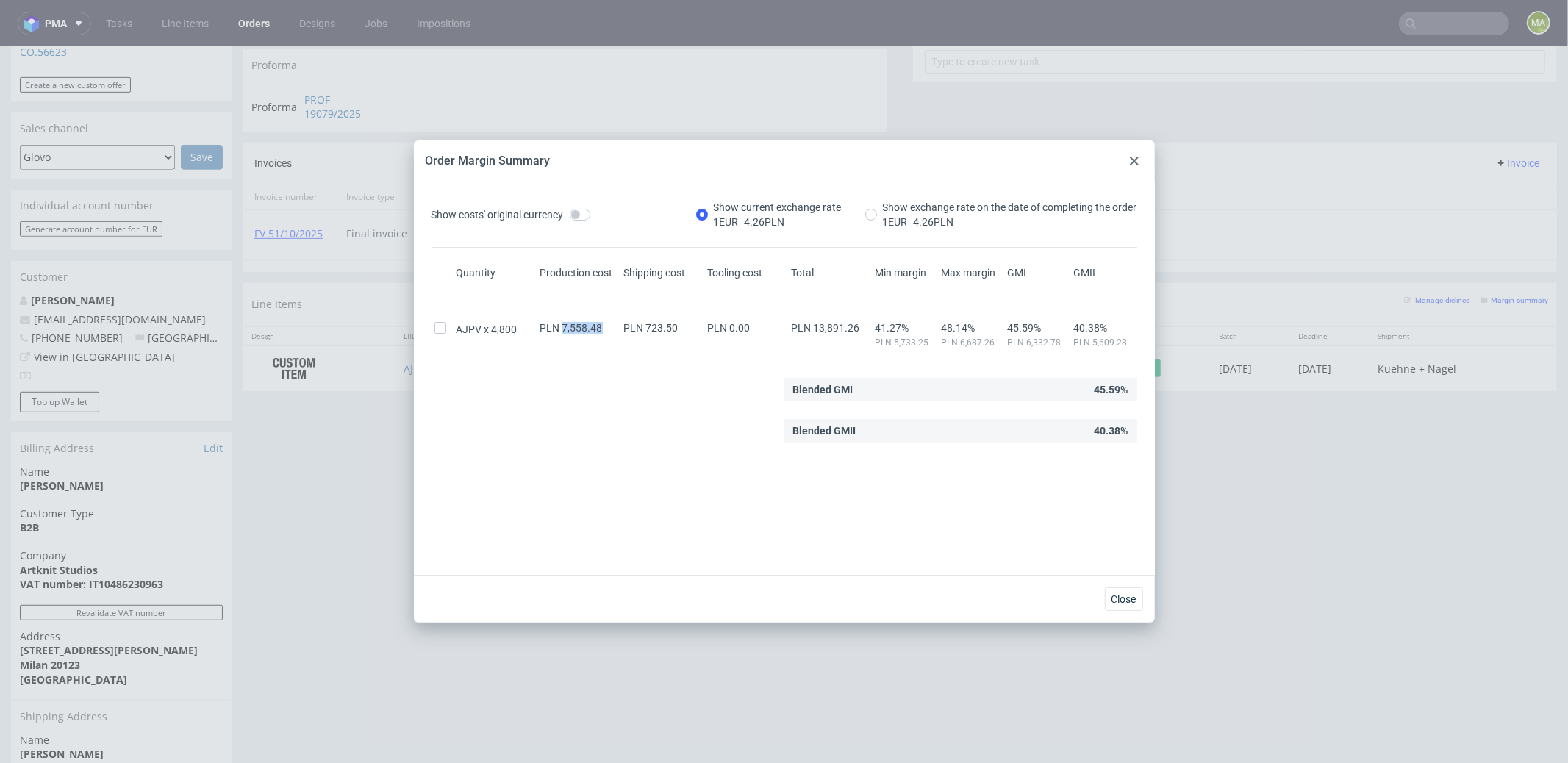
copy span "7,558.48"
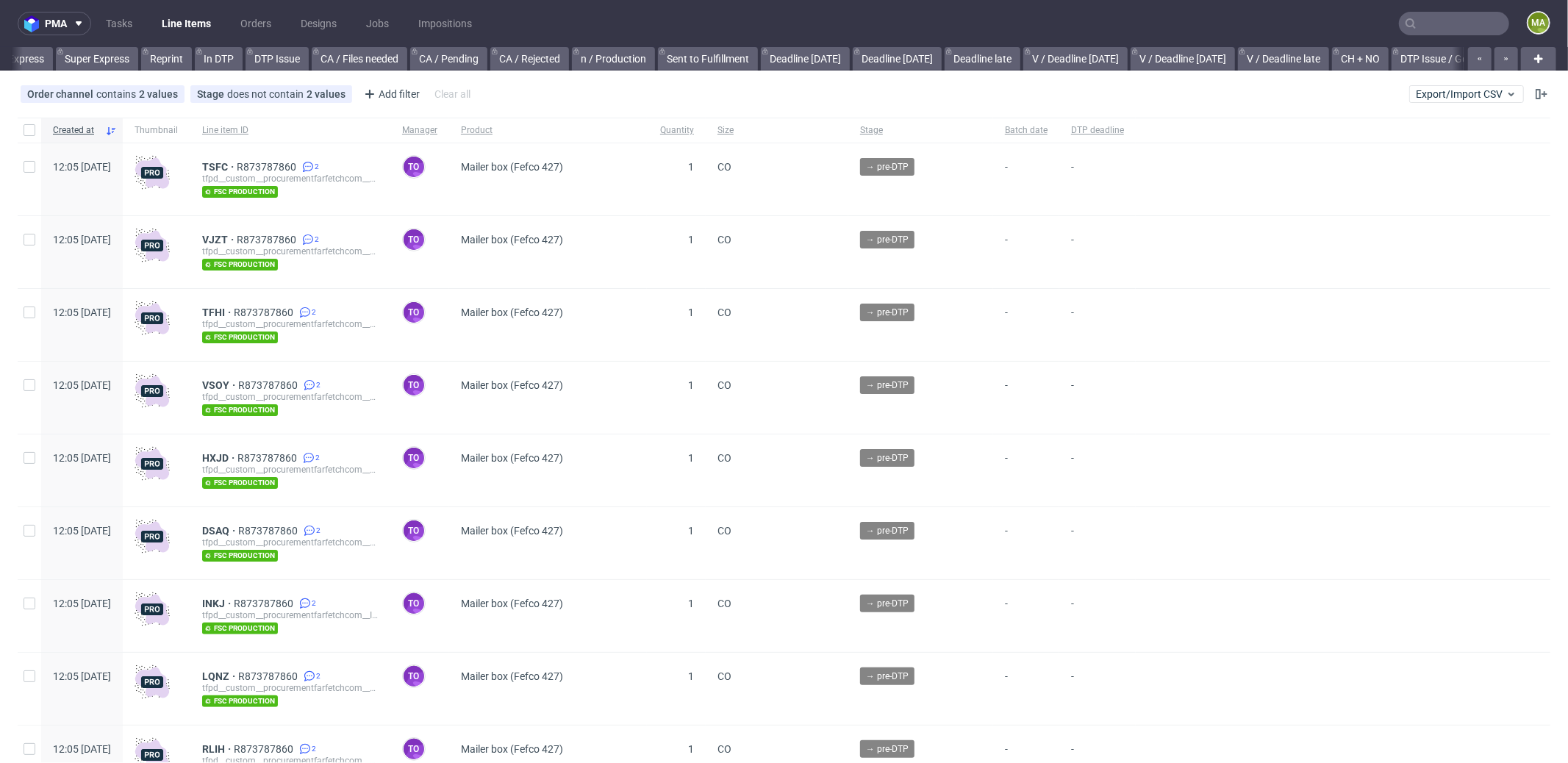
scroll to position [0, 1269]
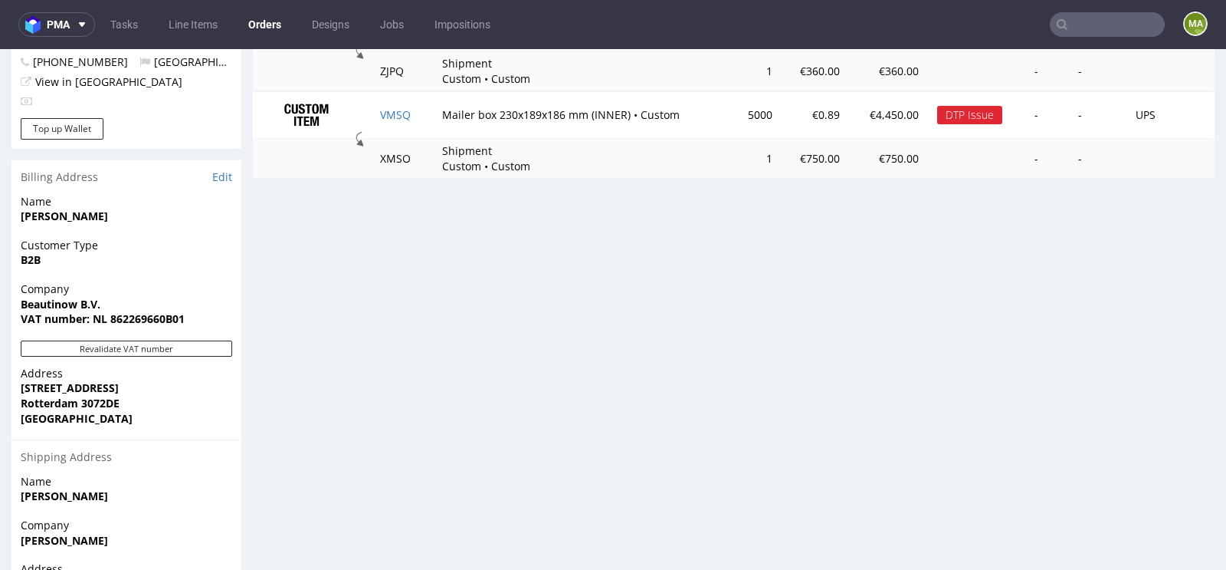
scroll to position [786, 0]
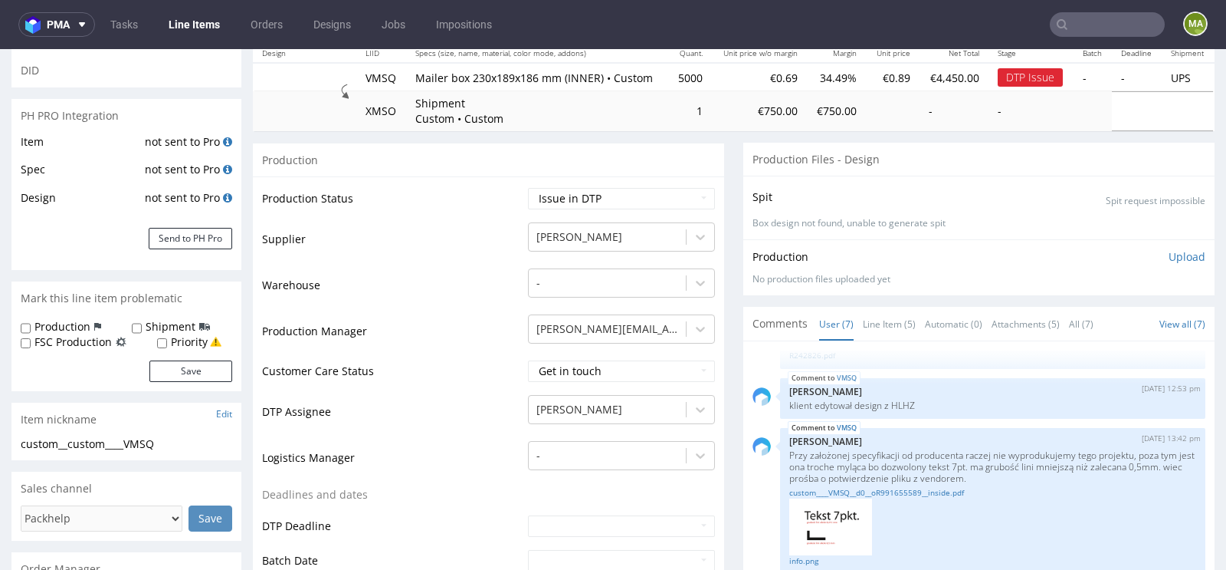
scroll to position [321, 0]
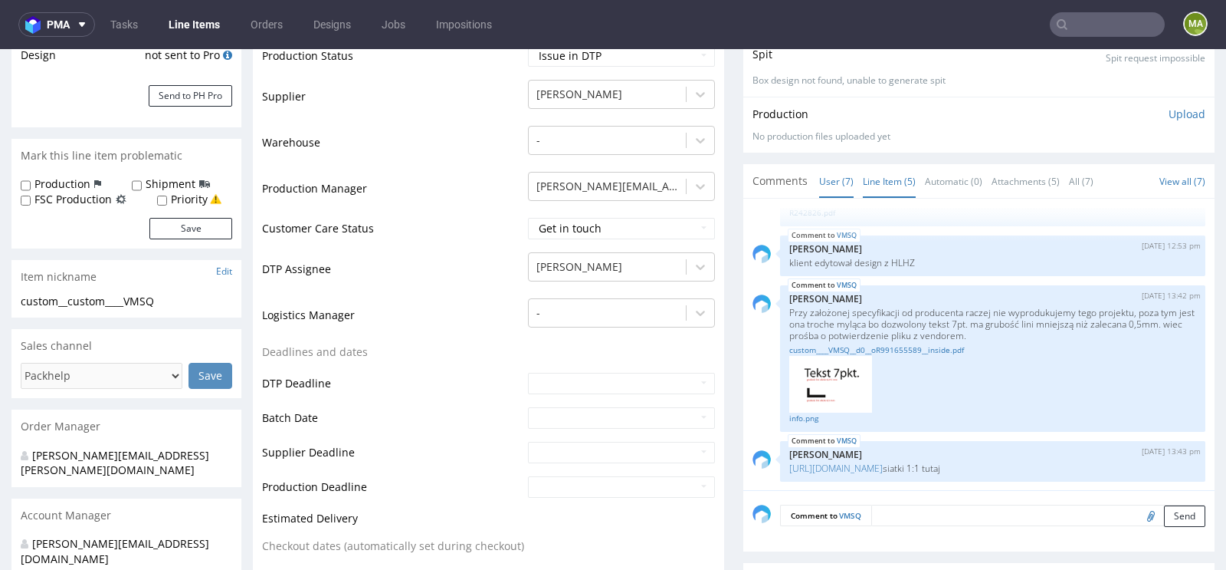
click at [885, 198] on link "Line Item (5)" at bounding box center [889, 181] width 53 height 33
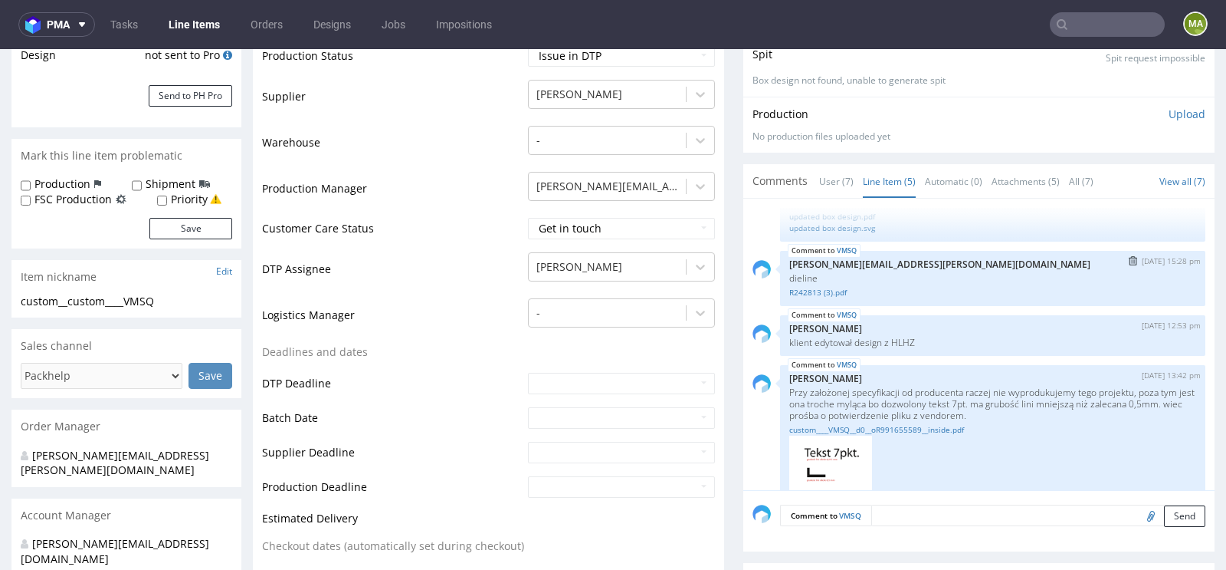
scroll to position [122, 0]
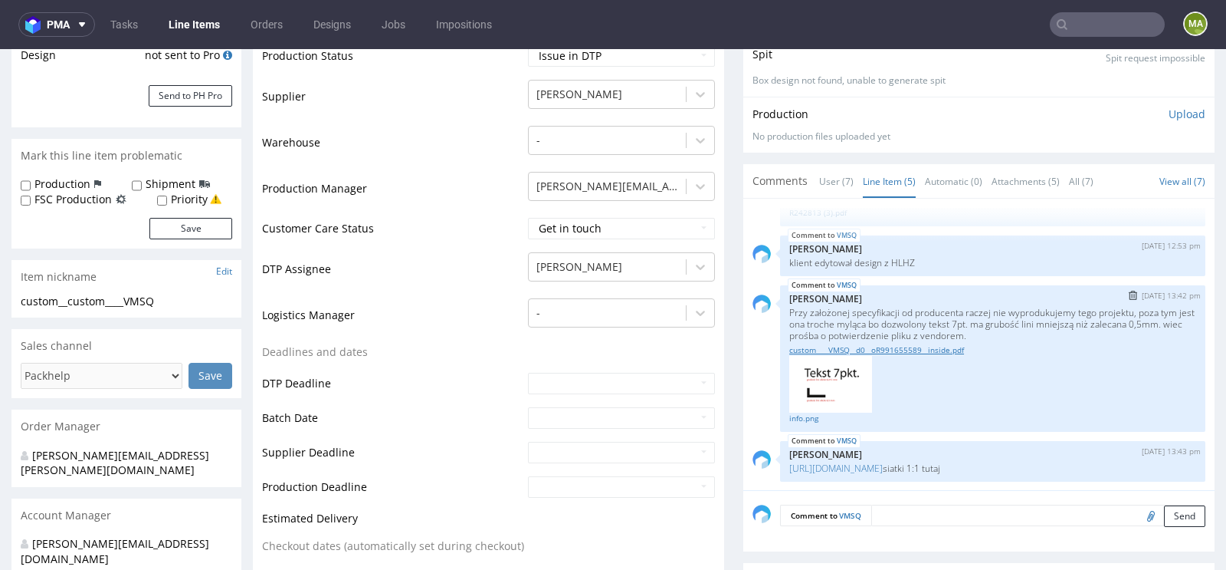
click at [875, 356] on link "custom____VMSQ__d0__oR991655589__inside.pdf" at bounding box center [992, 349] width 407 height 11
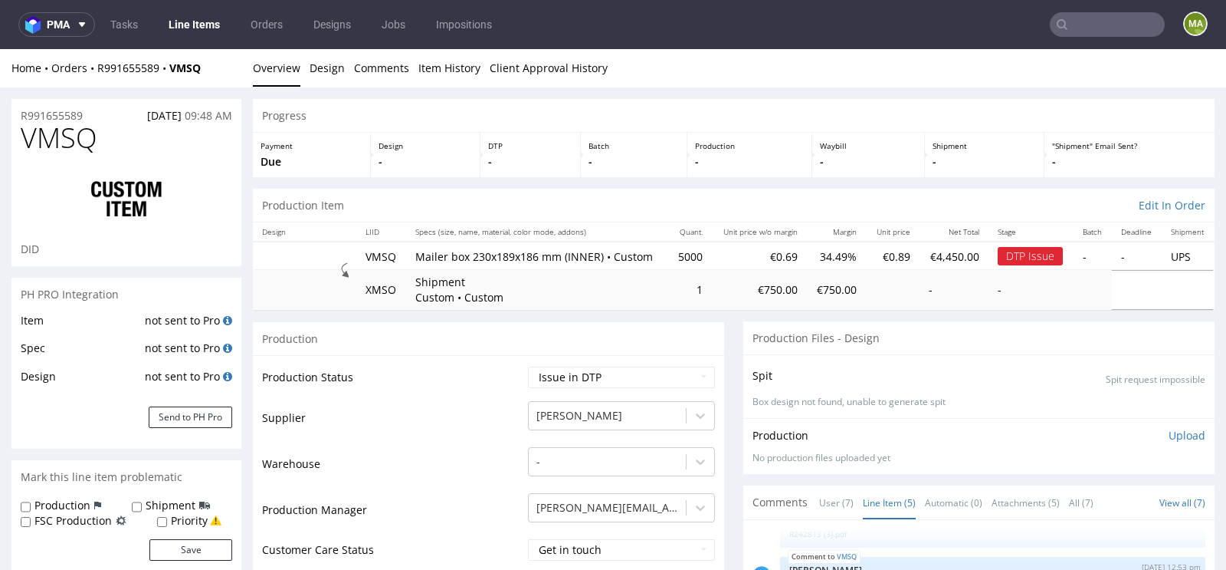
scroll to position [0, 0]
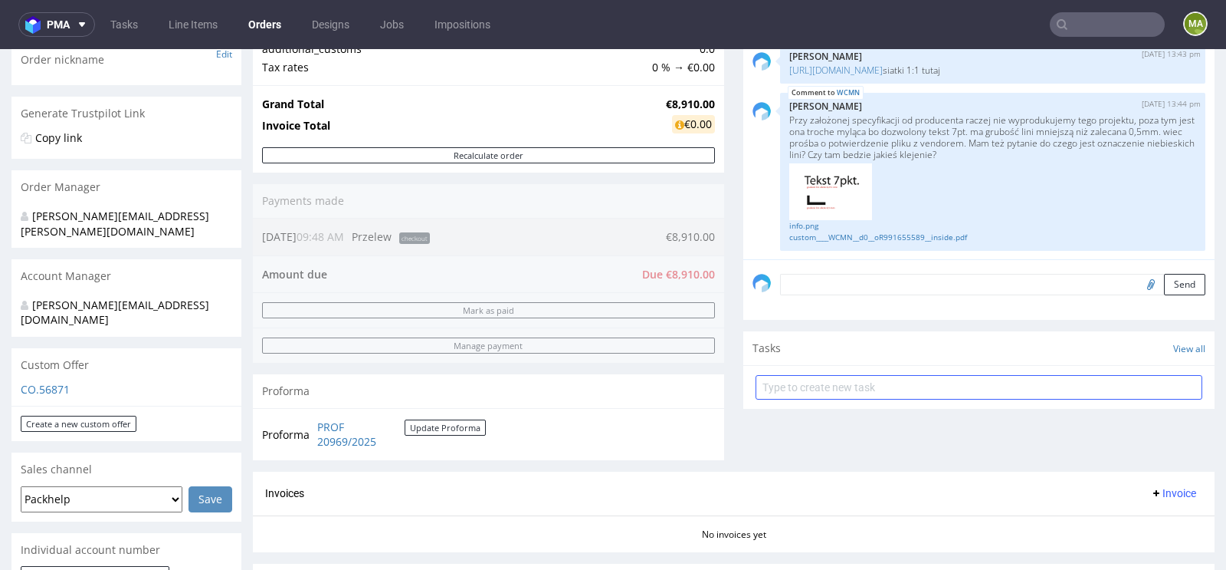
scroll to position [327, 0]
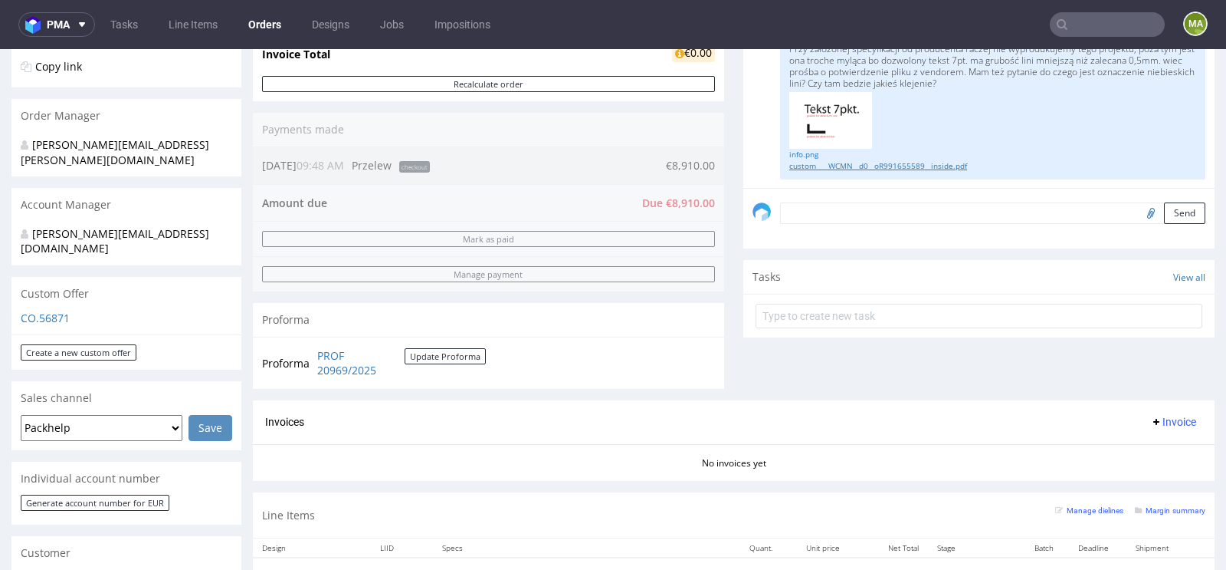
click at [834, 160] on link "custom____WCMN__d0__oR991655589__inside.pdf" at bounding box center [992, 165] width 407 height 11
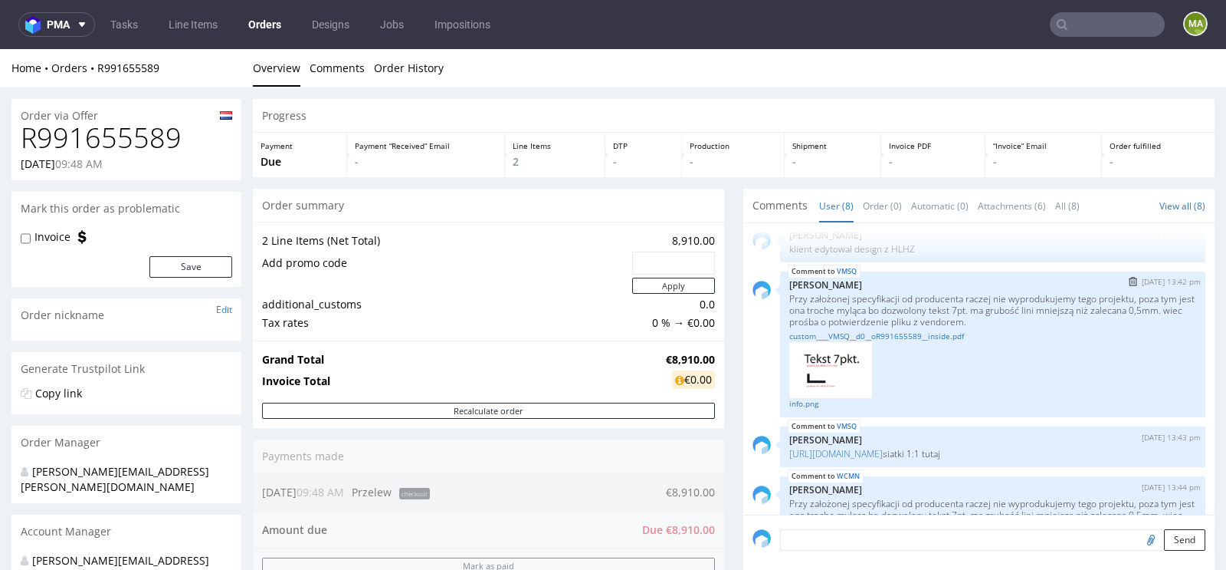
scroll to position [417, 0]
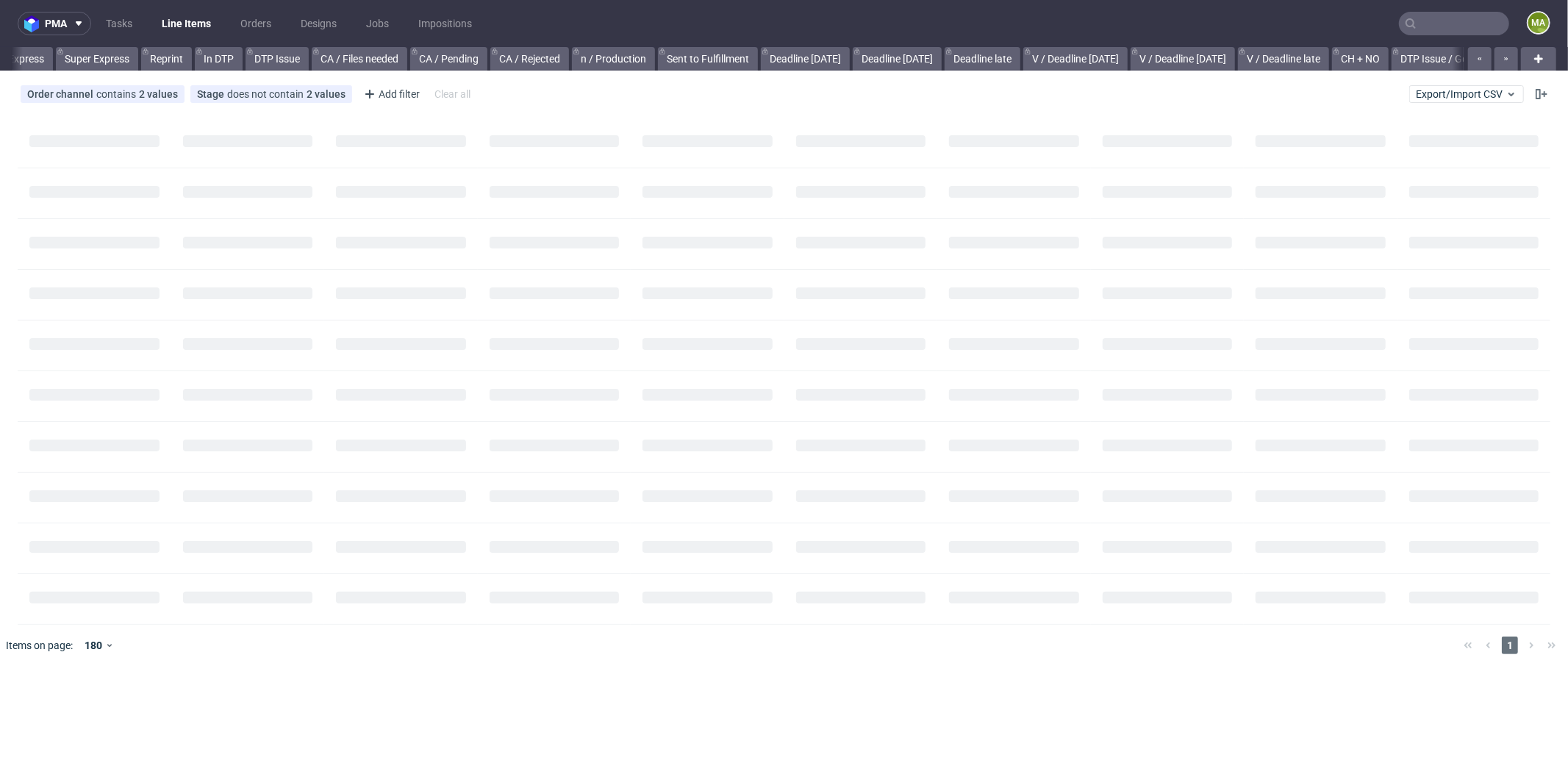
click at [1441, 28] on input "text" at bounding box center [1454, 23] width 110 height 24
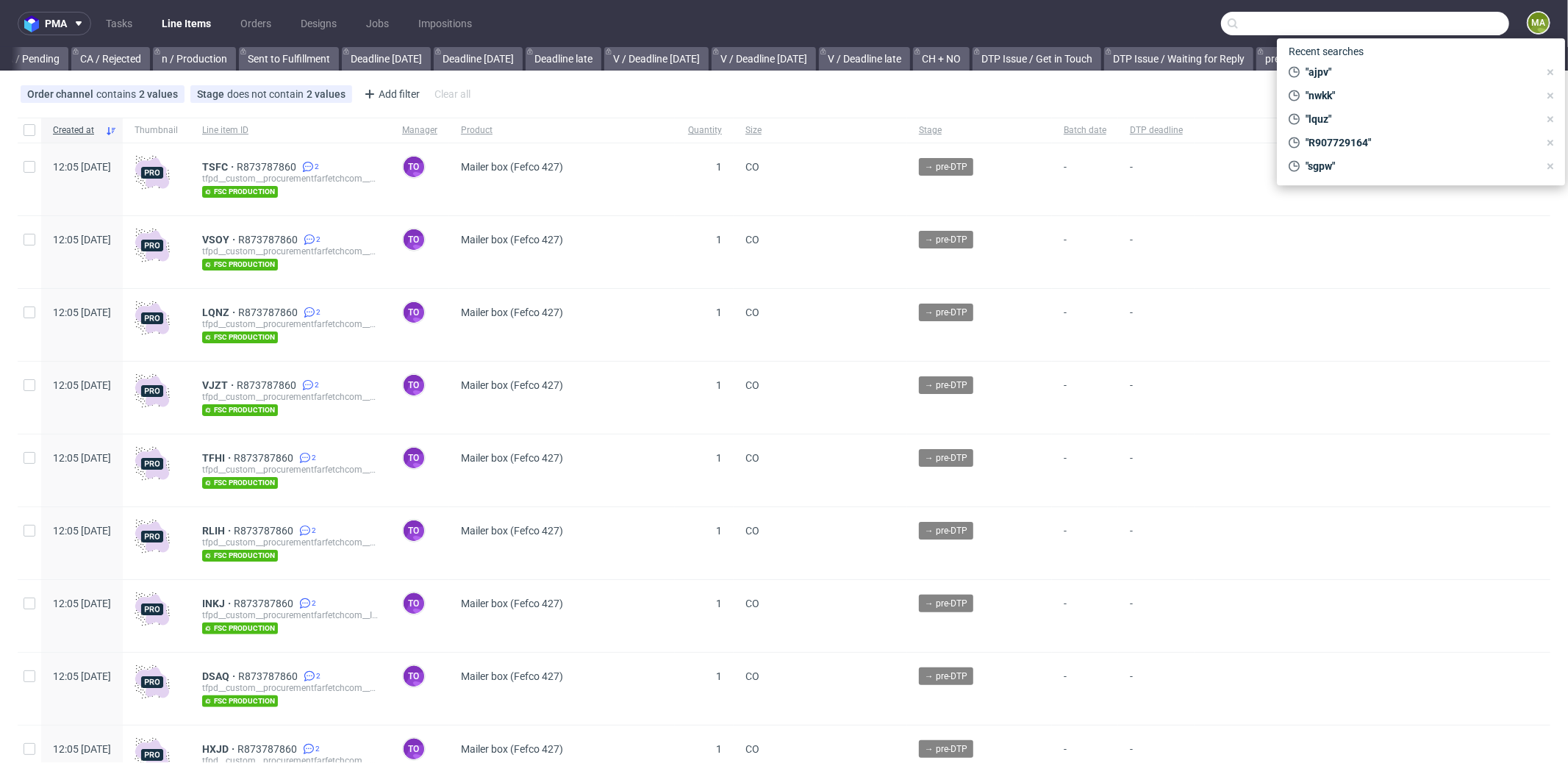
scroll to position [0, 1269]
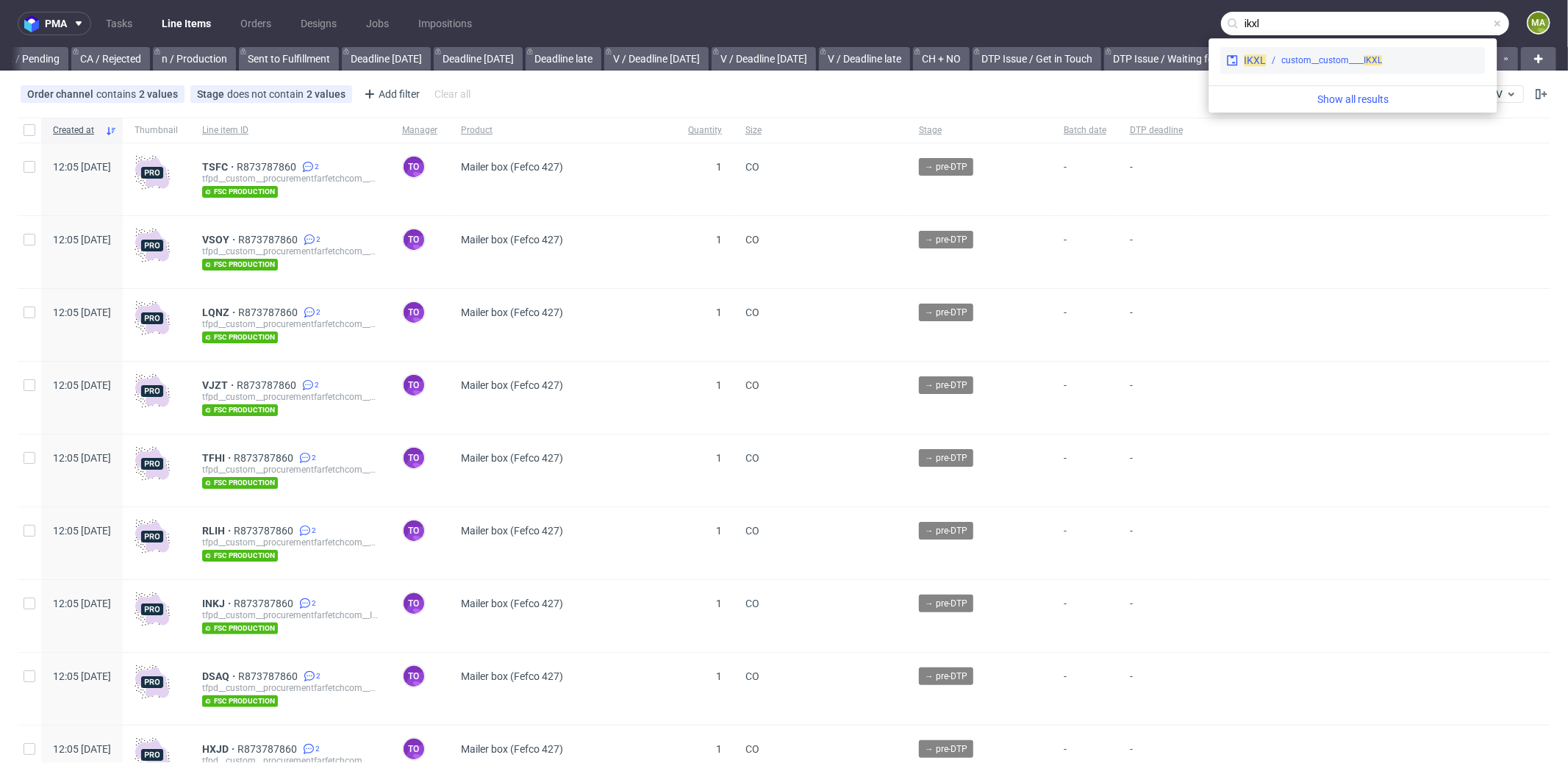
type input "ikxl"
click at [1322, 57] on div "custom__custom____ IKXL" at bounding box center [1331, 60] width 101 height 13
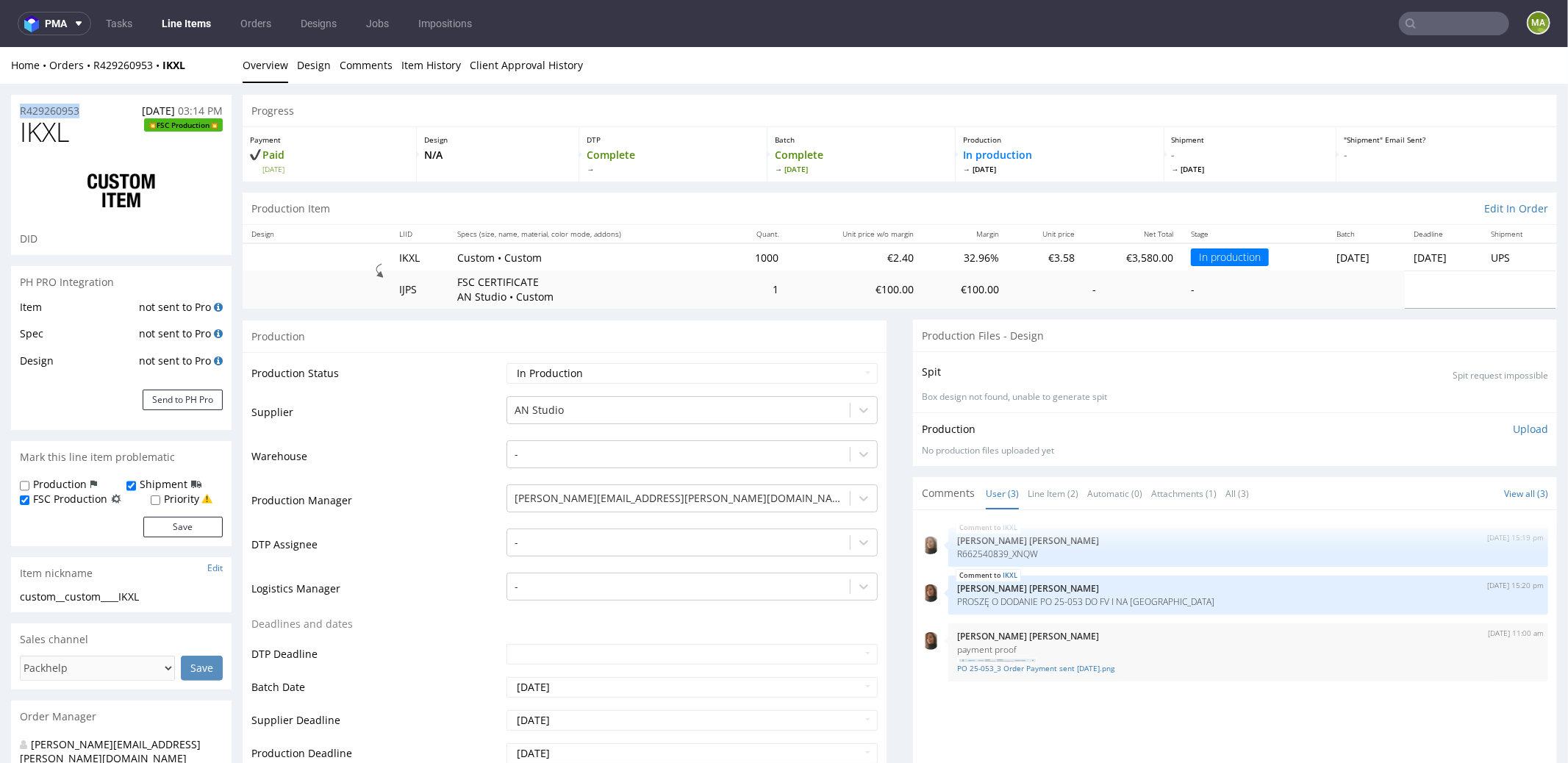
drag, startPoint x: 92, startPoint y: 109, endPoint x: 0, endPoint y: 101, distance: 92.3
copy p "R429260953"
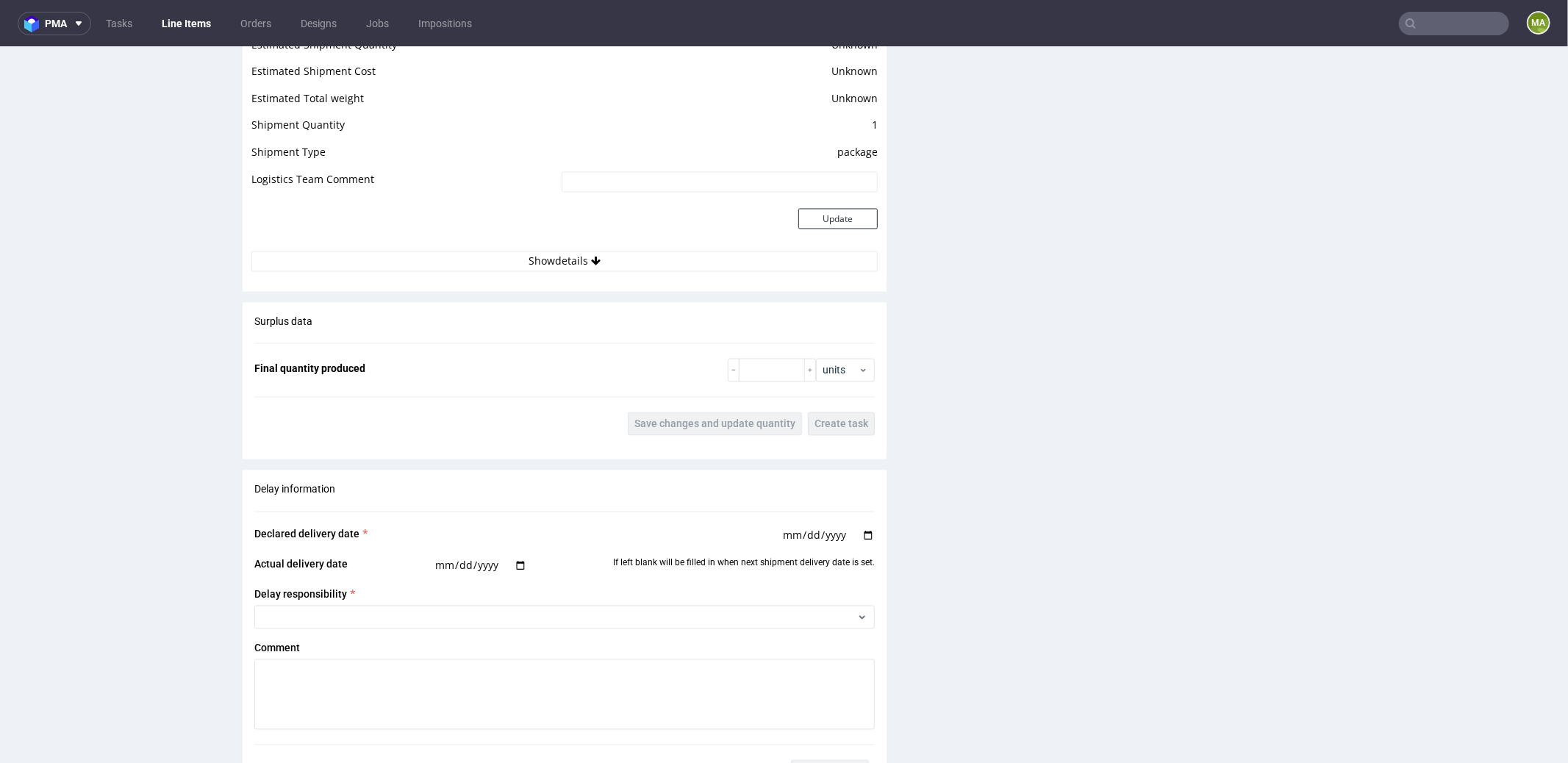
scroll to position [1811, 0]
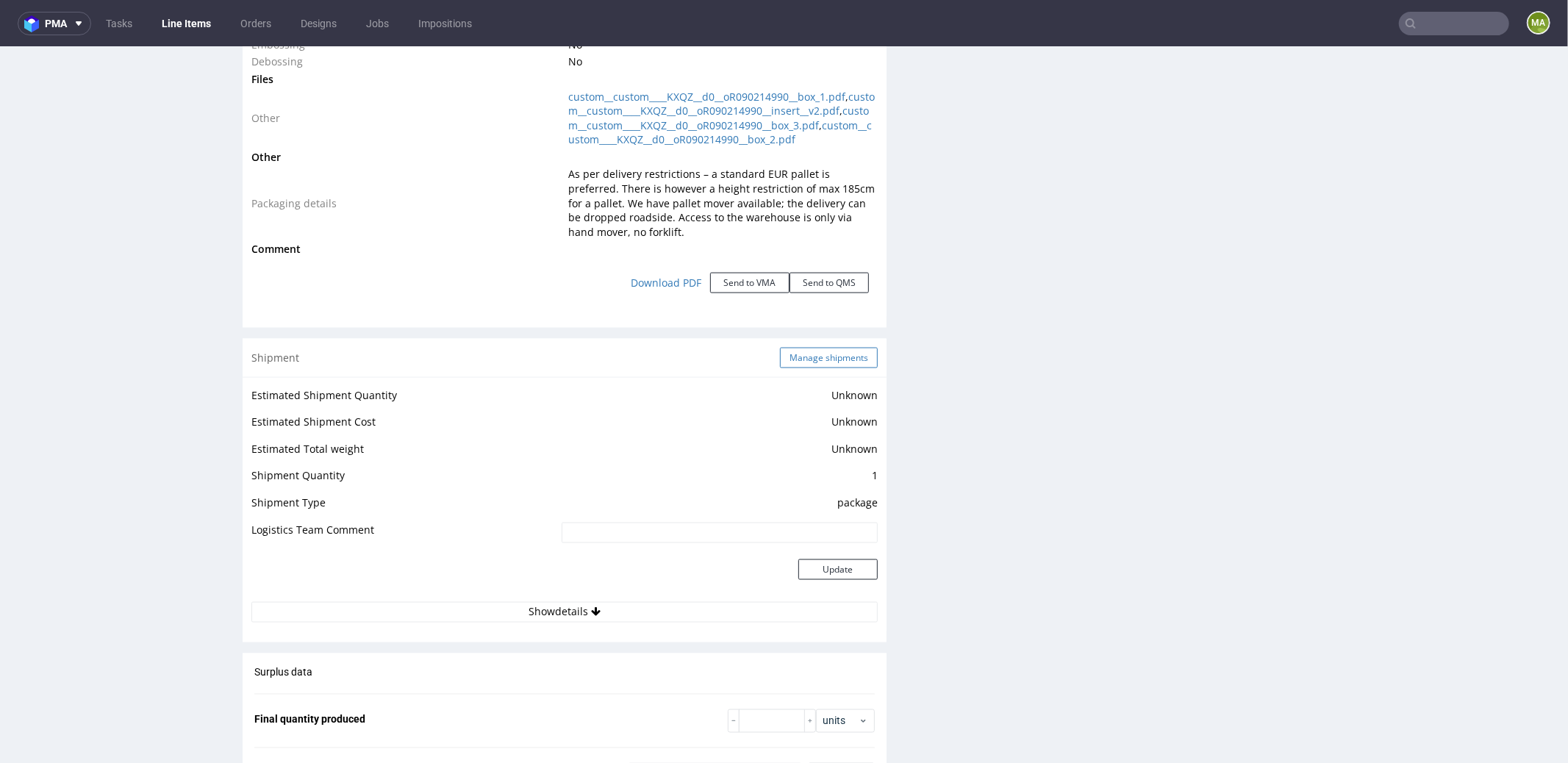
click at [819, 364] on button "Manage shipments" at bounding box center [829, 357] width 98 height 20
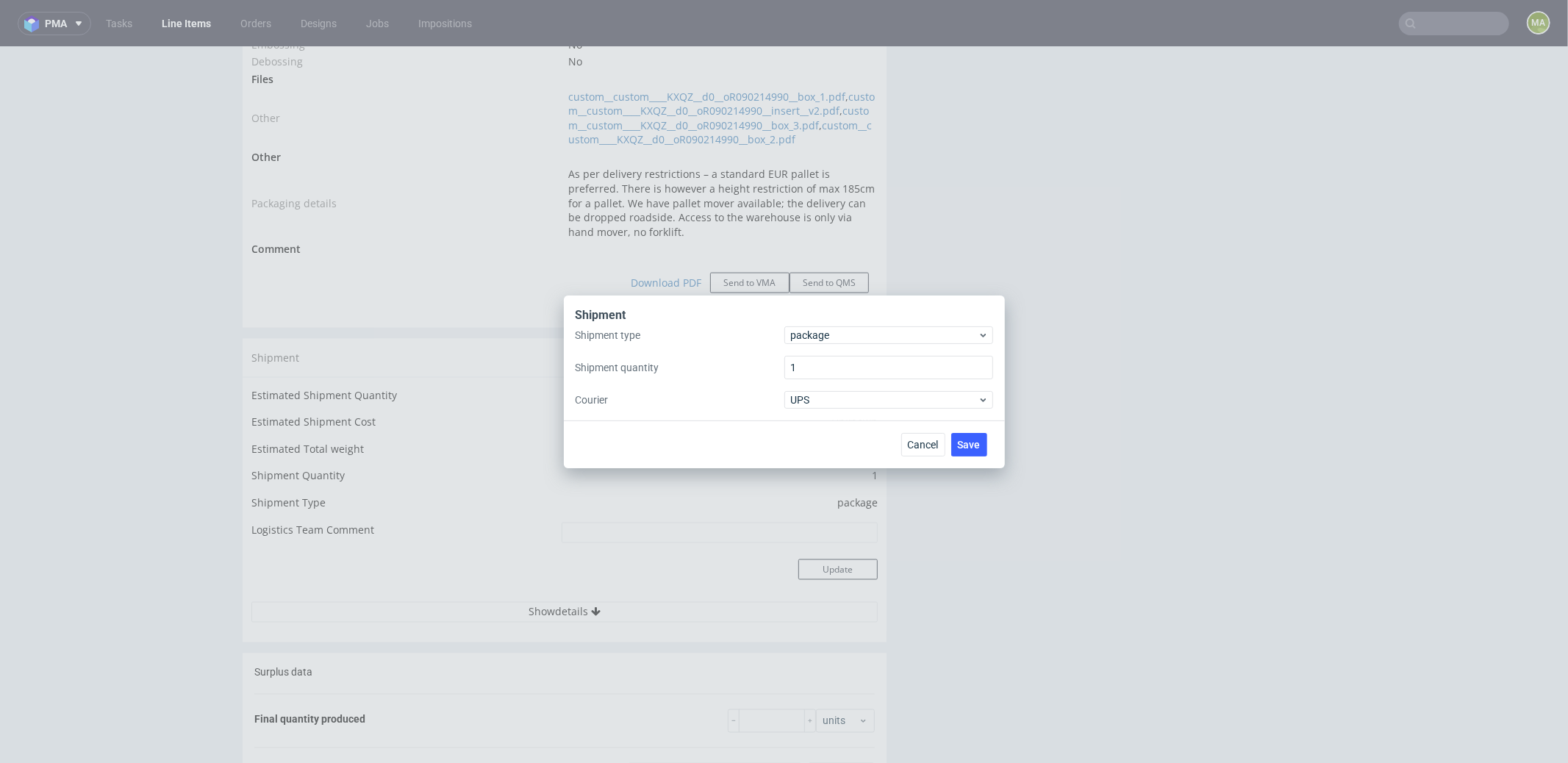
click at [818, 345] on div "Shipment type package Shipment quantity 1 Courier UPS" at bounding box center [784, 367] width 417 height 82
click at [826, 337] on span "package" at bounding box center [884, 335] width 187 height 14
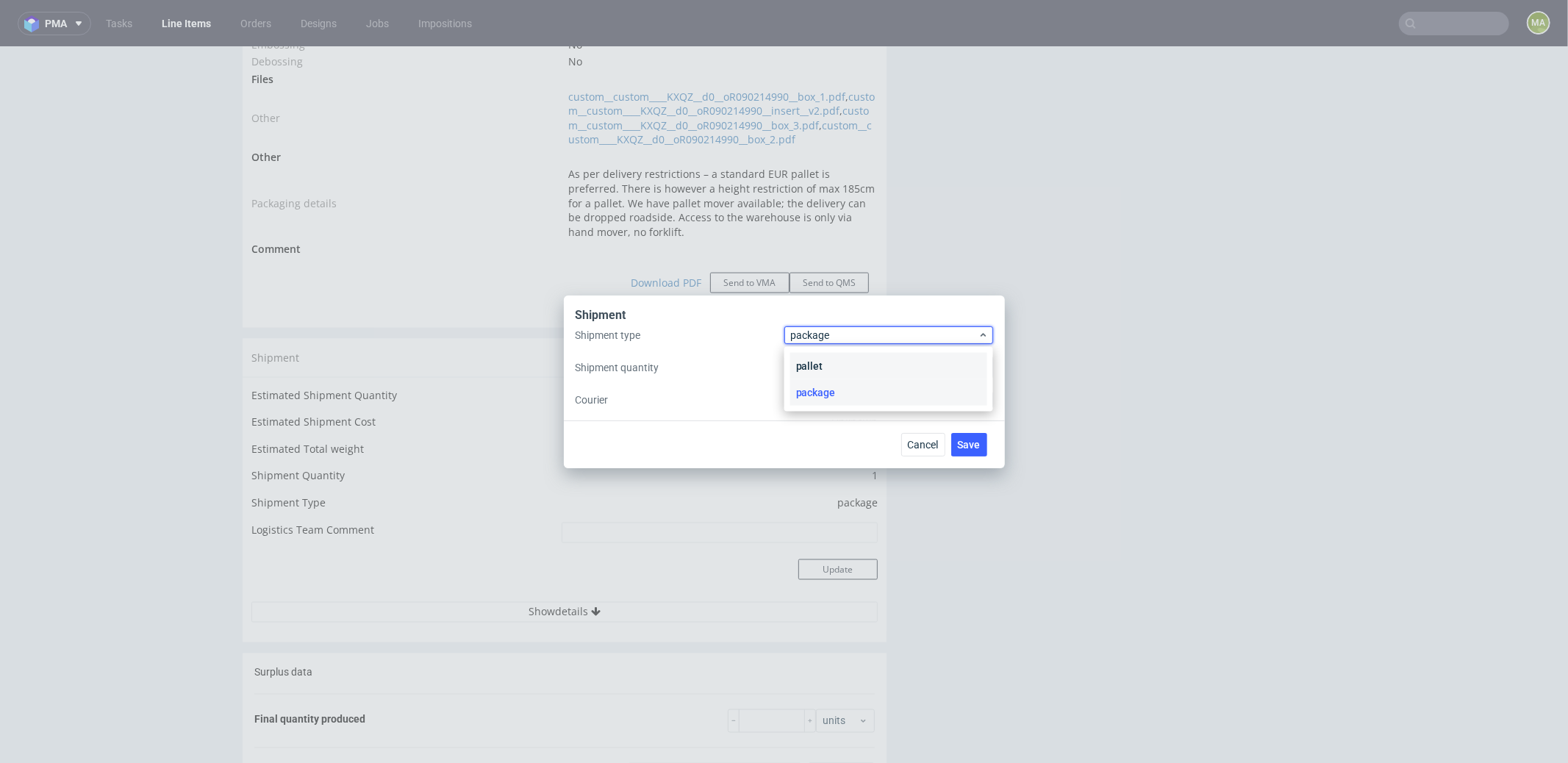
click at [823, 354] on div "pallet" at bounding box center [888, 366] width 197 height 27
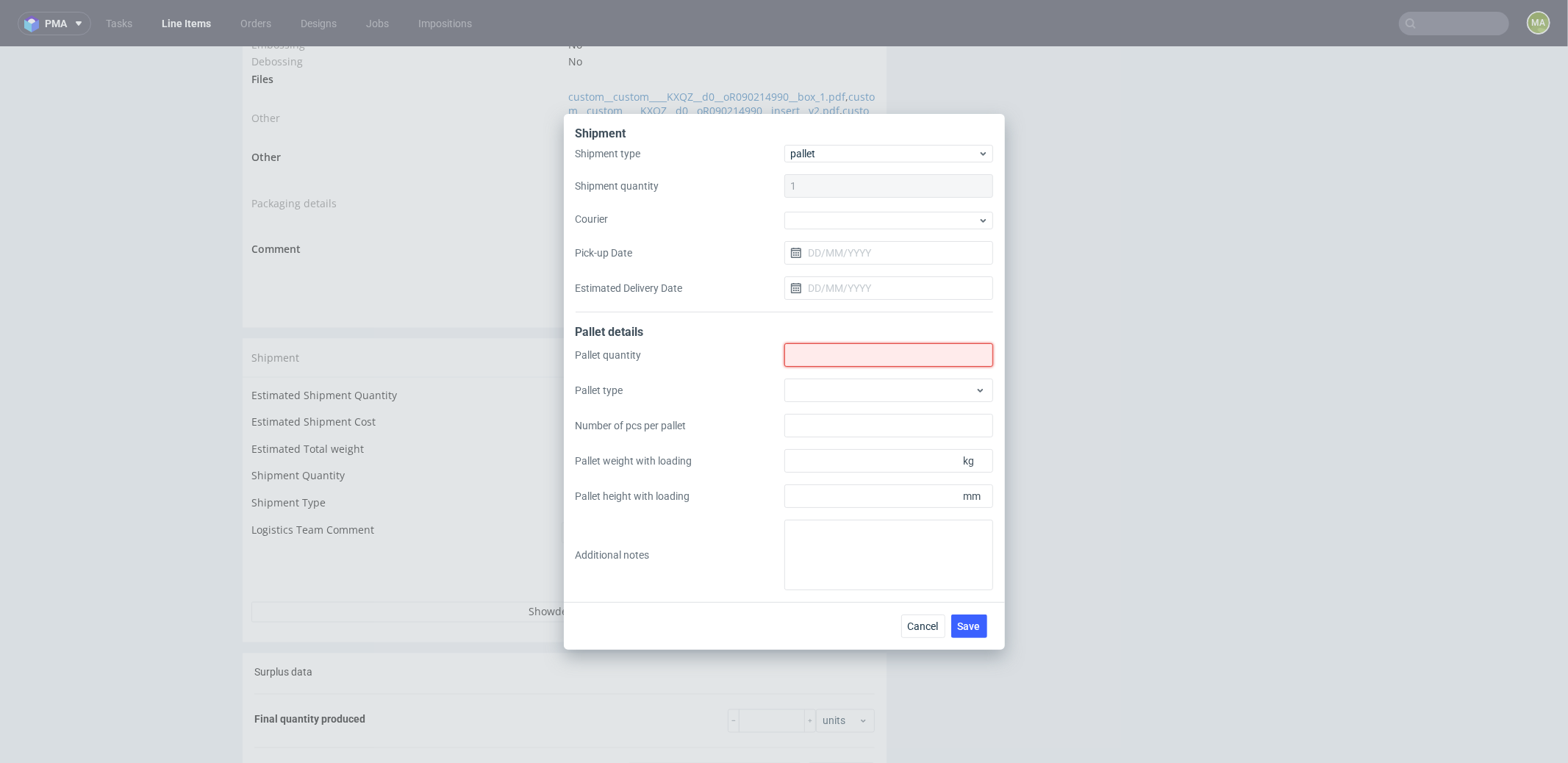
click at [823, 354] on input "Shipment type" at bounding box center [889, 355] width 209 height 24
click at [843, 351] on input "Shipment type" at bounding box center [889, 355] width 209 height 24
type input "1"
click at [847, 383] on div at bounding box center [889, 390] width 209 height 24
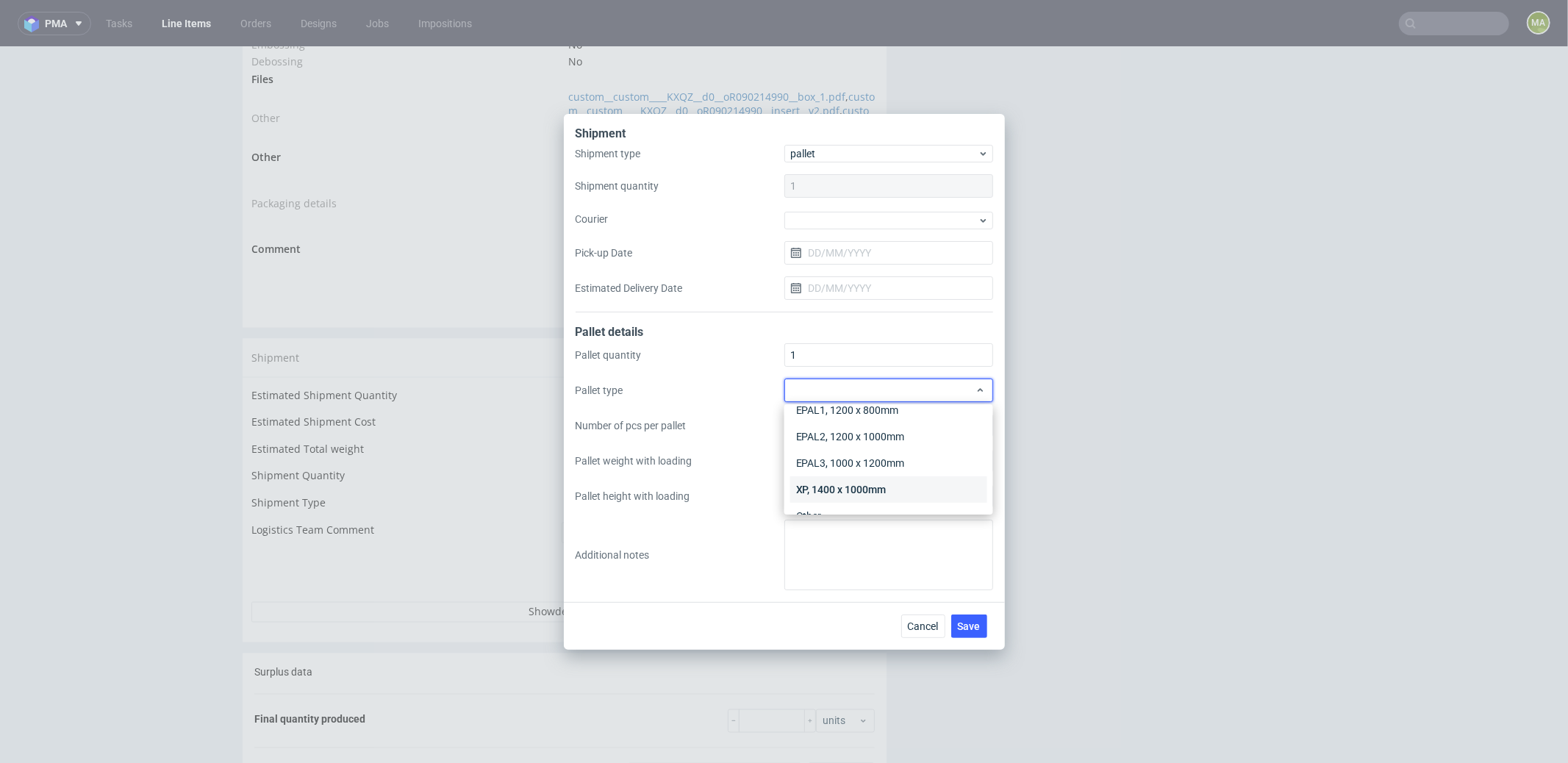
scroll to position [34, 0]
click at [834, 492] on div "Other" at bounding box center [888, 496] width 197 height 27
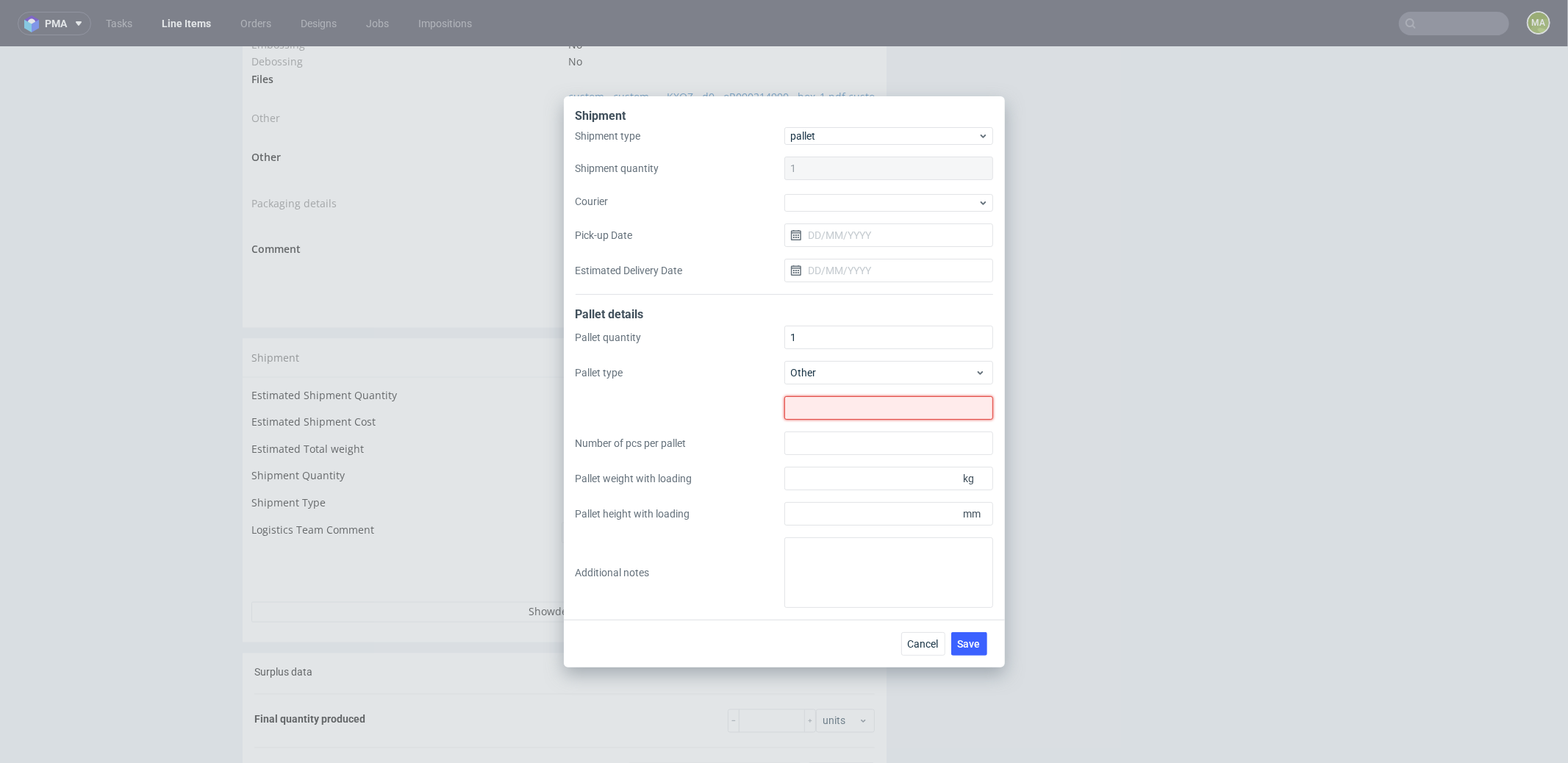
click at [831, 400] on input "text" at bounding box center [889, 407] width 209 height 24
type input "700x890"
click at [905, 522] on input "Pallet height with loading" at bounding box center [889, 514] width 209 height 24
type input "950"
click at [879, 481] on input "Pallet weight with loading" at bounding box center [889, 478] width 209 height 24
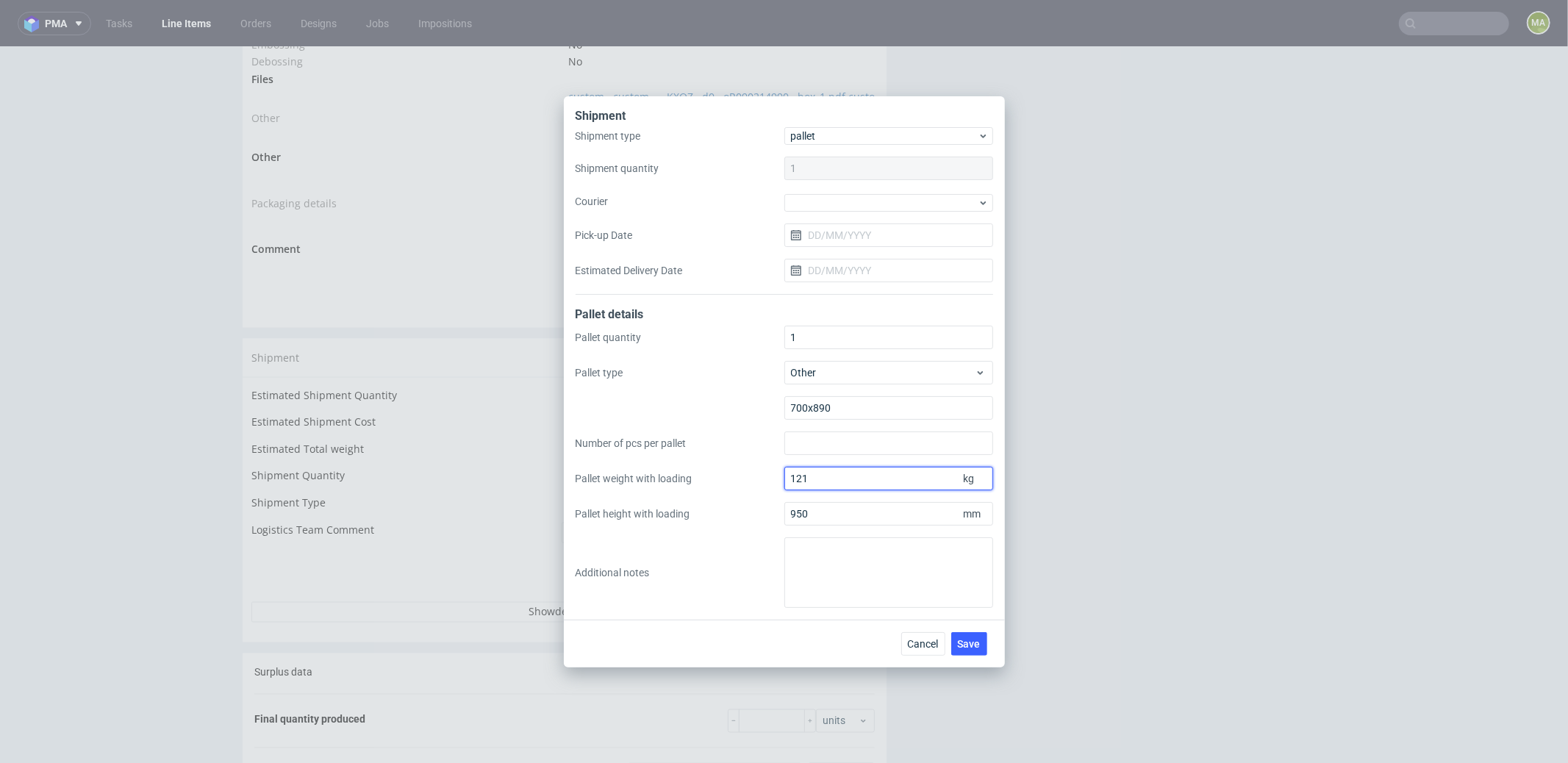
type input "121"
click at [965, 642] on span "Save" at bounding box center [970, 643] width 23 height 11
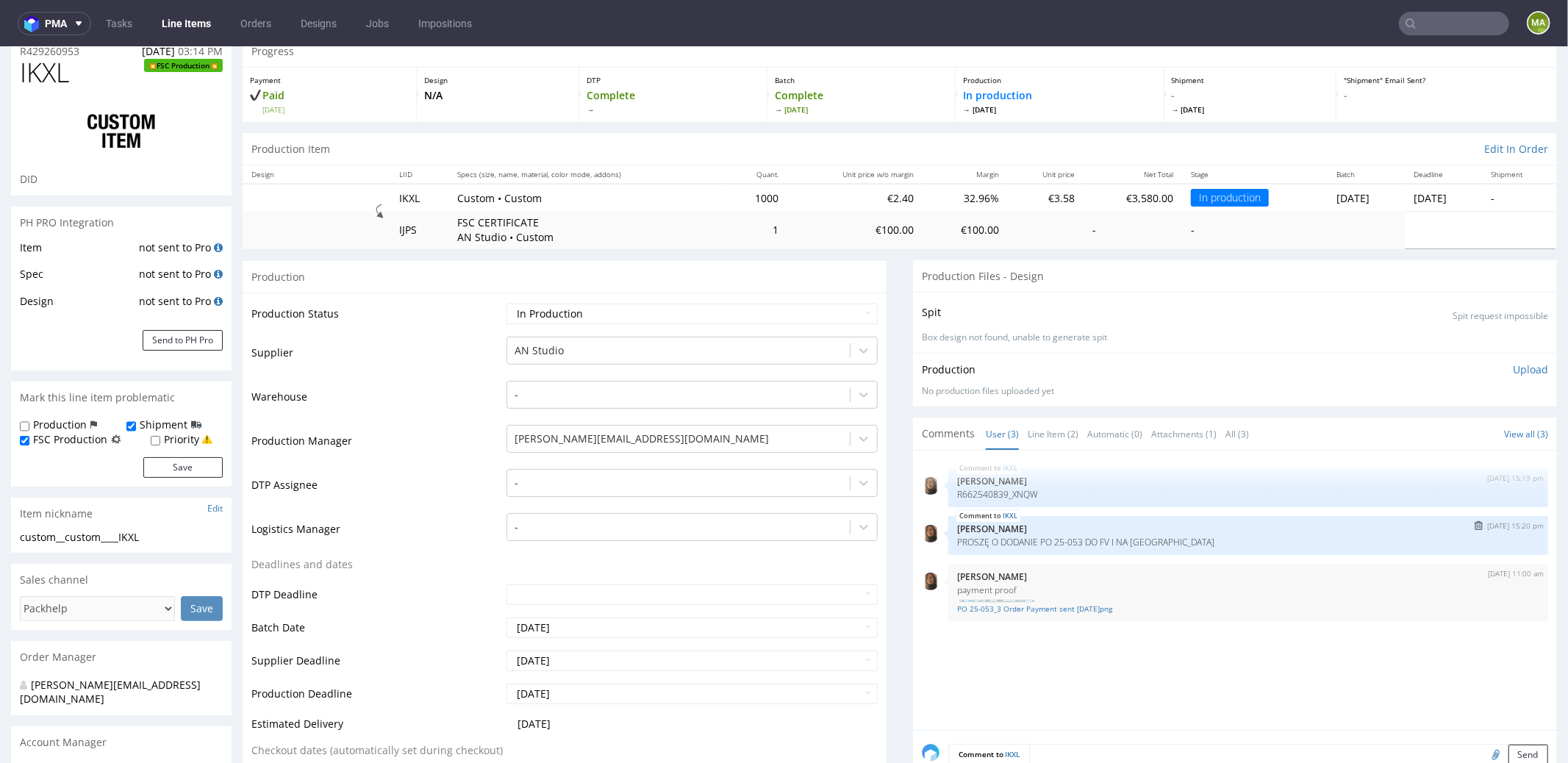
scroll to position [61, 0]
click at [1048, 521] on p "[PERSON_NAME]" at bounding box center [1248, 525] width 582 height 11
drag, startPoint x: 1176, startPoint y: 537, endPoint x: 943, endPoint y: 538, distance: 233.0
click at [948, 538] on div "IKXL [DATE] 15:20 pm [PERSON_NAME] PROSZĘ O DODANIE PO 25-053 DO FV I NA [GEOGR…" at bounding box center [1248, 533] width 599 height 39
copy p "PROSZĘ O DODANIE PO 25-053 DO FV I NA [GEOGRAPHIC_DATA]"
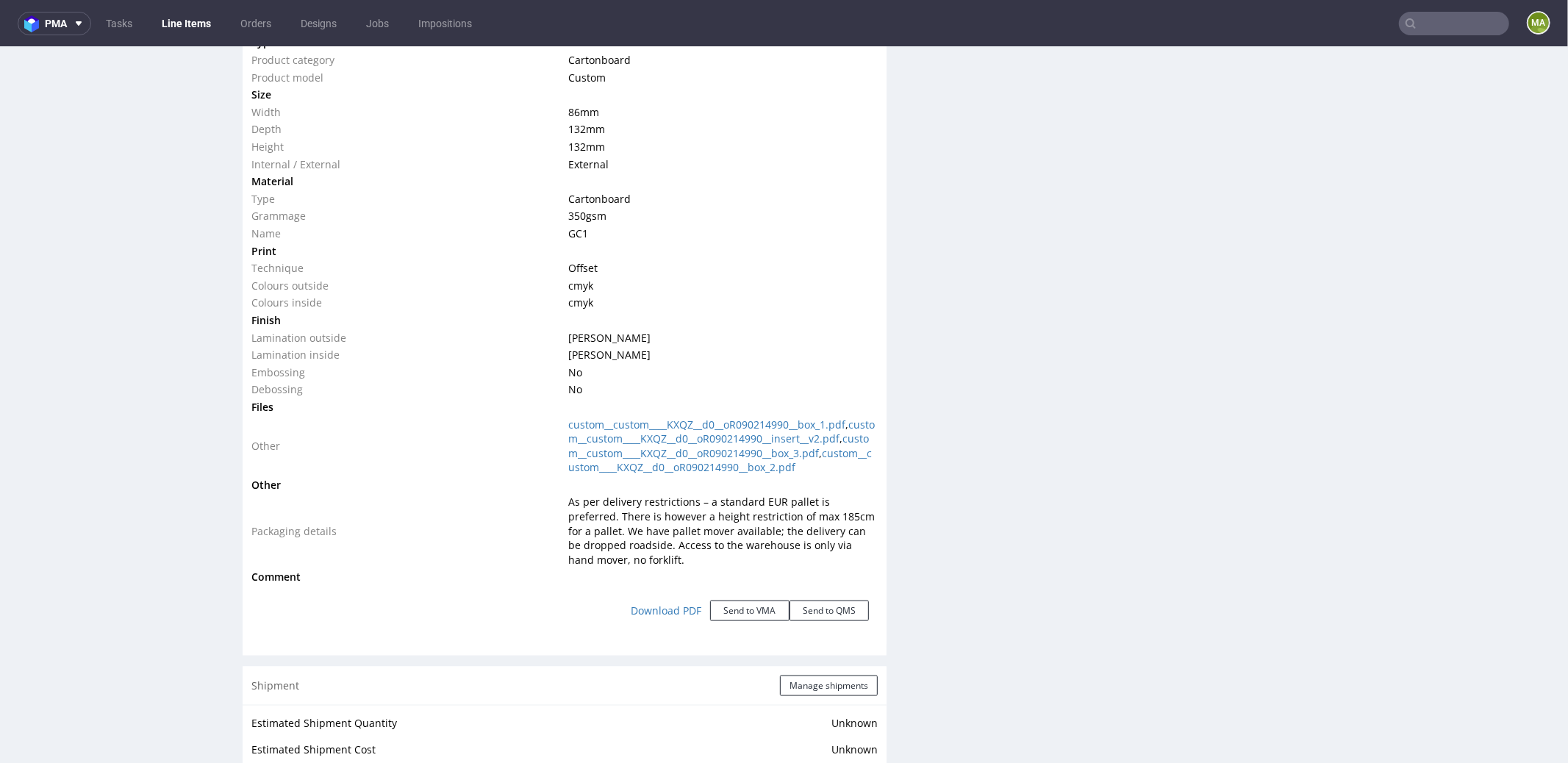
scroll to position [1842, 0]
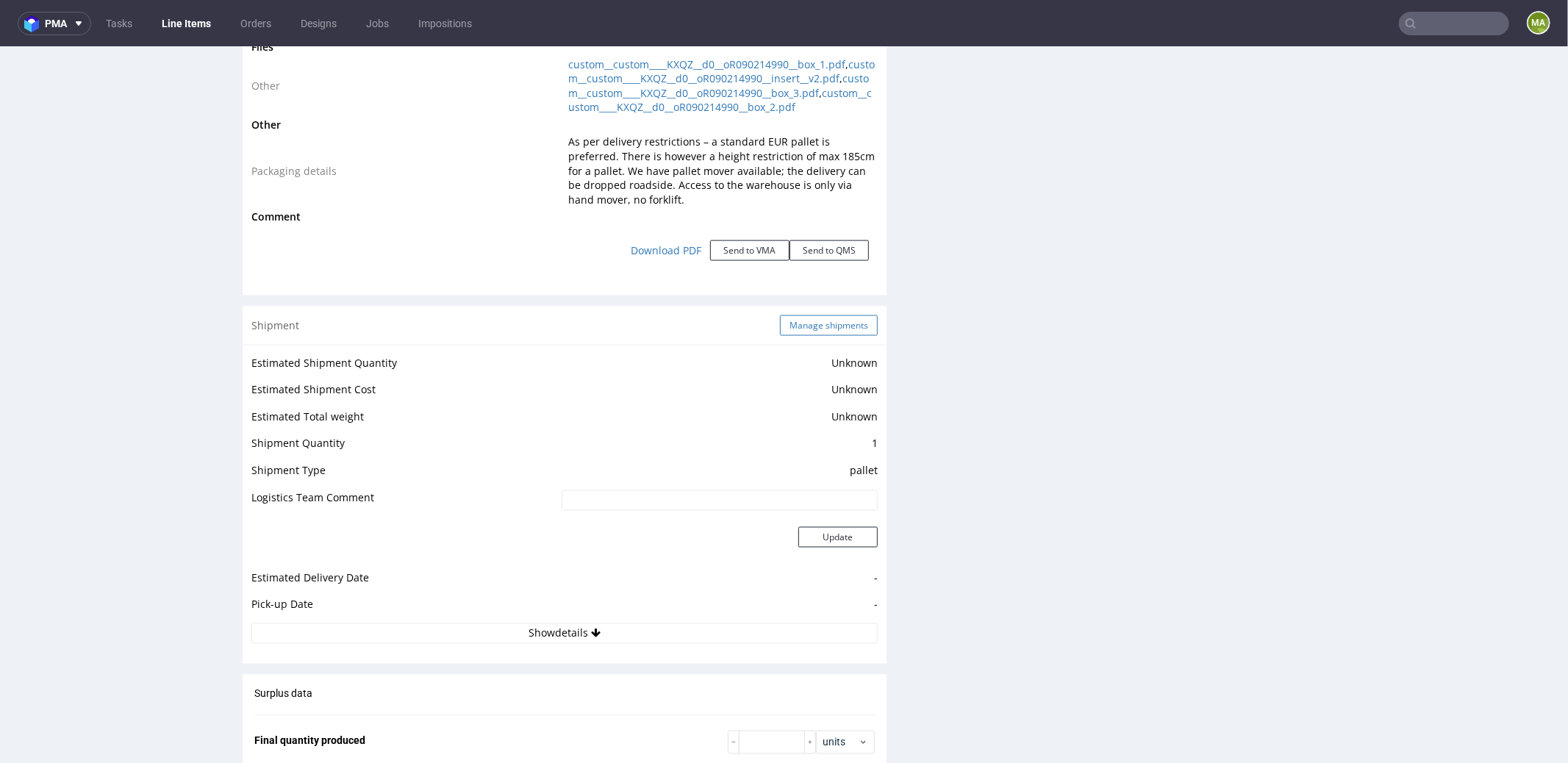
click at [828, 332] on button "Manage shipments" at bounding box center [829, 324] width 98 height 20
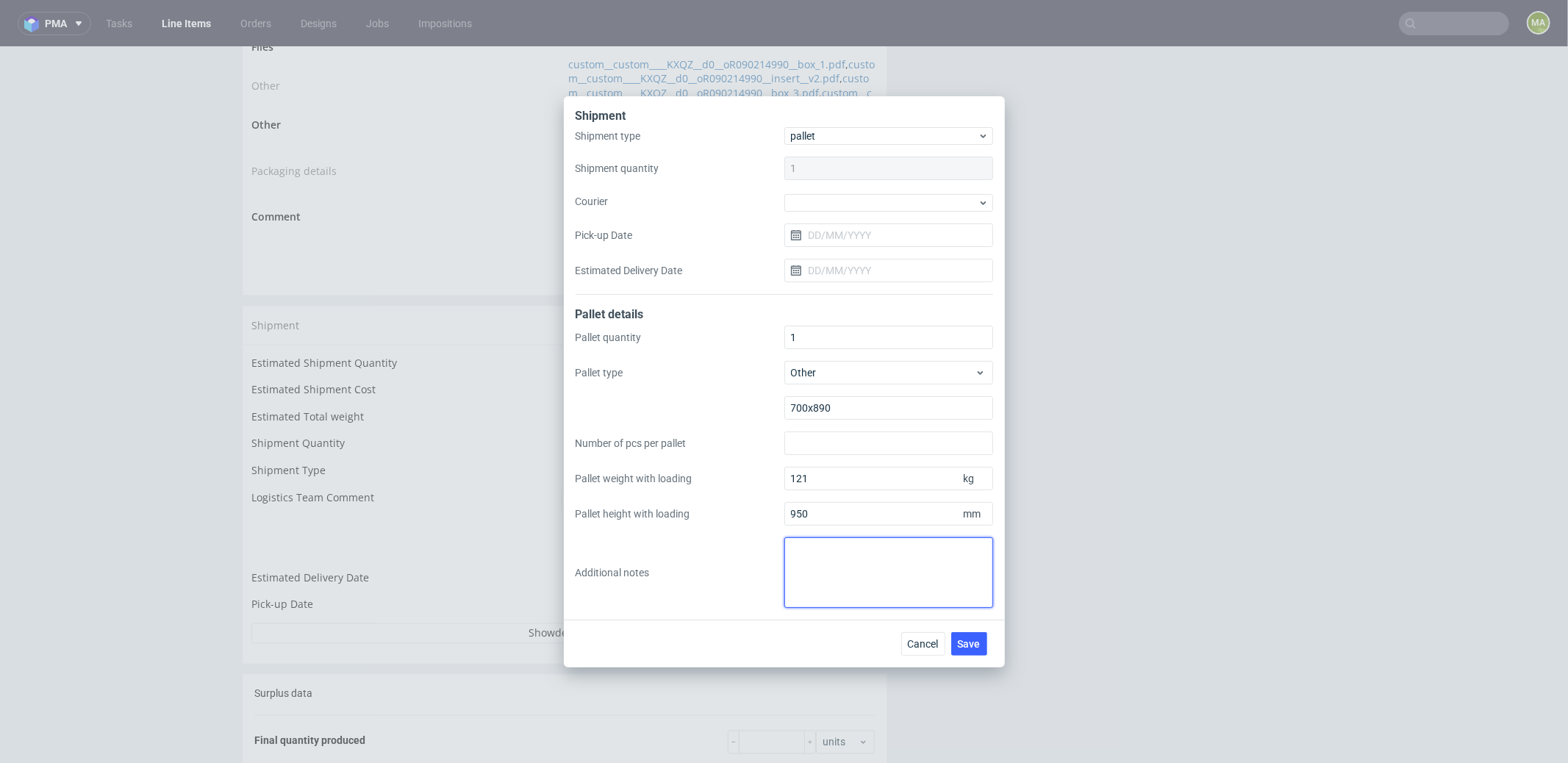
click at [854, 553] on textarea at bounding box center [889, 572] width 209 height 71
drag, startPoint x: 934, startPoint y: 564, endPoint x: 840, endPoint y: 565, distance: 94.0
click at [840, 565] on textarea "przy wysyłaniu awizacji poproście vendora o dodanie PROSZĘ O DODANIE PO 25-053 …" at bounding box center [889, 572] width 209 height 71
drag, startPoint x: 861, startPoint y: 587, endPoint x: 889, endPoint y: 571, distance: 32.2
click at [834, 581] on textarea "przy wysyłaniu awizacji poproście vendora o dodanie PO 25-053 DO FV I NA PALETA…" at bounding box center [889, 572] width 209 height 71
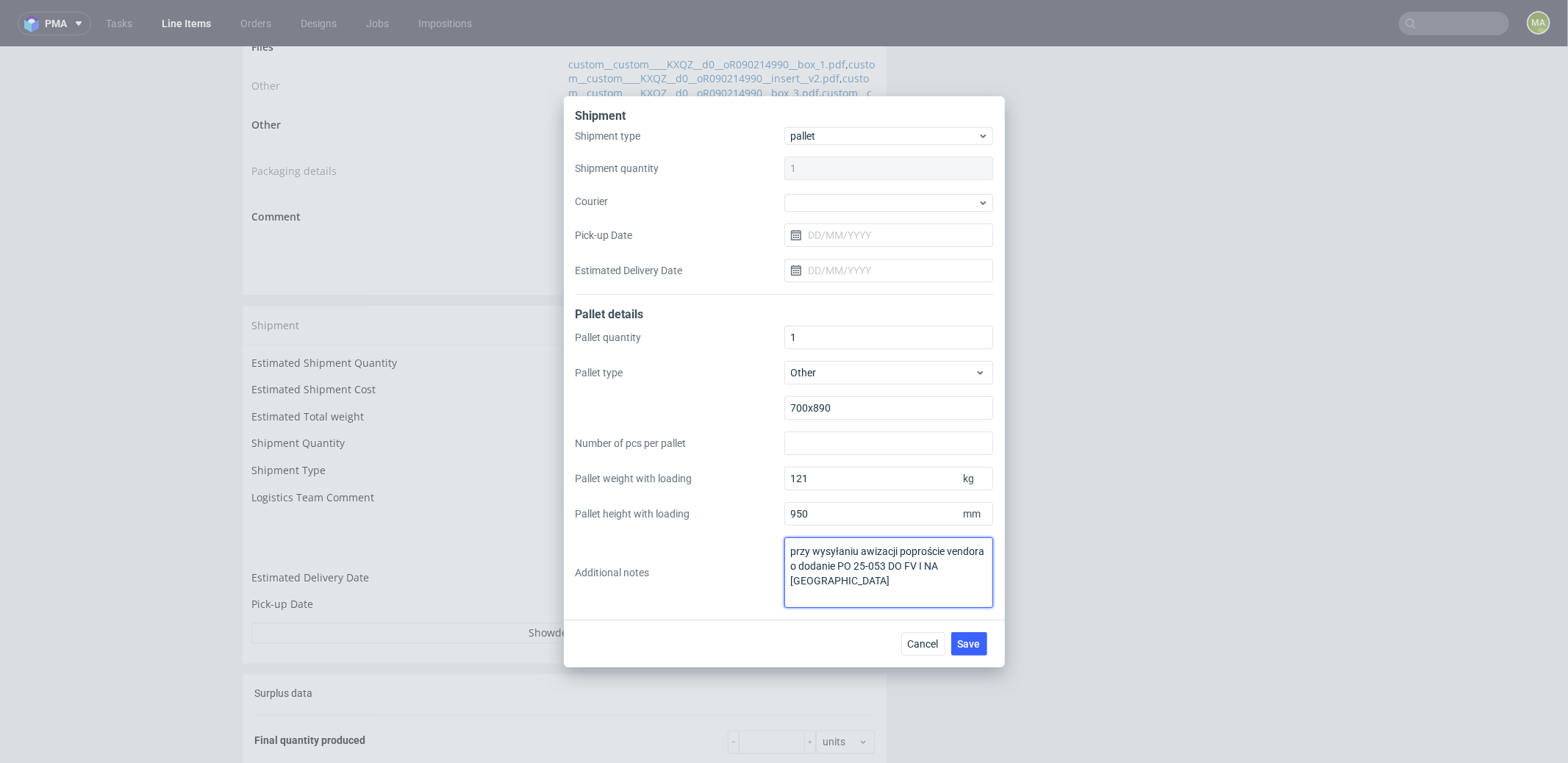
drag, startPoint x: 889, startPoint y: 571, endPoint x: 921, endPoint y: 566, distance: 32.4
click at [894, 571] on textarea "przy wysyłaniu awizacji poproście vendora o dodanie PO 25-053 DO FV I NA PALETA…" at bounding box center [889, 572] width 209 height 71
drag, startPoint x: 841, startPoint y: 585, endPoint x: 891, endPoint y: 568, distance: 52.8
click at [891, 568] on textarea "przy wysyłaniu awizacji poproście vendora o dodanie PO 25-053 DO FV I NA PALETA…" at bounding box center [889, 572] width 209 height 71
paste textarea "Pick-up location: SUCHY LAS 62-002 STEFAŃSKIEGO 7"
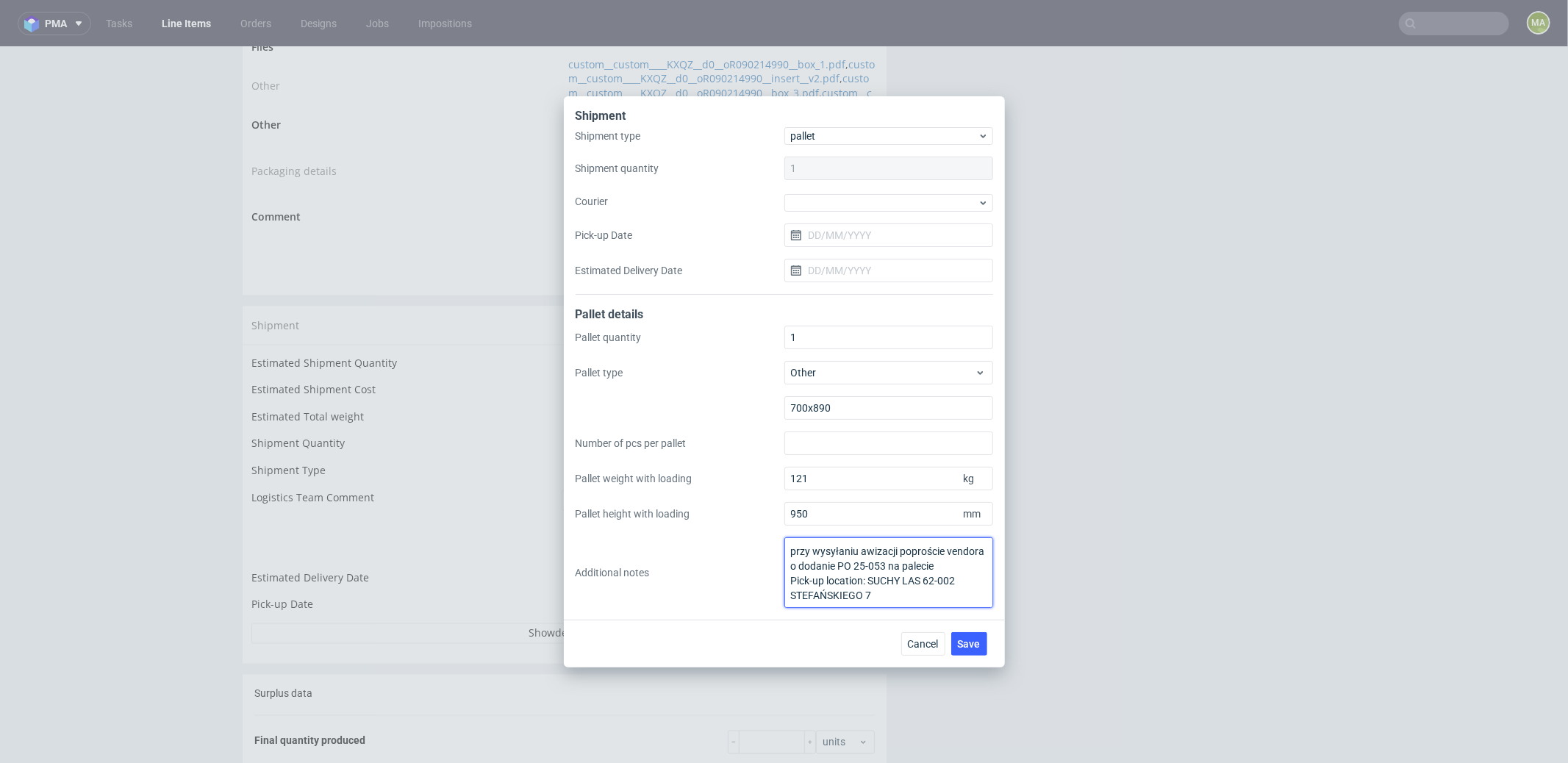
click at [974, 560] on textarea "przy wysyłaniu awizacji poproście vendora o dodanie PO 25-053 na palecie Pick-u…" at bounding box center [889, 572] width 209 height 71
type textarea "przy wysyłaniu awizacji poproście vendora o dodanie PO 25-053 na palecie Pick-u…"
click at [964, 635] on button "Save" at bounding box center [970, 643] width 36 height 24
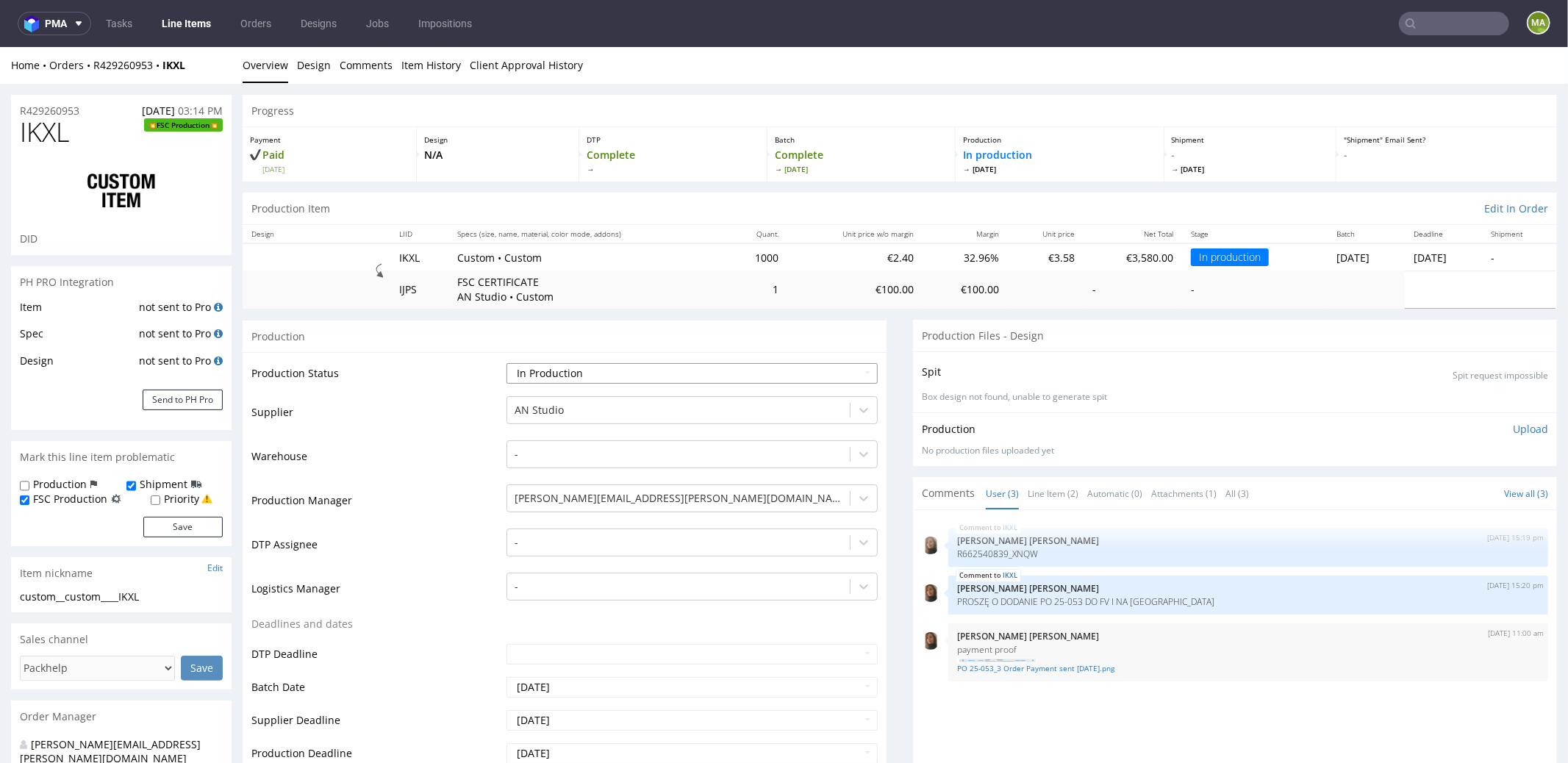
click at [672, 373] on select "Waiting for Artwork Waiting for Diecut Waiting for Mockup Waiting for DTP Waiti…" at bounding box center [691, 372] width 371 height 20
select select "production_complete"
click at [506, 362] on select "Waiting for Artwork Waiting for Diecut Waiting for Mockup Waiting for DTP Waiti…" at bounding box center [691, 372] width 371 height 20
click at [309, 527] on td "DTP Assignee" at bounding box center [377, 548] width 251 height 44
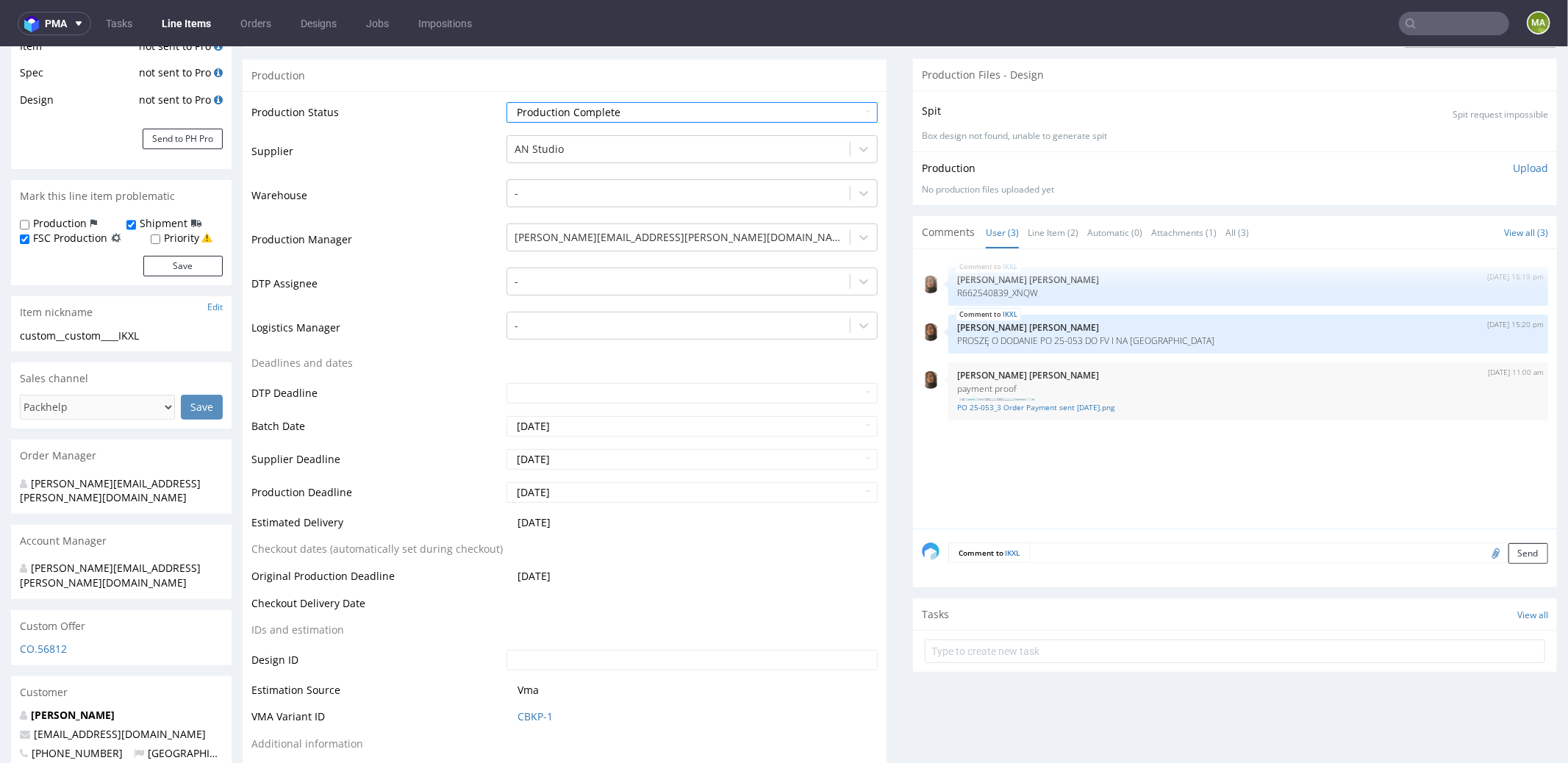
scroll to position [347, 0]
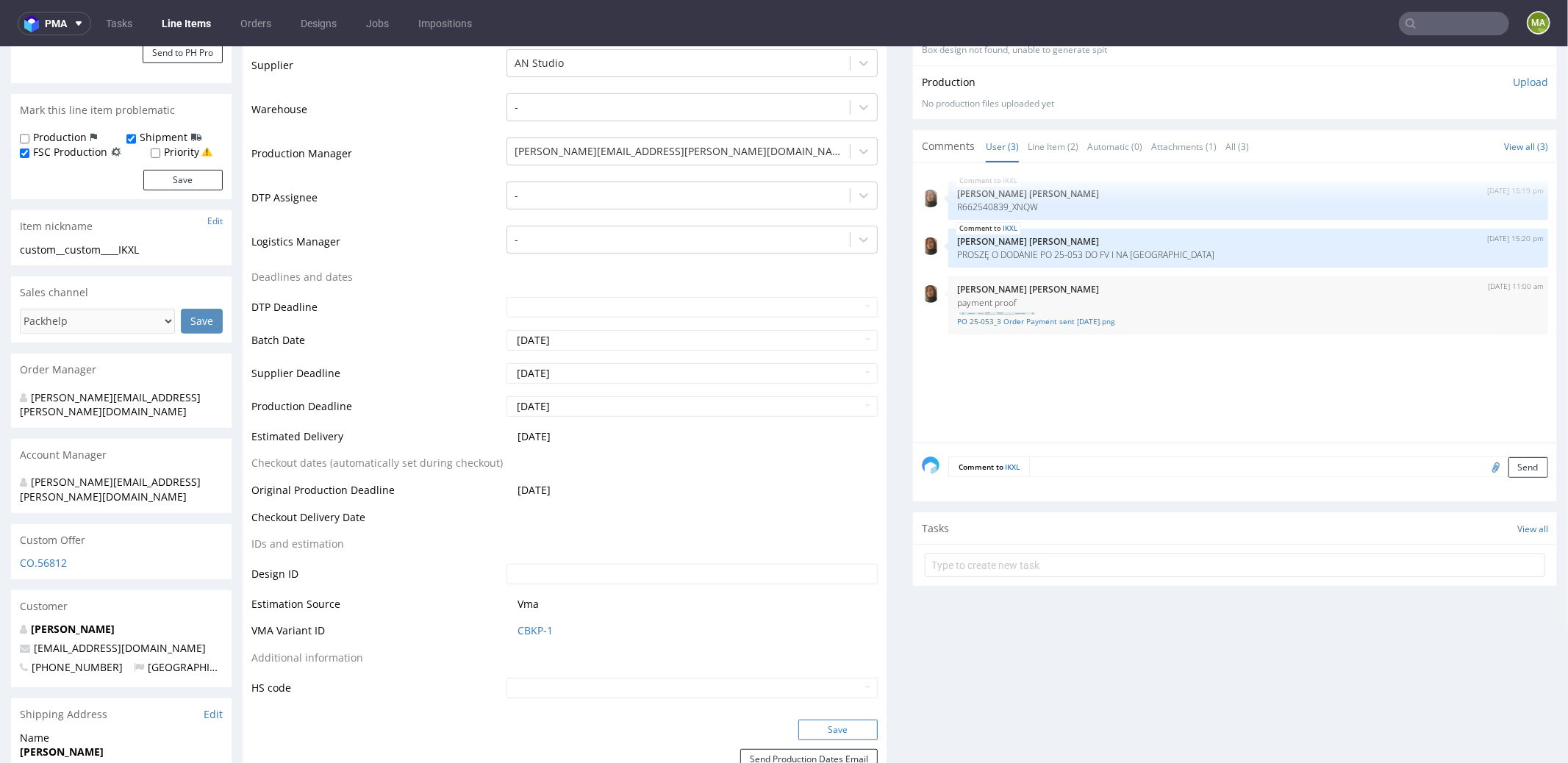
click at [823, 721] on button "Save" at bounding box center [837, 728] width 80 height 20
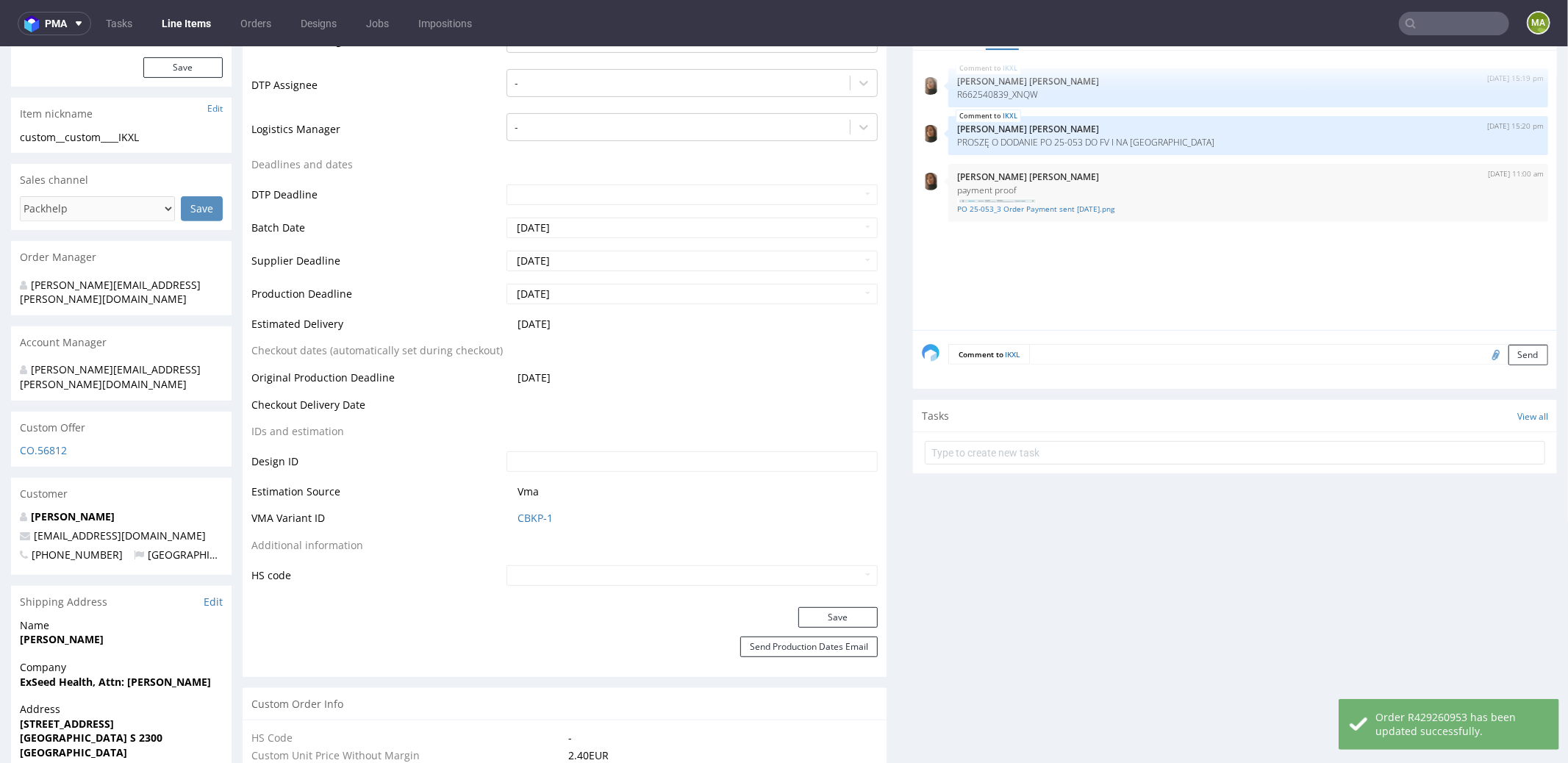
scroll to position [0, 0]
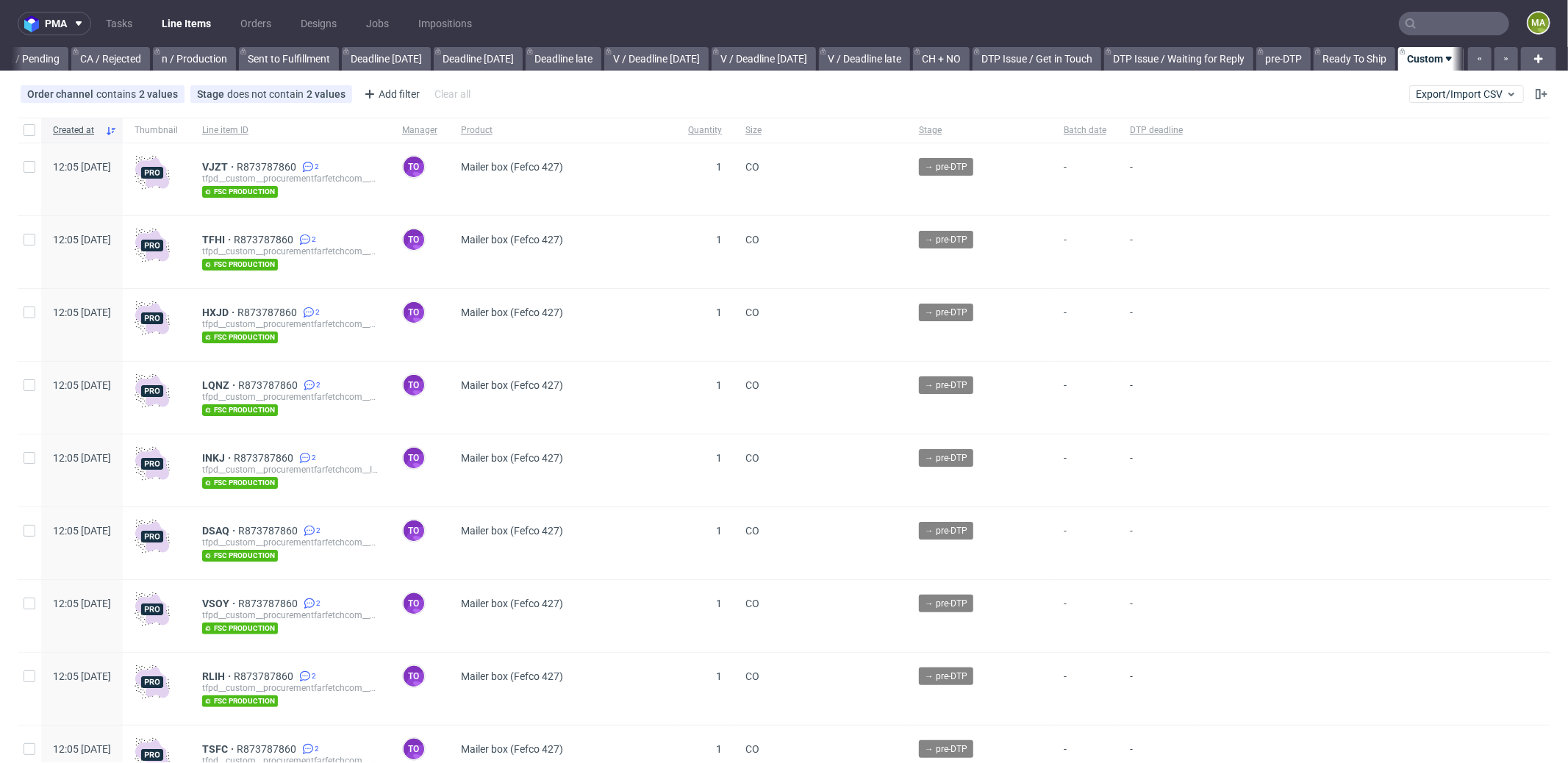
scroll to position [0, 1269]
click at [405, 86] on div "Add filter" at bounding box center [389, 94] width 64 height 24
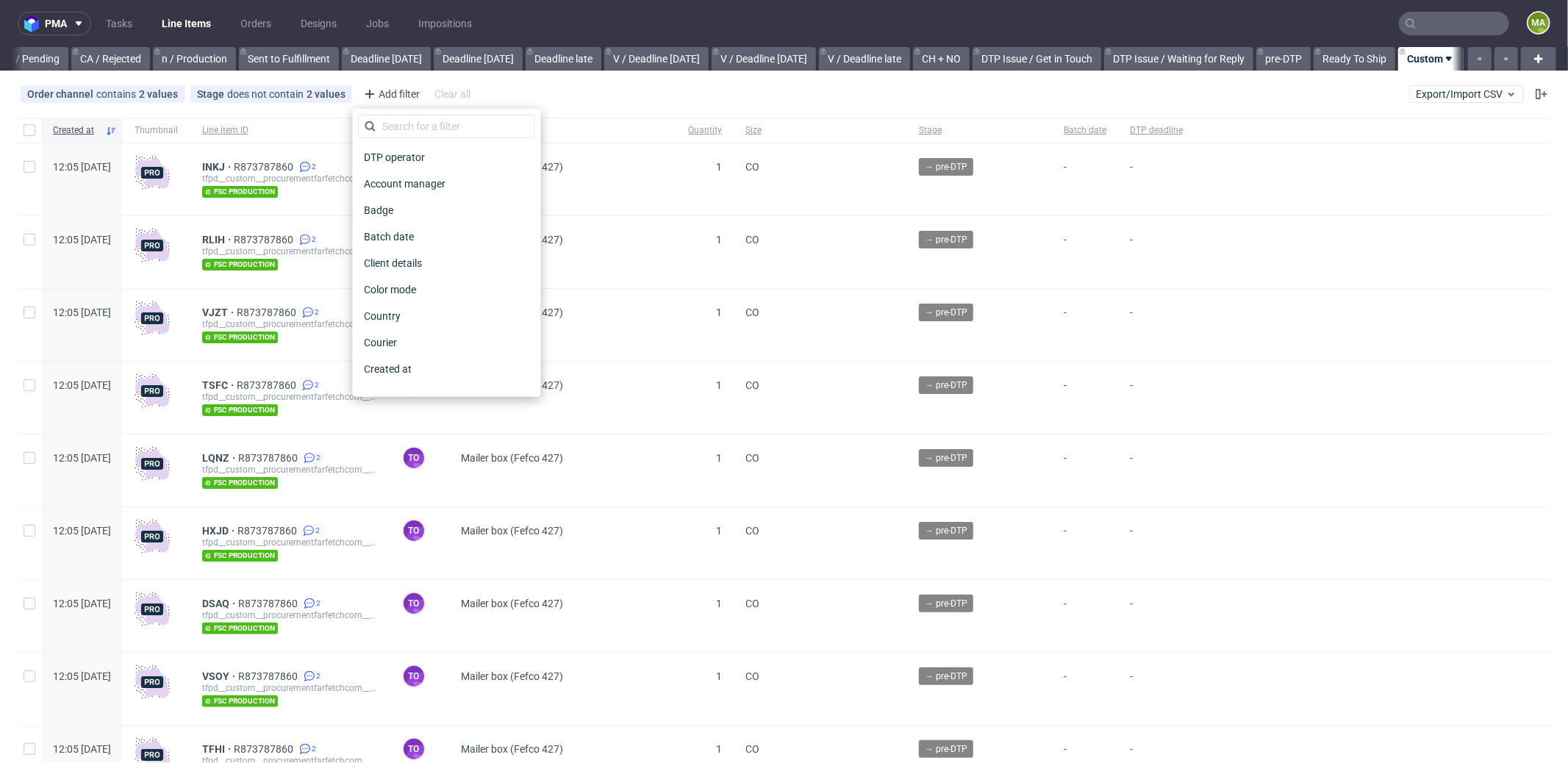
scroll to position [0, 1269]
click at [428, 114] on div "DTP operator Account manager Badge Batch date Client details Color mode Country…" at bounding box center [446, 252] width 188 height 288
click at [429, 120] on input "text" at bounding box center [446, 127] width 176 height 24
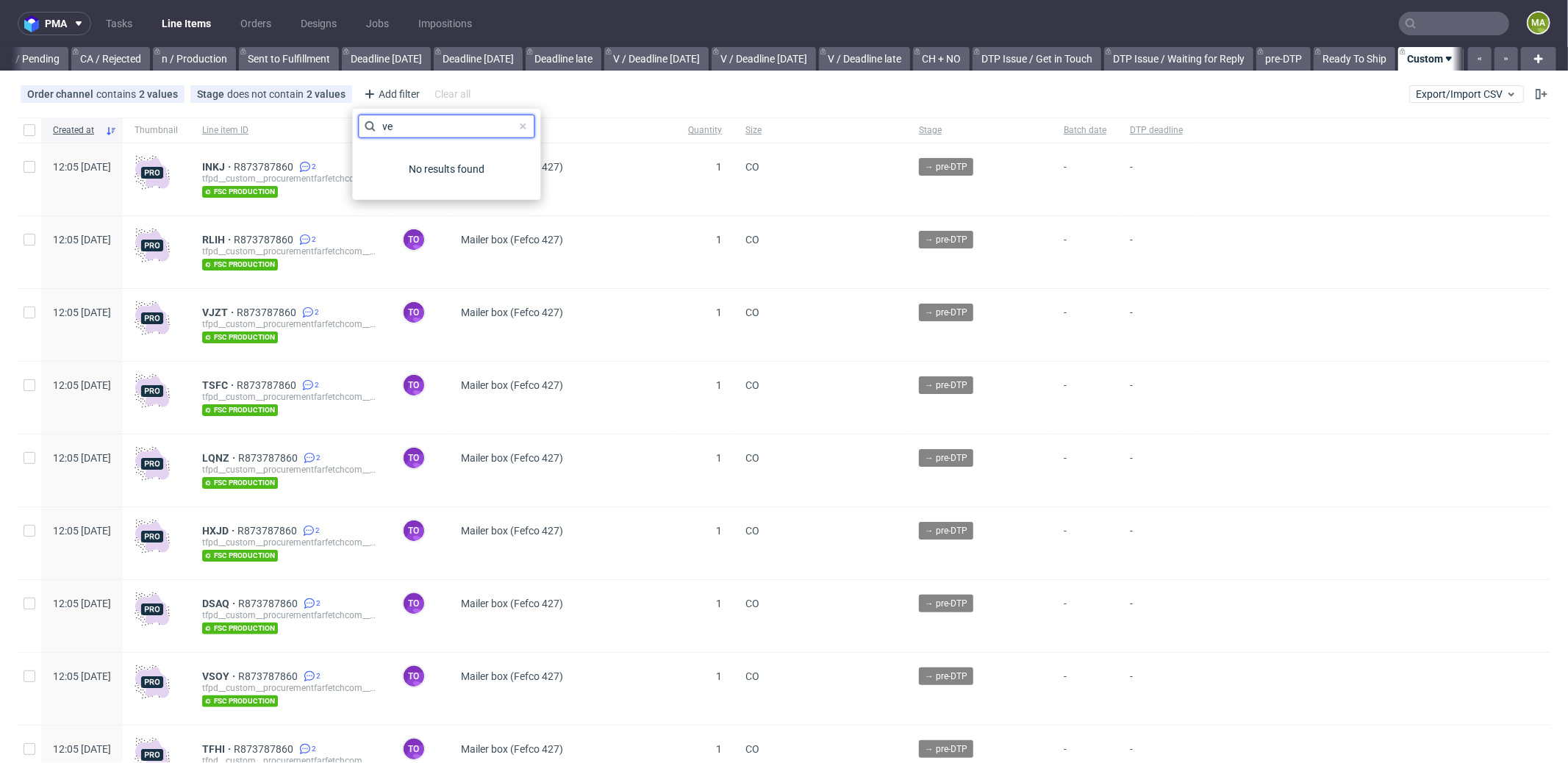
type input "v"
type input "su"
click at [399, 193] on span "Supplier" at bounding box center [383, 183] width 51 height 20
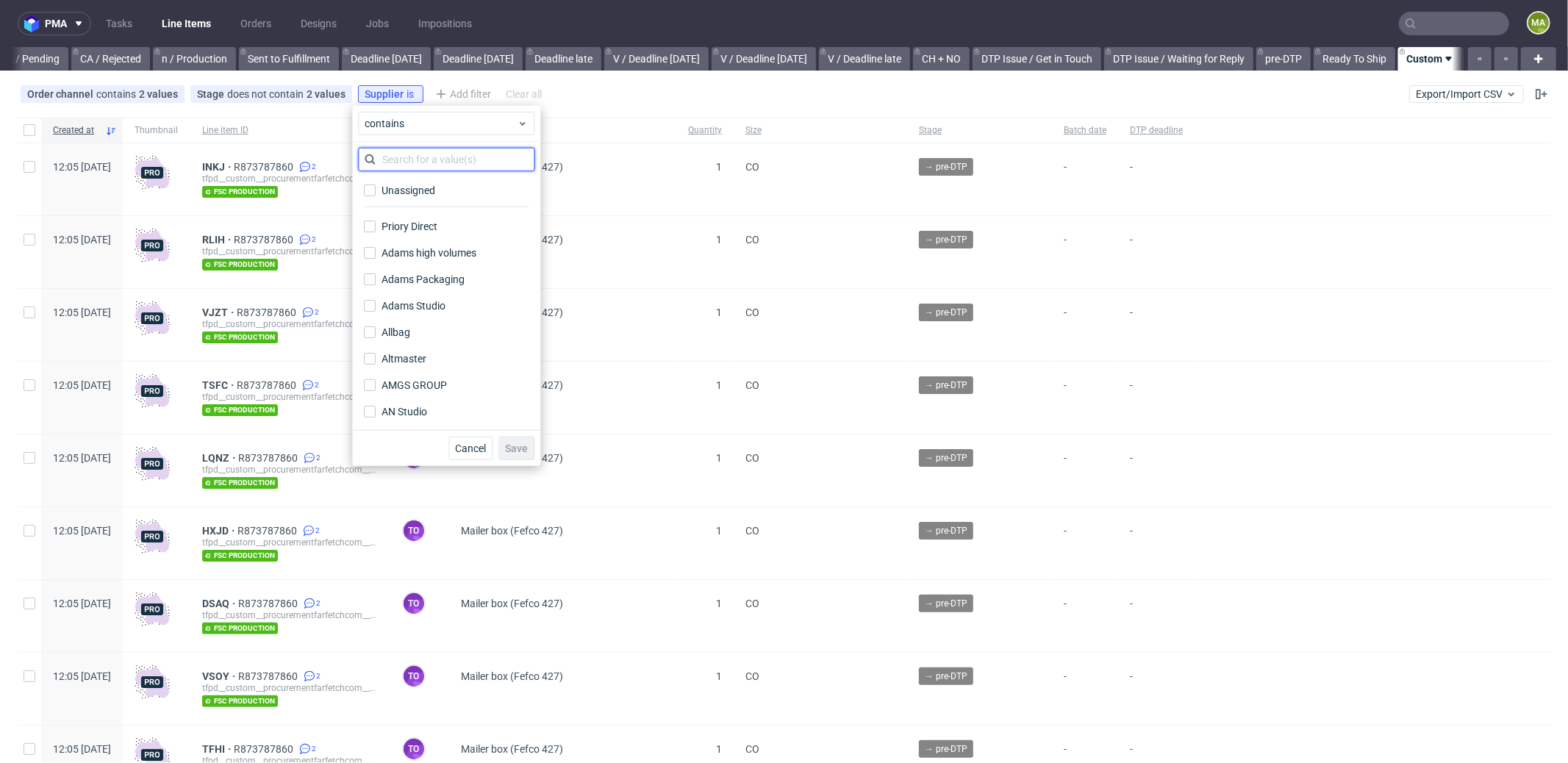
click at [464, 167] on input "text" at bounding box center [446, 159] width 176 height 24
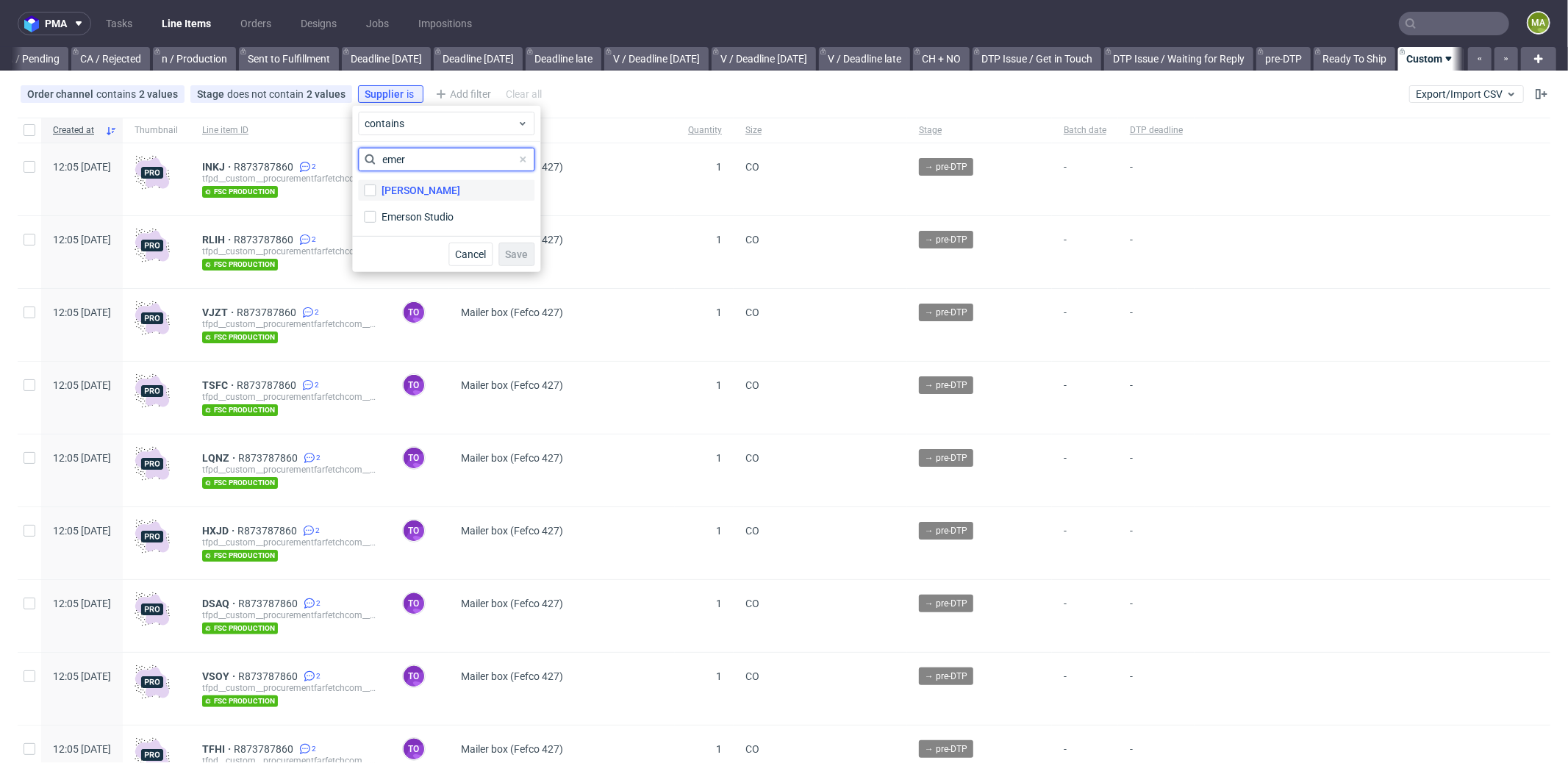
type input "emer"
click at [450, 187] on label "Emerson" at bounding box center [446, 190] width 176 height 20
click at [376, 187] on input "Emerson" at bounding box center [369, 190] width 12 height 12
checkbox input "true"
click at [521, 260] on button "Save" at bounding box center [517, 254] width 36 height 24
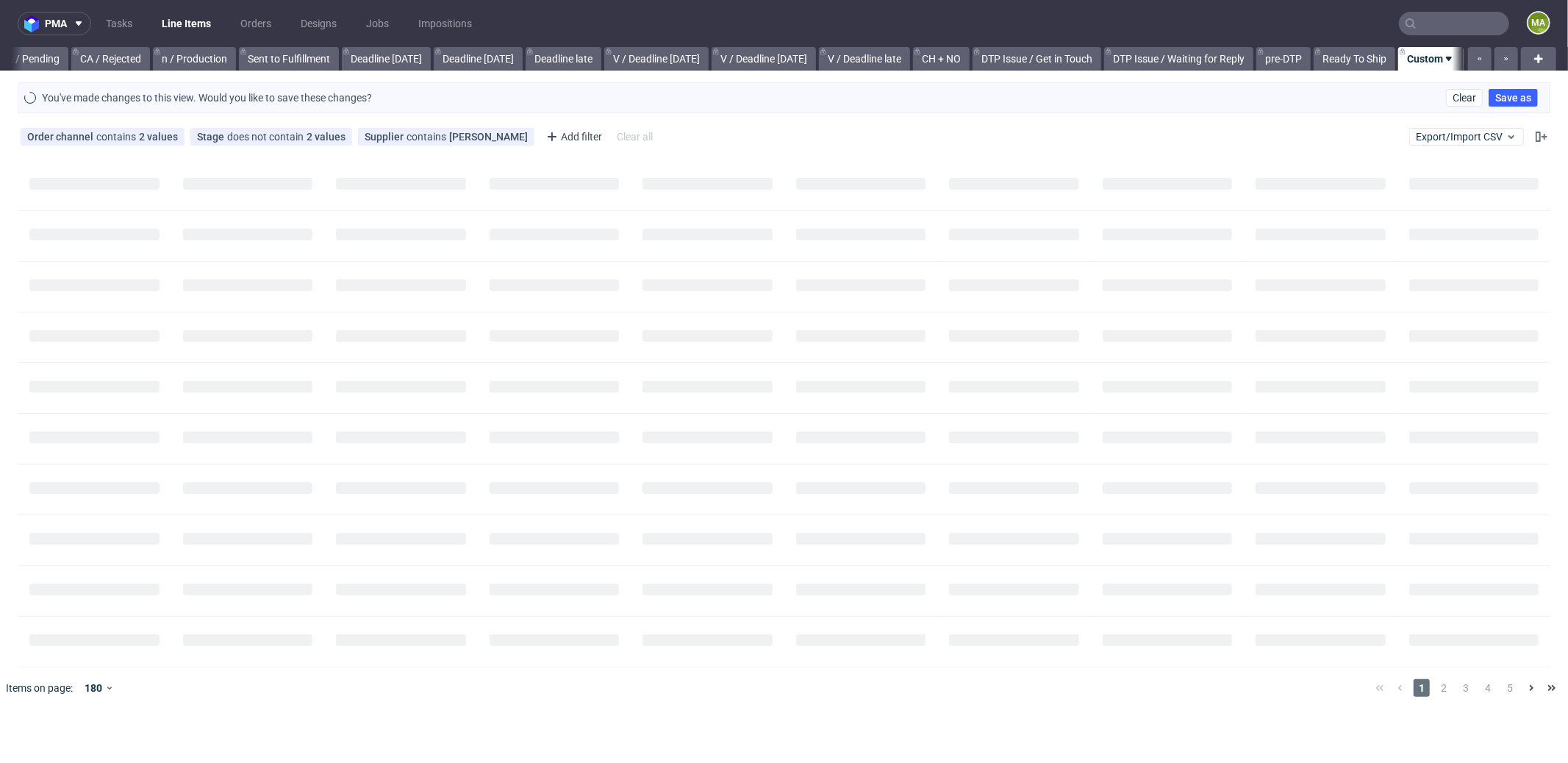
scroll to position [0, 1257]
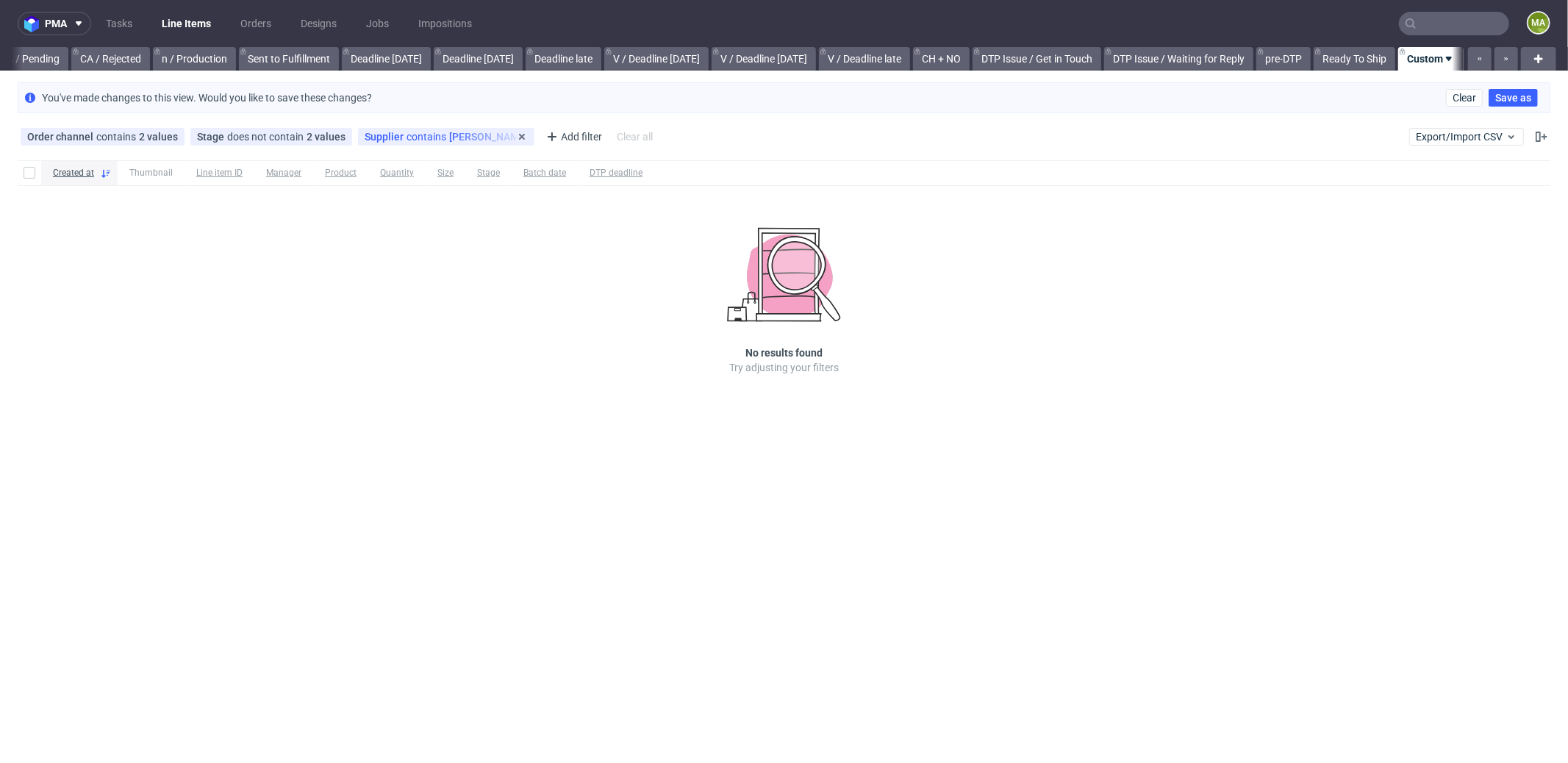
click at [439, 134] on div "Supplier contains Emerson" at bounding box center [446, 136] width 163 height 12
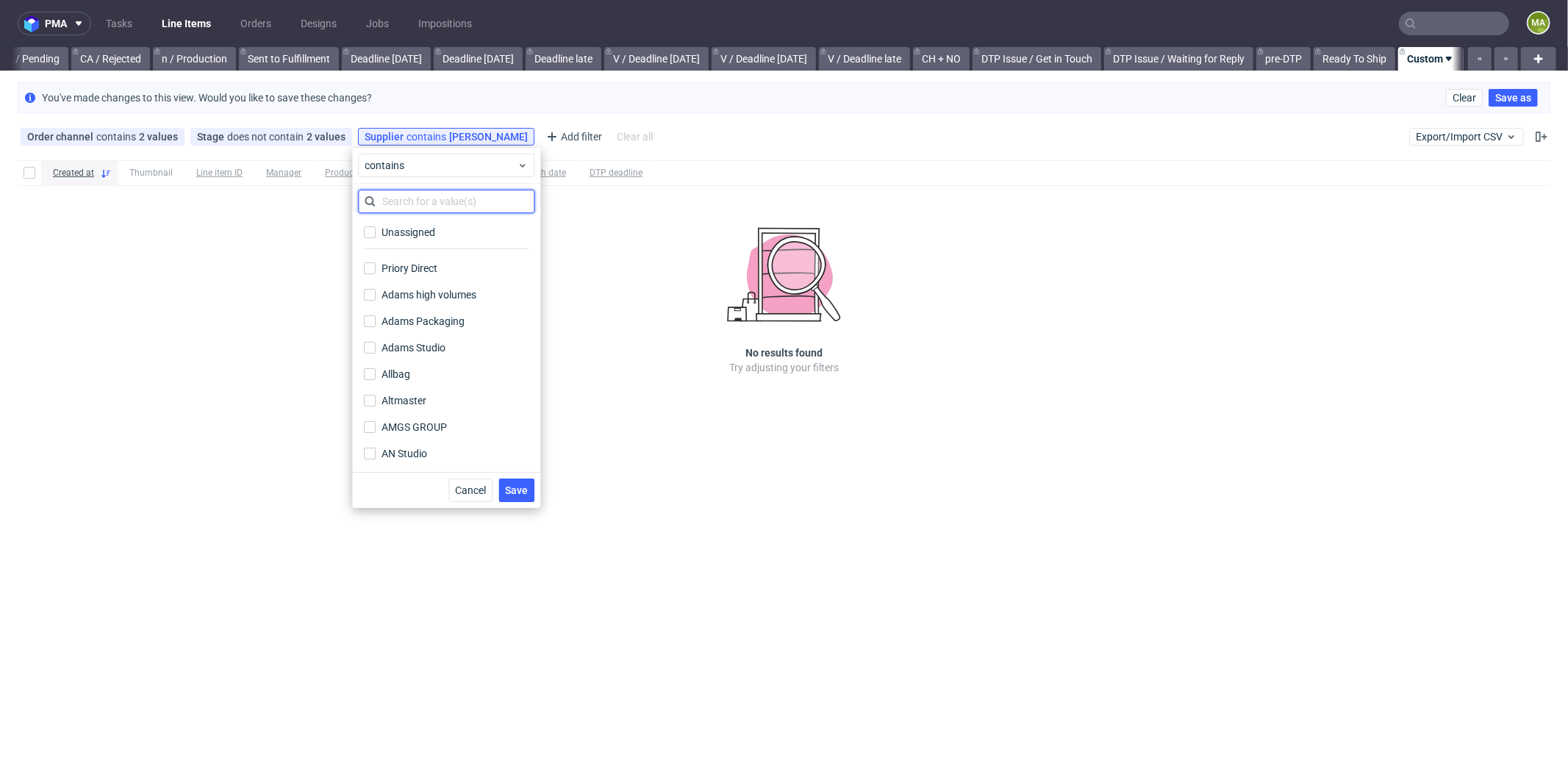
click at [432, 194] on input "text" at bounding box center [446, 201] width 176 height 24
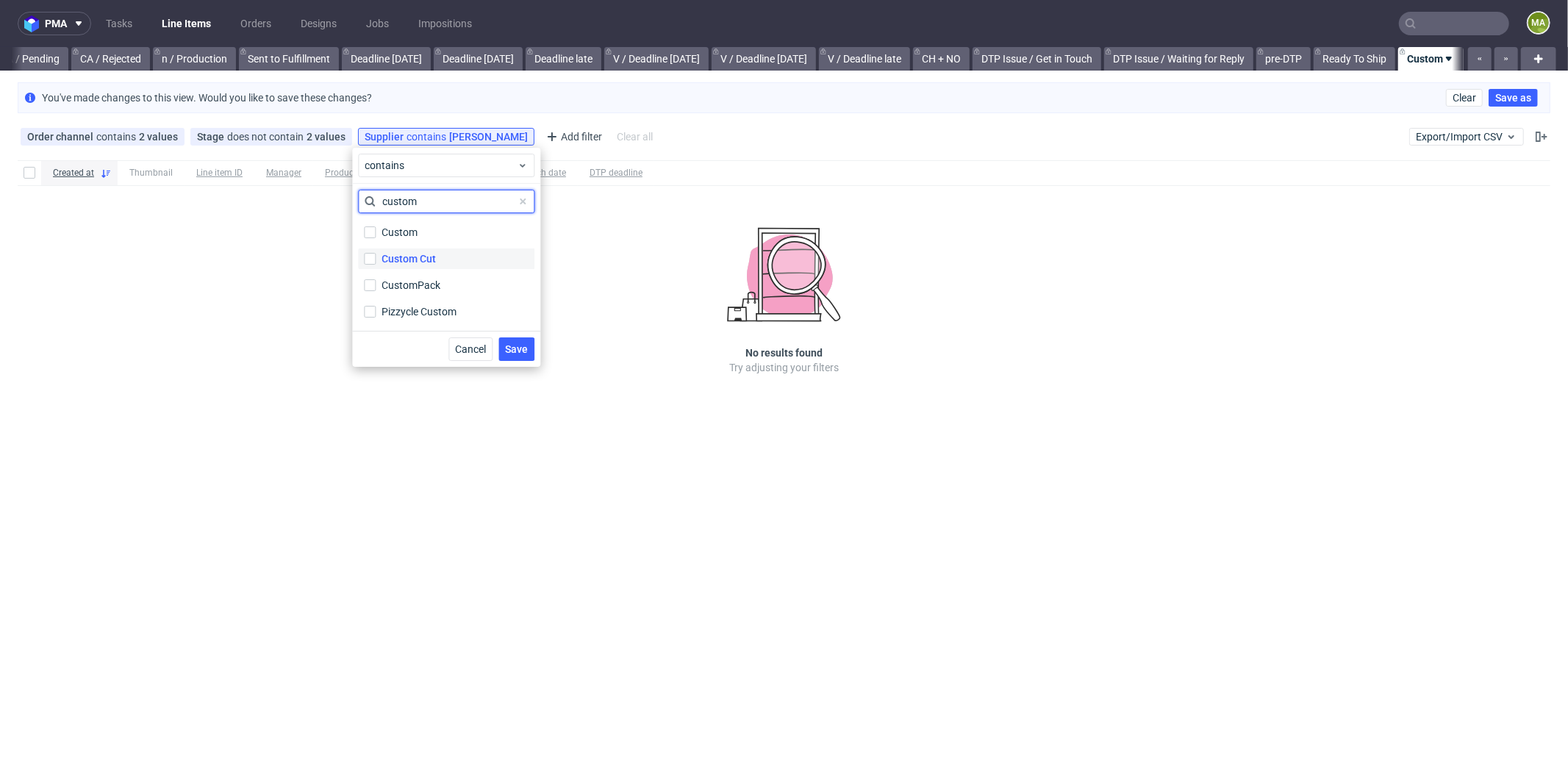
type input "custom"
click at [424, 257] on div "Custom Cut" at bounding box center [409, 258] width 55 height 14
click at [376, 257] on input "Custom Cut" at bounding box center [369, 259] width 12 height 12
checkbox input "true"
click at [529, 351] on button "Save" at bounding box center [517, 349] width 36 height 24
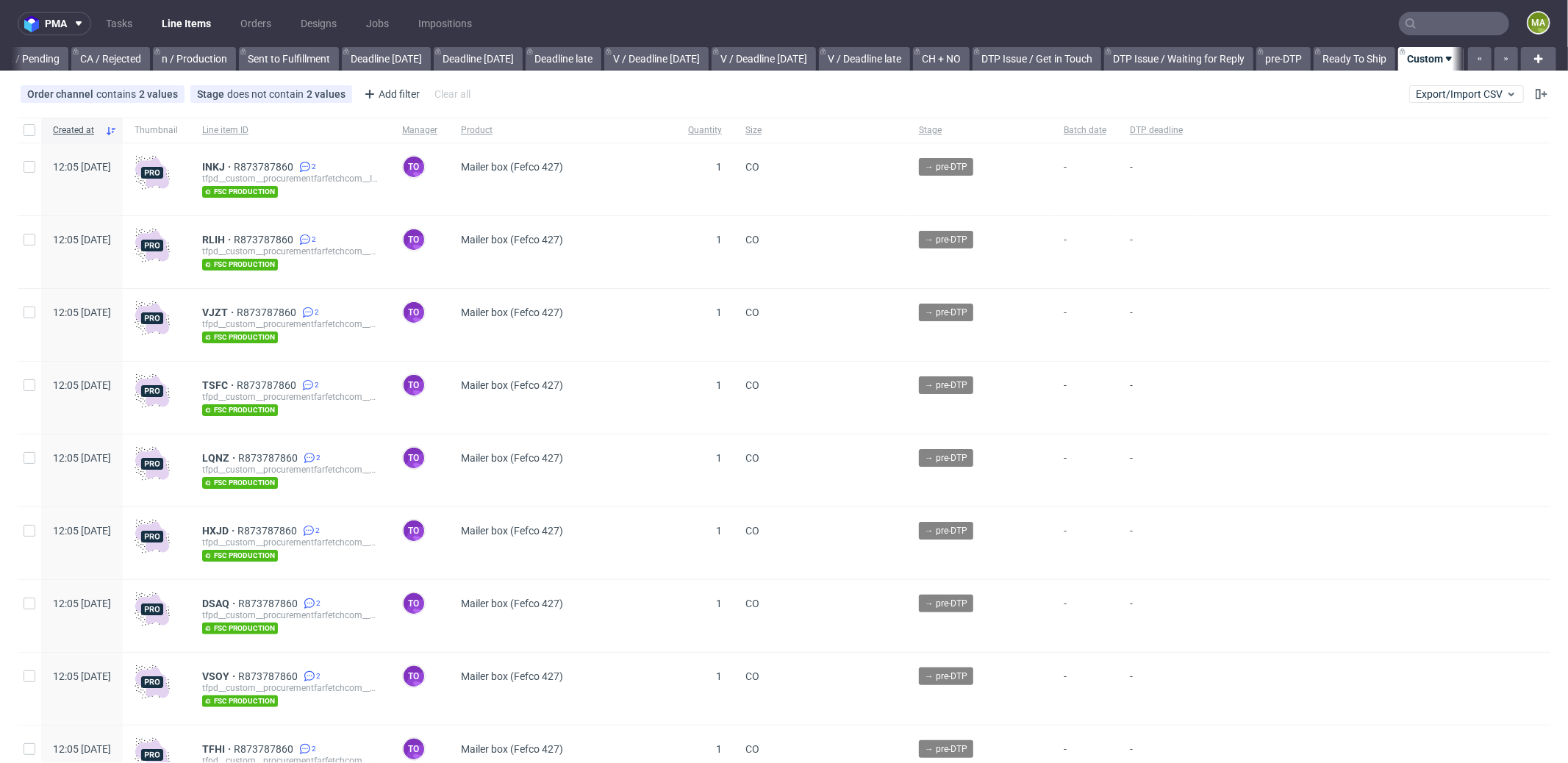
scroll to position [0, 1269]
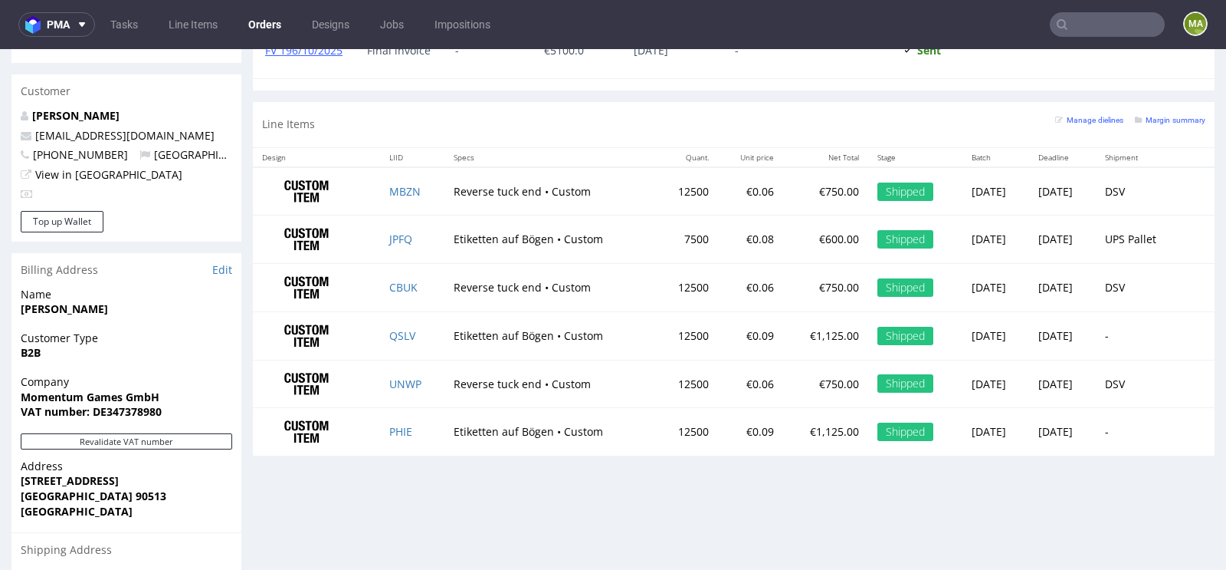
scroll to position [881, 0]
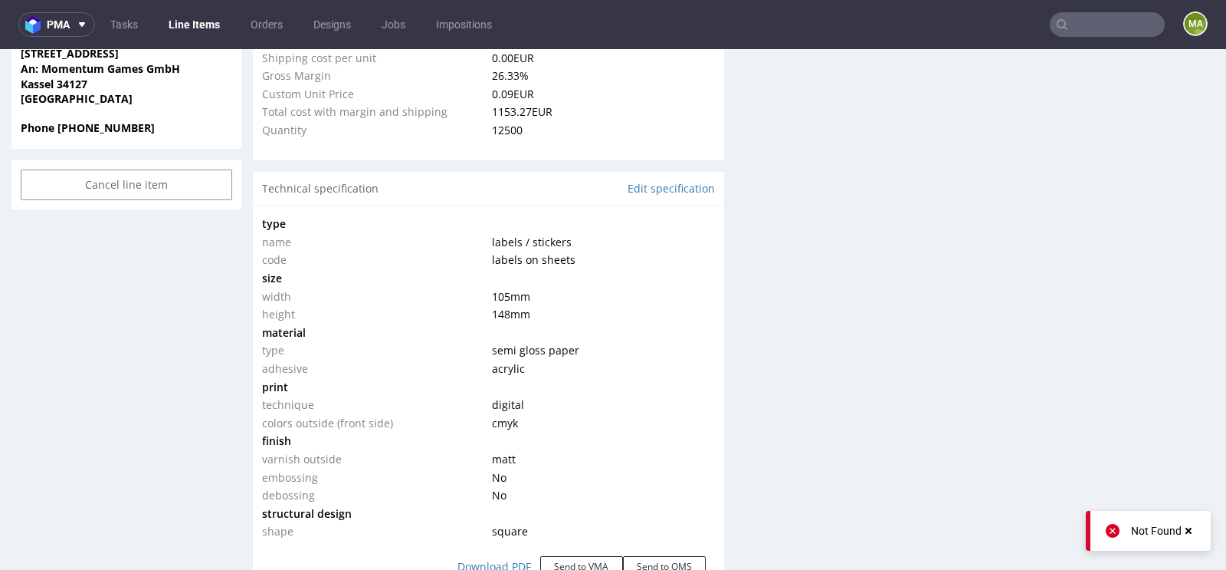
scroll to position [1317, 0]
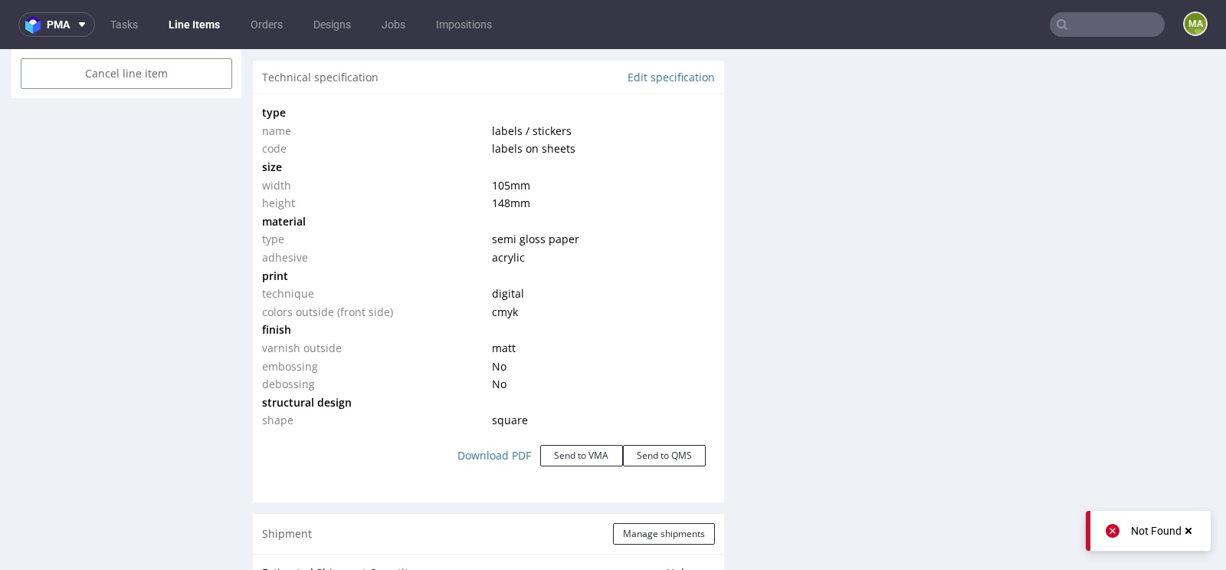
click at [657, 517] on div "Shipment Manage shipments" at bounding box center [488, 534] width 471 height 40
click at [657, 519] on div "Shipment Manage shipments" at bounding box center [488, 534] width 471 height 40
click at [657, 523] on button "Manage shipments" at bounding box center [664, 533] width 102 height 21
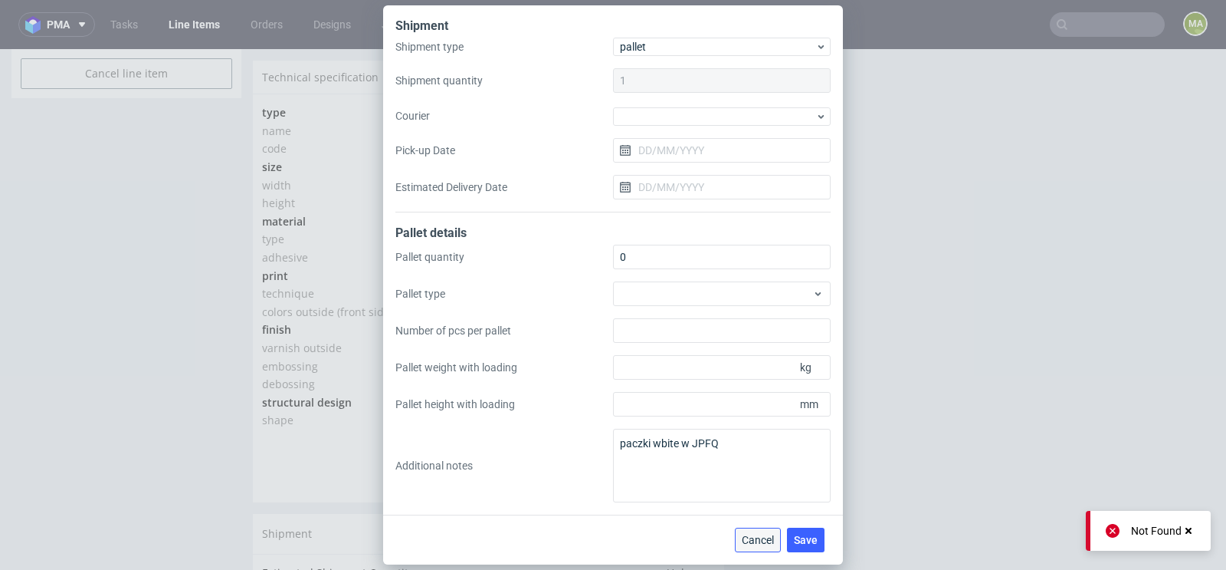
click at [745, 534] on span "Cancel" at bounding box center [758, 539] width 32 height 11
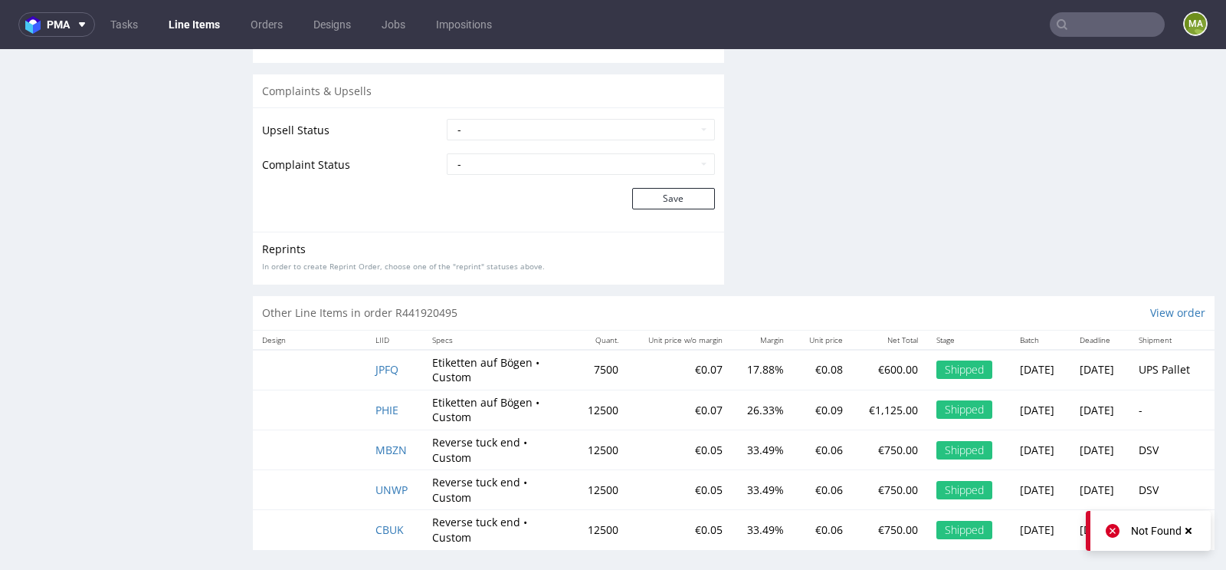
scroll to position [2731, 0]
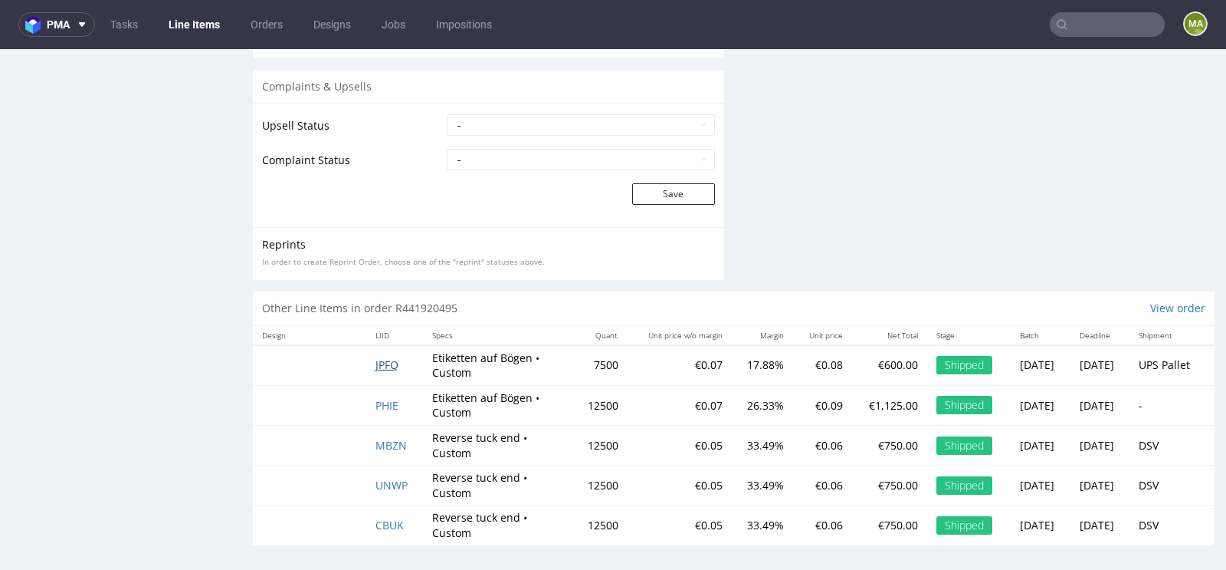
click at [380, 362] on span "JPFQ" at bounding box center [387, 364] width 23 height 15
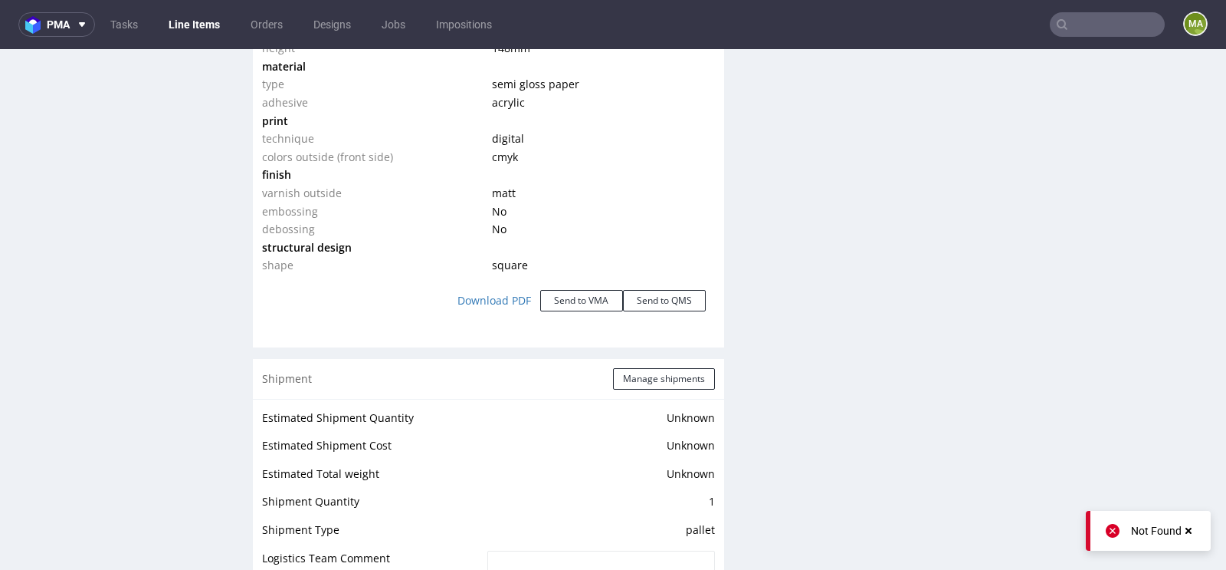
scroll to position [1778, 0]
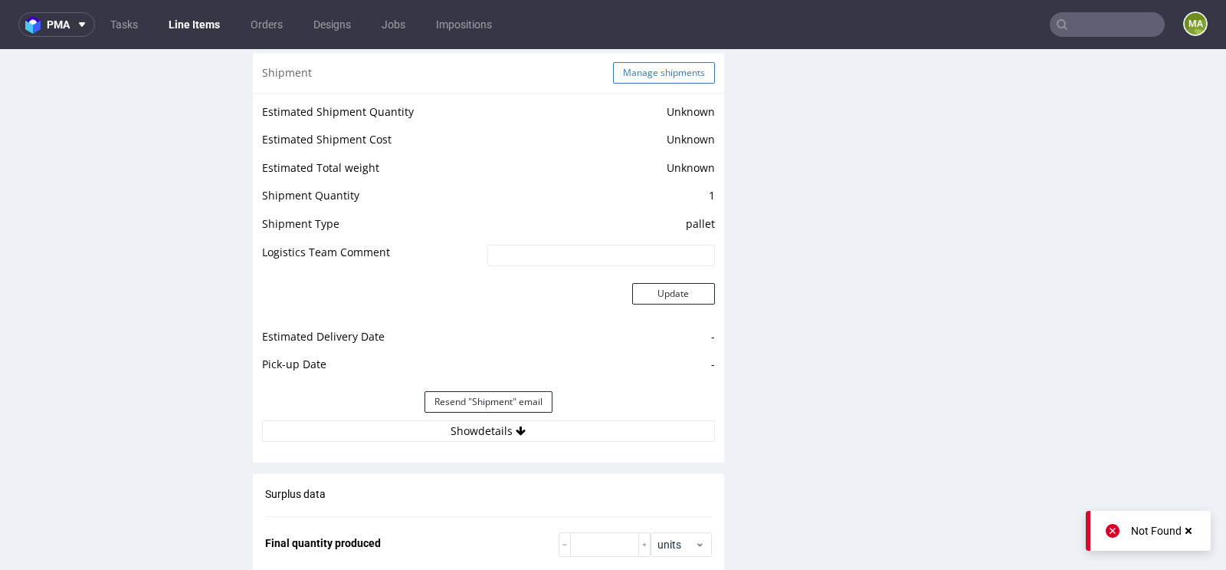
click at [652, 70] on button "Manage shipments" at bounding box center [664, 72] width 102 height 21
